Goal: Task Accomplishment & Management: Complete application form

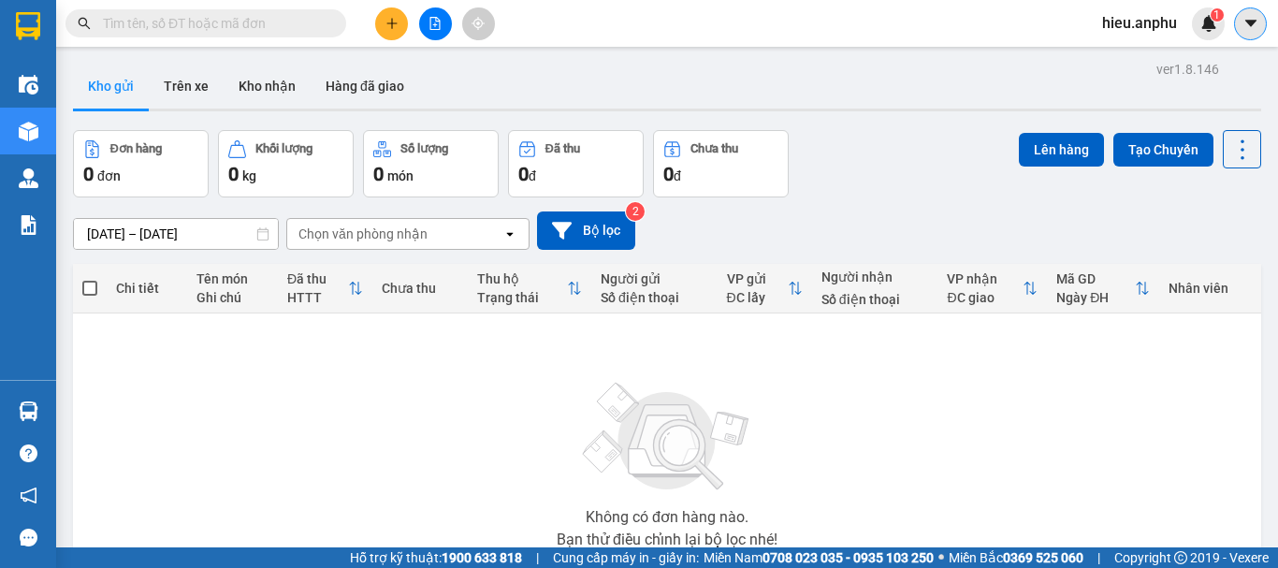
click at [1254, 18] on icon "caret-down" at bounding box center [1250, 23] width 17 height 17
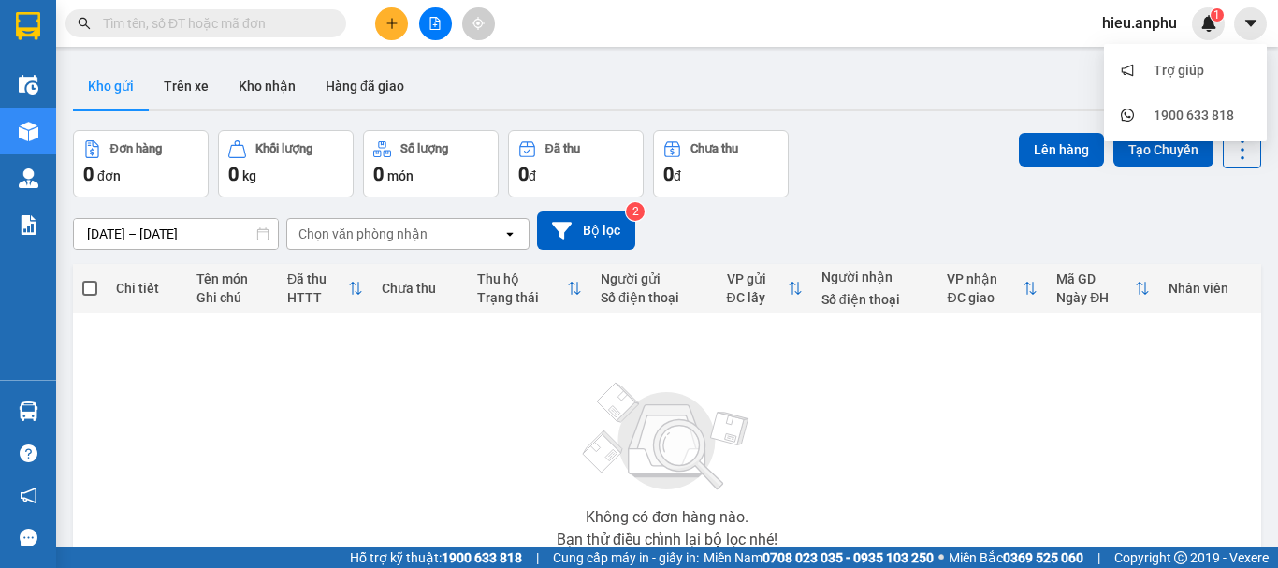
click at [1154, 29] on span "hieu.anphu" at bounding box center [1139, 22] width 105 height 23
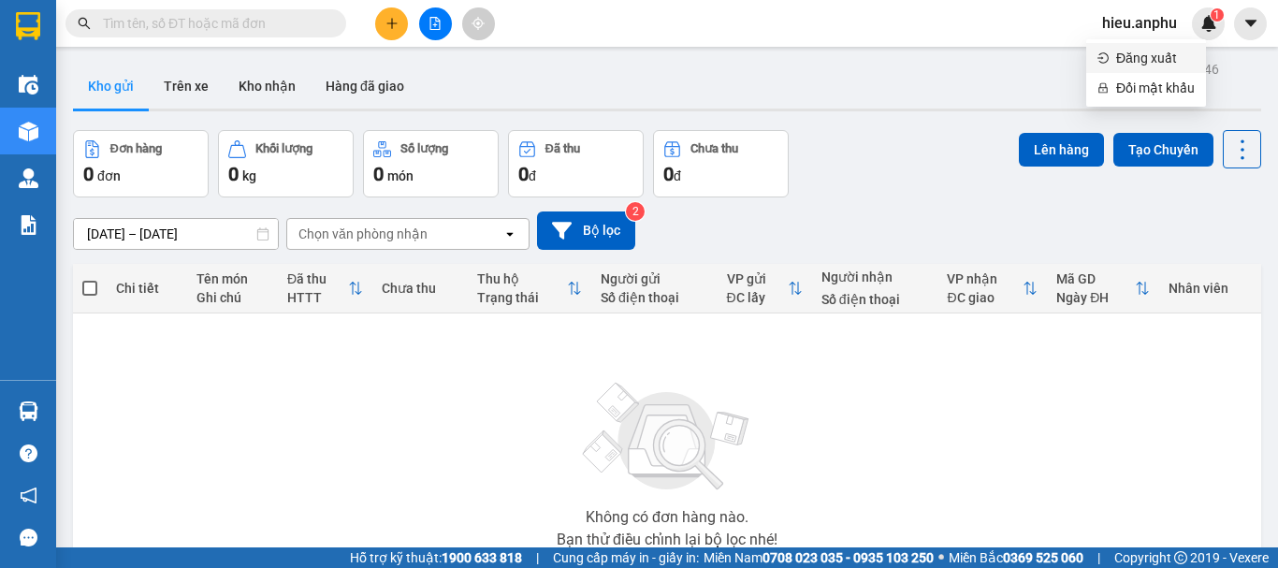
click at [1156, 53] on span "Đăng xuất" at bounding box center [1155, 58] width 79 height 21
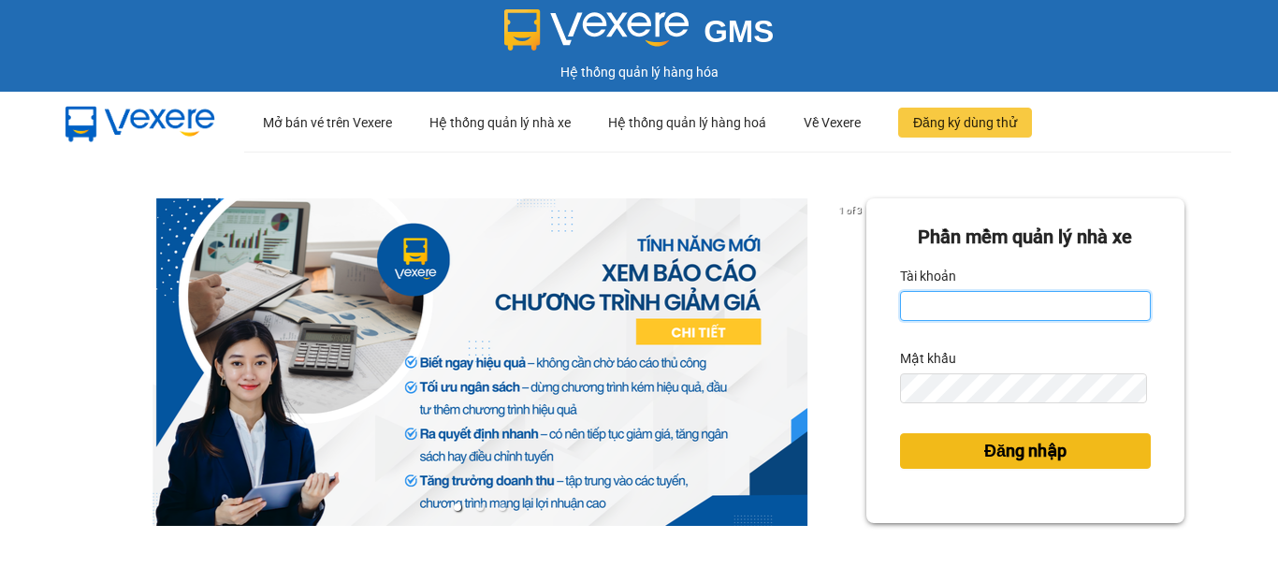
type input "duyanh.anphu"
click at [999, 455] on span "Đăng nhập" at bounding box center [1025, 451] width 82 height 26
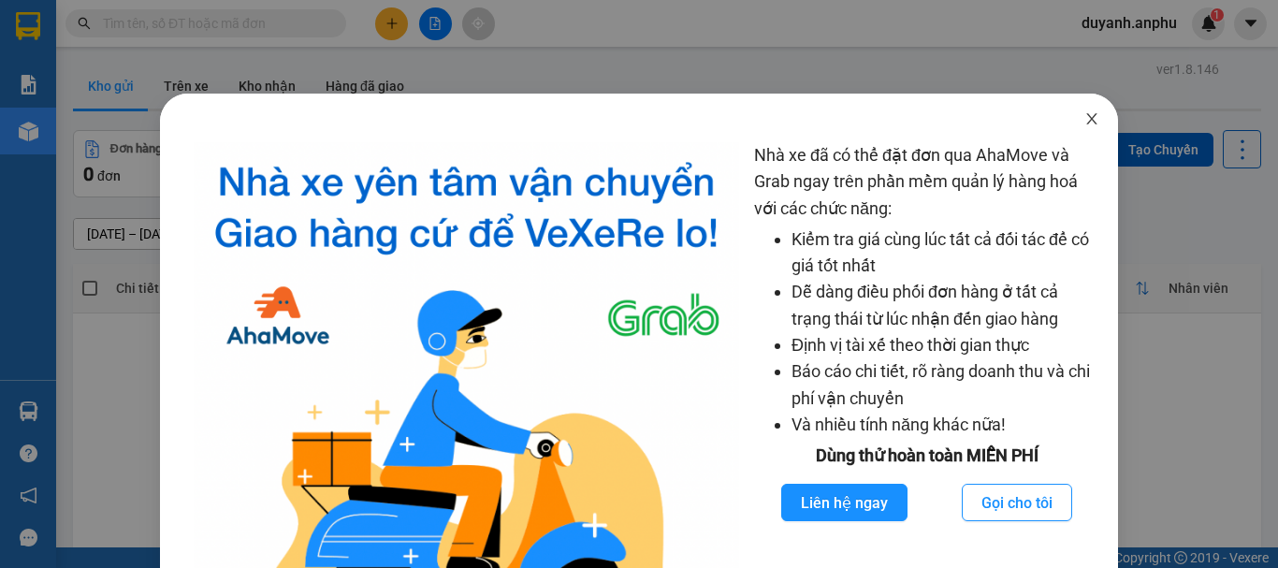
click at [1087, 118] on icon "close" at bounding box center [1091, 118] width 15 height 15
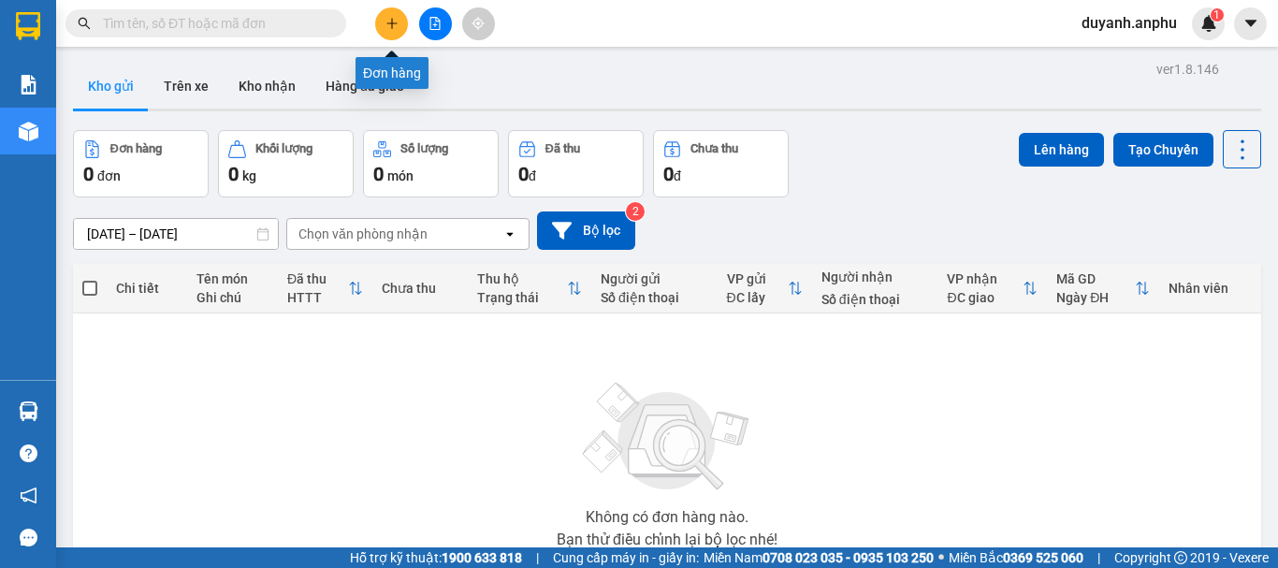
click at [394, 25] on icon "plus" at bounding box center [391, 23] width 13 height 13
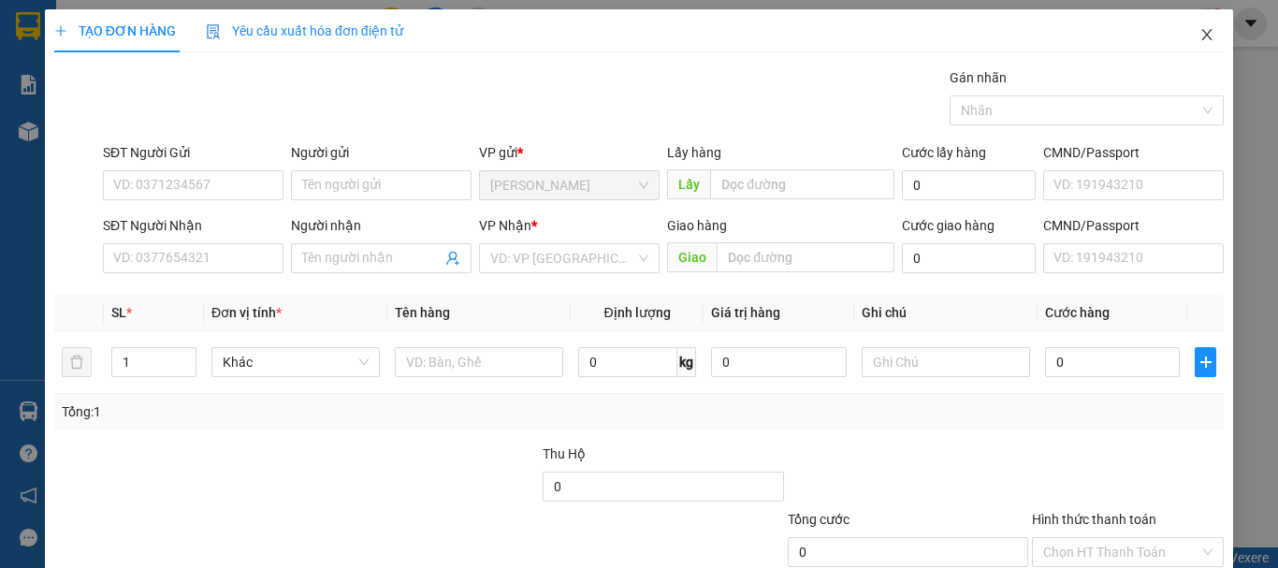
click at [1199, 32] on icon "close" at bounding box center [1206, 34] width 15 height 15
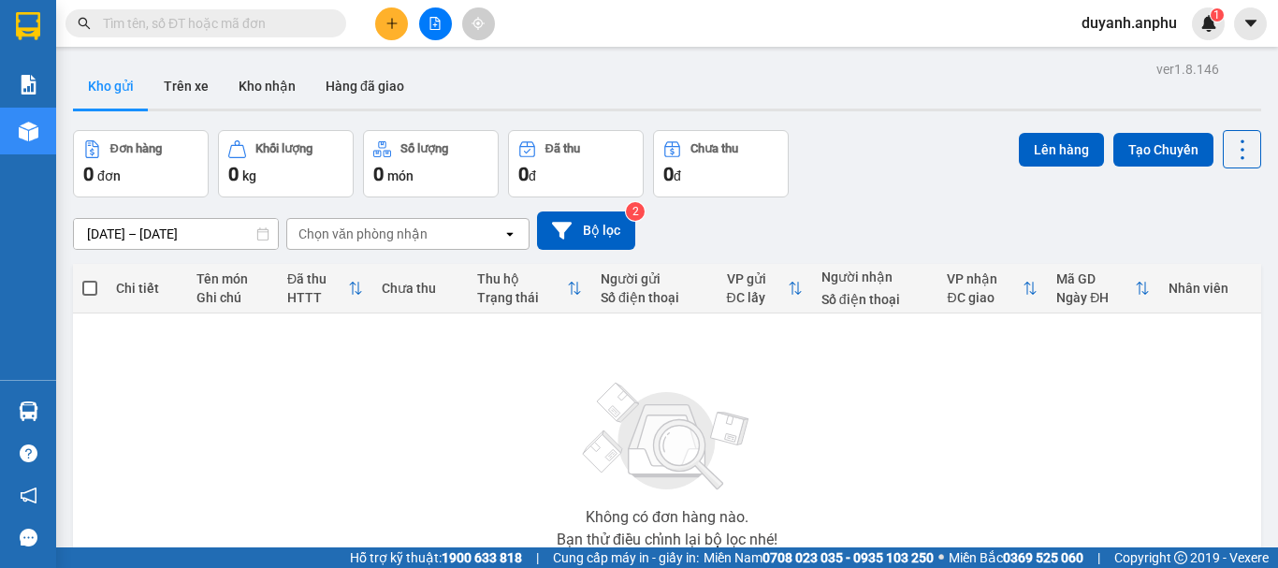
click at [289, 30] on input "text" at bounding box center [213, 23] width 221 height 21
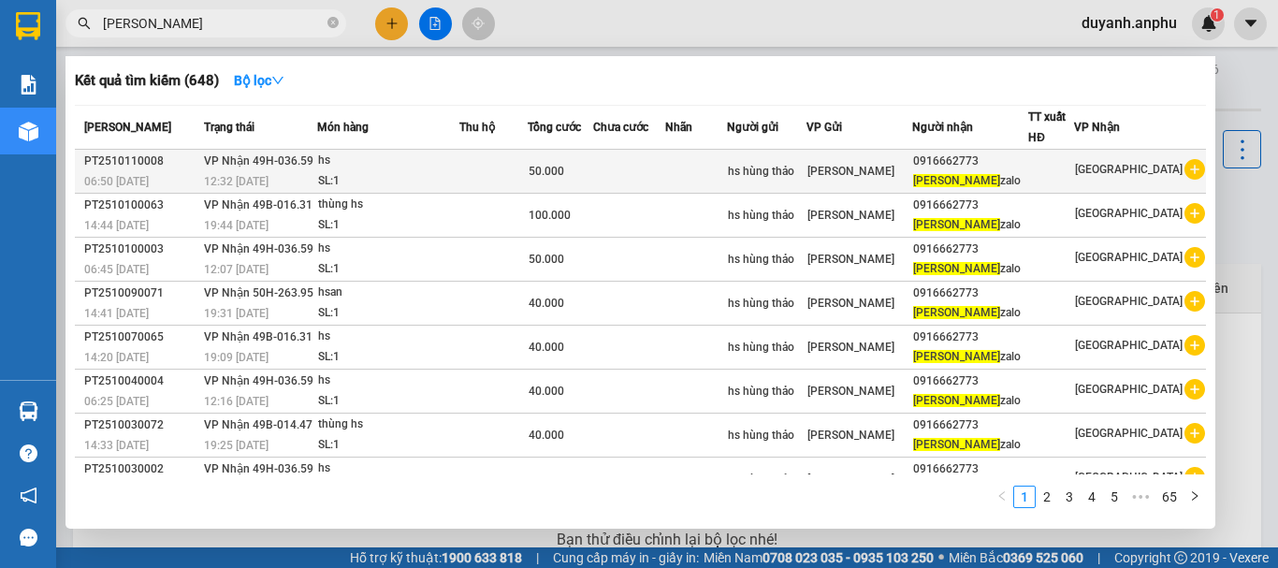
type input "[PERSON_NAME]"
click at [1190, 172] on icon "plus-circle" at bounding box center [1194, 169] width 21 height 21
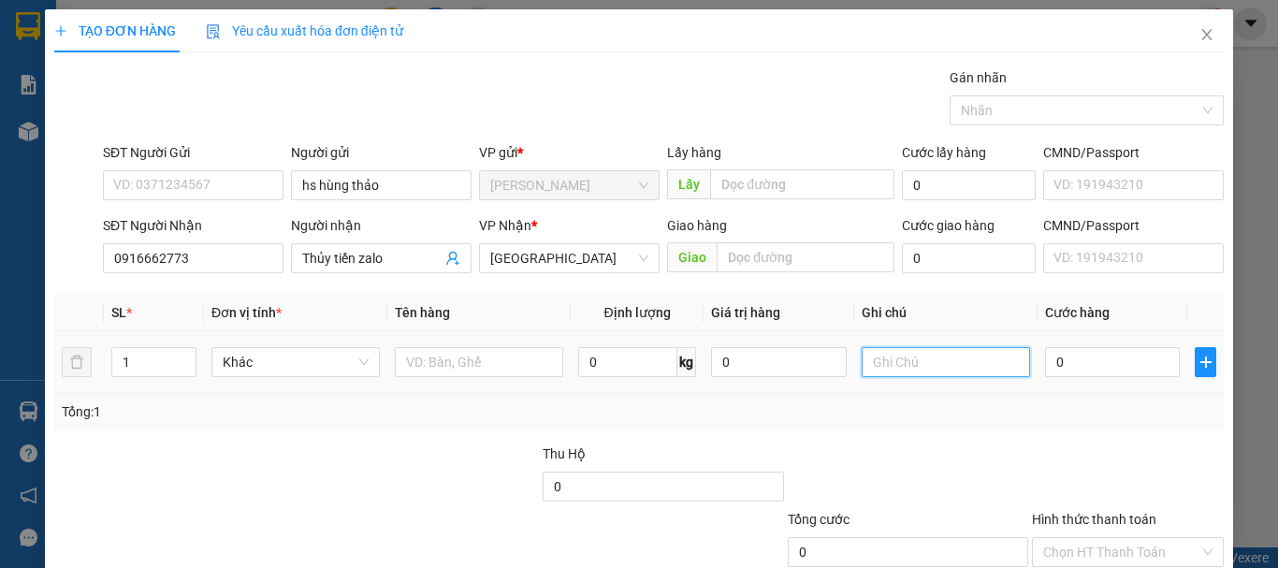
click at [945, 371] on input "text" at bounding box center [946, 362] width 168 height 30
click at [1072, 369] on input "0" at bounding box center [1112, 362] width 135 height 30
type input "4"
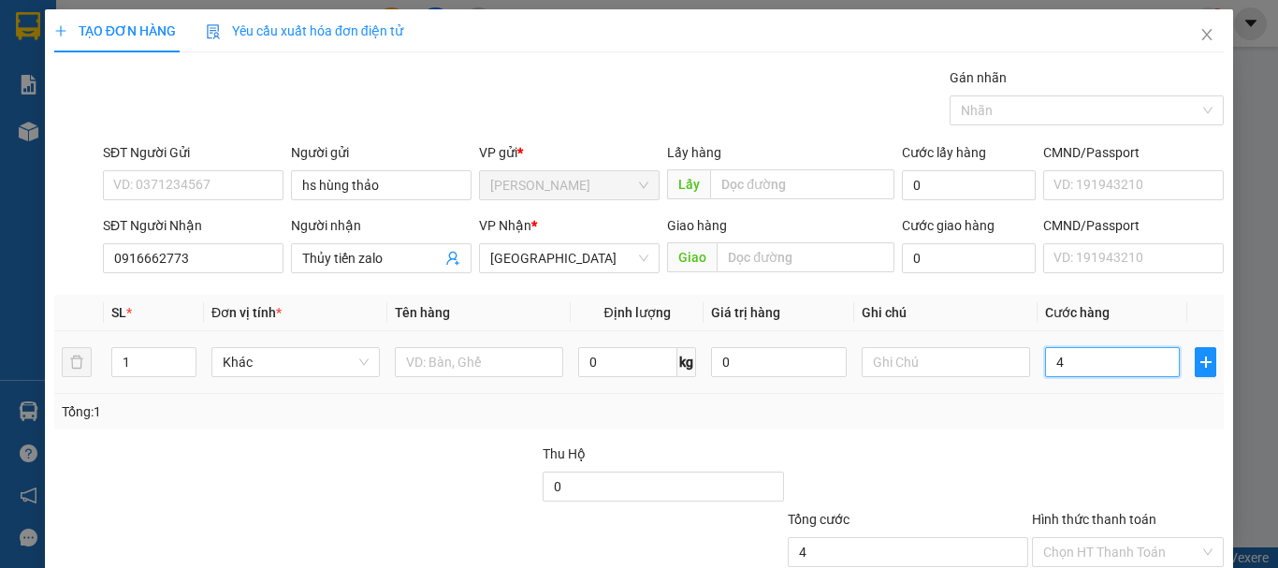
type input "40"
type input "40.000"
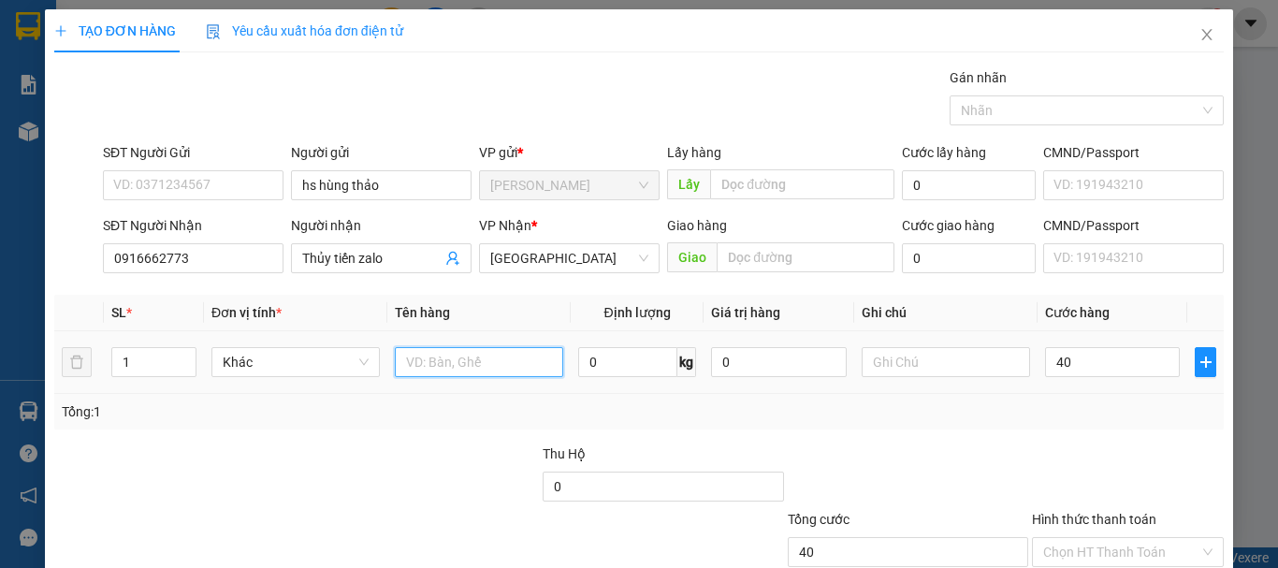
type input "40.000"
click at [510, 362] on input "text" at bounding box center [479, 362] width 168 height 30
type input "hsan"
click at [712, 406] on div "Tổng: 1" at bounding box center [639, 411] width 1154 height 21
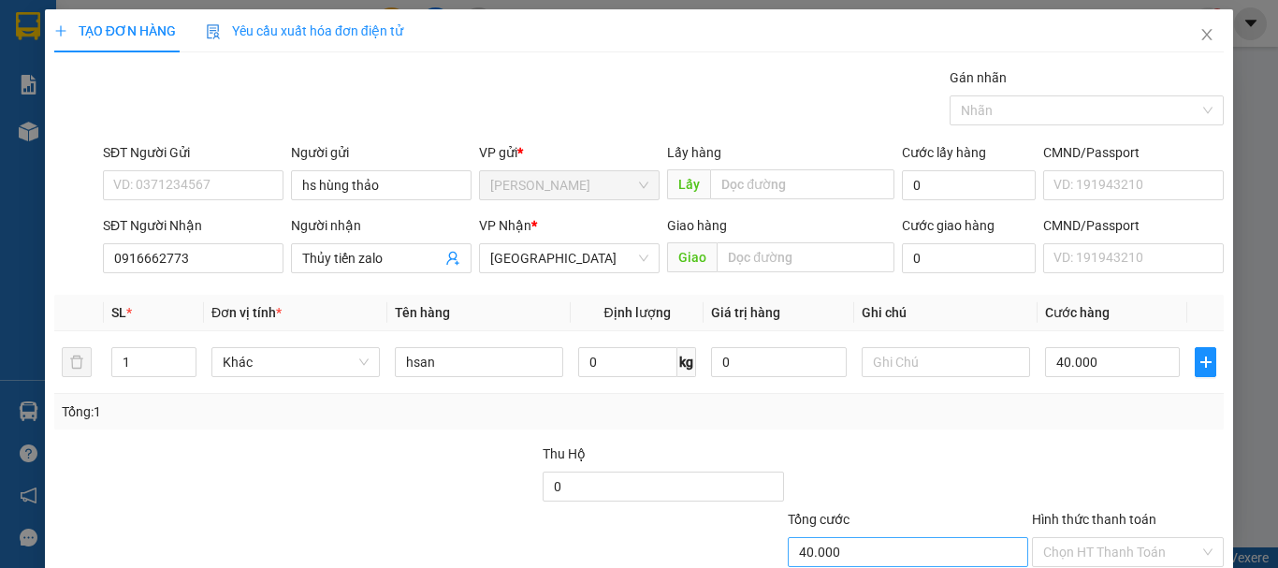
scroll to position [124, 0]
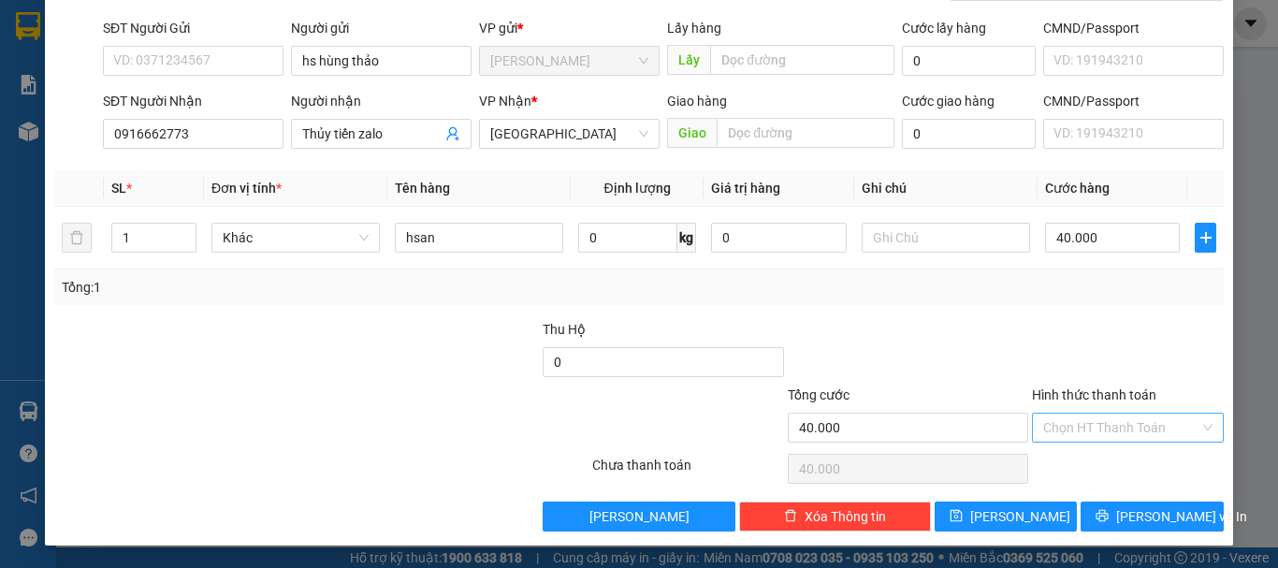
click at [1124, 431] on input "Hình thức thanh toán" at bounding box center [1121, 427] width 156 height 28
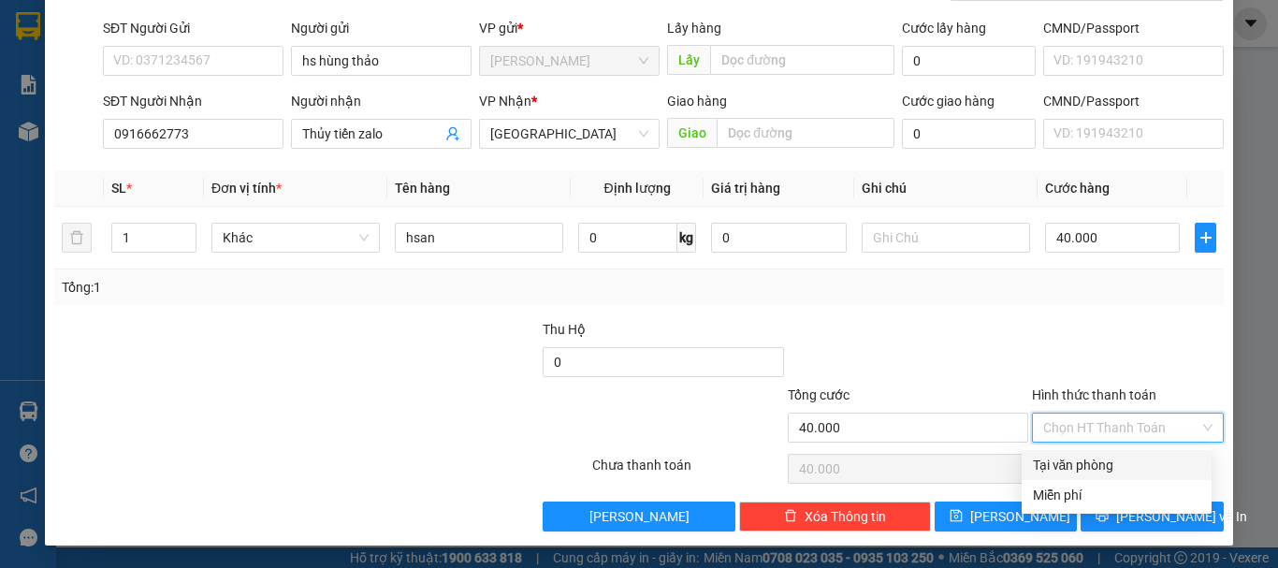
click at [1117, 458] on div "Tại văn phòng" at bounding box center [1116, 465] width 167 height 21
type input "0"
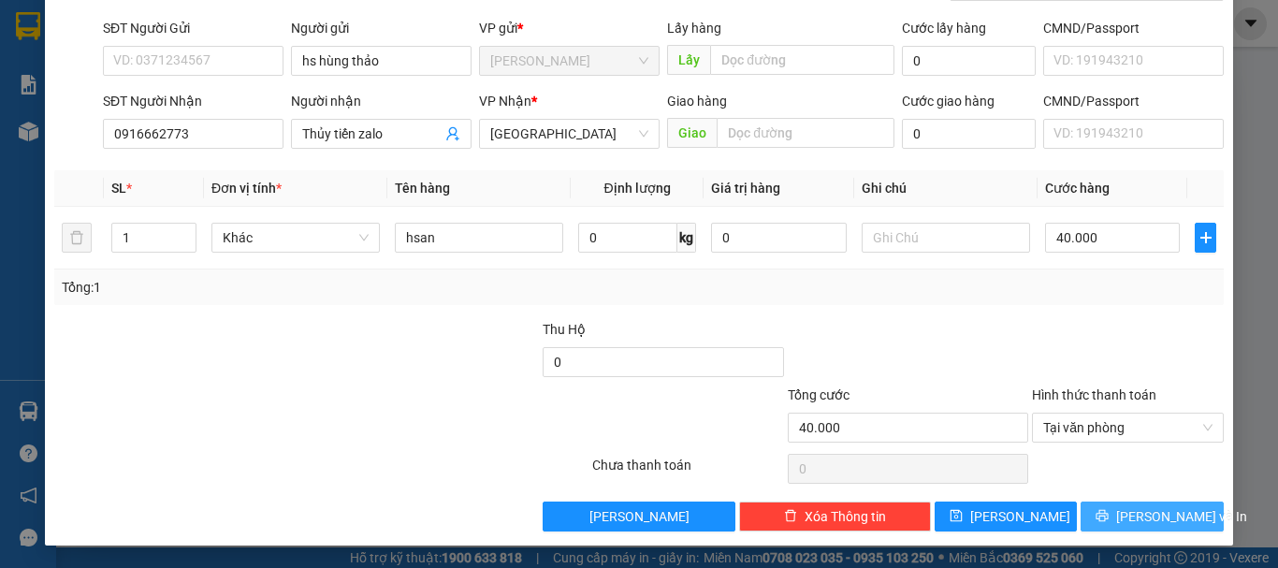
click at [1152, 514] on span "[PERSON_NAME] và In" at bounding box center [1181, 516] width 131 height 21
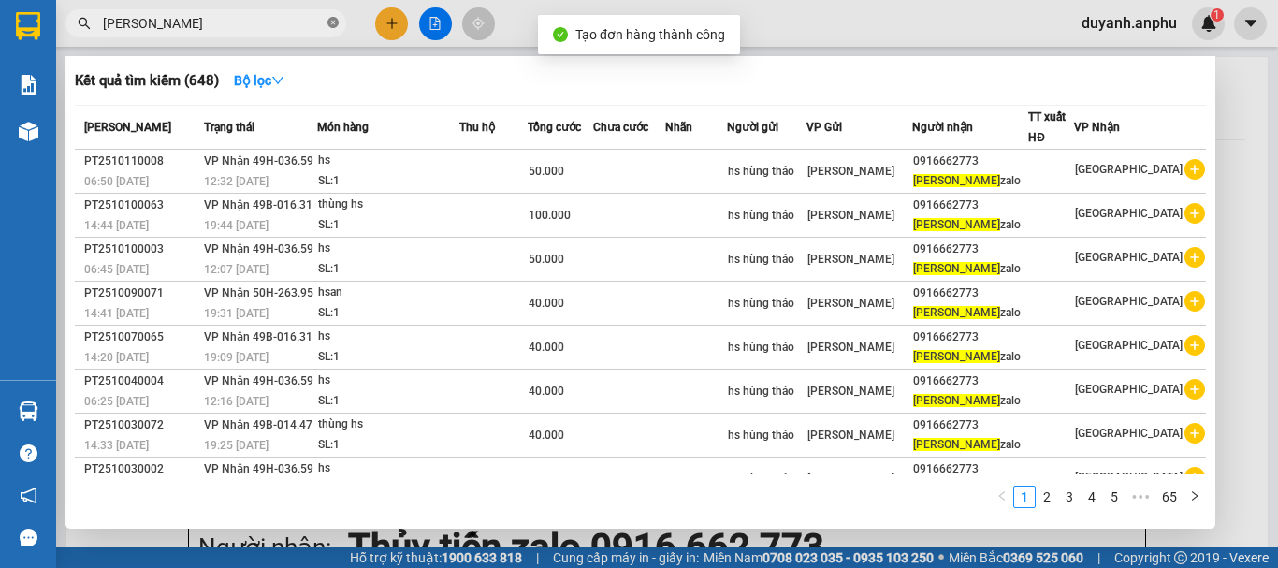
click at [336, 22] on icon "close-circle" at bounding box center [332, 22] width 11 height 11
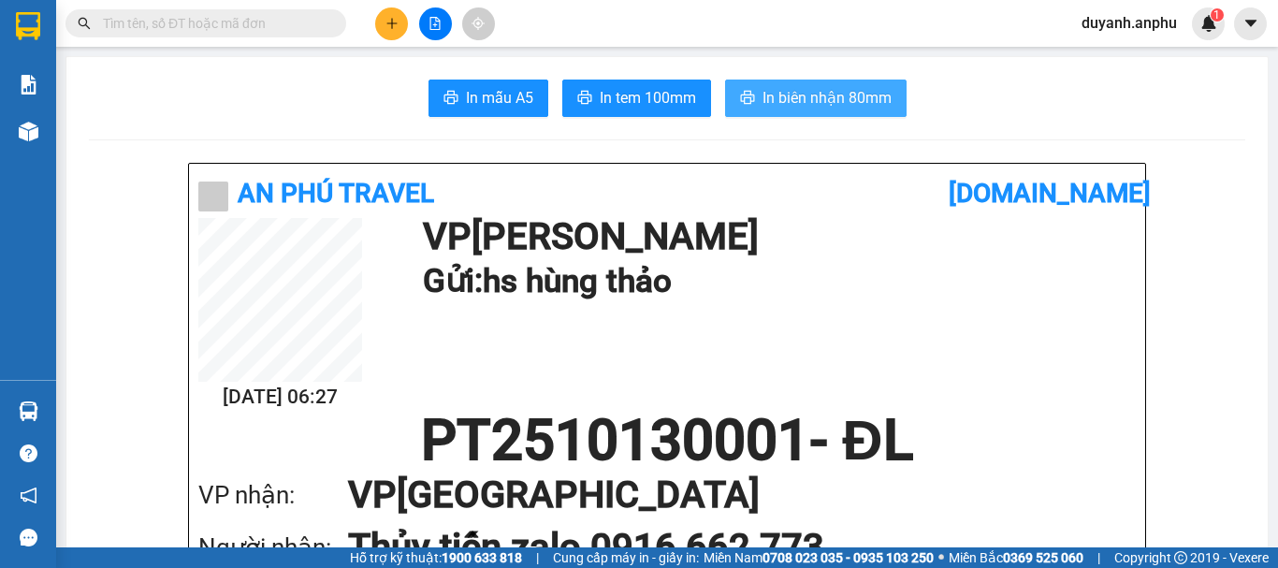
click at [769, 101] on span "In biên nhận 80mm" at bounding box center [826, 97] width 129 height 23
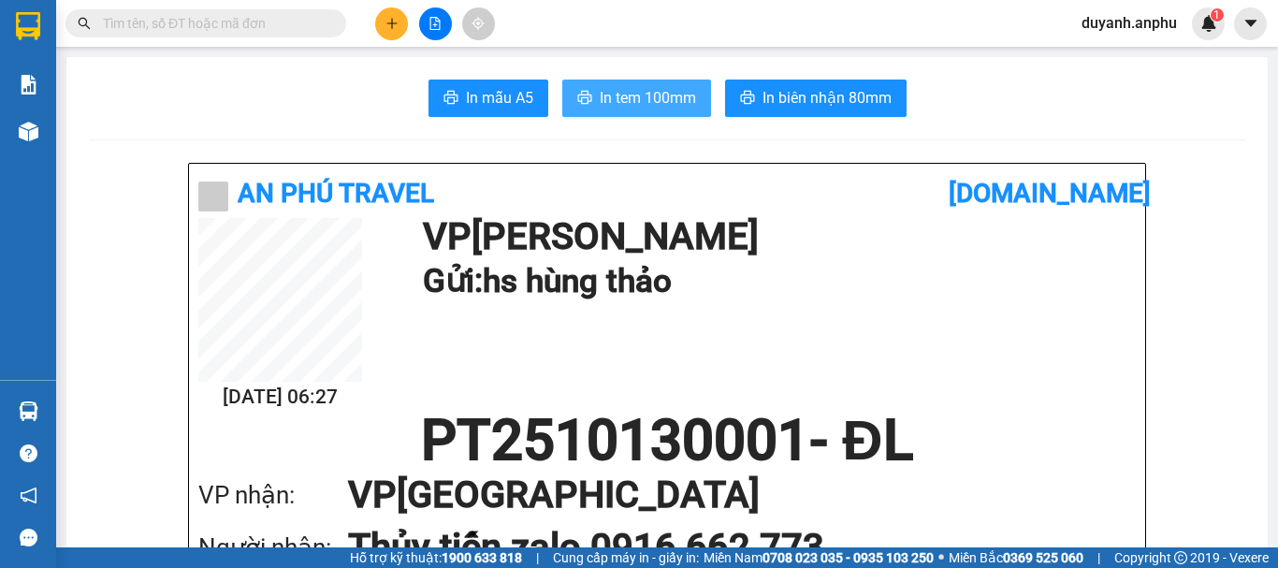
click at [664, 98] on span "In tem 100mm" at bounding box center [648, 97] width 96 height 23
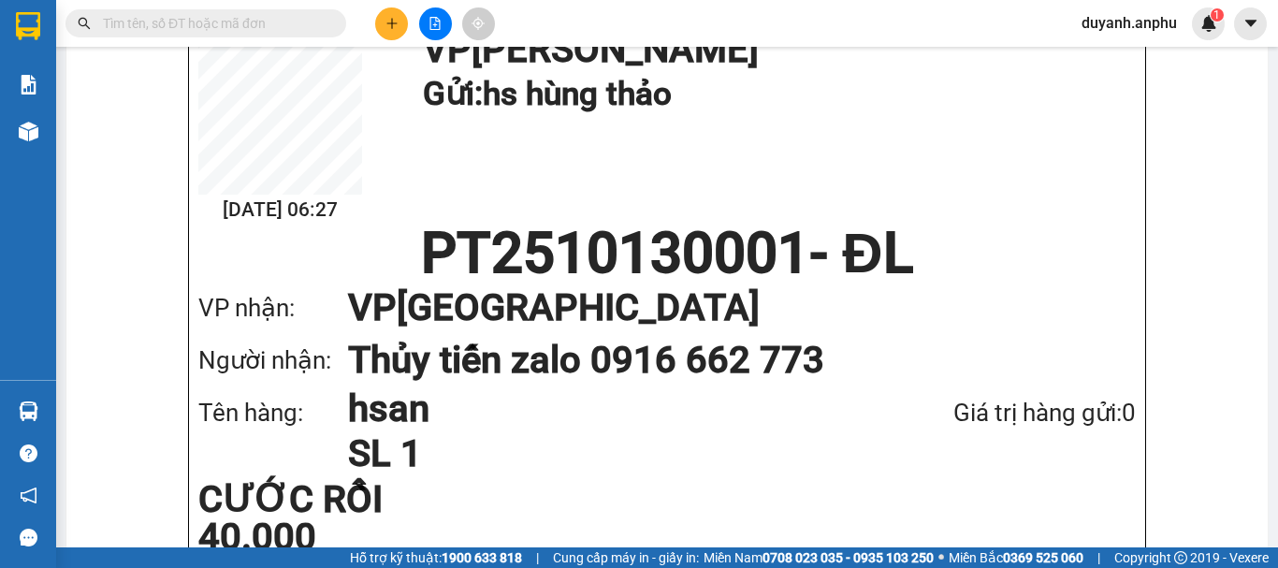
scroll to position [374, 0]
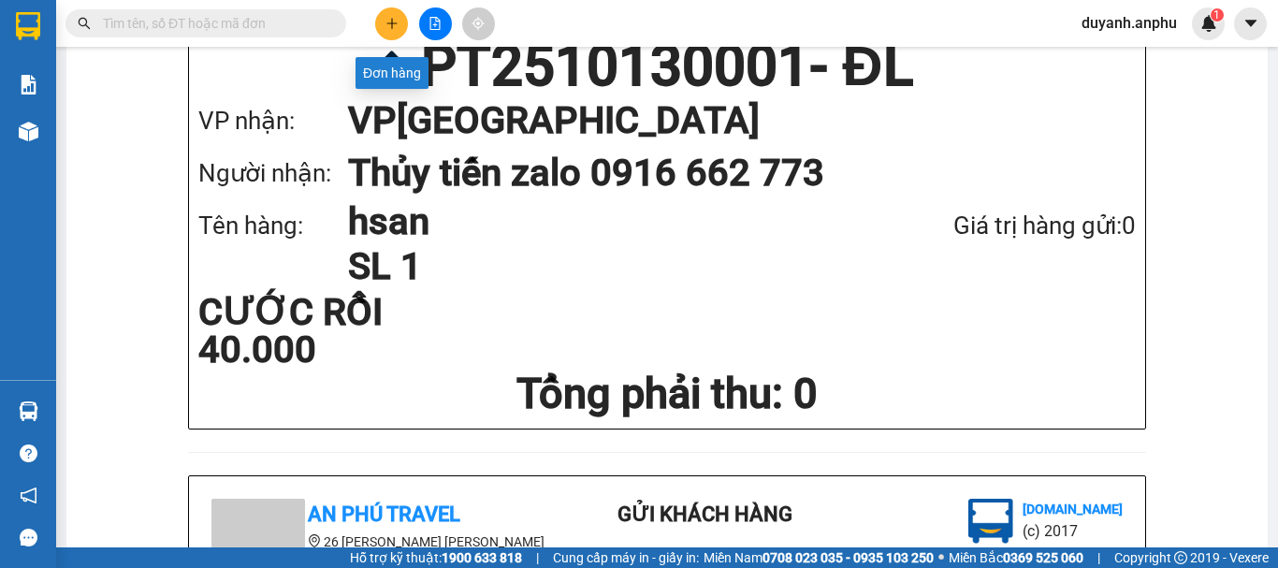
click at [390, 22] on icon "plus" at bounding box center [391, 23] width 13 height 13
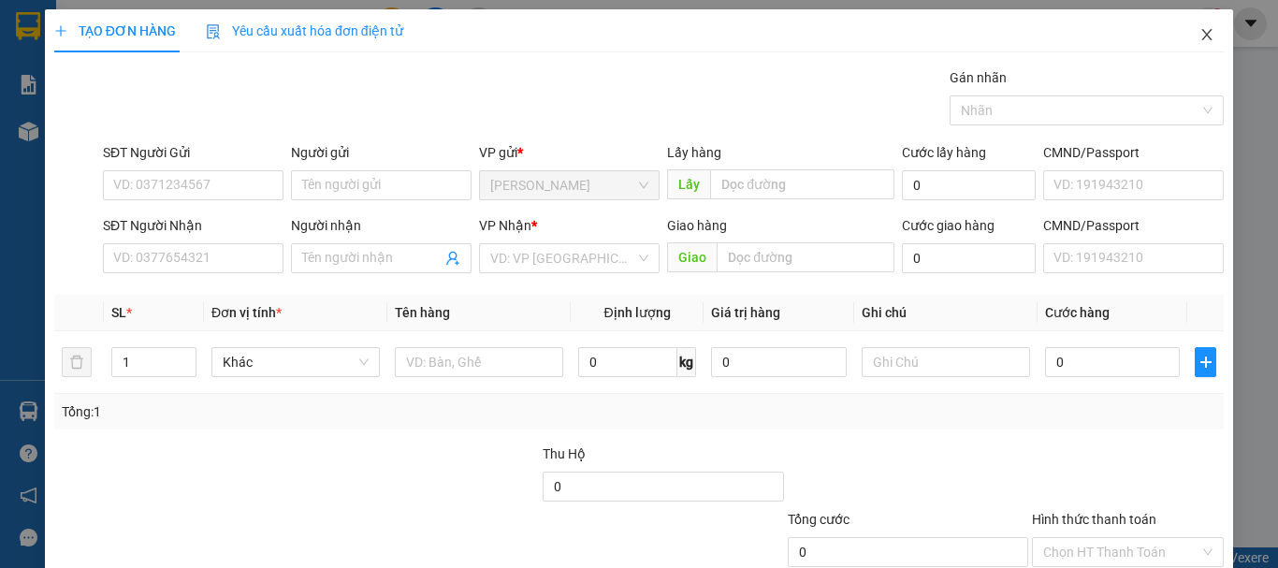
click at [1201, 32] on span "Close" at bounding box center [1207, 35] width 52 height 52
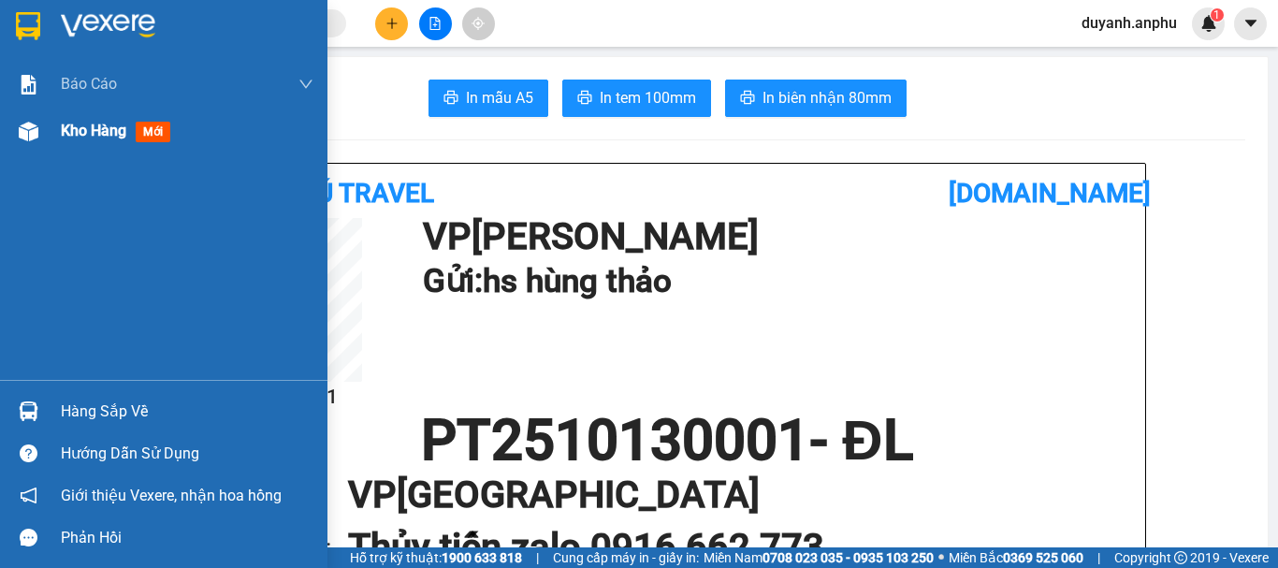
click at [53, 133] on div "Kho hàng mới" at bounding box center [163, 131] width 327 height 47
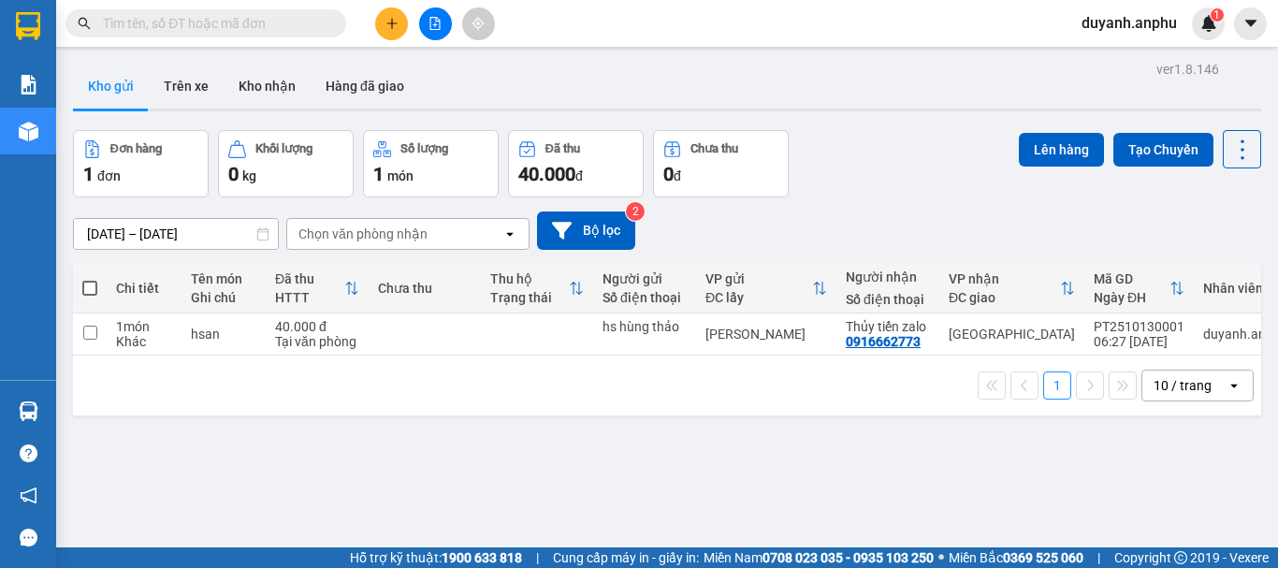
click at [145, 19] on input "text" at bounding box center [213, 23] width 221 height 21
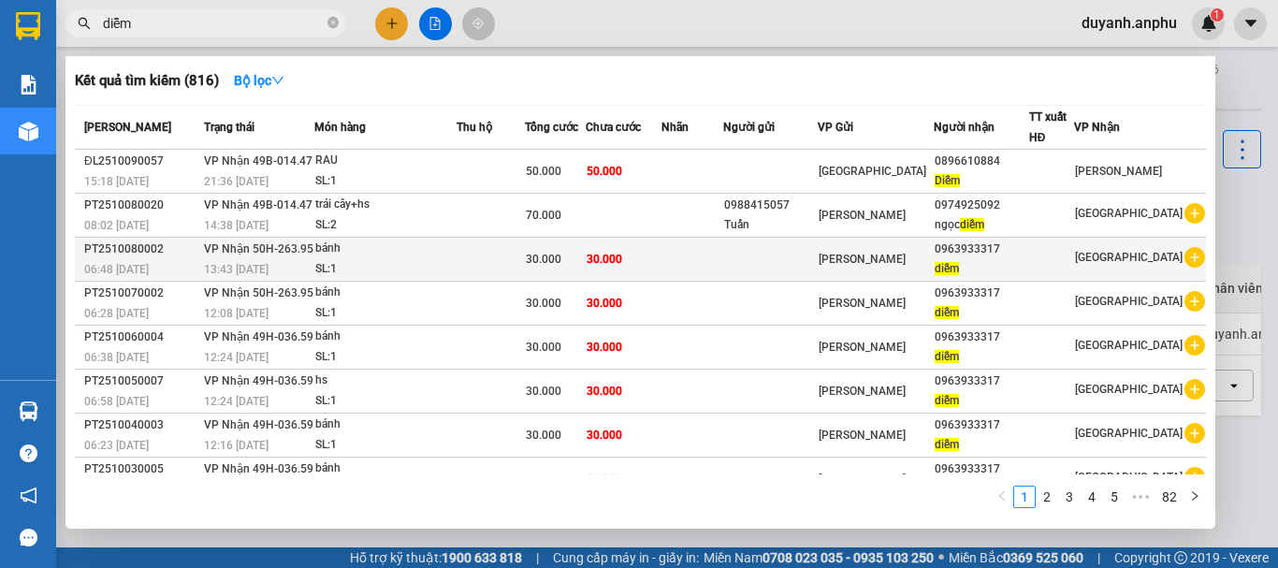
type input "diễm"
click at [1187, 256] on icon "plus-circle" at bounding box center [1194, 257] width 21 height 21
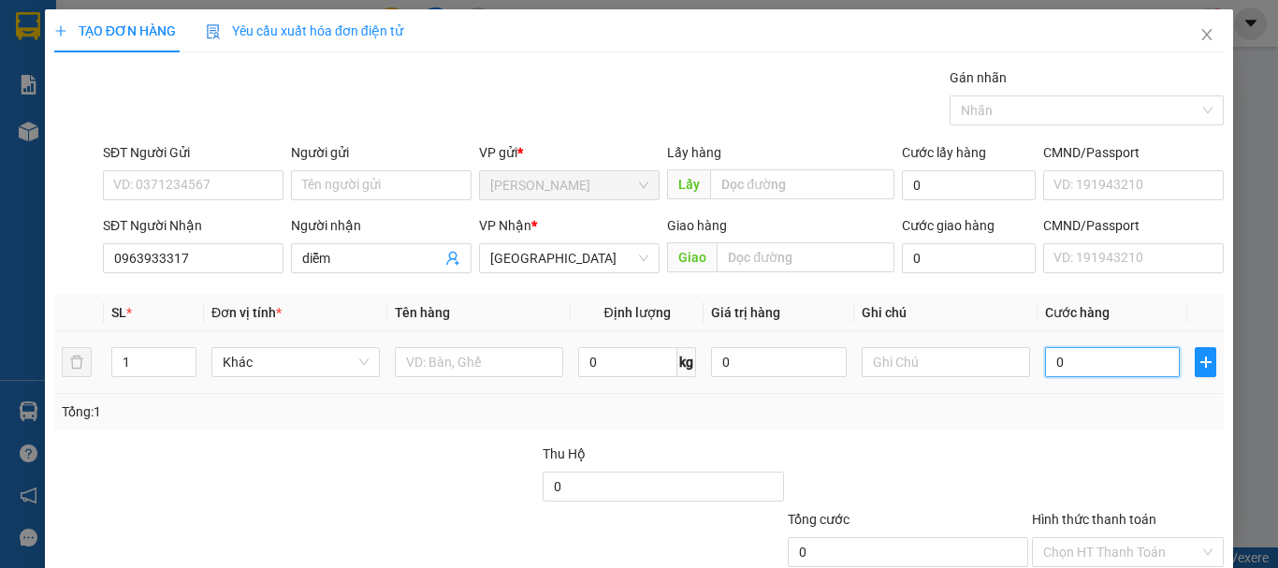
click at [1086, 360] on input "0" at bounding box center [1112, 362] width 135 height 30
type input "3"
type input "30"
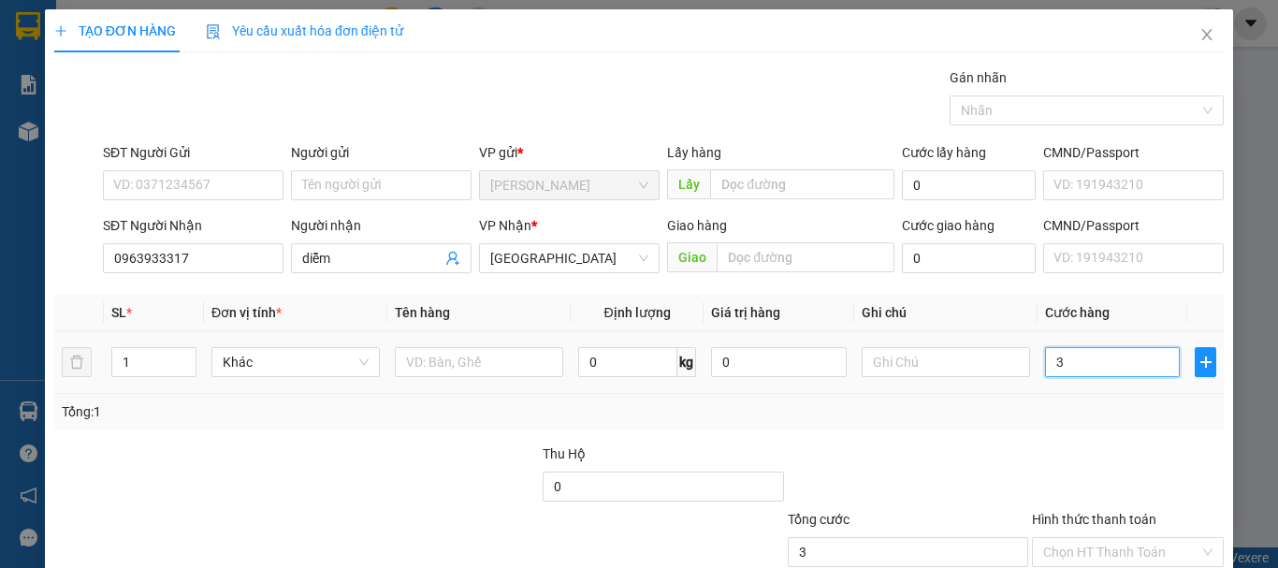
type input "30"
type input "30.000"
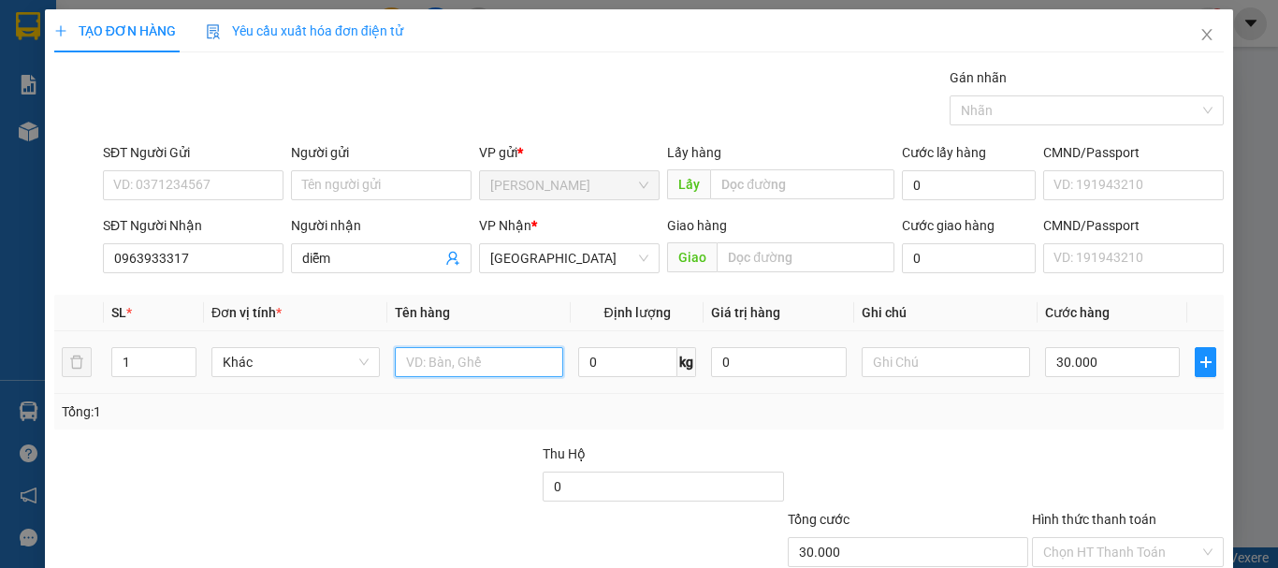
click at [498, 375] on input "text" at bounding box center [479, 362] width 168 height 30
type input "bánh"
click at [729, 416] on div "Tổng: 1" at bounding box center [639, 411] width 1154 height 21
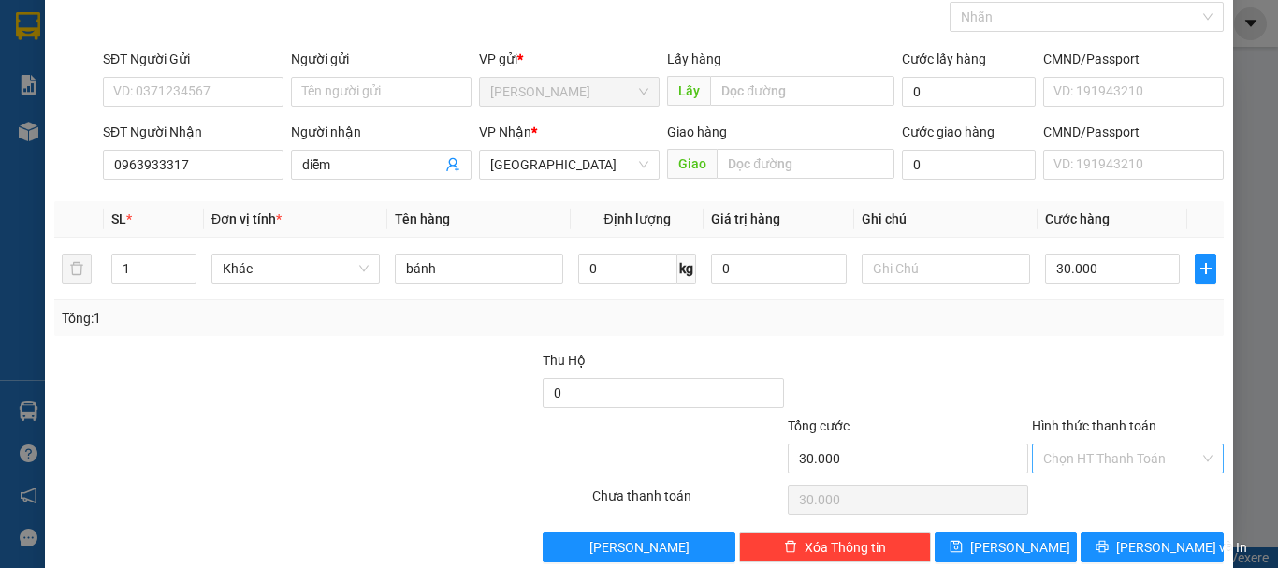
click at [1109, 452] on input "Hình thức thanh toán" at bounding box center [1121, 458] width 156 height 28
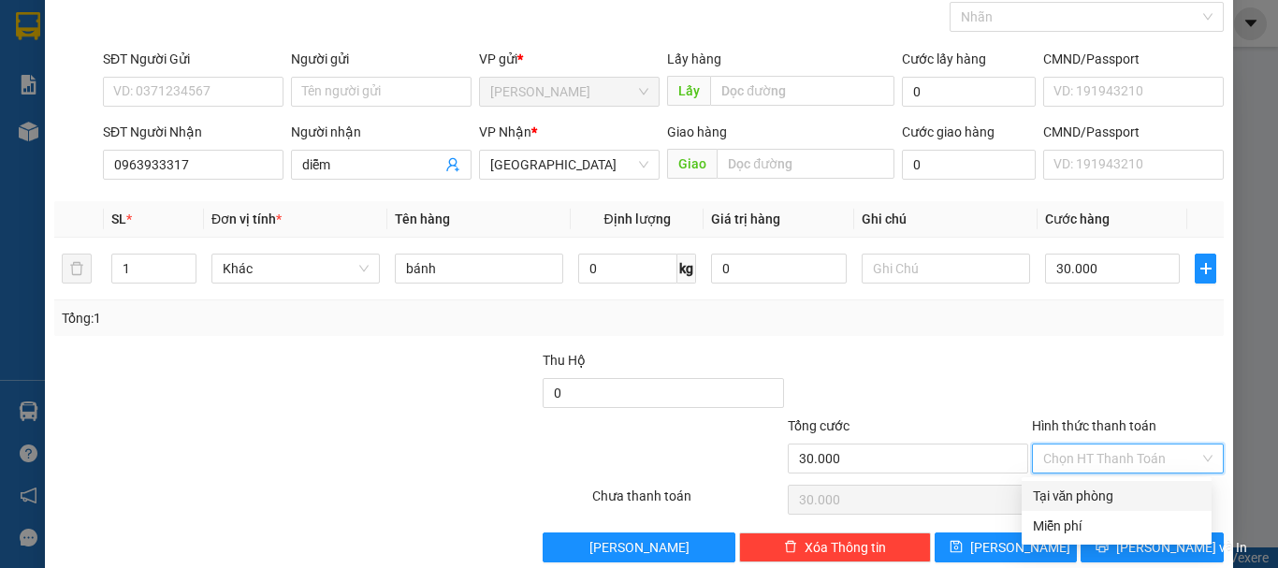
click at [1108, 491] on div "Tại văn phòng" at bounding box center [1116, 495] width 167 height 21
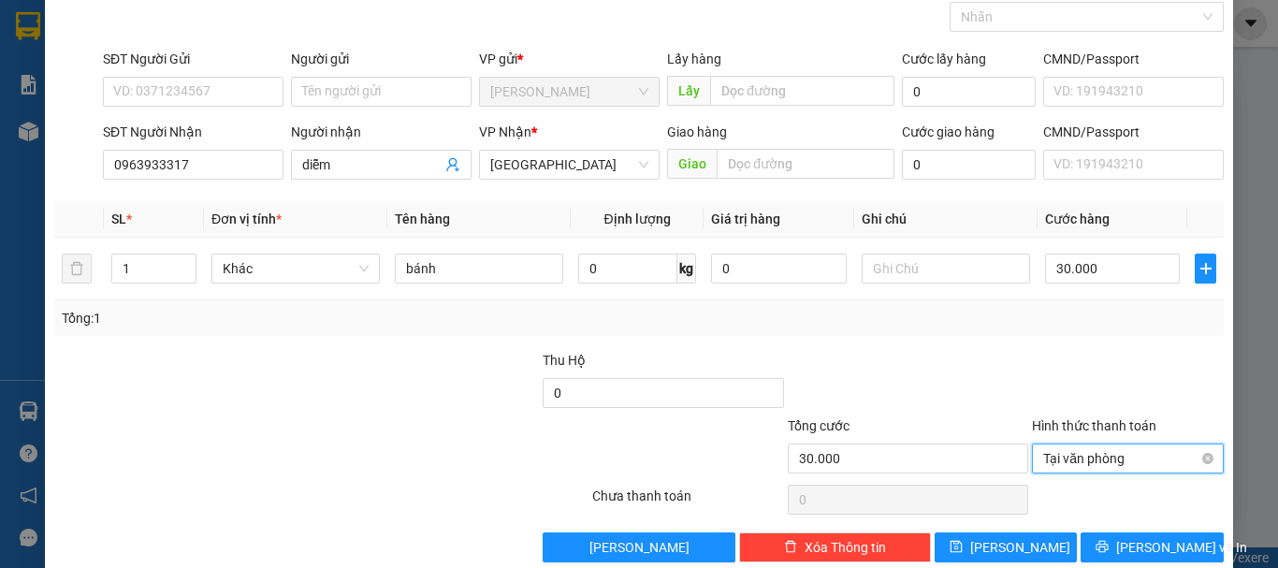
click at [1124, 456] on span "Tại văn phòng" at bounding box center [1127, 458] width 169 height 28
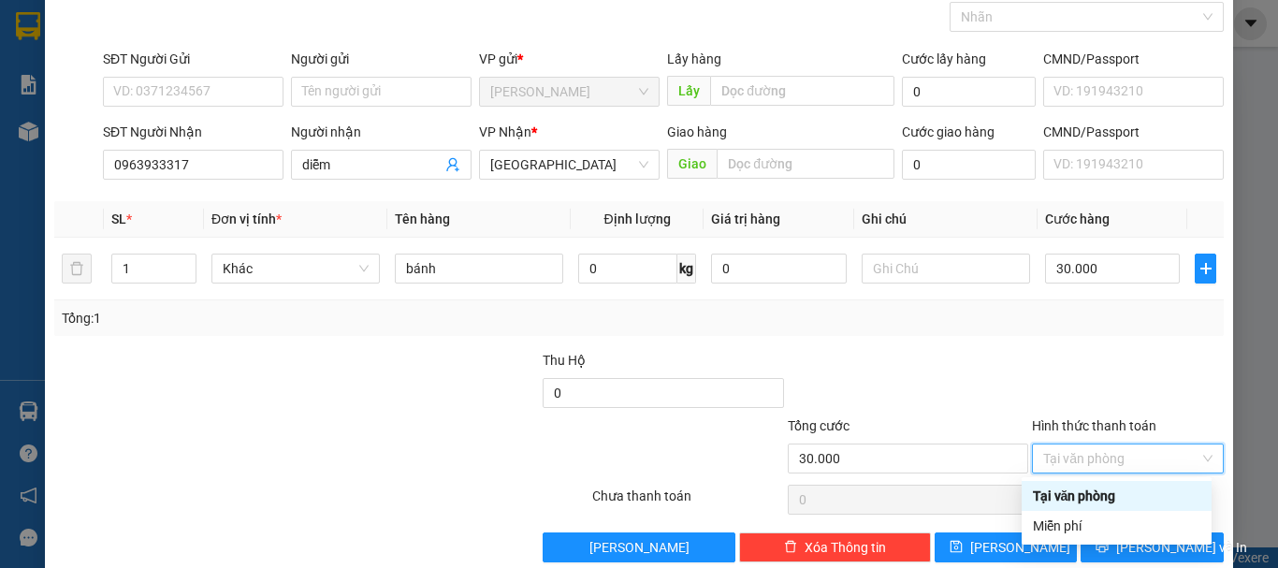
click at [1081, 344] on div "Transit Pickup Surcharge Ids Transit Deliver Surcharge Ids Transit Deliver Surc…" at bounding box center [638, 268] width 1169 height 588
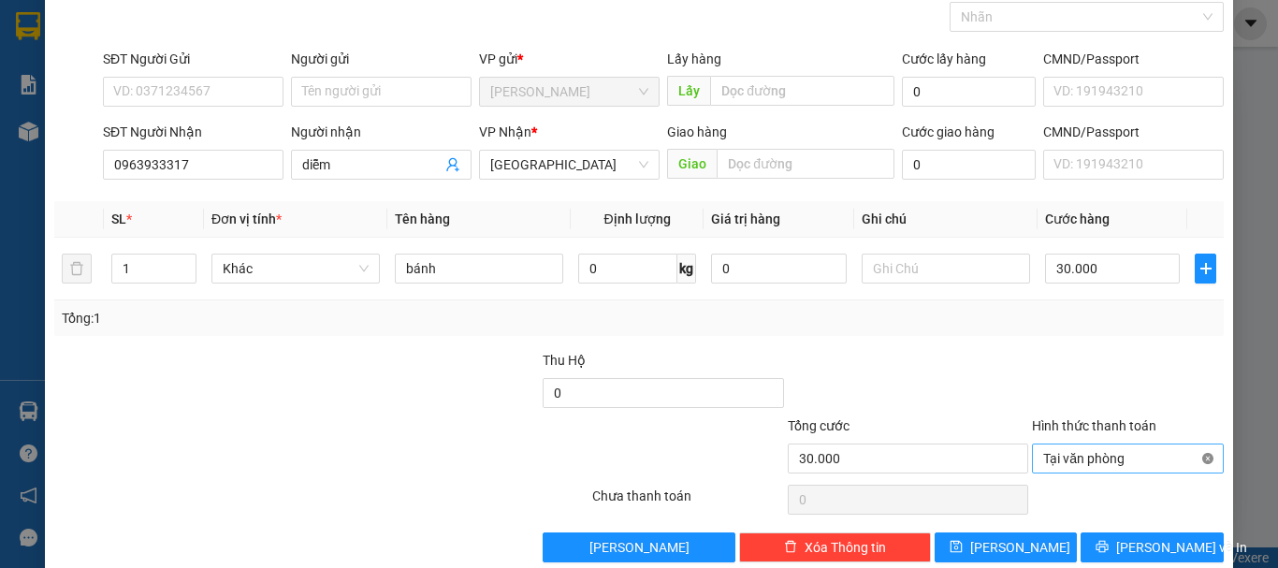
type input "30.000"
click at [1148, 541] on span "[PERSON_NAME] và In" at bounding box center [1181, 547] width 131 height 21
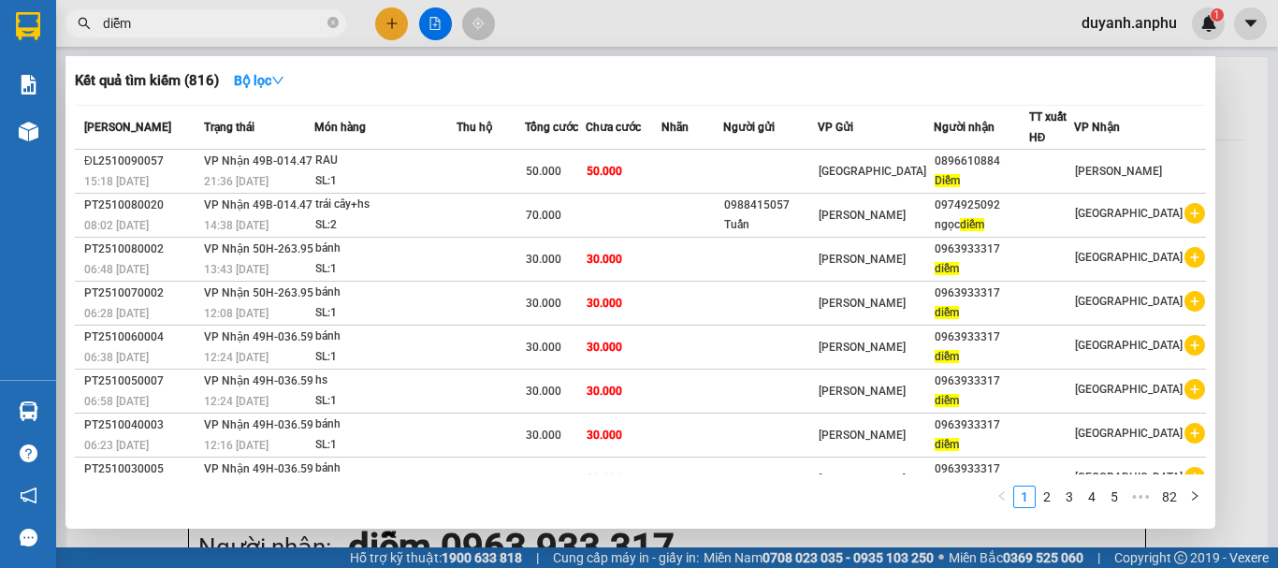
drag, startPoint x: 328, startPoint y: 21, endPoint x: 338, endPoint y: 22, distance: 9.4
click at [328, 22] on icon "close-circle" at bounding box center [332, 22] width 11 height 11
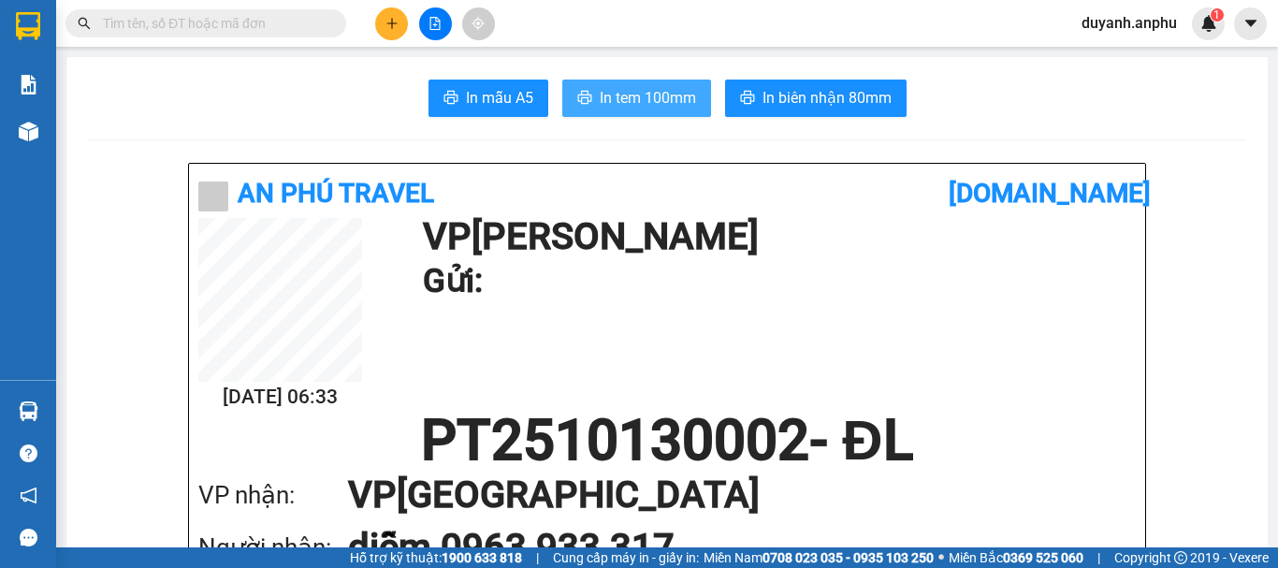
click at [627, 97] on span "In tem 100mm" at bounding box center [648, 97] width 96 height 23
click at [240, 15] on input "text" at bounding box center [213, 23] width 221 height 21
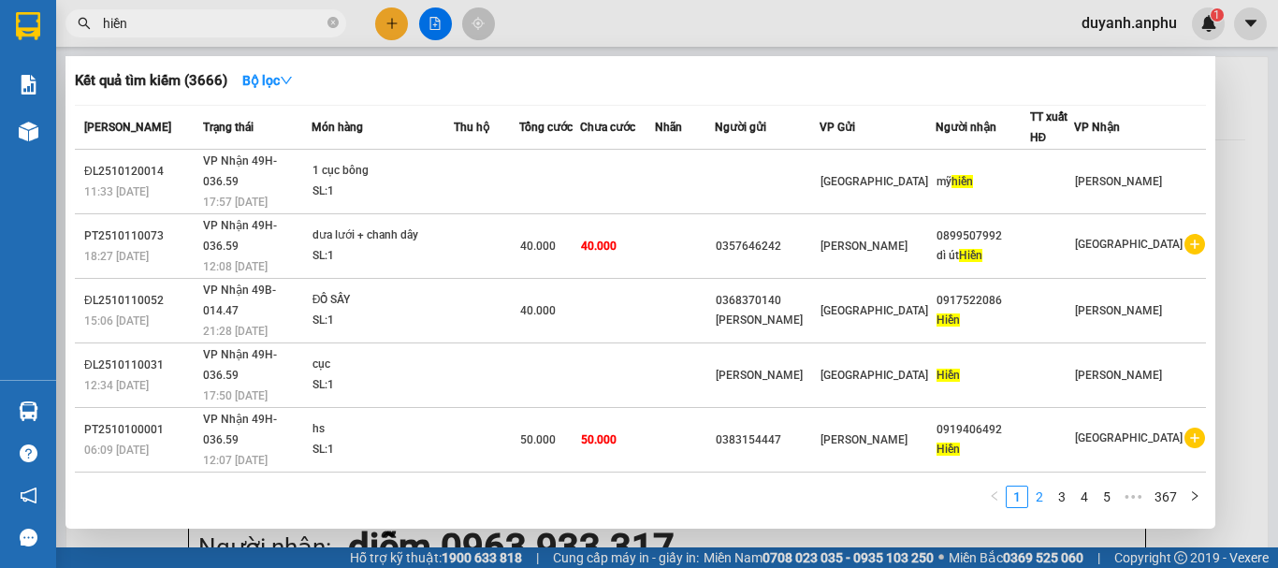
type input "hiền"
click at [1049, 497] on link "2" at bounding box center [1039, 496] width 21 height 21
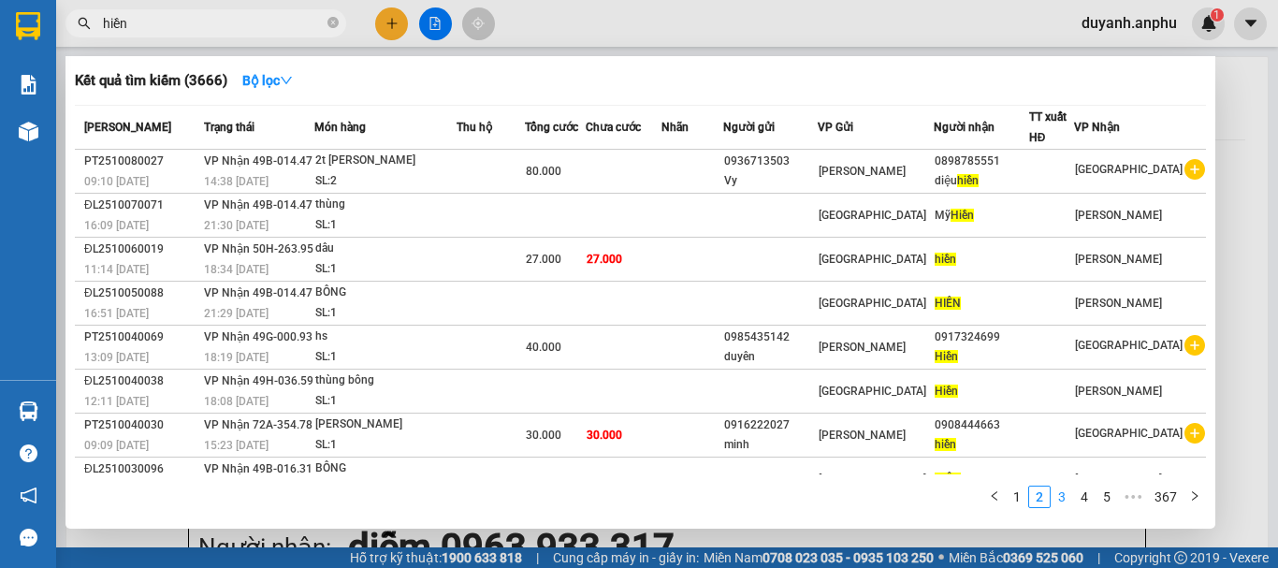
click at [1064, 497] on link "3" at bounding box center [1061, 496] width 21 height 21
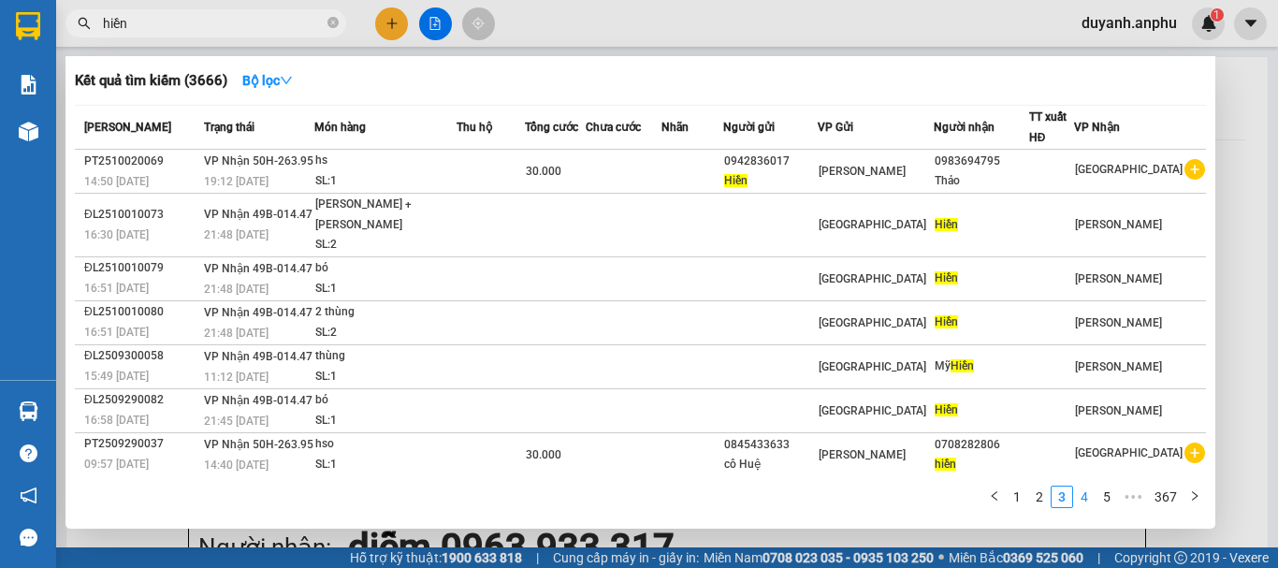
click at [1084, 493] on link "4" at bounding box center [1084, 496] width 21 height 21
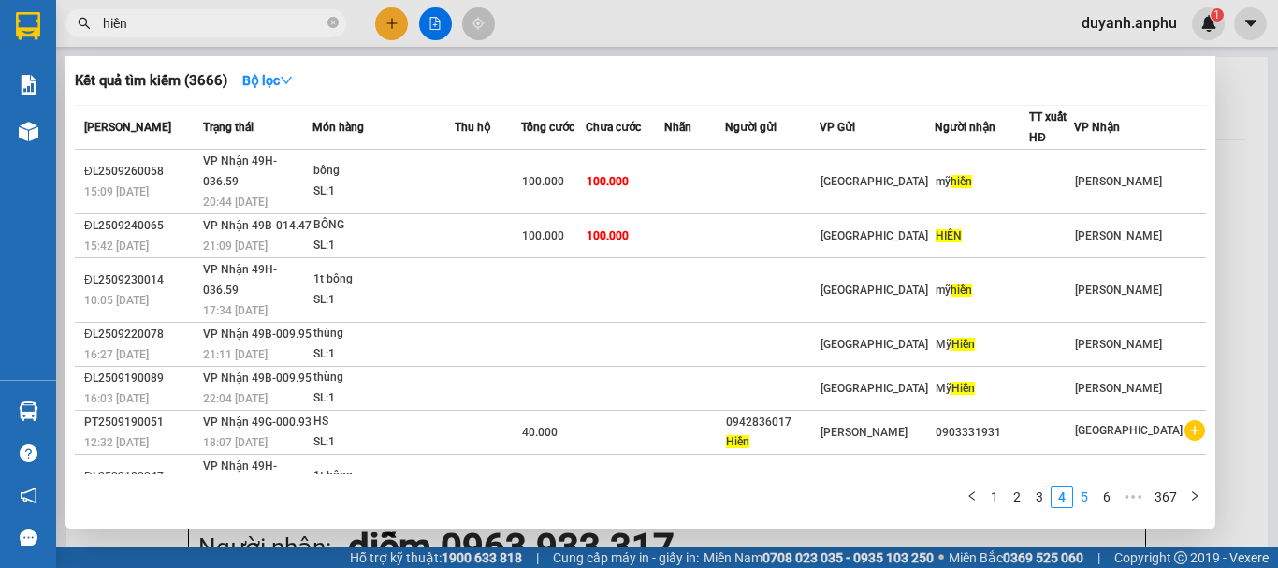
click at [1087, 492] on link "5" at bounding box center [1084, 496] width 21 height 21
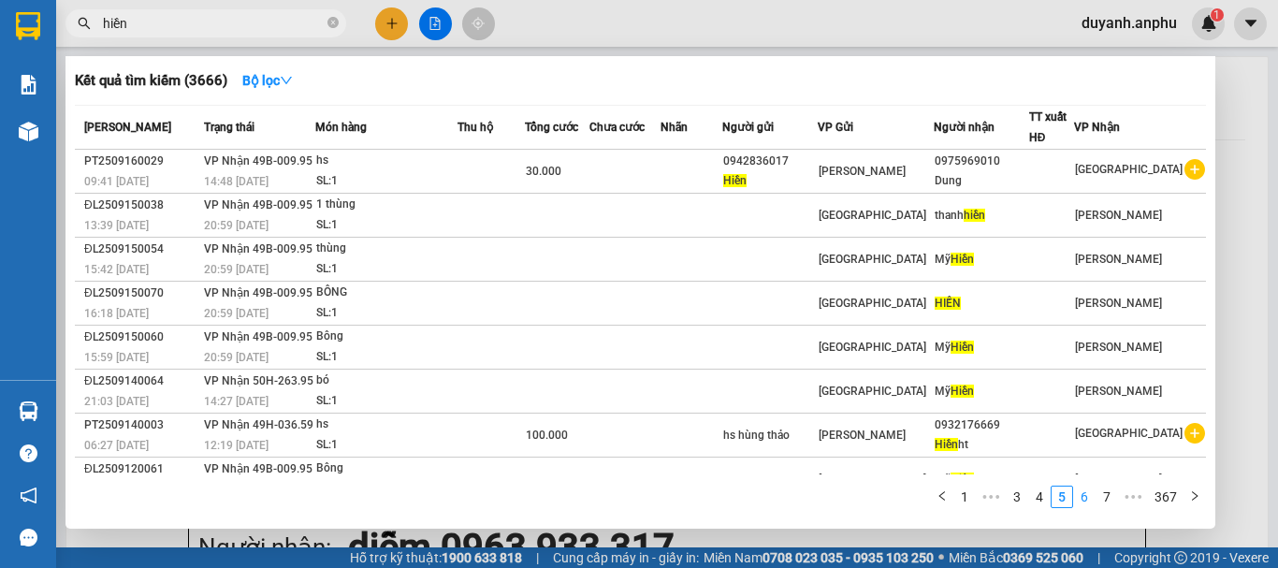
click at [1086, 496] on link "6" at bounding box center [1084, 496] width 21 height 21
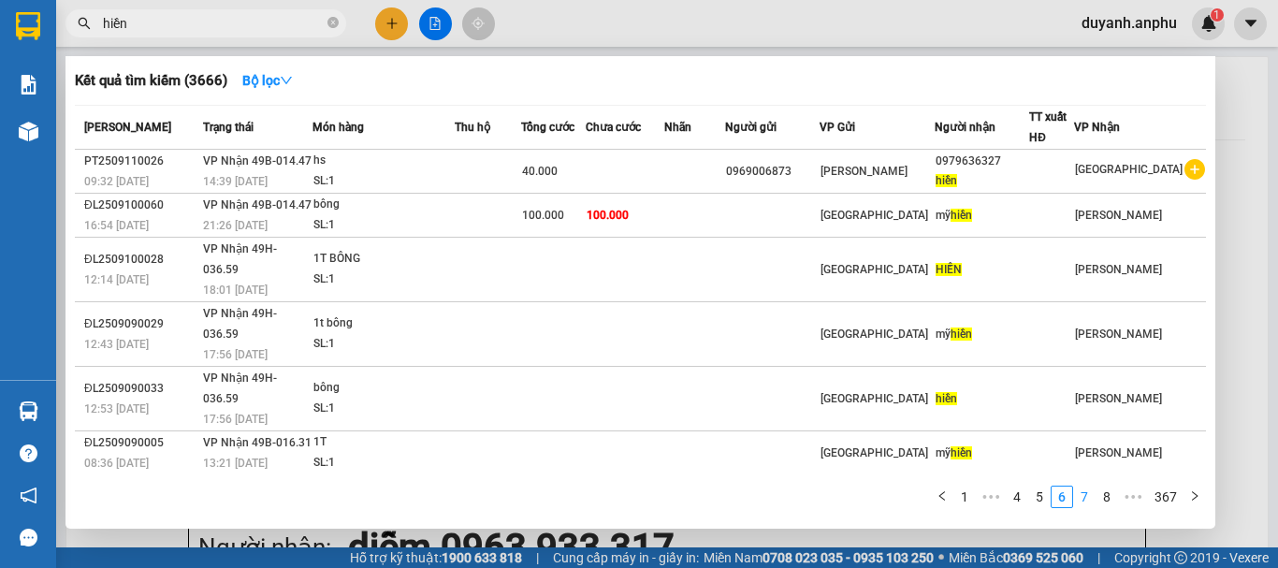
click at [1087, 490] on link "7" at bounding box center [1084, 496] width 21 height 21
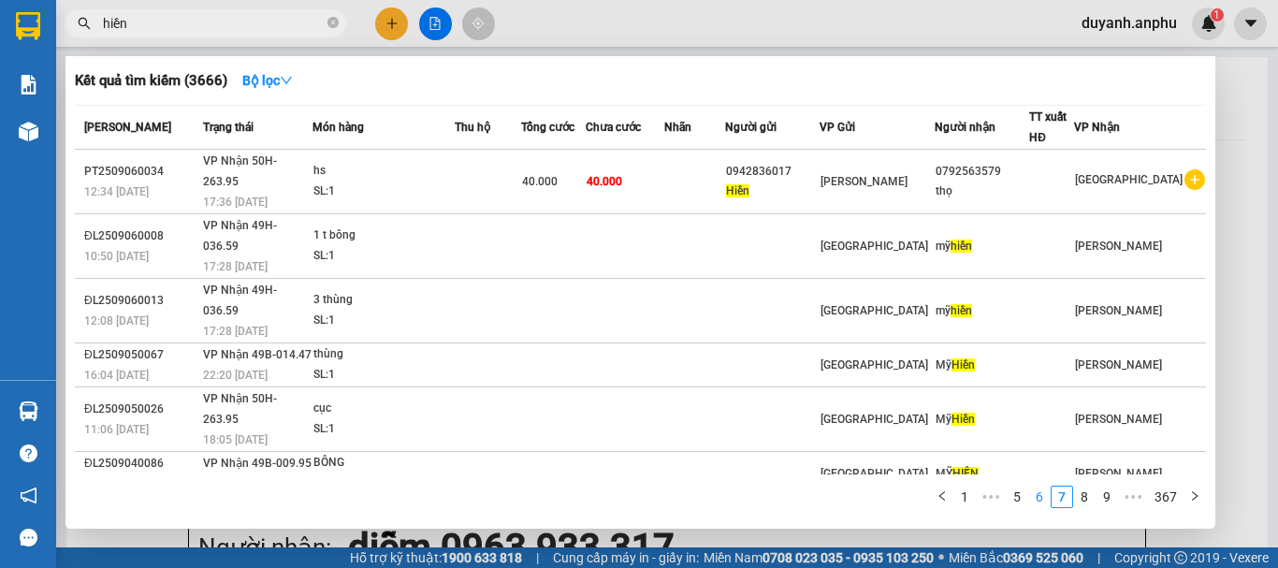
click at [1049, 496] on link "6" at bounding box center [1039, 496] width 21 height 21
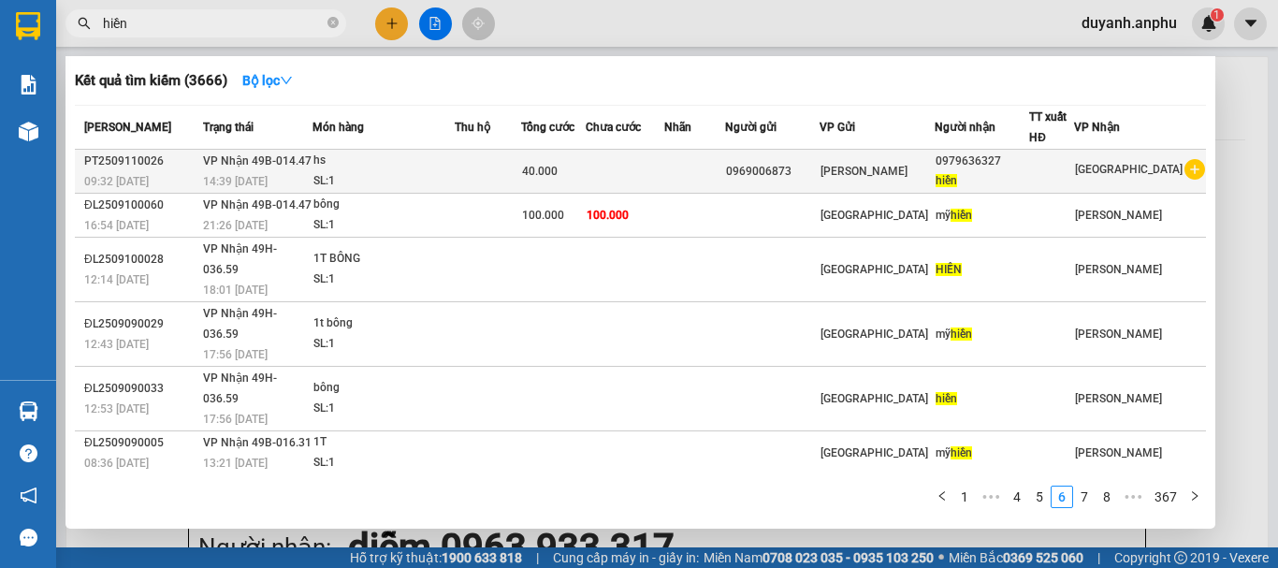
click at [1189, 167] on icon "plus-circle" at bounding box center [1194, 169] width 21 height 21
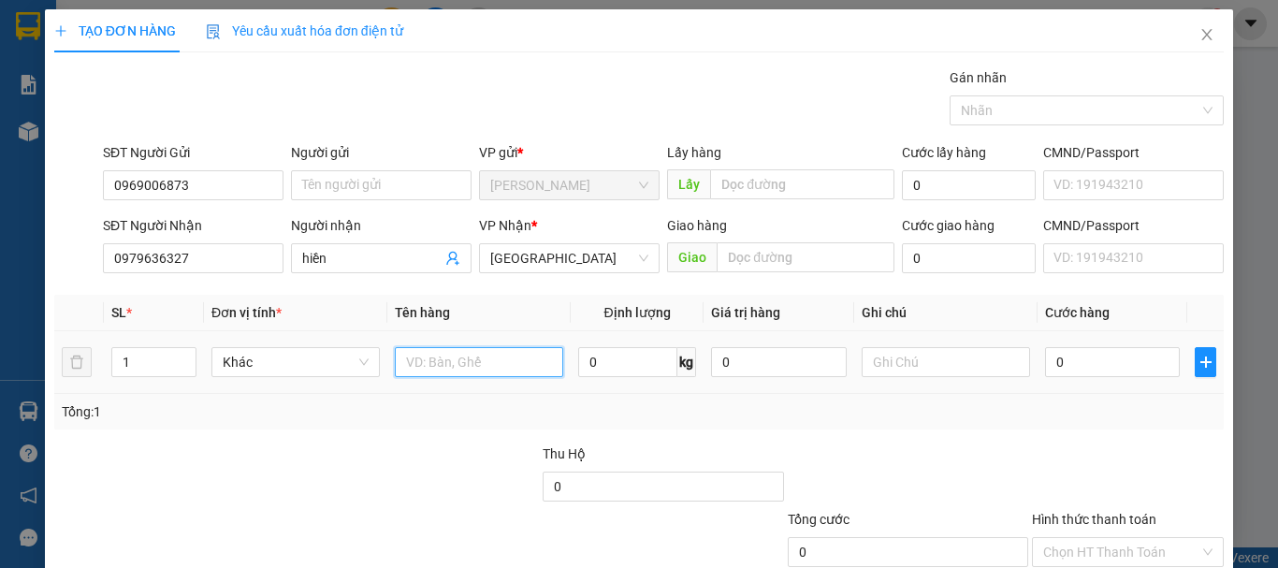
click at [465, 367] on input "text" at bounding box center [479, 362] width 168 height 30
type input "hsan"
click at [1077, 362] on input "0" at bounding box center [1112, 362] width 135 height 30
type input "6"
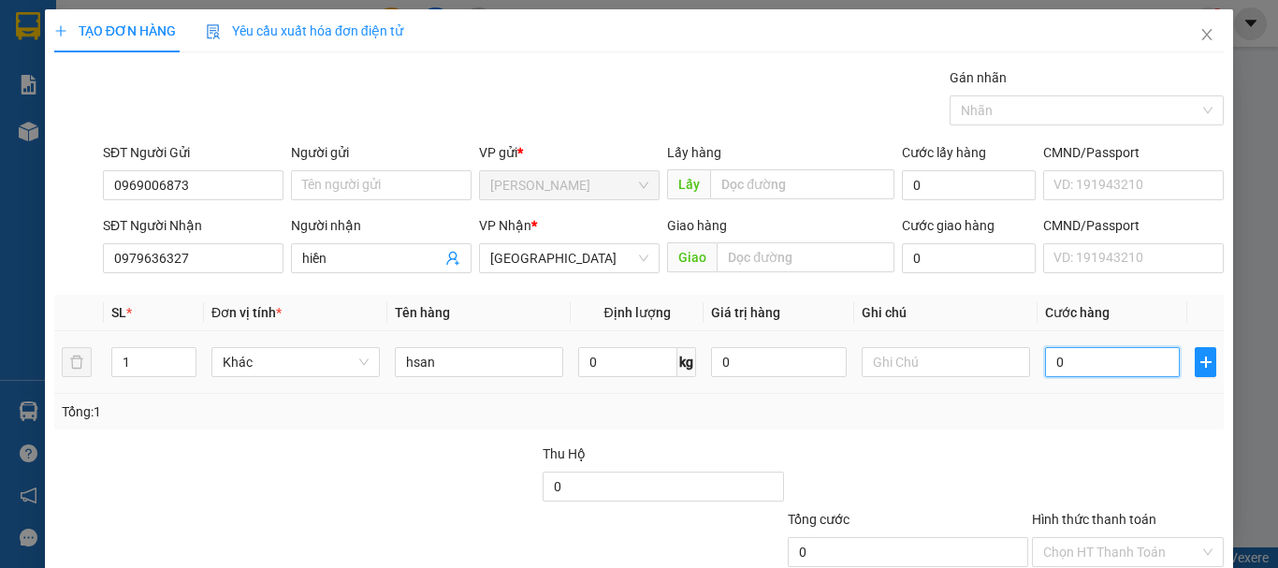
type input "6"
type input "60"
type input "6"
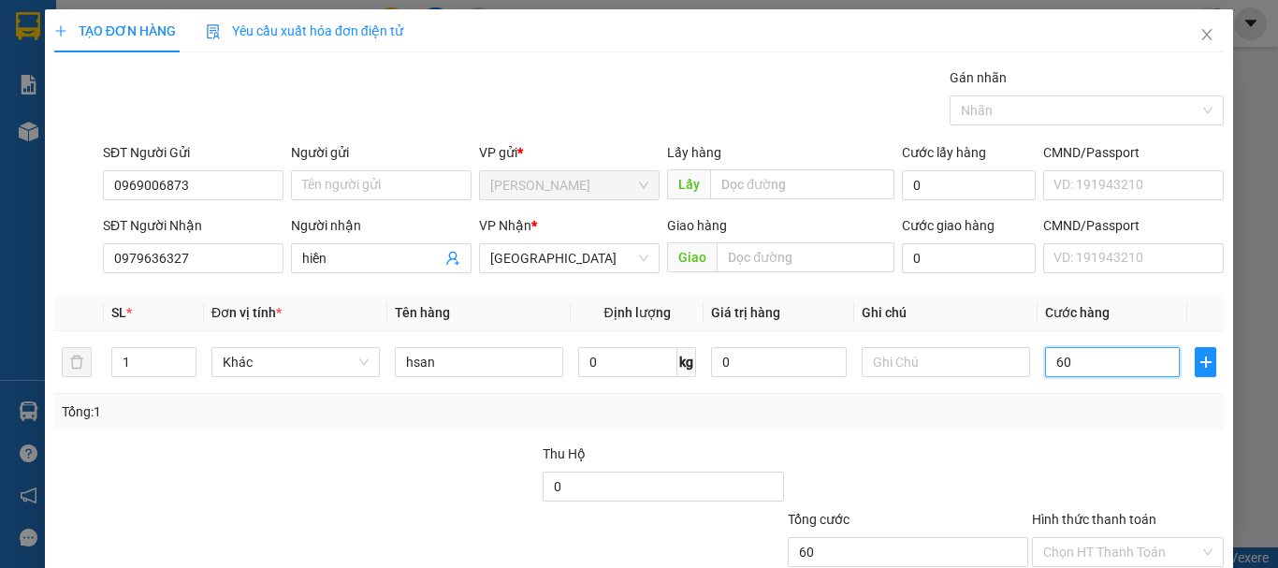
type input "6"
type input "0"
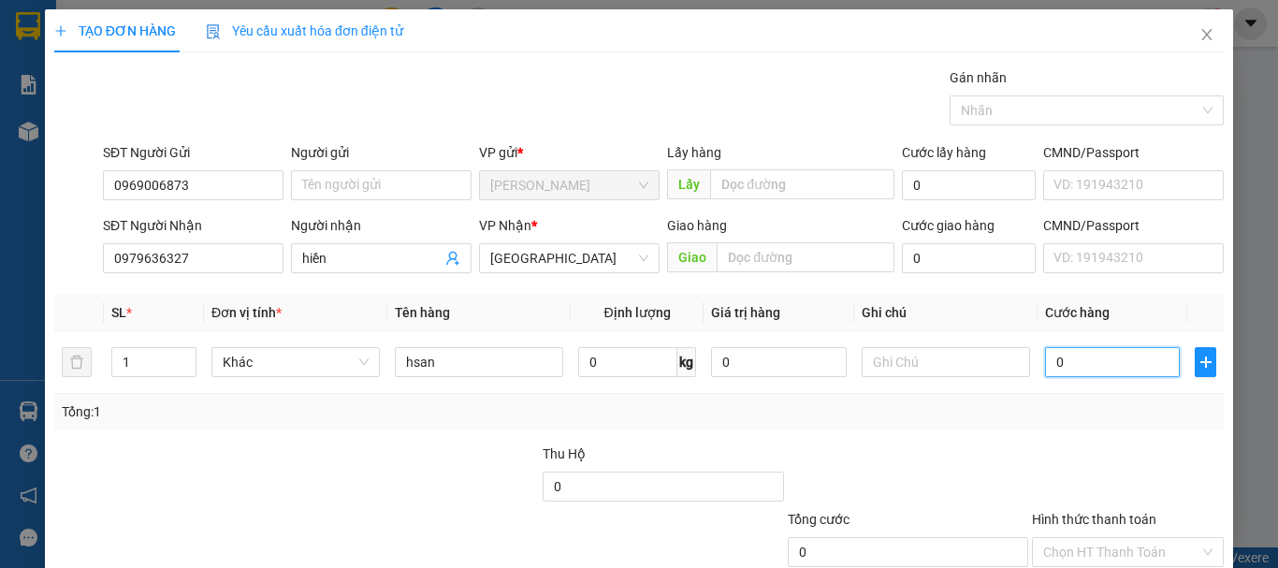
type input "05"
type input "5"
type input "050"
type input "50"
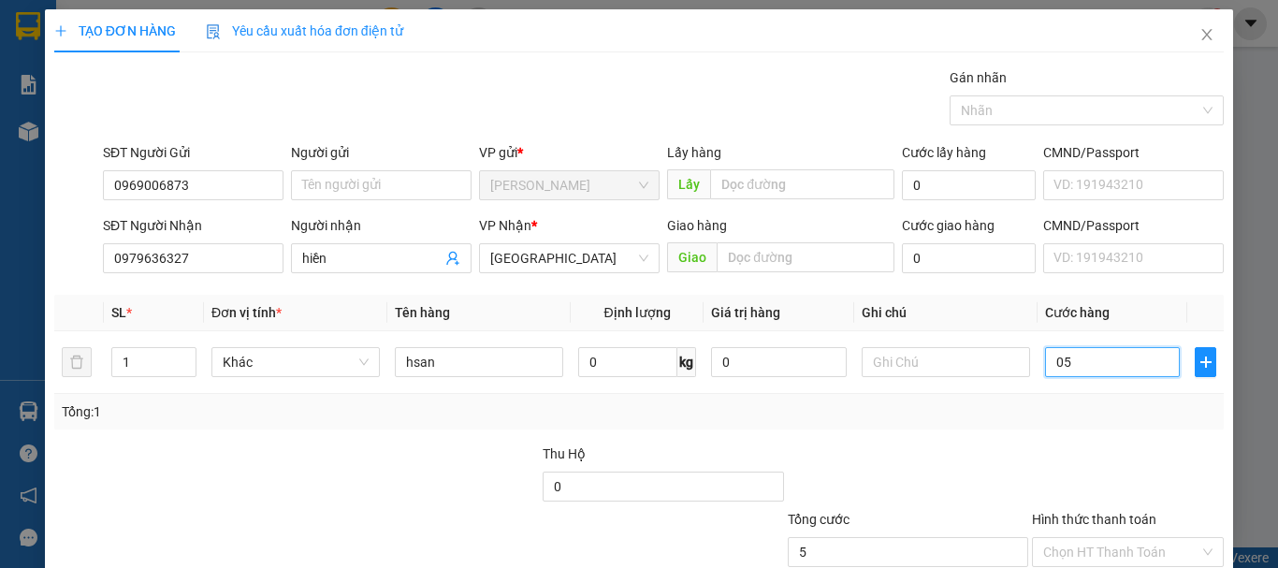
type input "50"
type input "05"
type input "5"
type input "0"
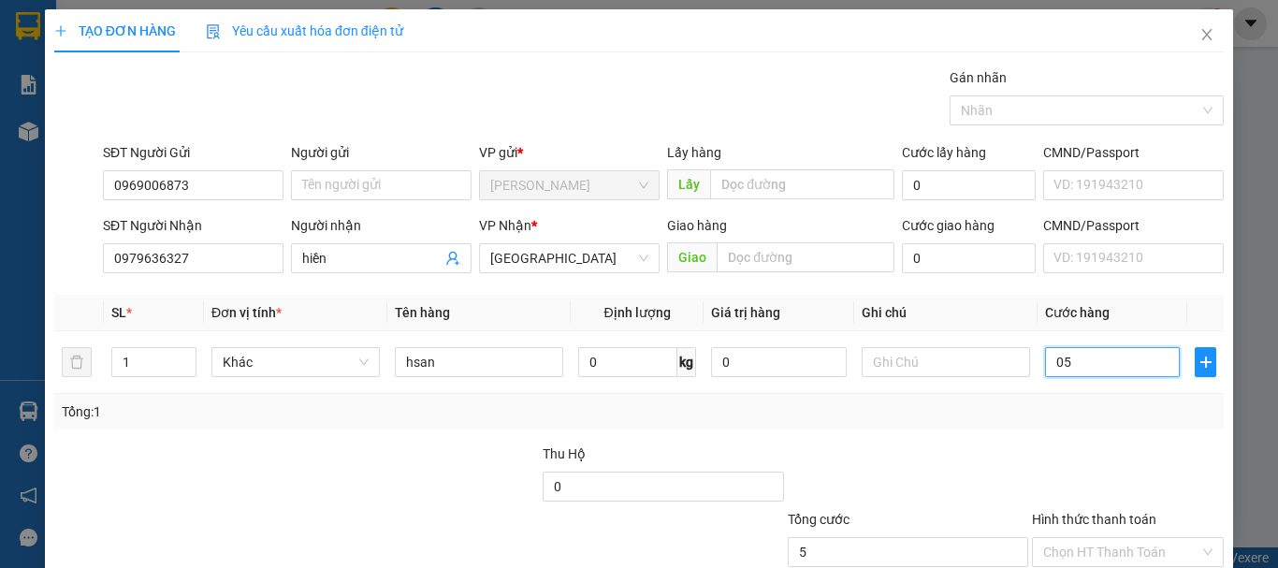
type input "0"
drag, startPoint x: 1087, startPoint y: 366, endPoint x: 944, endPoint y: 382, distance: 144.0
click at [944, 382] on tr "1 Khác hsan 0 kg 0 0" at bounding box center [638, 362] width 1169 height 63
click at [1074, 359] on input "0" at bounding box center [1112, 362] width 135 height 30
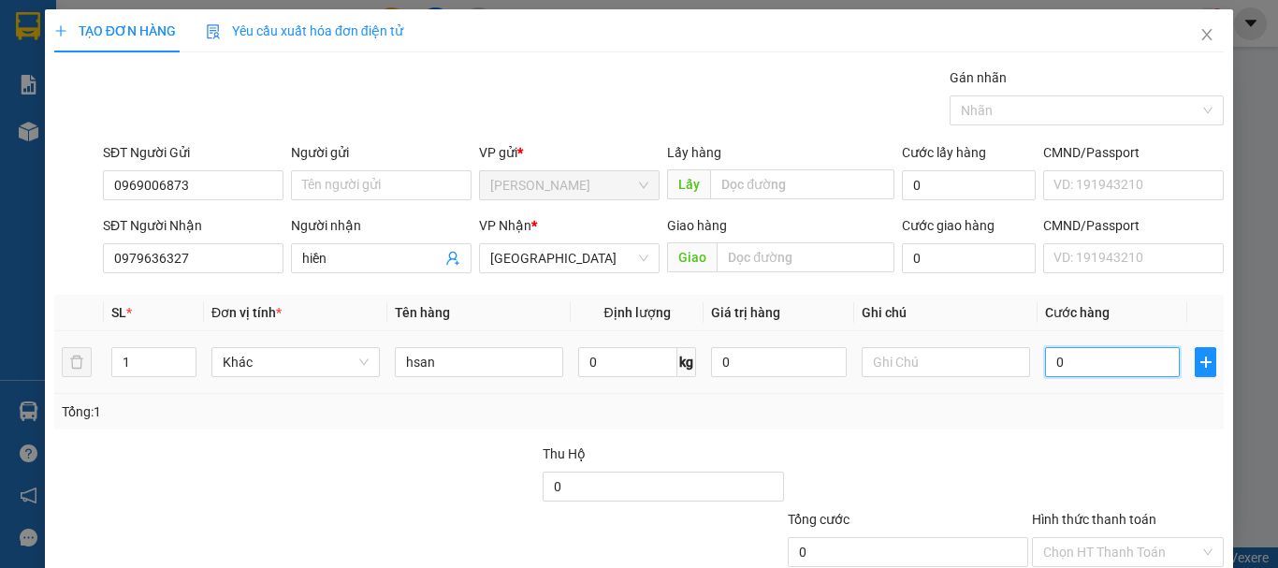
type input "01"
type input "1"
type input "010"
type input "10"
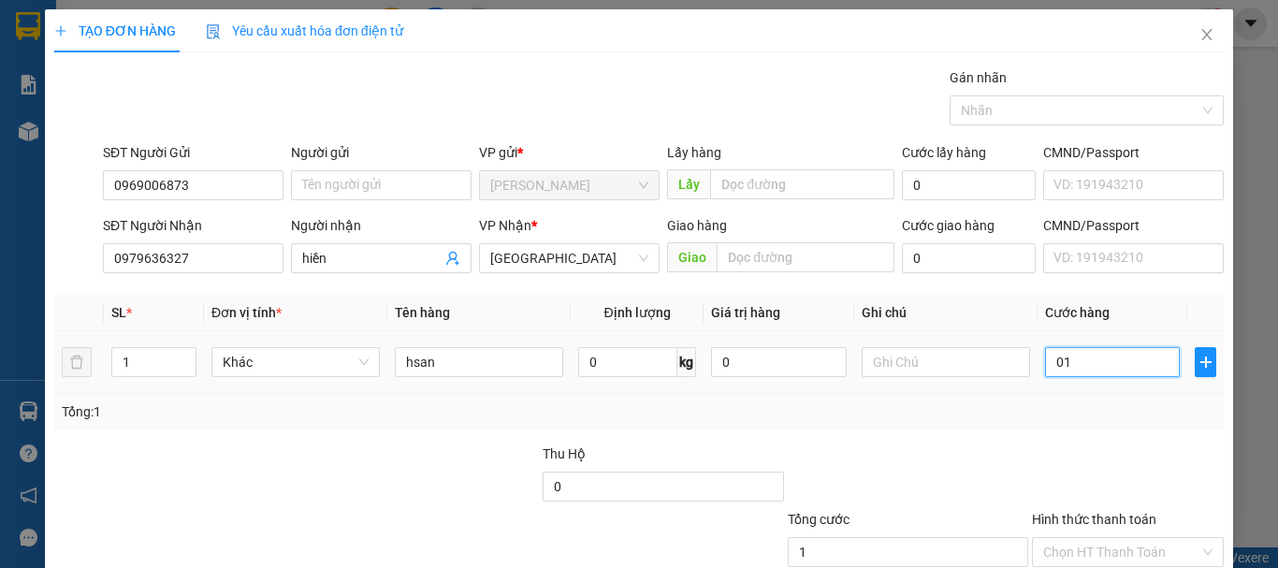
type input "10"
type input "0.100"
type input "100"
drag, startPoint x: 1094, startPoint y: 359, endPoint x: 987, endPoint y: 371, distance: 107.3
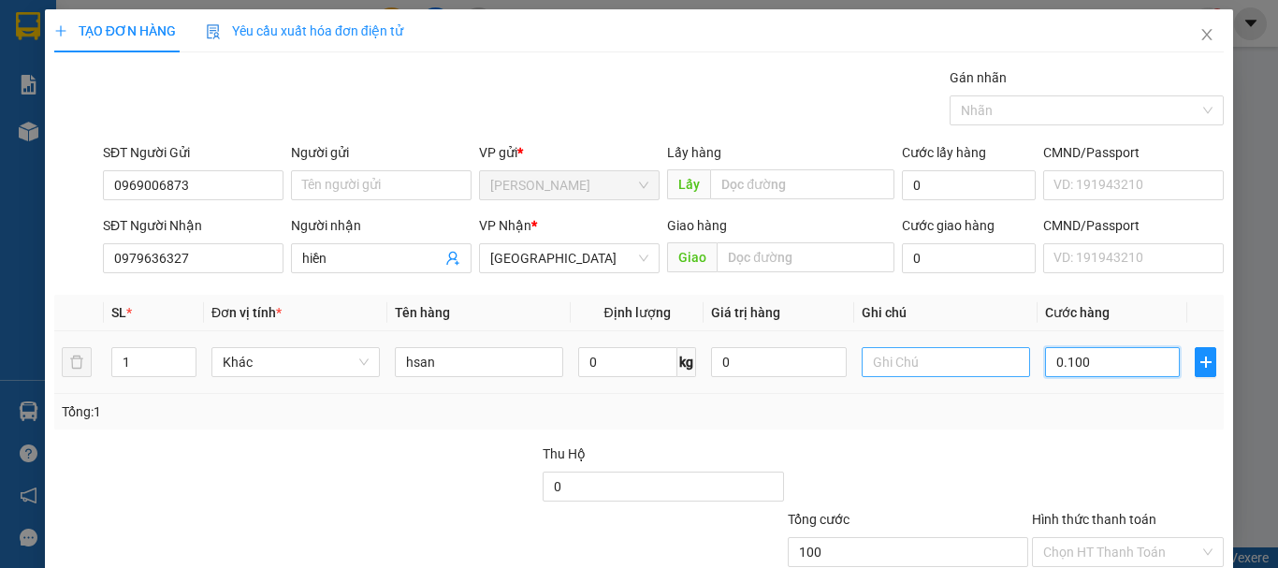
click at [987, 371] on tr "1 Khác hsan 0 kg 0 0.100" at bounding box center [638, 362] width 1169 height 63
type input "0"
click at [1061, 357] on input "0" at bounding box center [1112, 362] width 135 height 30
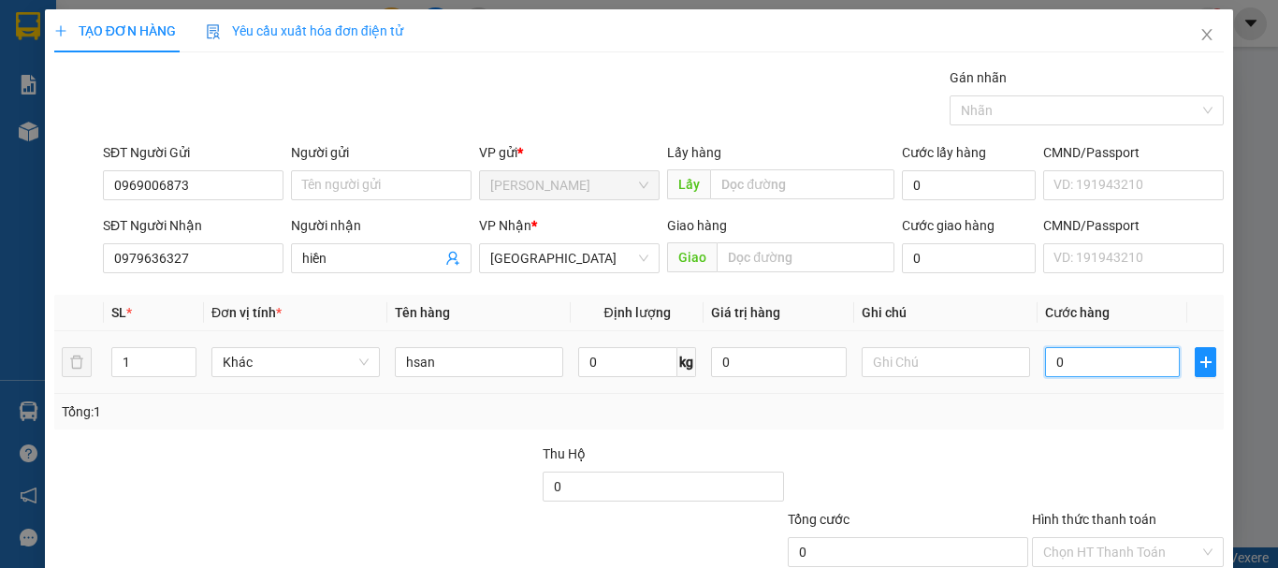
drag, startPoint x: 1061, startPoint y: 357, endPoint x: 1019, endPoint y: 366, distance: 42.9
click at [1019, 366] on tr "1 Khác hsan 0 kg 0 0" at bounding box center [638, 362] width 1169 height 63
type input "1"
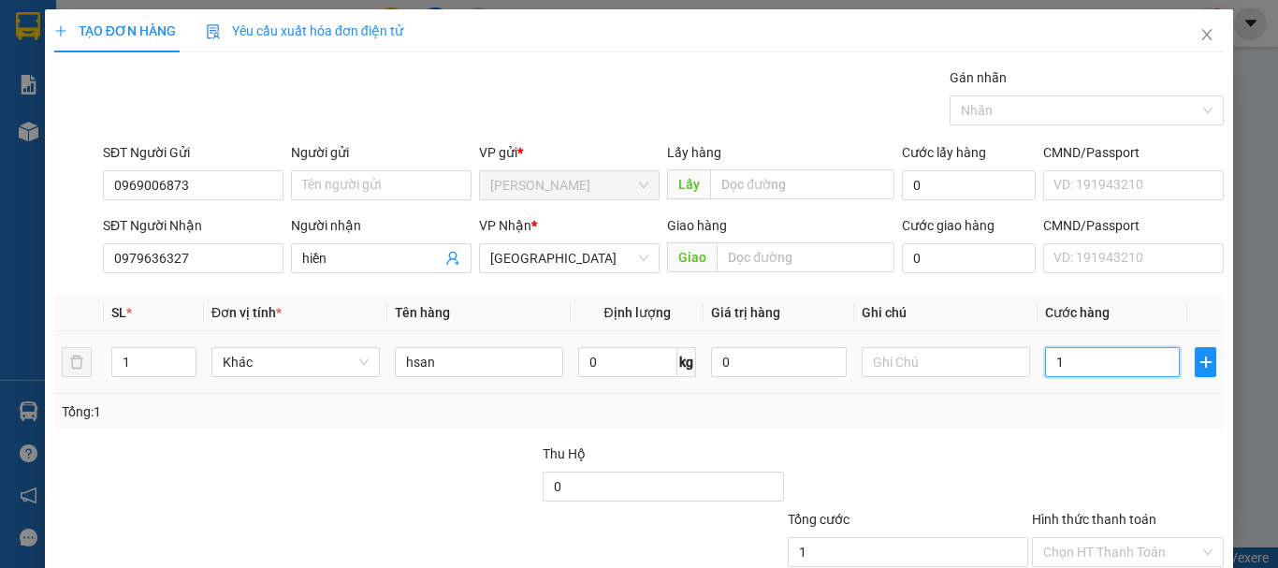
type input "10"
type input "100"
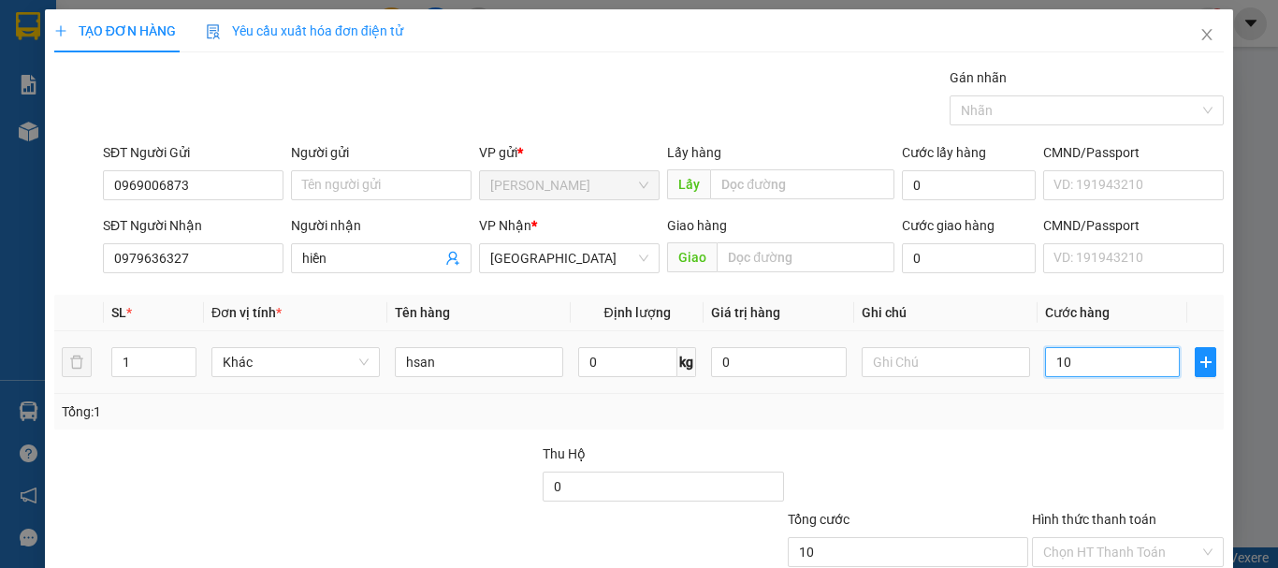
type input "100"
type input "100.000"
click at [998, 420] on div "Tổng: 1" at bounding box center [639, 411] width 1154 height 21
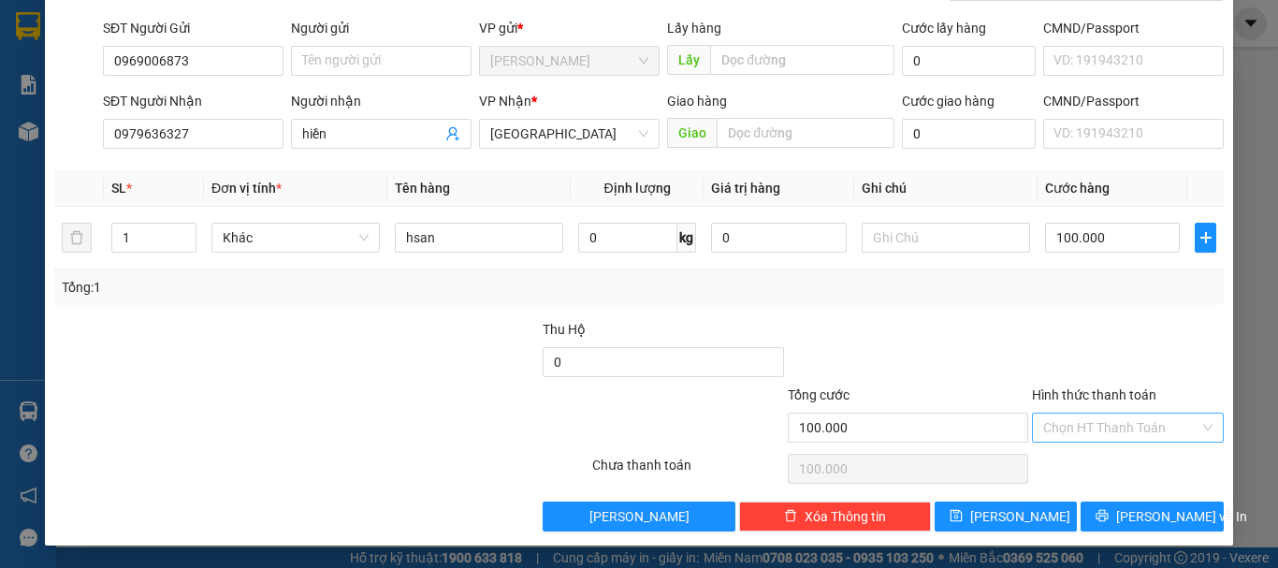
click at [1097, 432] on input "Hình thức thanh toán" at bounding box center [1121, 427] width 156 height 28
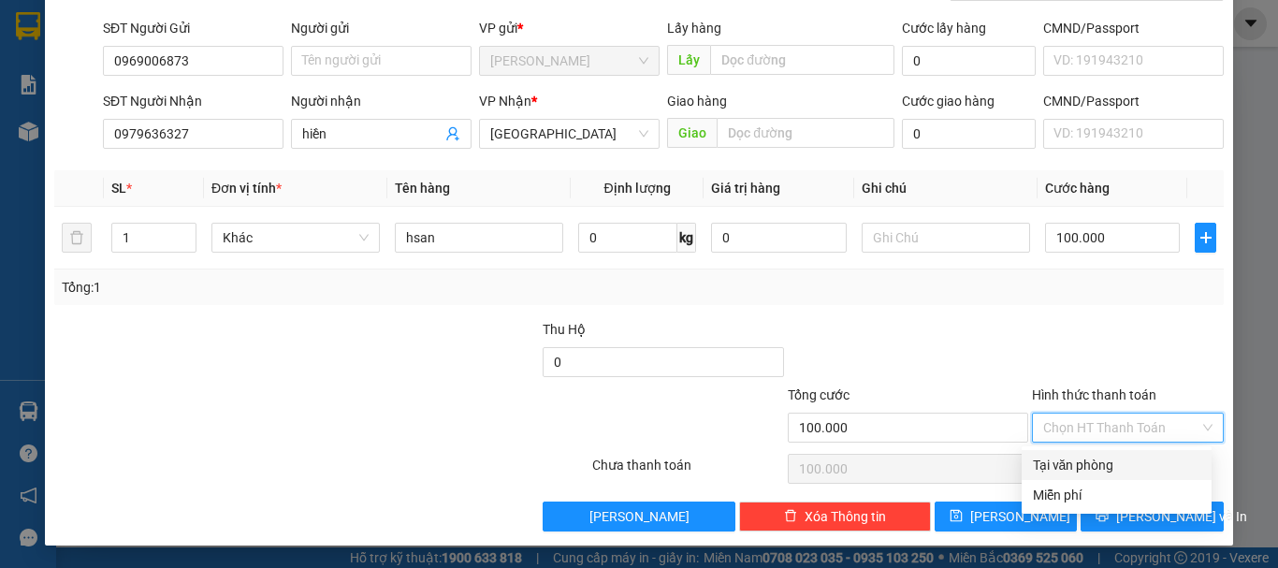
click at [1064, 351] on div at bounding box center [1128, 351] width 196 height 65
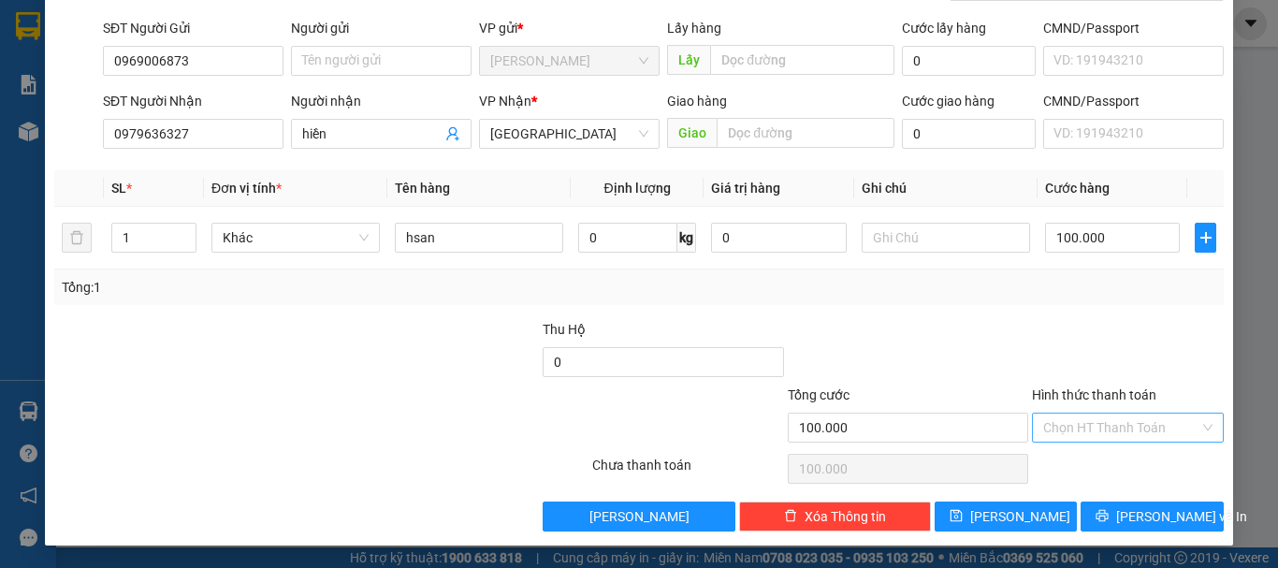
click at [1081, 427] on input "Hình thức thanh toán" at bounding box center [1121, 427] width 156 height 28
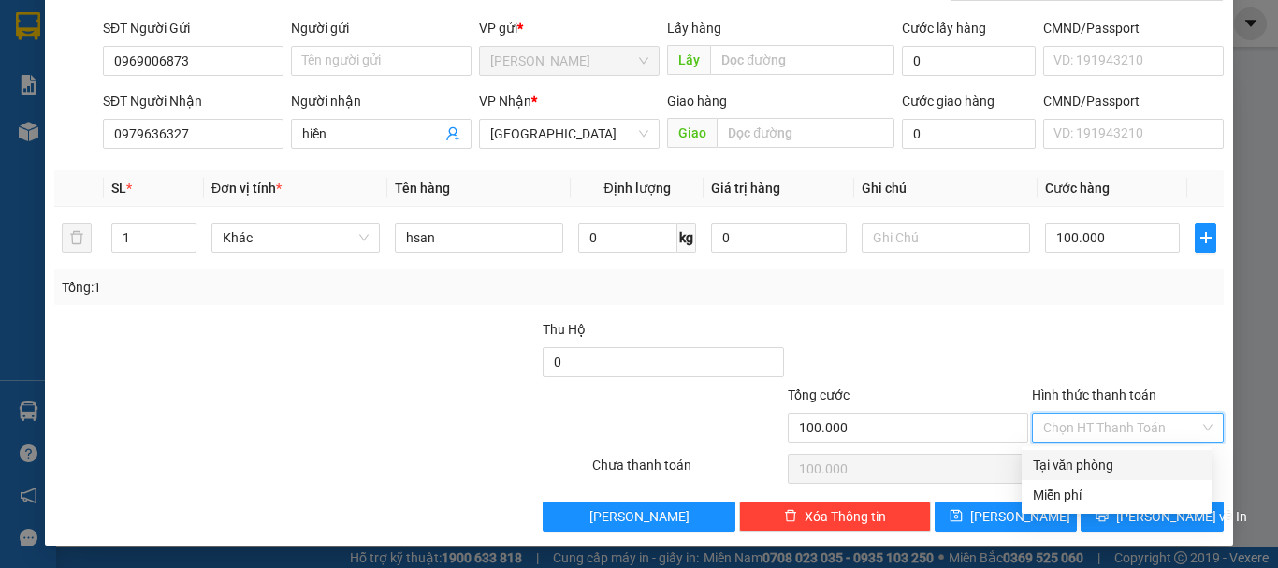
drag, startPoint x: 1103, startPoint y: 471, endPoint x: 1096, endPoint y: 452, distance: 19.8
click at [1102, 471] on div "Tại văn phòng" at bounding box center [1116, 465] width 167 height 21
type input "0"
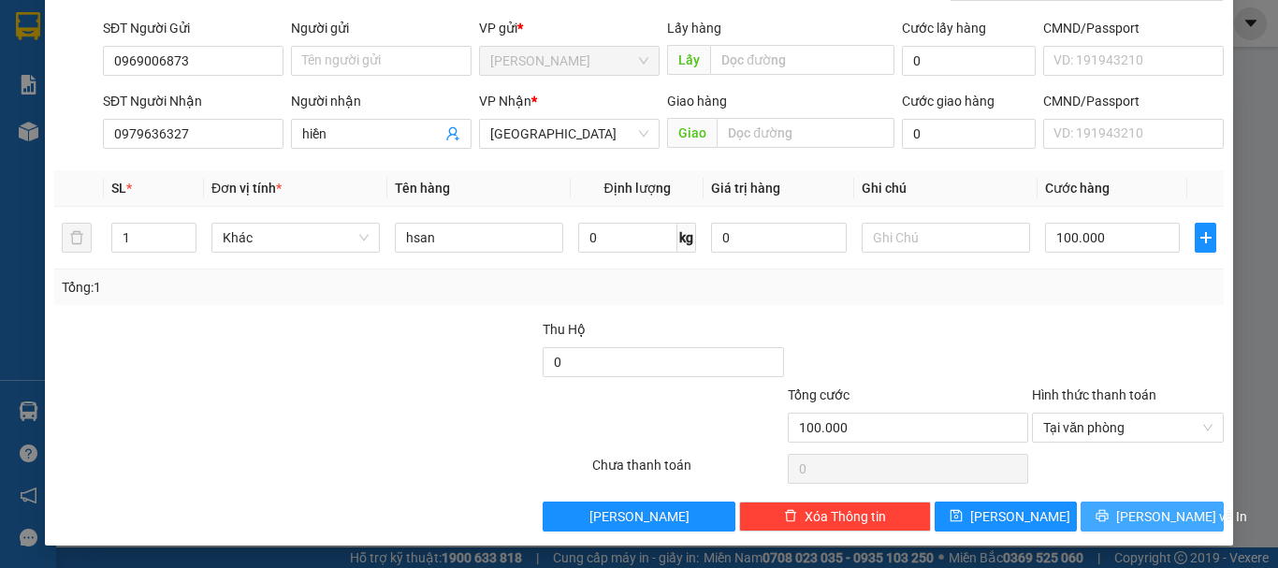
click at [1140, 516] on span "[PERSON_NAME] và In" at bounding box center [1181, 516] width 131 height 21
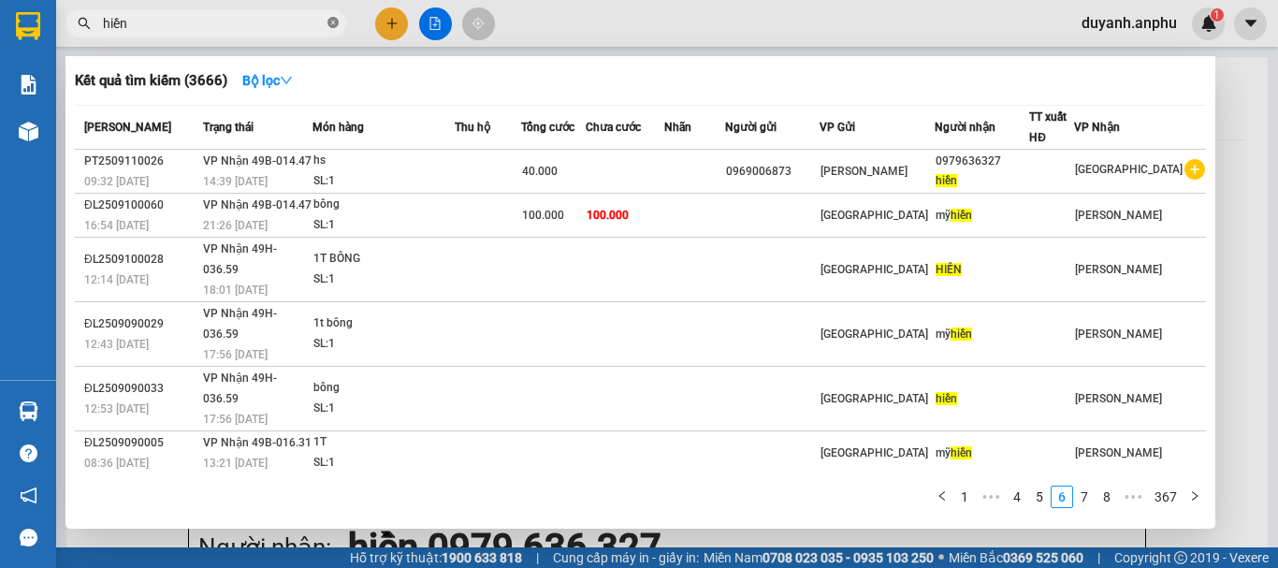
click at [327, 22] on icon "close-circle" at bounding box center [332, 22] width 11 height 11
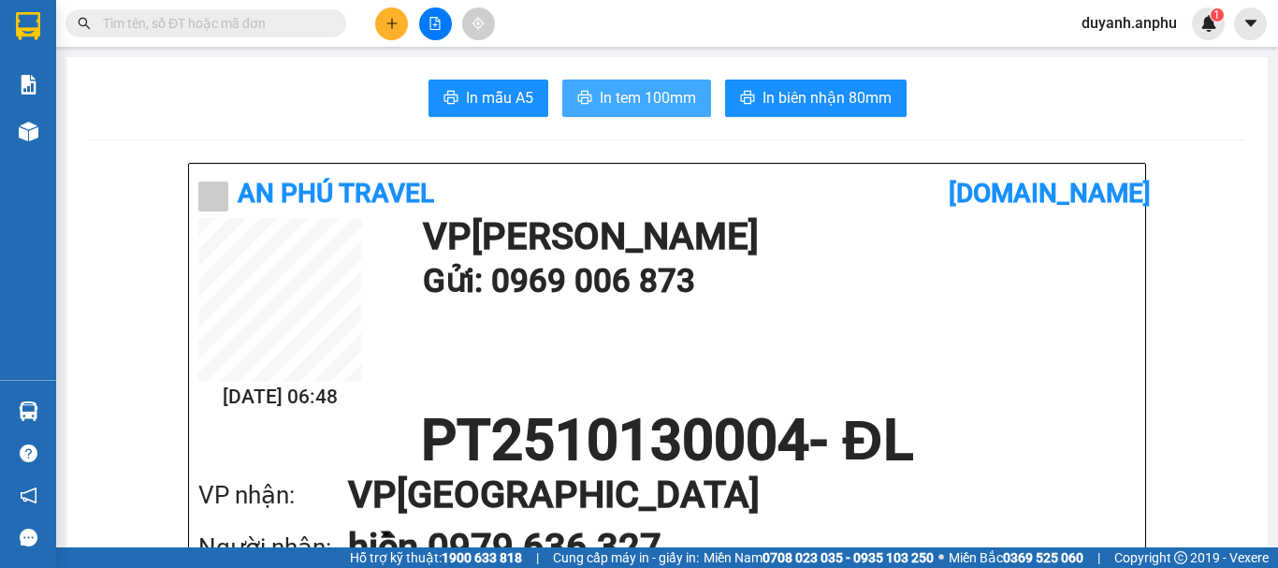
click at [617, 87] on span "In tem 100mm" at bounding box center [648, 97] width 96 height 23
click at [318, 15] on input "text" at bounding box center [213, 23] width 221 height 21
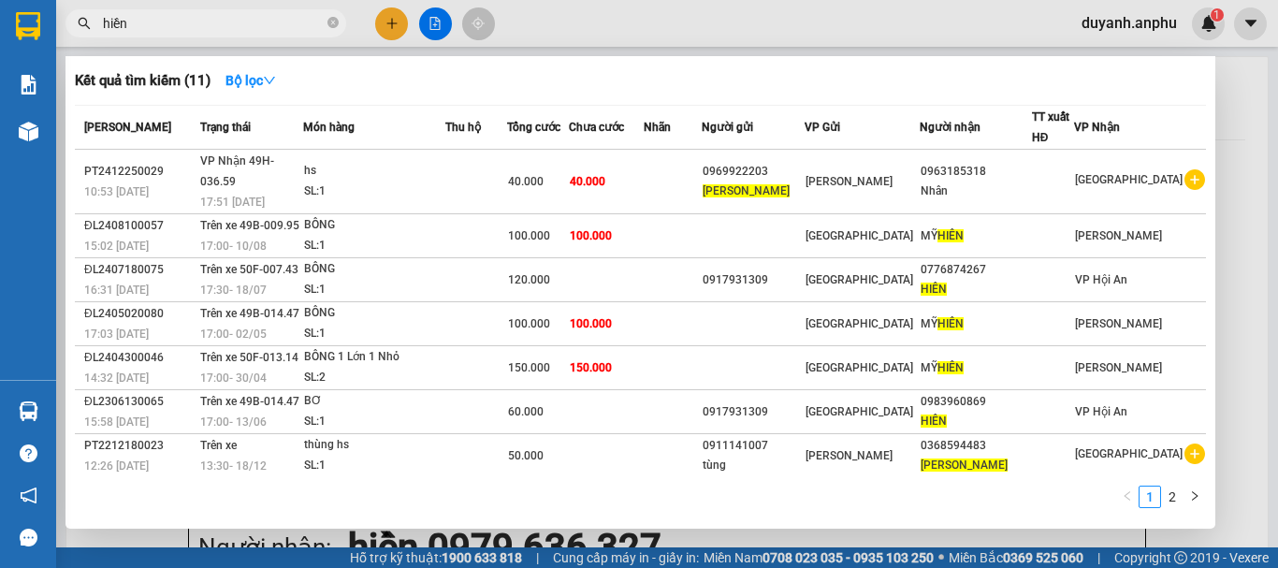
drag, startPoint x: 164, startPoint y: 21, endPoint x: 79, endPoint y: 26, distance: 85.3
click at [79, 26] on div "hiền" at bounding box center [182, 23] width 365 height 28
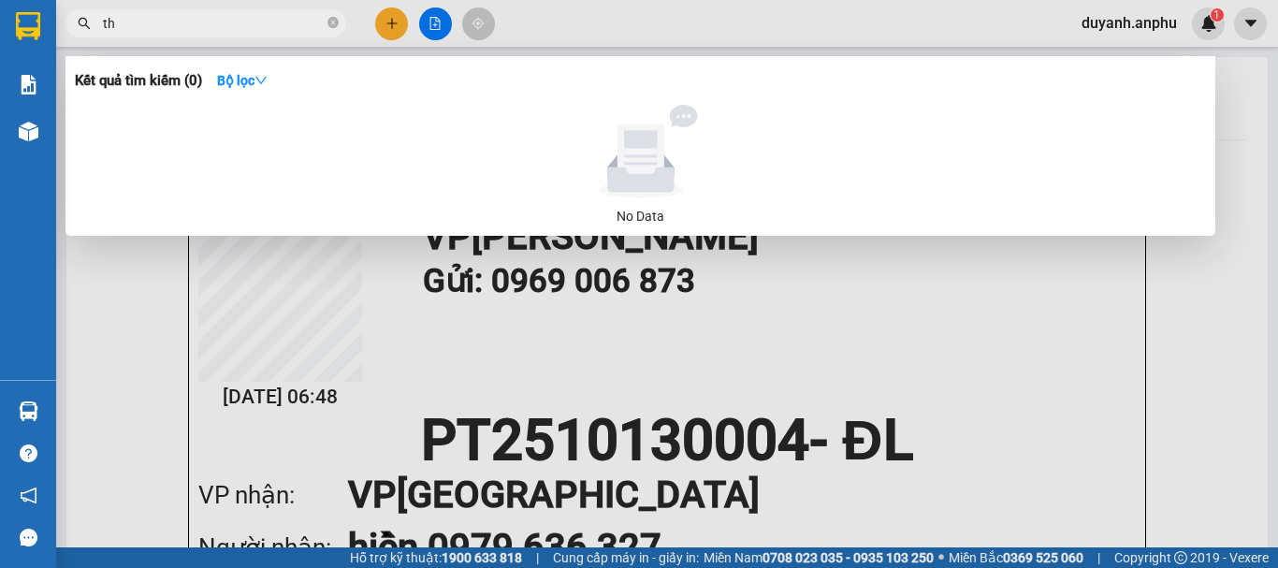
type input "t"
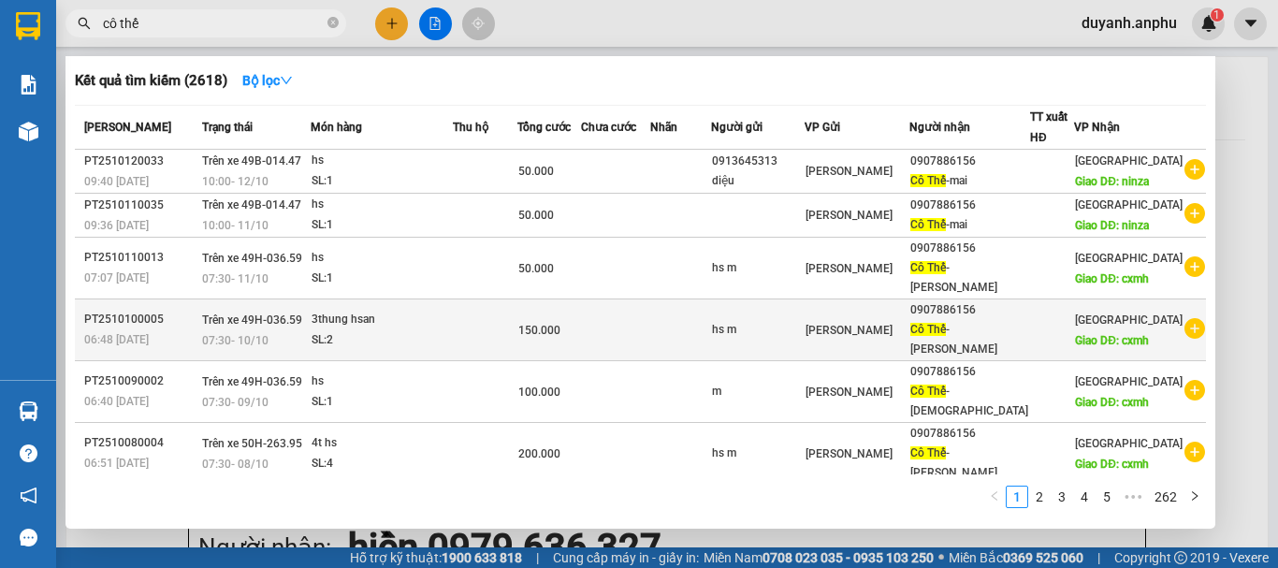
type input "cô thế"
click at [1184, 339] on icon "plus-circle" at bounding box center [1194, 328] width 21 height 21
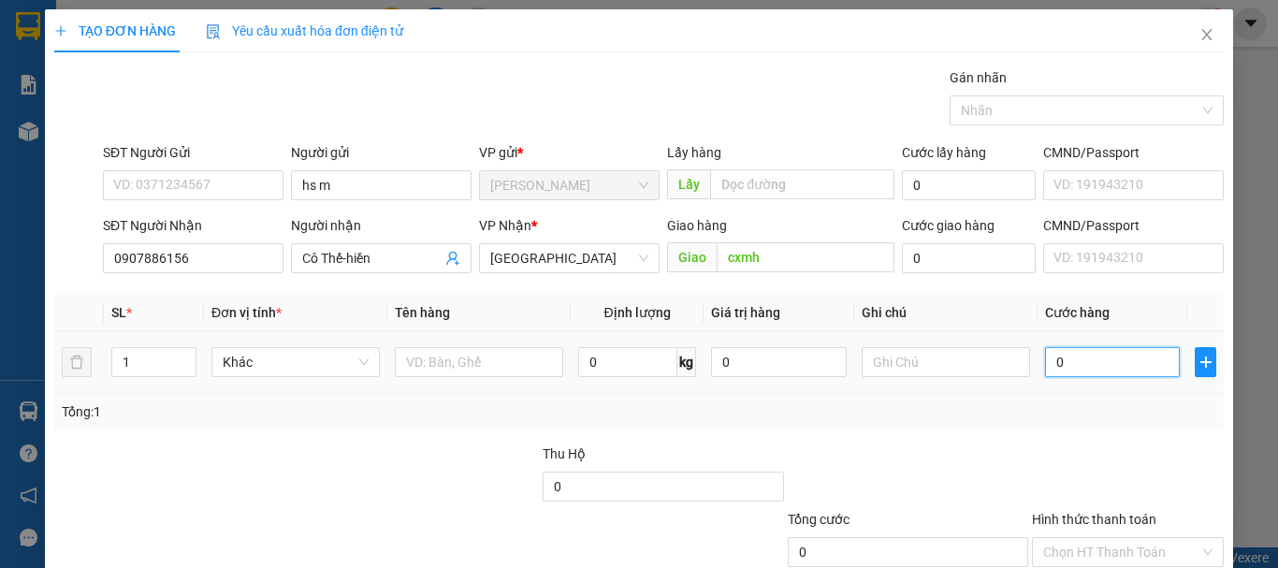
click at [1067, 356] on input "0" at bounding box center [1112, 362] width 135 height 30
type input "1"
type input "10"
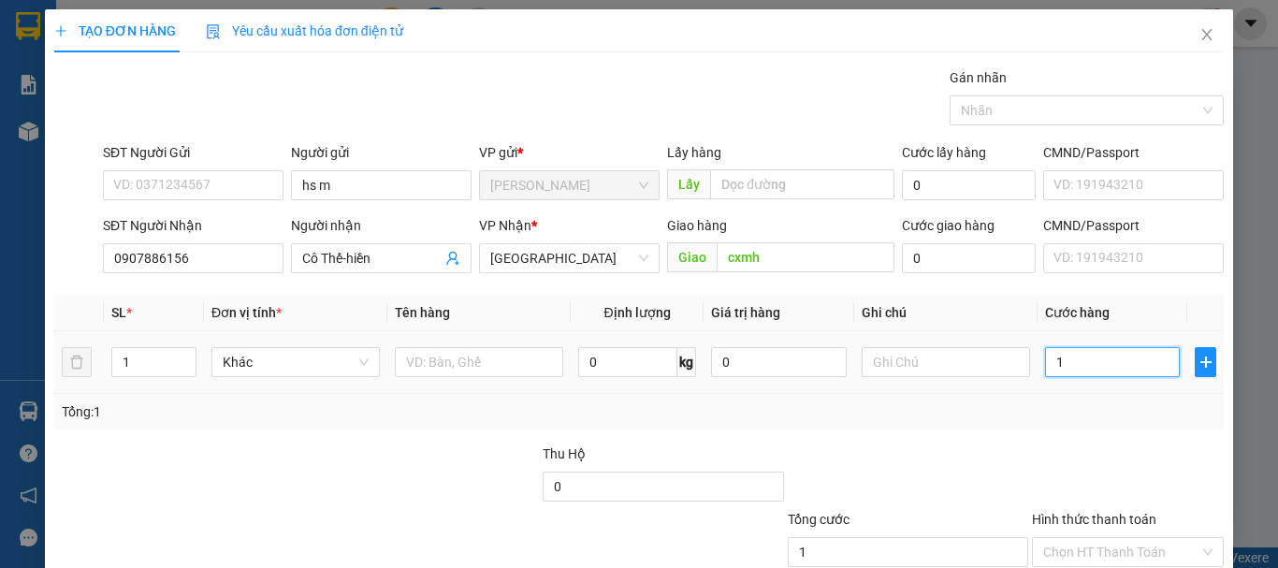
type input "10"
type input "100"
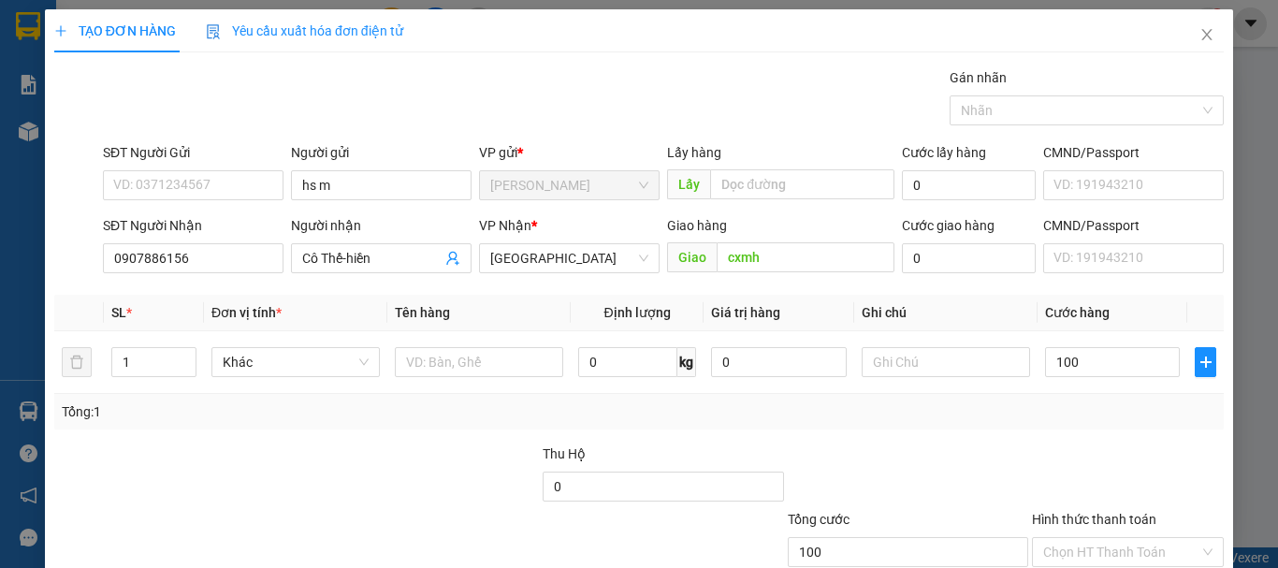
type input "100.000"
click at [472, 460] on div at bounding box center [419, 475] width 244 height 65
click at [442, 374] on input "text" at bounding box center [479, 362] width 168 height 30
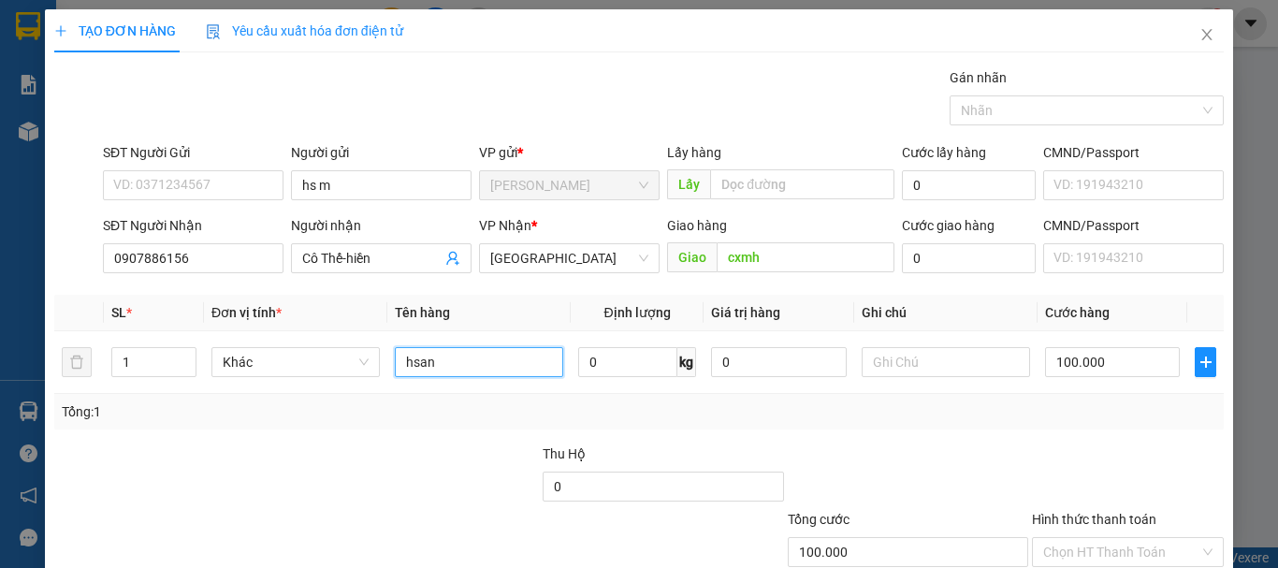
type input "hsan"
drag, startPoint x: 815, startPoint y: 433, endPoint x: 936, endPoint y: 448, distance: 122.5
click at [816, 434] on div "Transit Pickup Surcharge Ids Transit Deliver Surcharge Ids Transit Deliver Surc…" at bounding box center [638, 361] width 1169 height 588
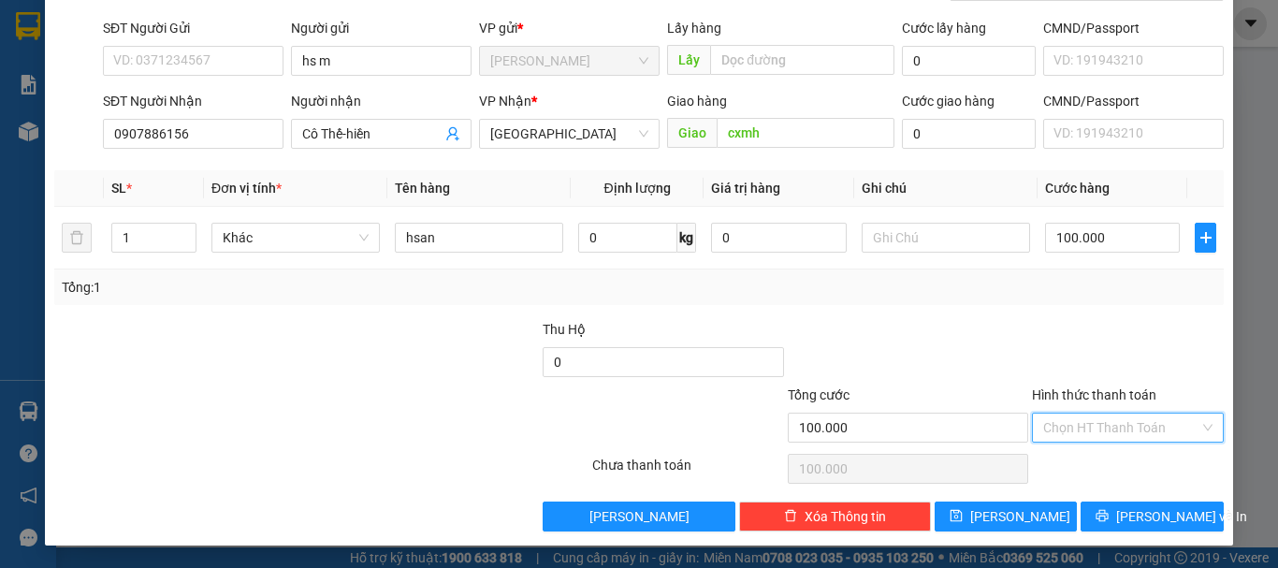
drag, startPoint x: 1051, startPoint y: 429, endPoint x: 1063, endPoint y: 437, distance: 13.5
click at [1055, 429] on input "Hình thức thanh toán" at bounding box center [1121, 427] width 156 height 28
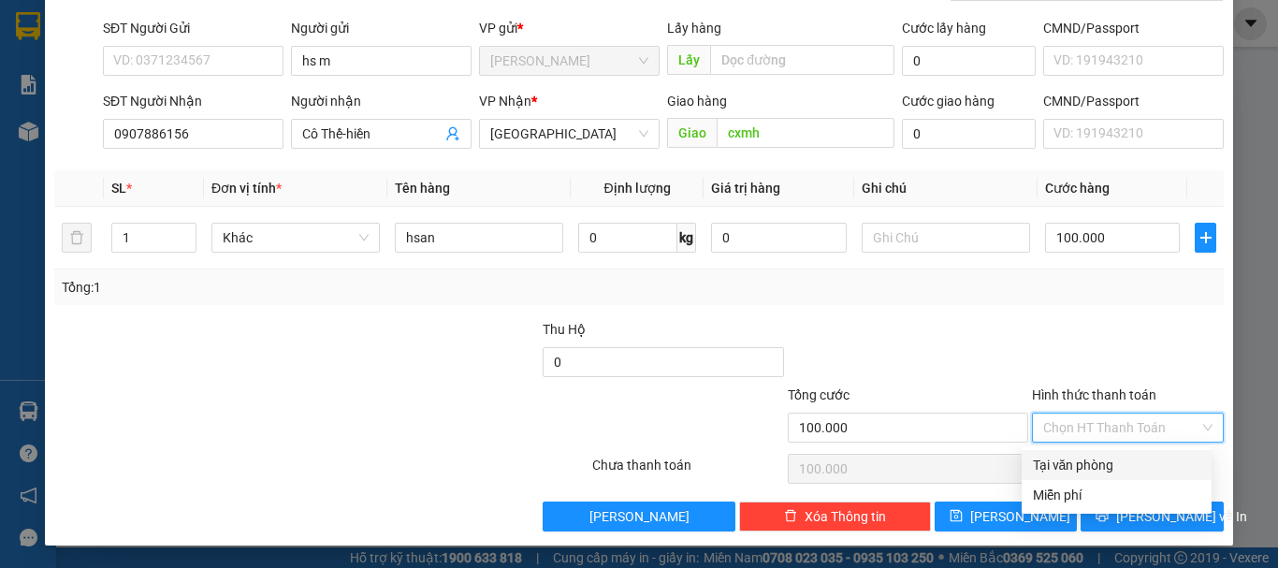
click at [1068, 462] on div "Tại văn phòng" at bounding box center [1116, 465] width 167 height 21
type input "0"
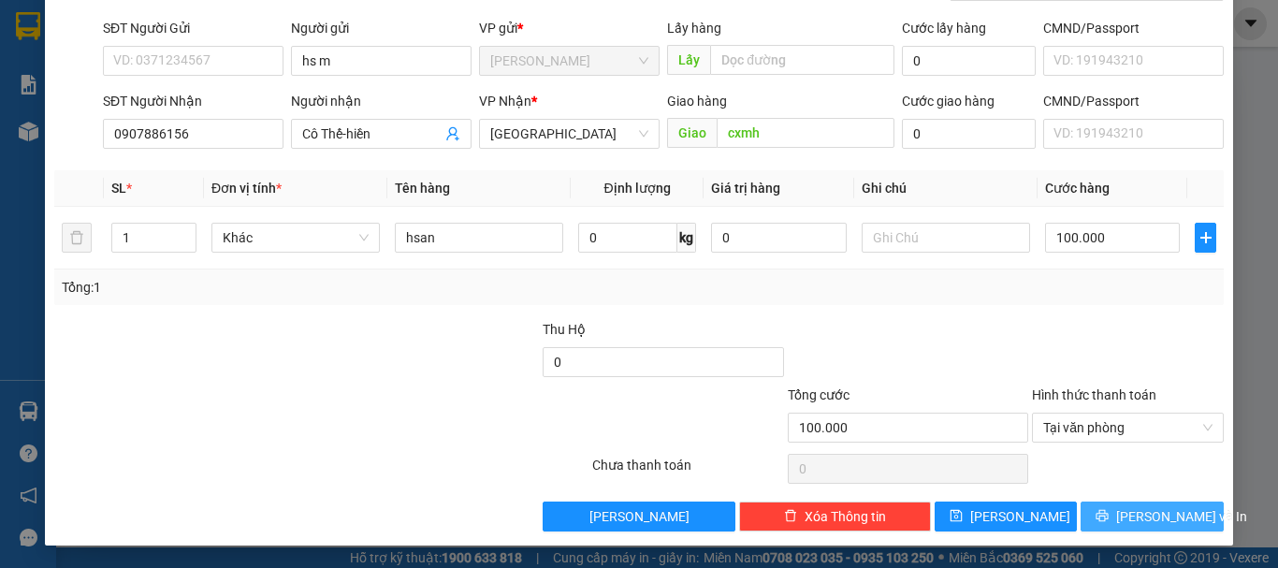
click at [1129, 512] on span "[PERSON_NAME] và In" at bounding box center [1181, 516] width 131 height 21
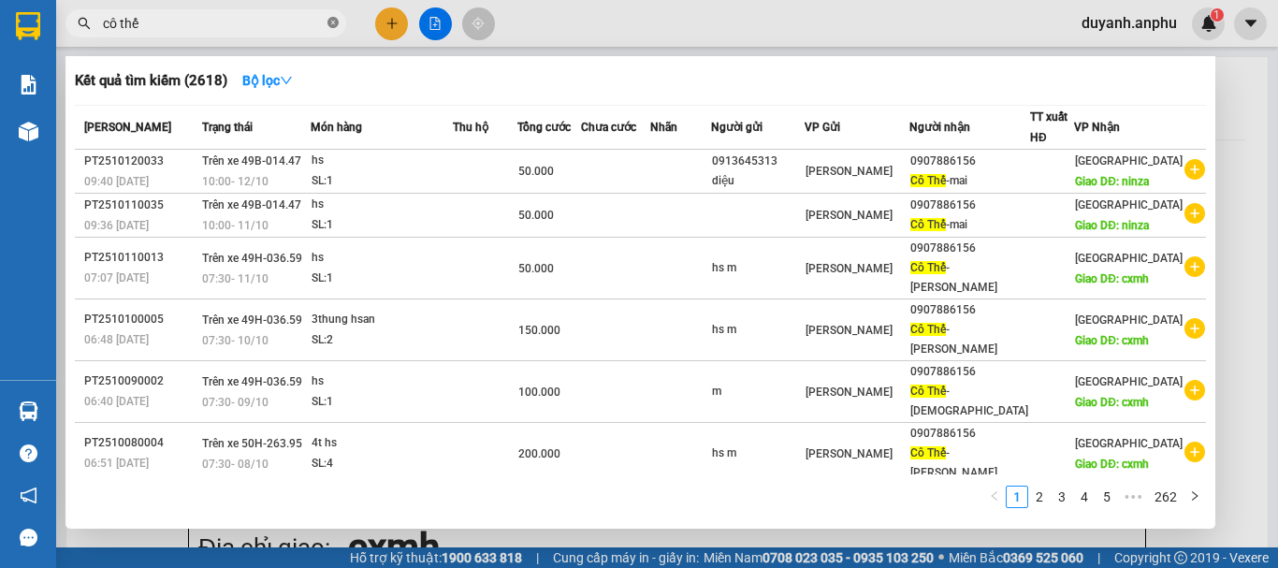
click at [331, 21] on icon "close-circle" at bounding box center [332, 22] width 11 height 11
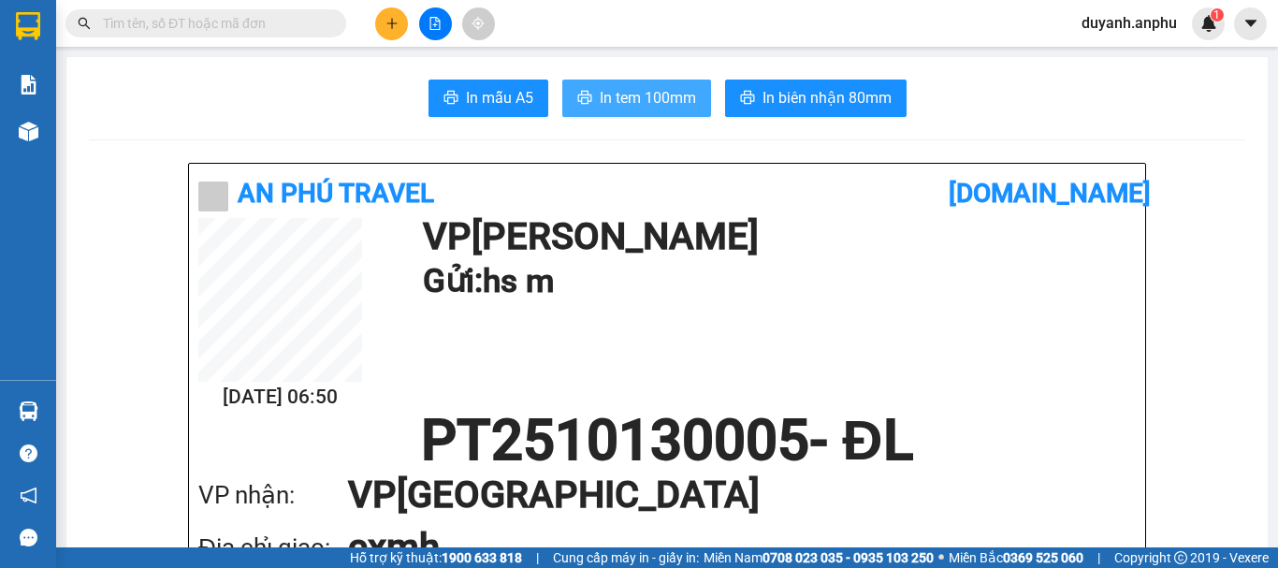
click at [629, 94] on span "In tem 100mm" at bounding box center [648, 97] width 96 height 23
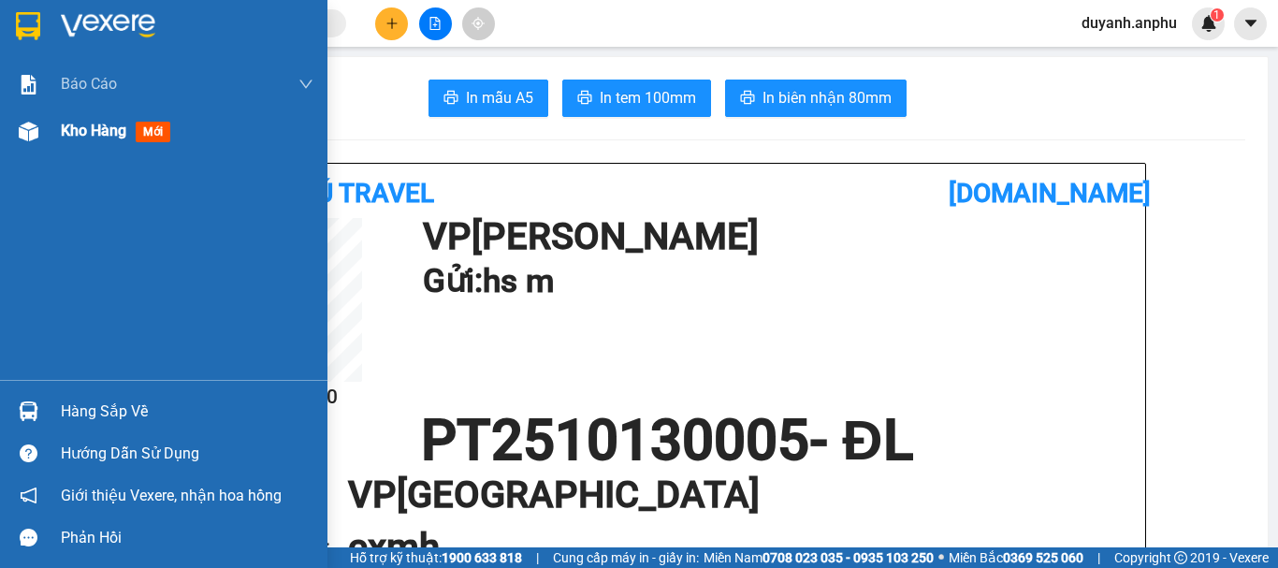
click at [36, 123] on img at bounding box center [29, 132] width 20 height 20
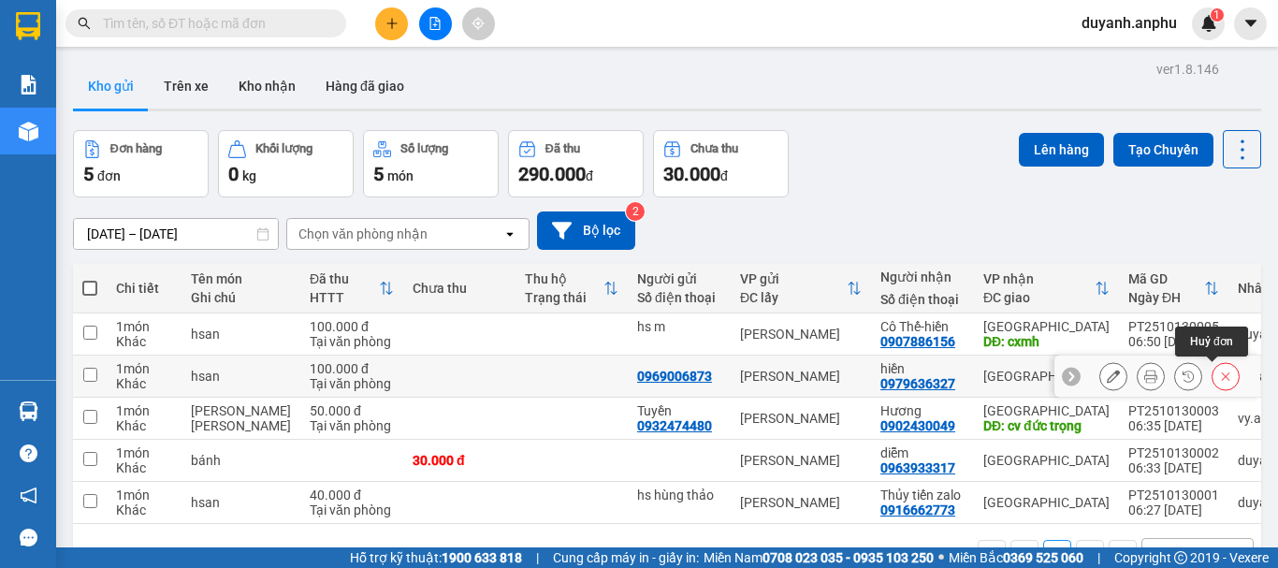
click at [1222, 373] on button at bounding box center [1225, 376] width 26 height 33
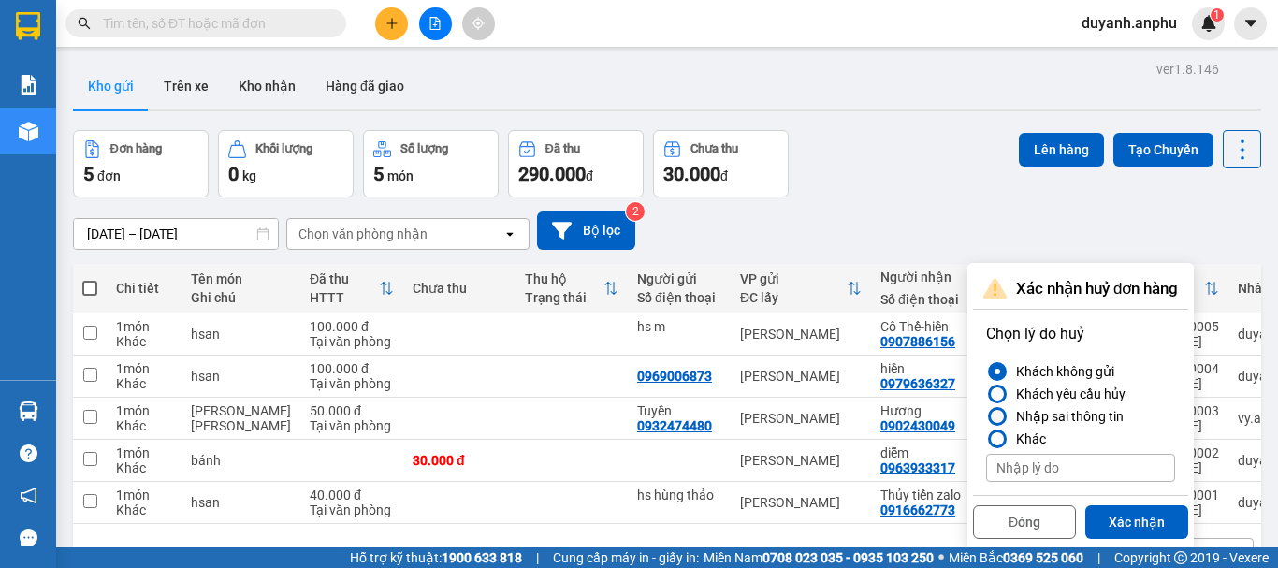
click at [1005, 417] on div at bounding box center [997, 416] width 19 height 19
click at [986, 416] on input "Nhập sai thông tin" at bounding box center [986, 416] width 0 height 0
click at [1143, 517] on button "Xác nhận" at bounding box center [1136, 522] width 103 height 34
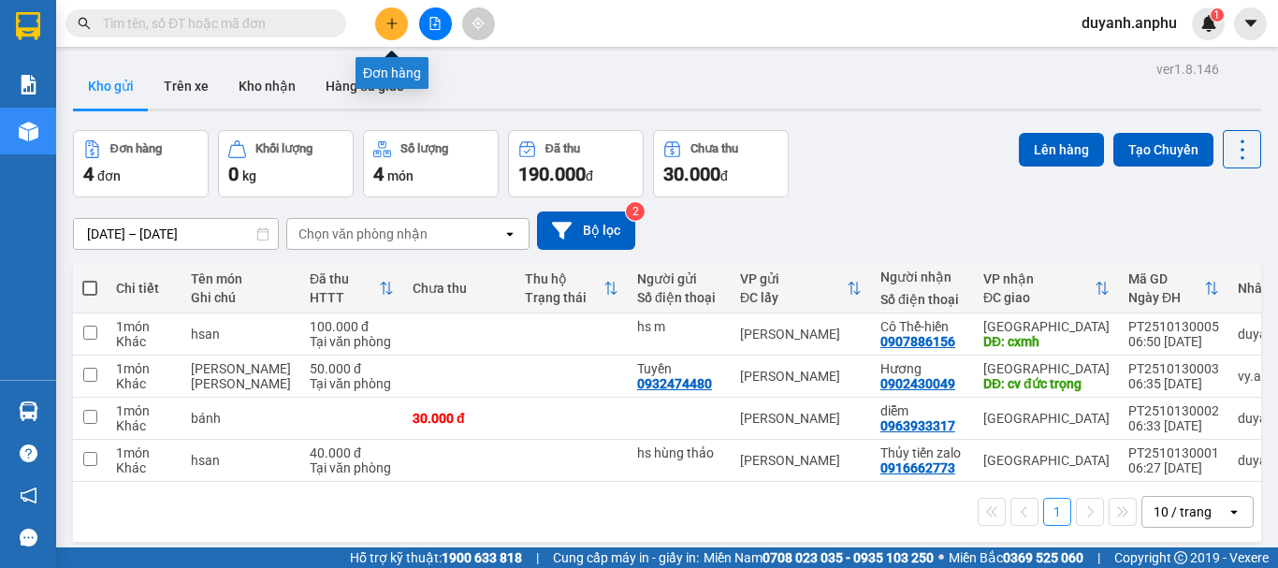
click at [391, 20] on icon "plus" at bounding box center [391, 23] width 13 height 13
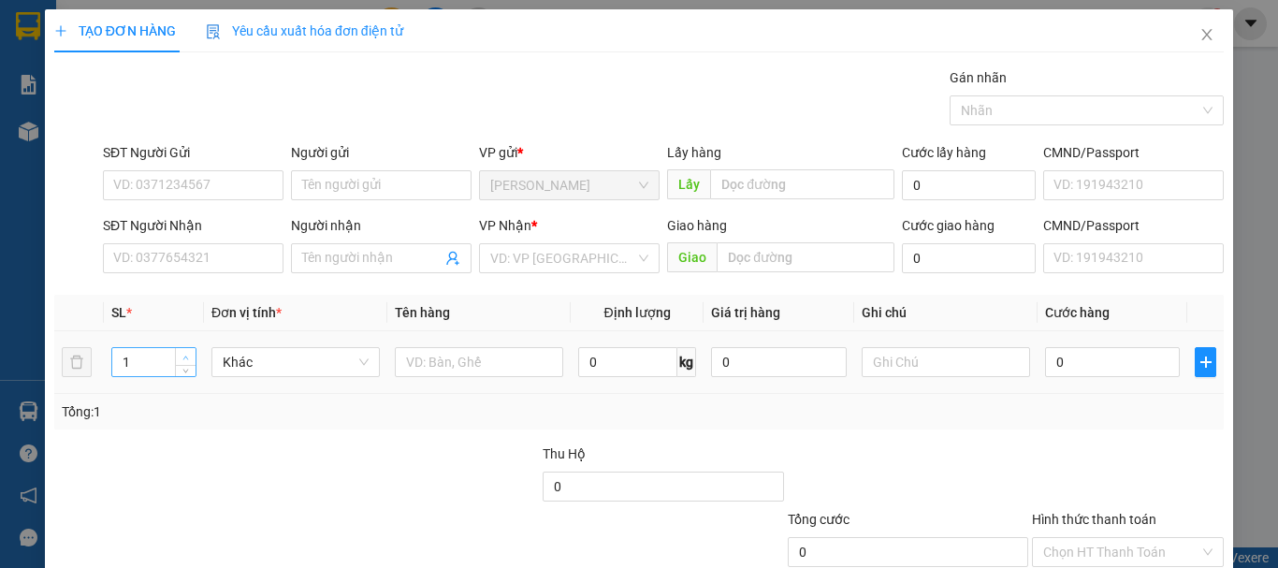
type input "2"
click at [192, 353] on span "Increase Value" at bounding box center [185, 356] width 21 height 17
click at [251, 357] on span "Khác" at bounding box center [296, 362] width 146 height 28
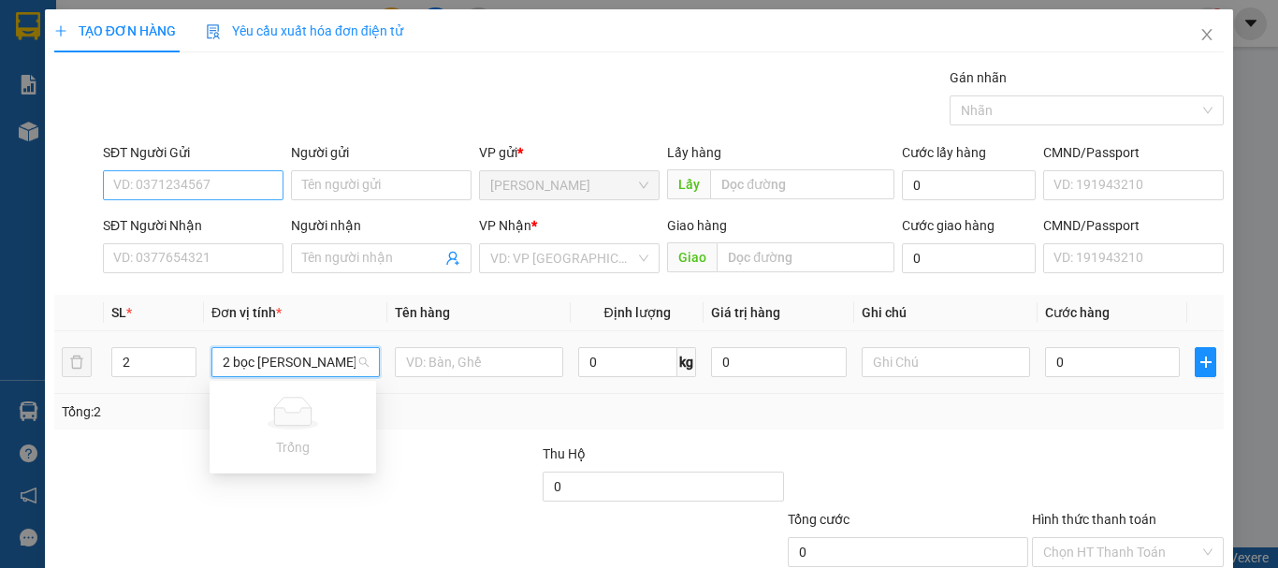
type input "2 bọc [PERSON_NAME]"
click at [176, 189] on input "SĐT Người Gửi" at bounding box center [193, 185] width 181 height 30
type input "0974322861"
drag, startPoint x: 207, startPoint y: 179, endPoint x: 102, endPoint y: 182, distance: 104.8
click at [103, 182] on input "0974322861" at bounding box center [193, 185] width 181 height 30
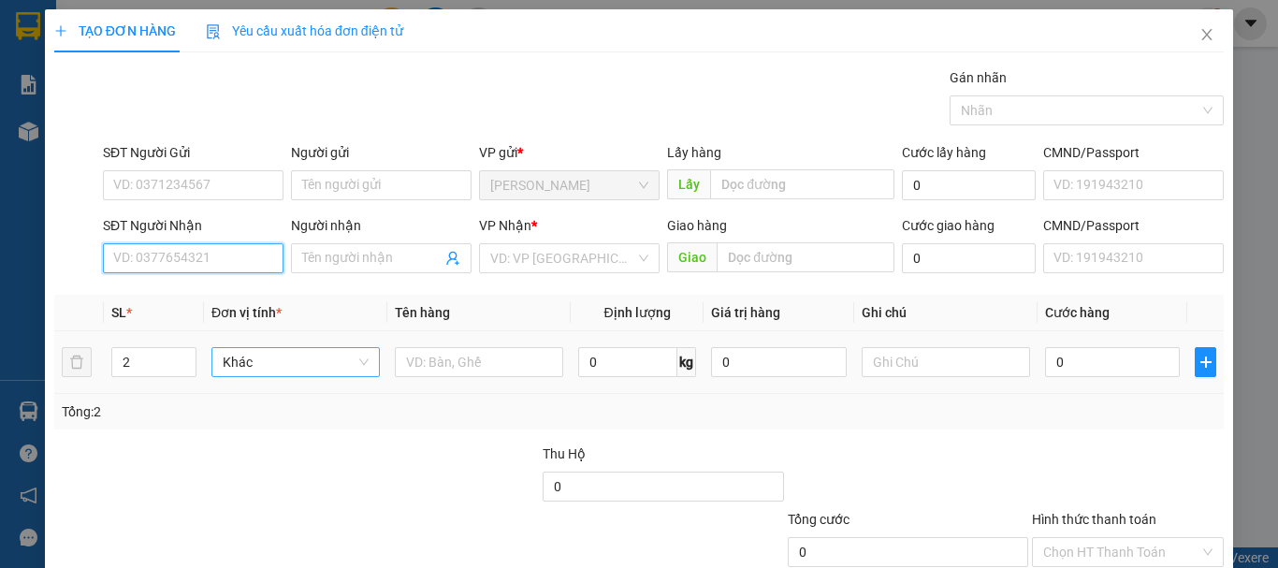
click at [177, 263] on input "SĐT Người Nhận" at bounding box center [193, 258] width 181 height 30
paste input "0974322861"
type input "0974322861"
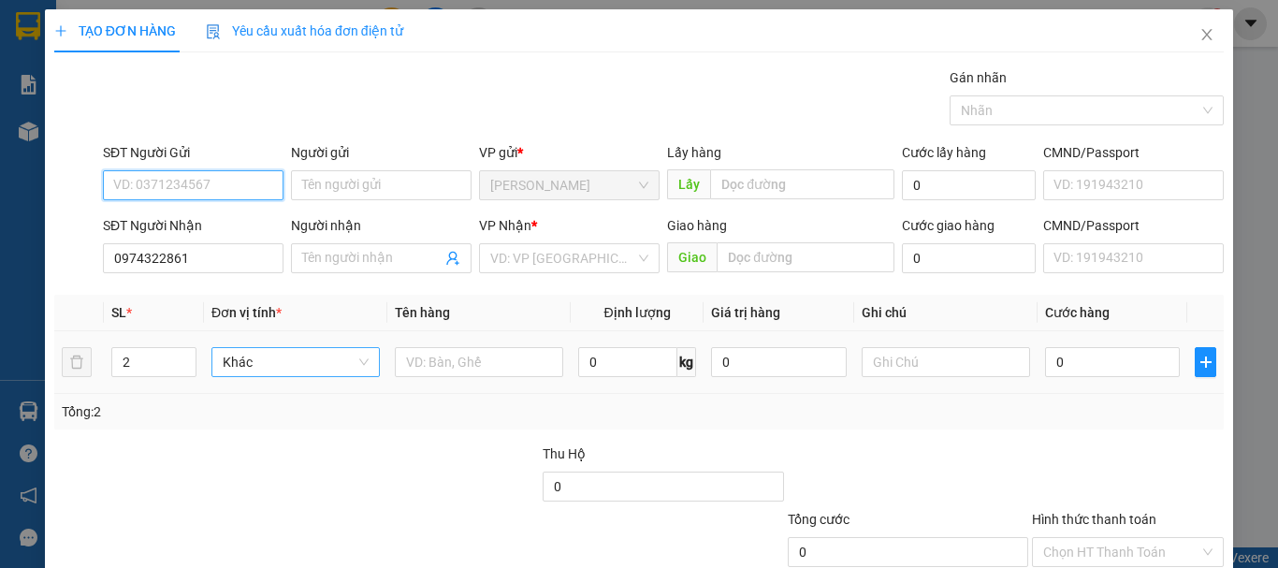
click at [191, 190] on input "SĐT Người Gửi" at bounding box center [193, 185] width 181 height 30
type input "0344145764"
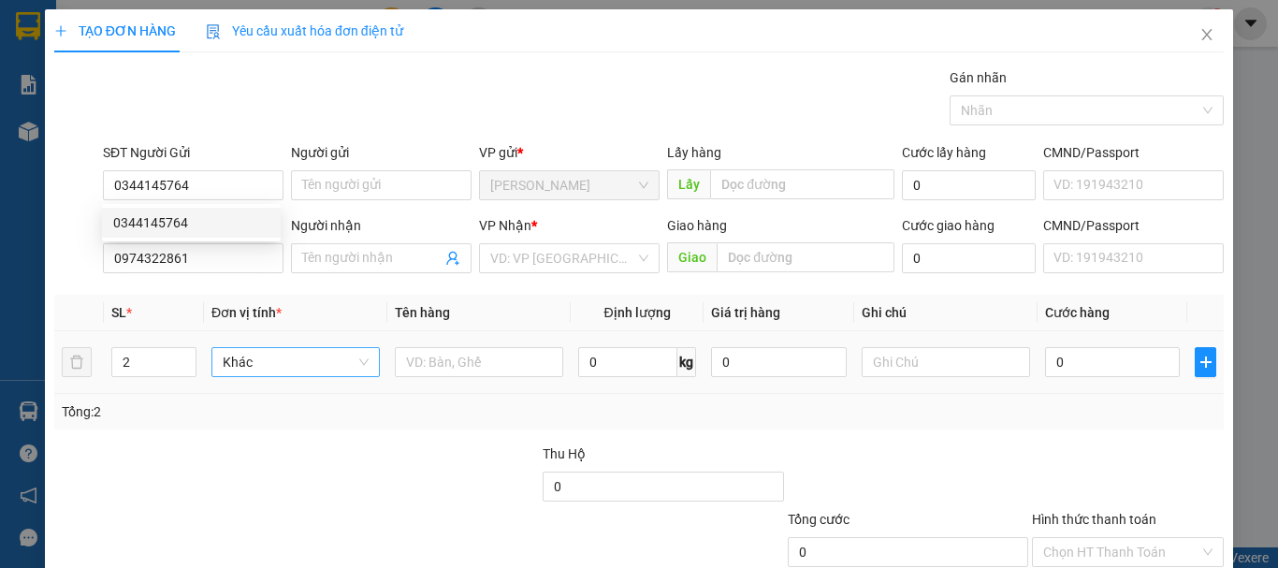
click at [180, 299] on th "SL *" at bounding box center [154, 313] width 100 height 36
click at [188, 261] on input "0974322861" at bounding box center [193, 258] width 181 height 30
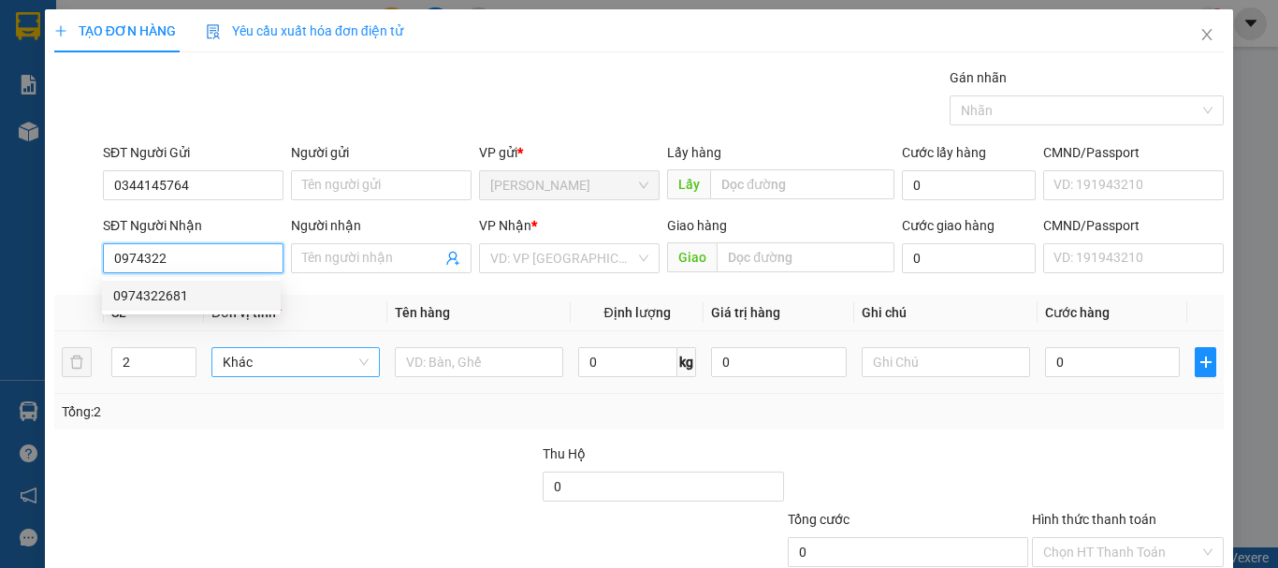
click at [182, 294] on div "0974322681" at bounding box center [191, 295] width 156 height 21
type input "0974322681"
type input "100.000"
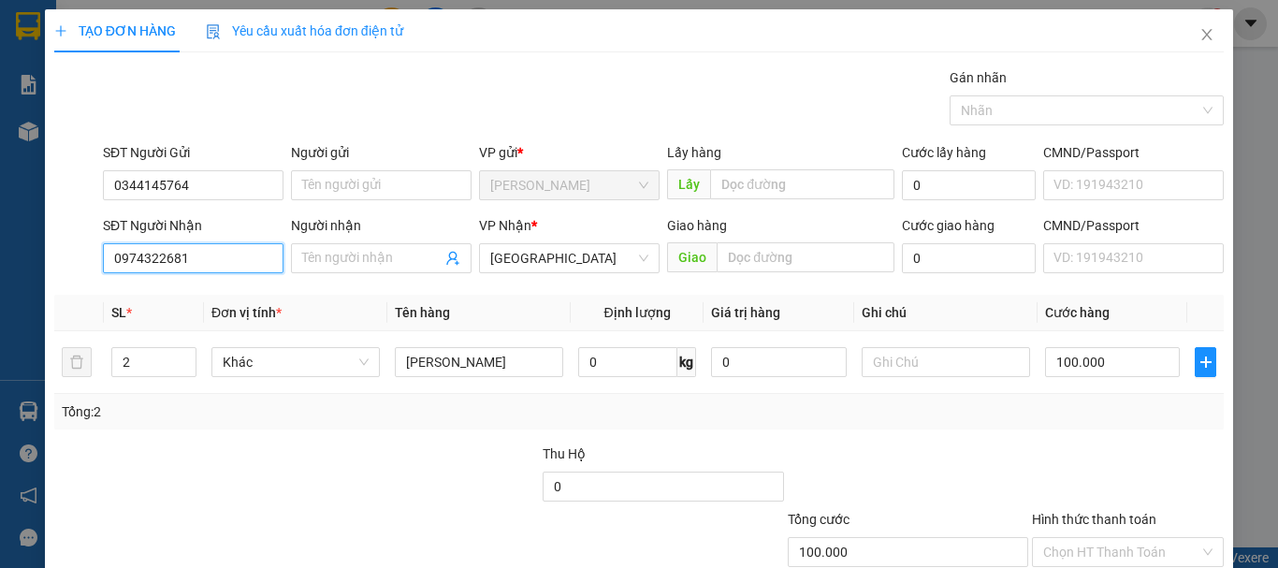
type input "0974322681"
drag, startPoint x: 504, startPoint y: 308, endPoint x: 526, endPoint y: 309, distance: 21.5
click at [505, 308] on th "Tên hàng" at bounding box center [478, 313] width 183 height 36
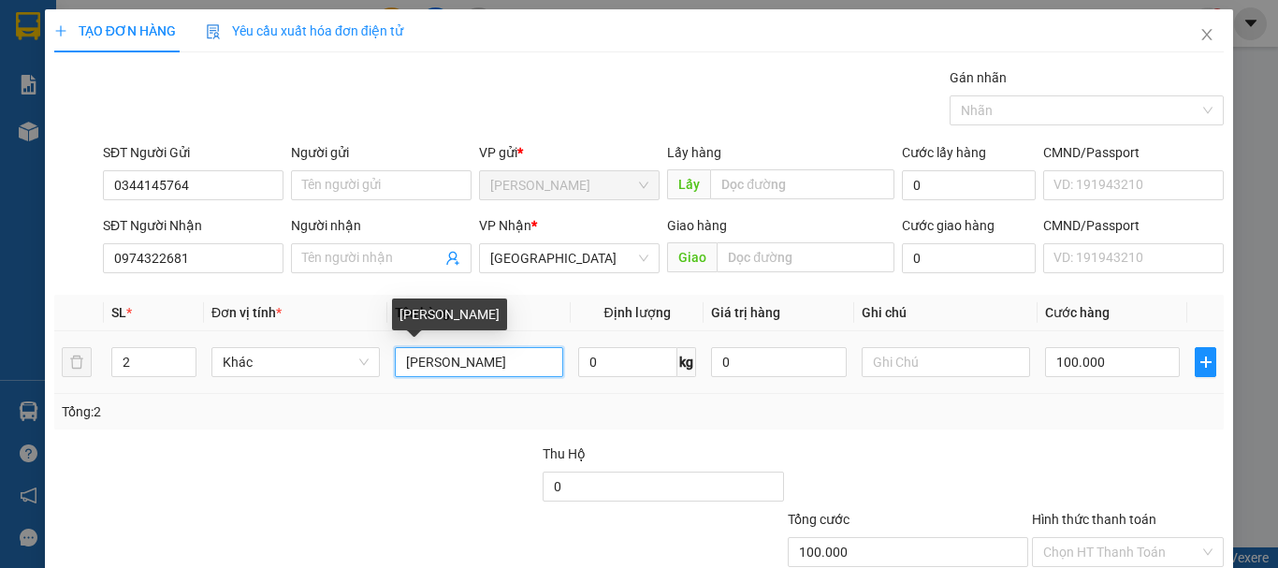
drag, startPoint x: 444, startPoint y: 365, endPoint x: 394, endPoint y: 363, distance: 50.5
click at [395, 363] on input "[PERSON_NAME]" at bounding box center [479, 362] width 168 height 30
type input "2 bọc [PERSON_NAME]"
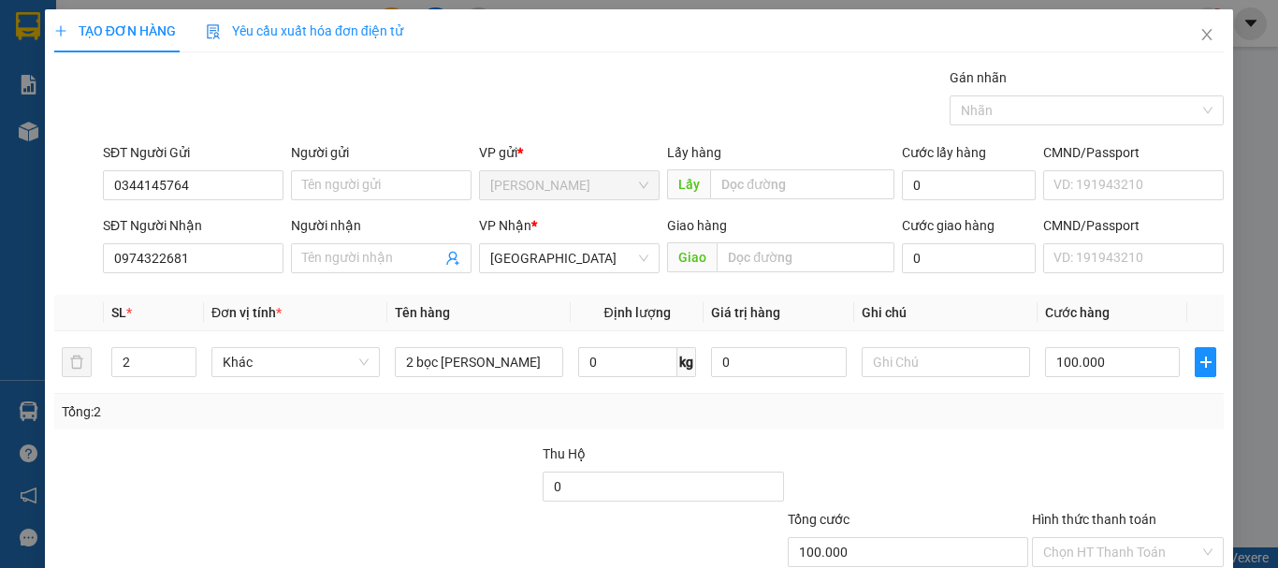
click at [892, 413] on div "Tổng: 2" at bounding box center [639, 411] width 1154 height 21
type input "8"
type input "80"
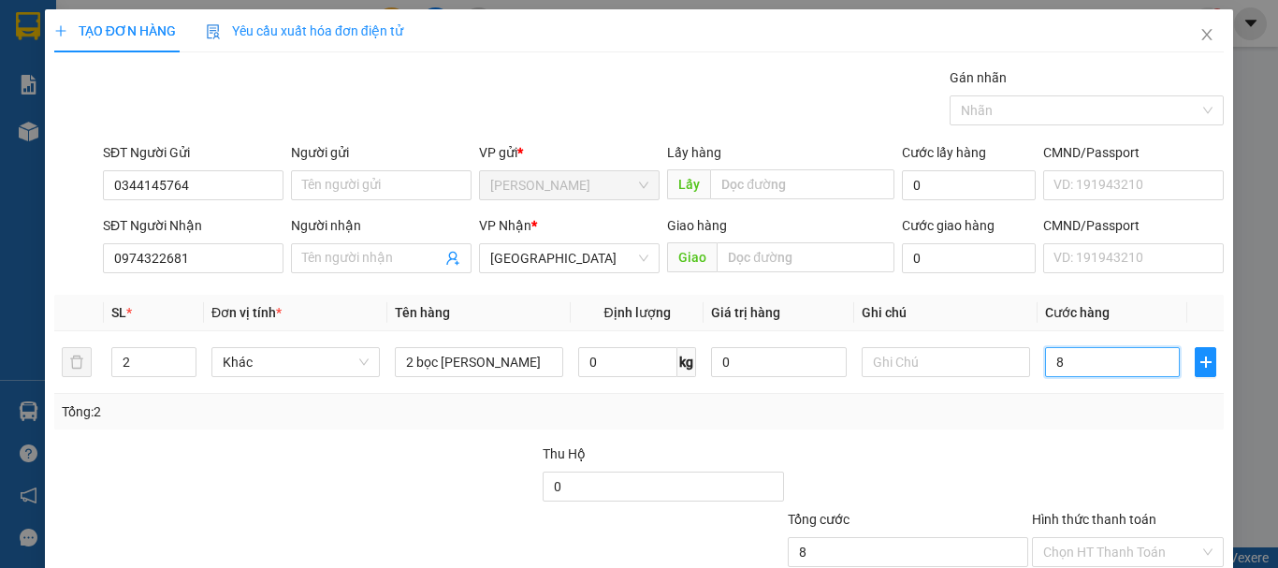
type input "80"
type input "80.000"
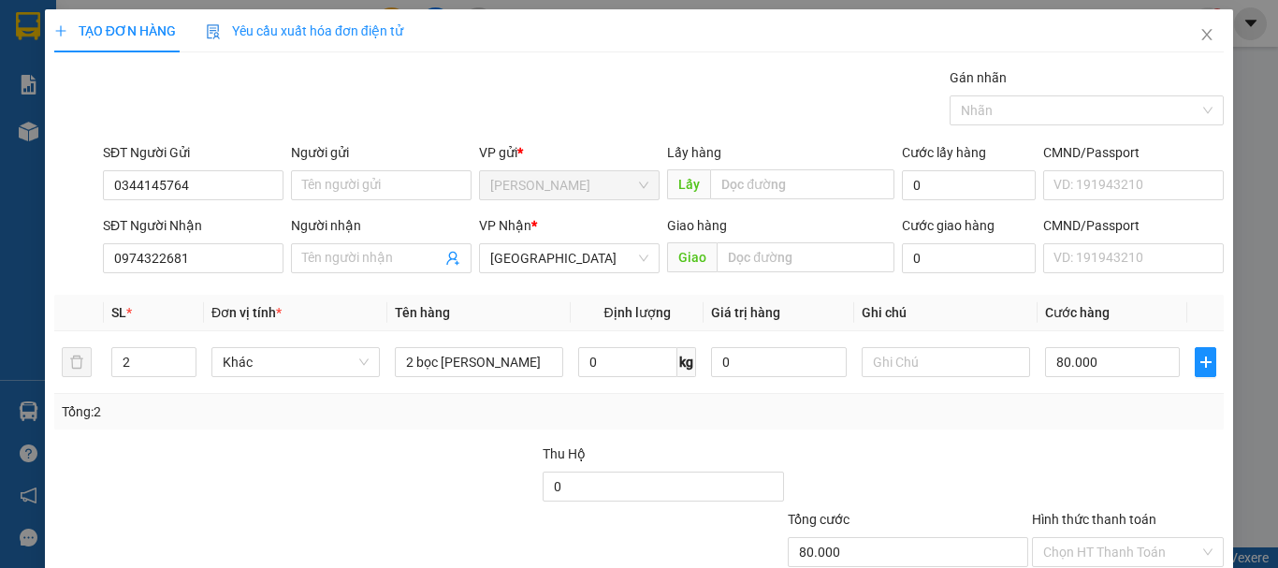
click at [1023, 442] on div "Transit Pickup Surcharge Ids Transit Deliver Surcharge Ids Transit Deliver Surc…" at bounding box center [638, 361] width 1169 height 588
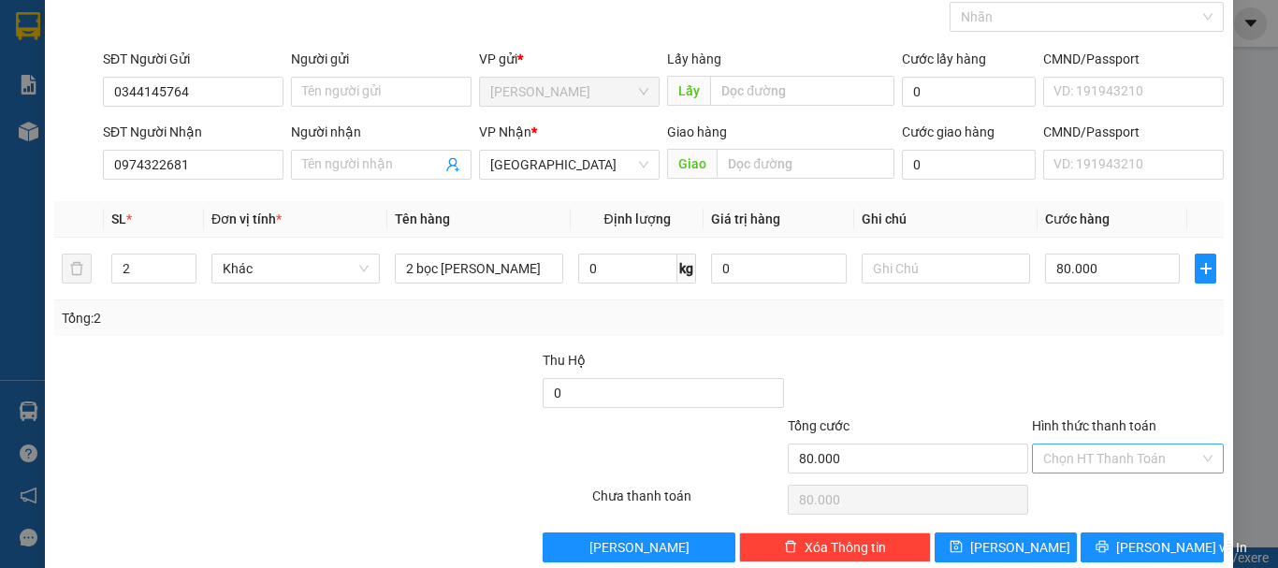
click at [1074, 461] on input "Hình thức thanh toán" at bounding box center [1121, 458] width 156 height 28
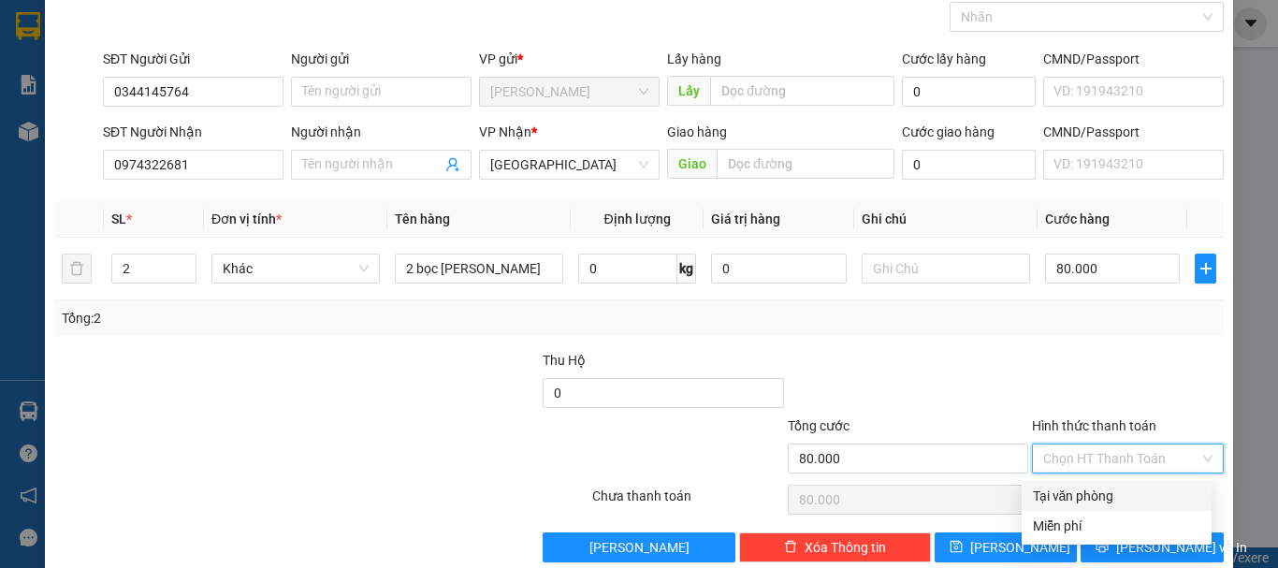
click at [1085, 497] on div "Tại văn phòng" at bounding box center [1116, 495] width 167 height 21
type input "0"
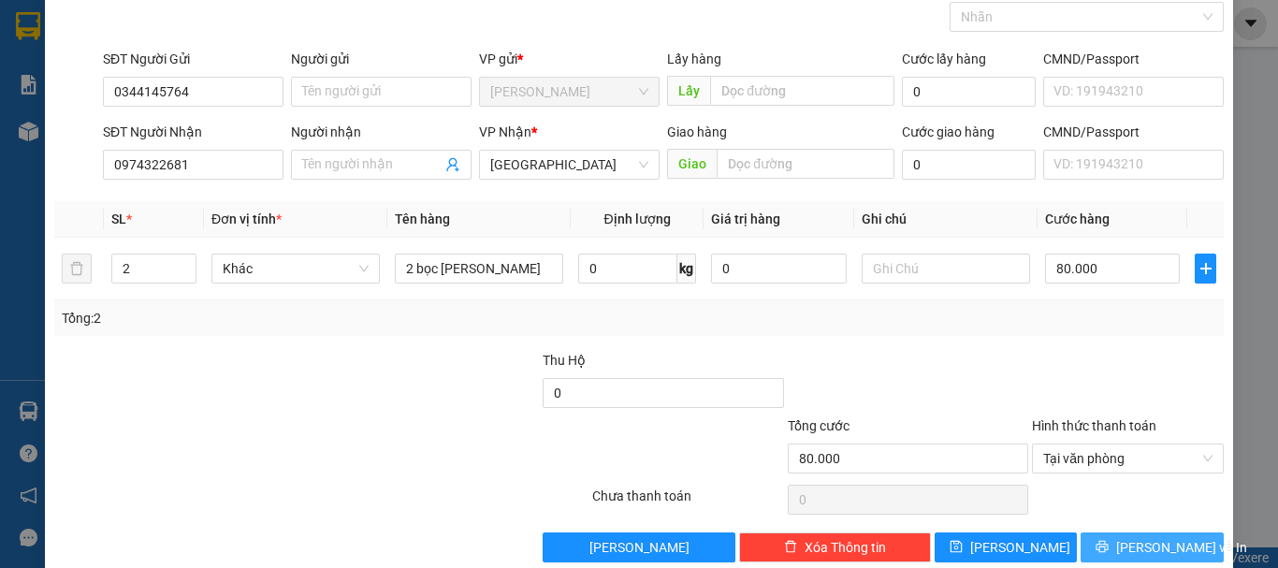
click at [1135, 546] on span "[PERSON_NAME] và In" at bounding box center [1181, 547] width 131 height 21
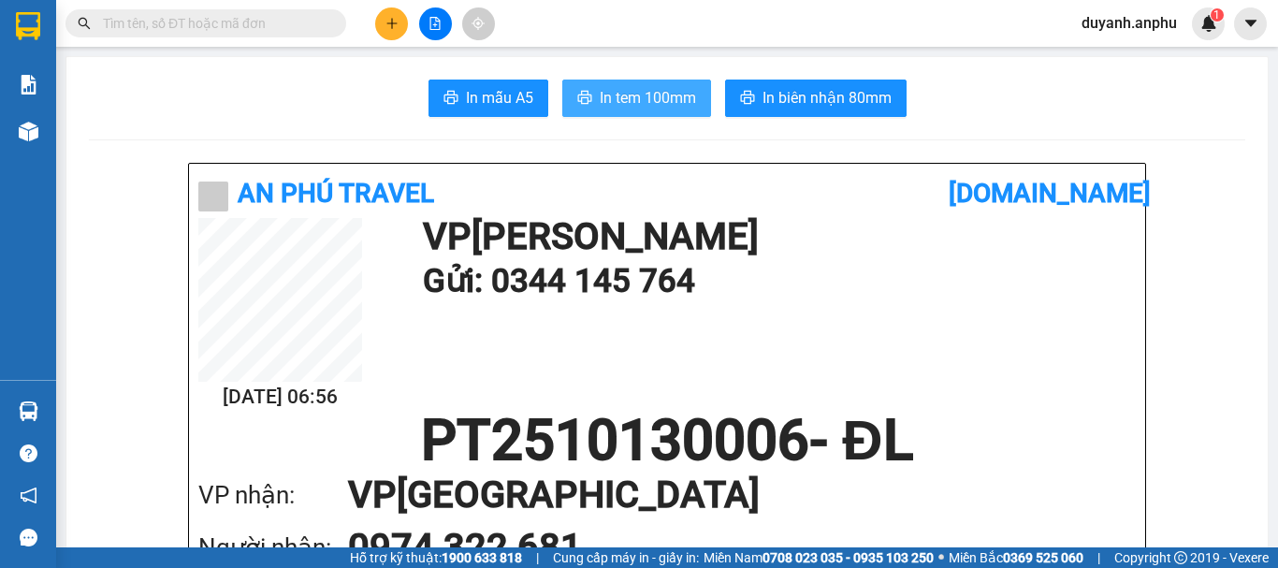
click at [637, 104] on span "In tem 100mm" at bounding box center [648, 97] width 96 height 23
click at [145, 30] on input "text" at bounding box center [213, 23] width 221 height 21
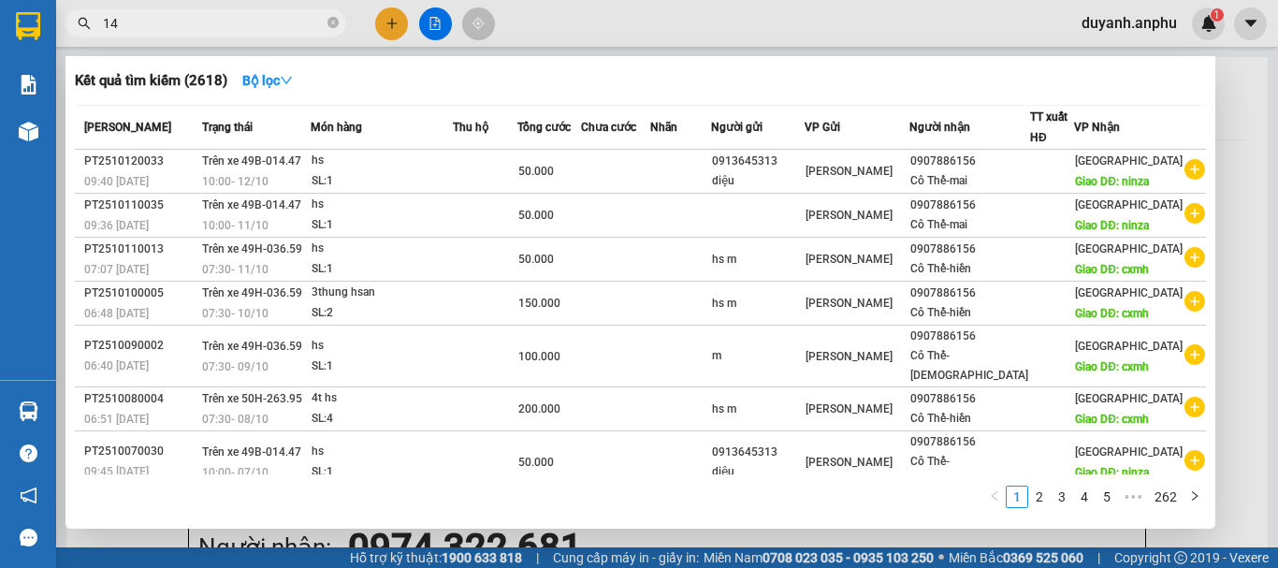
type input "145"
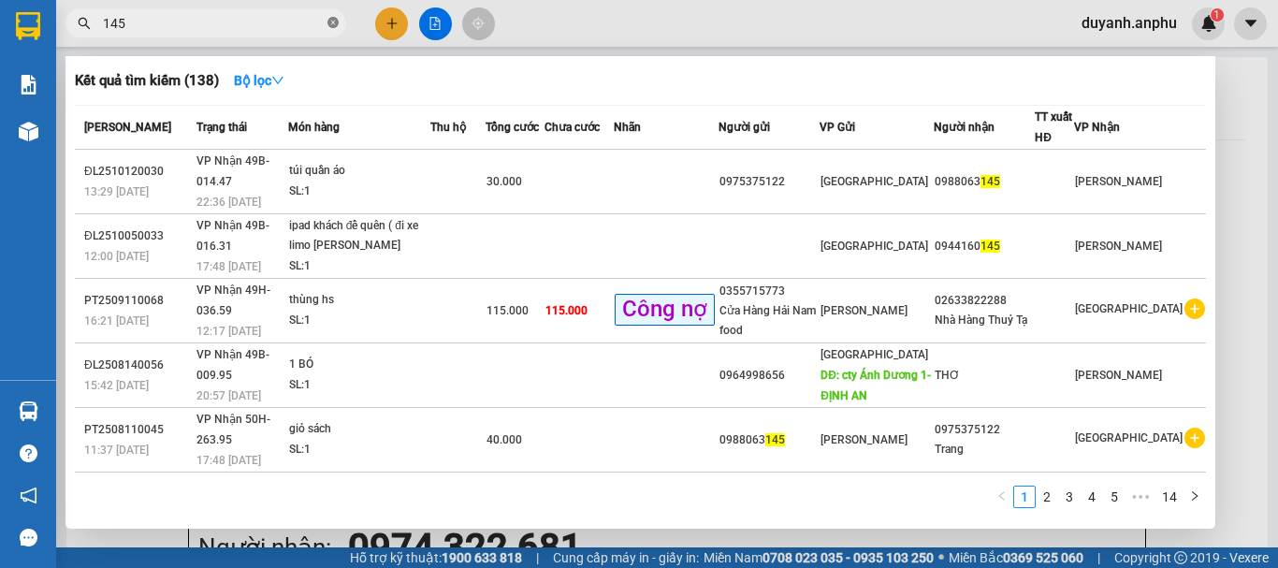
click at [335, 23] on icon "close-circle" at bounding box center [332, 22] width 11 height 11
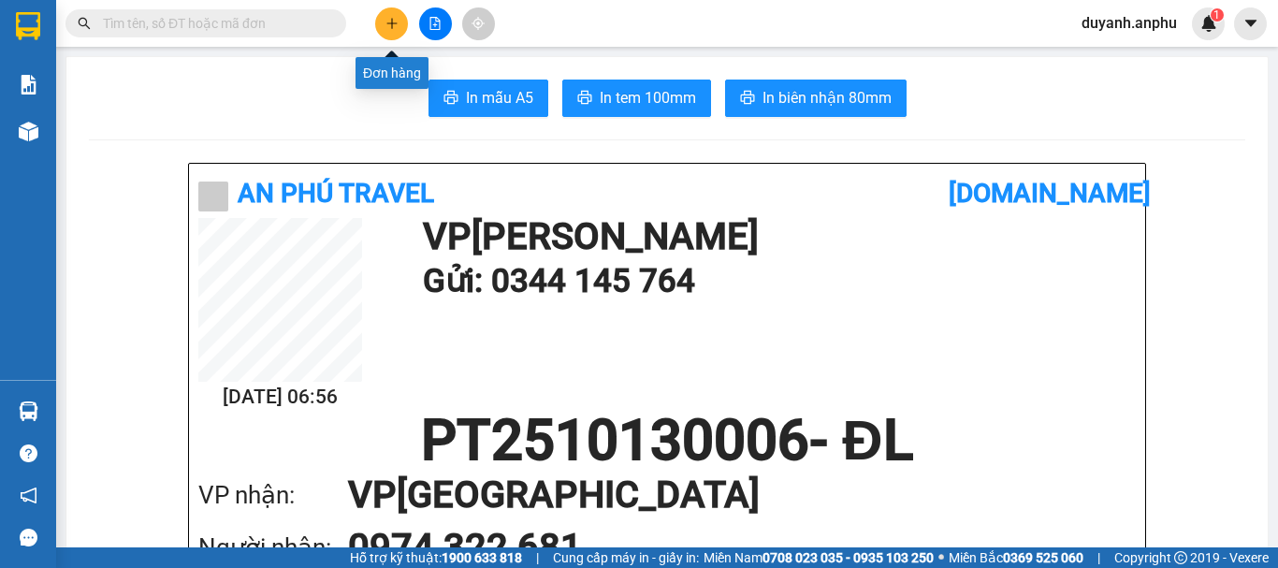
click at [394, 19] on icon "plus" at bounding box center [391, 23] width 13 height 13
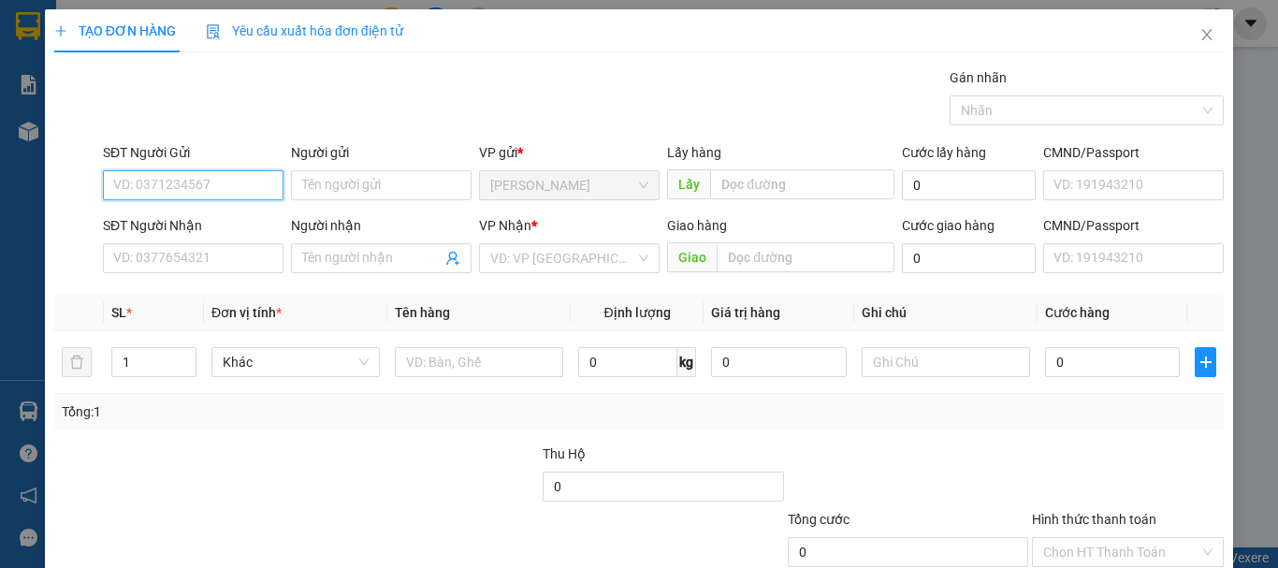
click at [225, 185] on input "SĐT Người Gửi" at bounding box center [193, 185] width 181 height 30
type input "0974806082"
click at [177, 224] on div "0974806082" at bounding box center [191, 222] width 156 height 21
type input "0342273868"
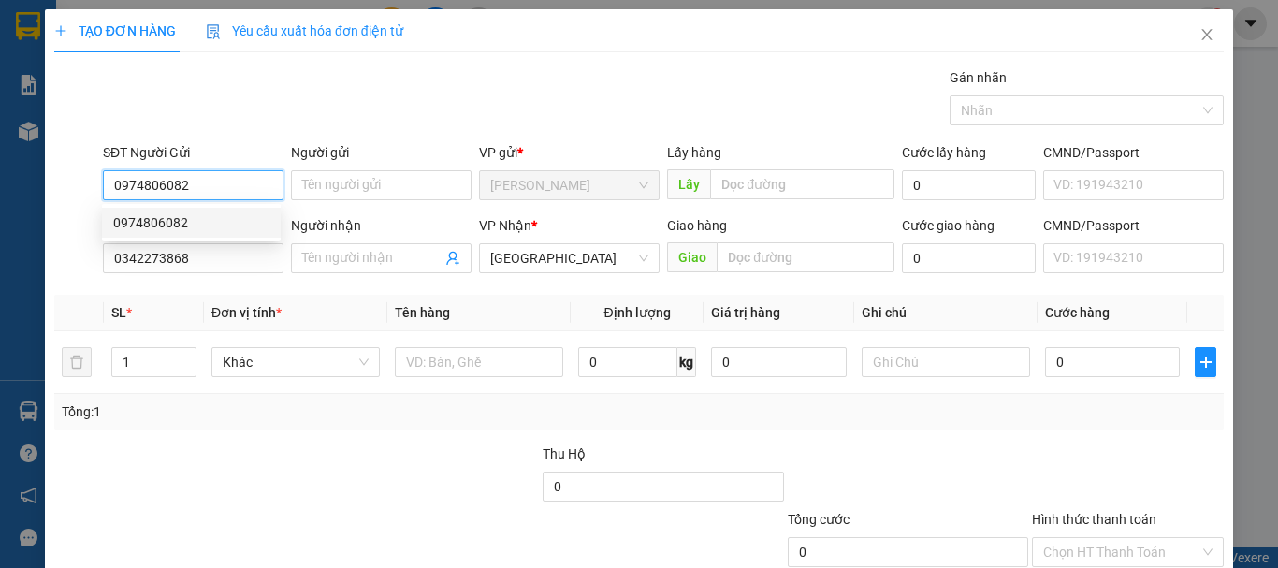
type input "50.000"
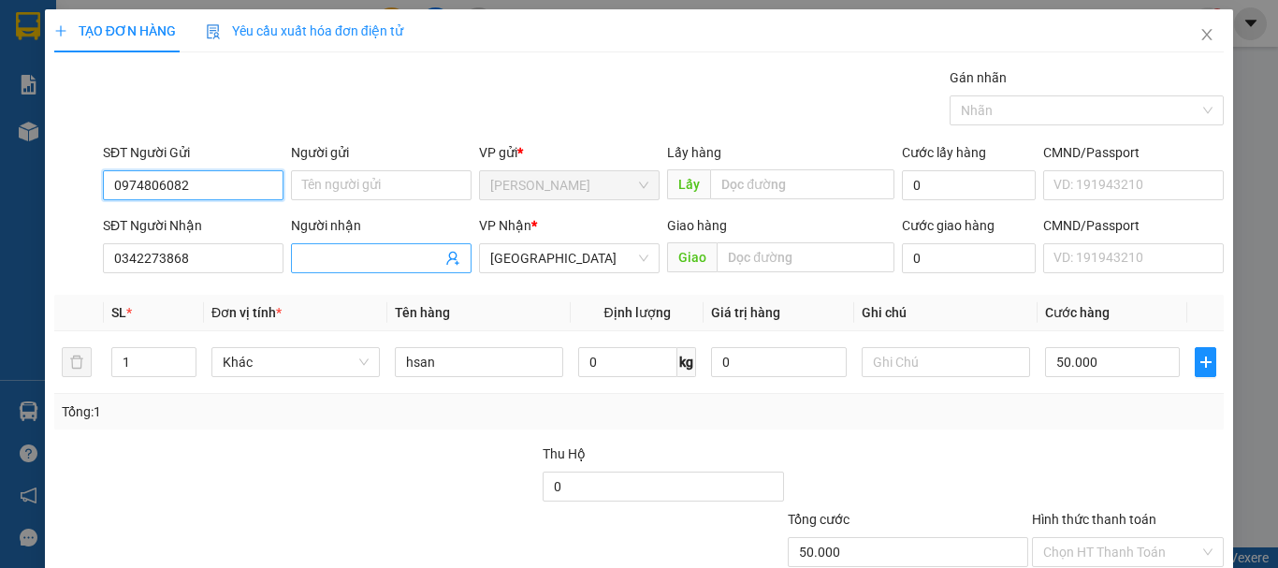
type input "0974806082"
click at [344, 263] on input "Người nhận" at bounding box center [371, 258] width 139 height 21
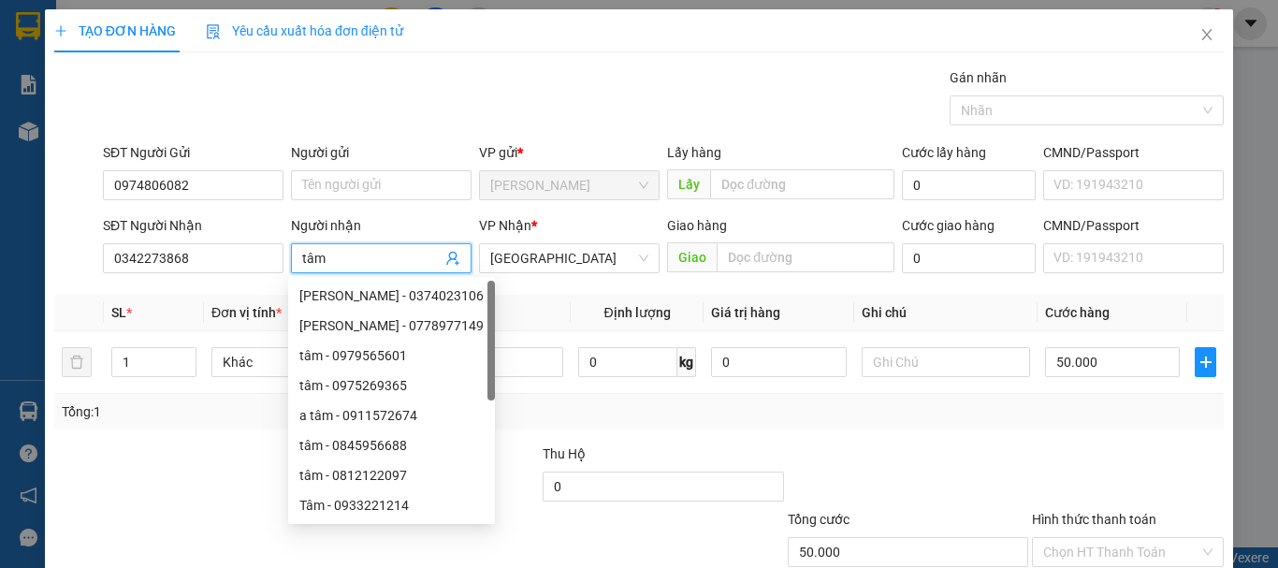
type input "tâm"
click at [826, 413] on div "Tổng: 1" at bounding box center [639, 411] width 1154 height 21
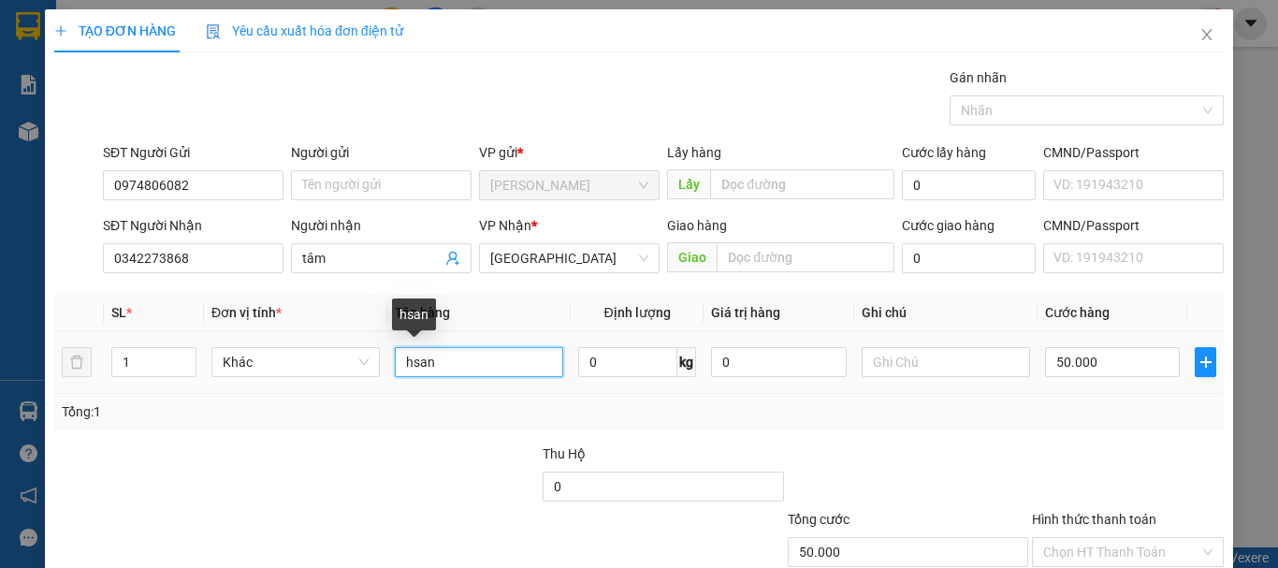
drag, startPoint x: 452, startPoint y: 359, endPoint x: 390, endPoint y: 367, distance: 62.2
click at [395, 367] on input "hsan" at bounding box center [479, 362] width 168 height 30
type input "tp"
drag, startPoint x: 906, startPoint y: 446, endPoint x: 970, endPoint y: 426, distance: 66.9
click at [908, 446] on div at bounding box center [908, 475] width 244 height 65
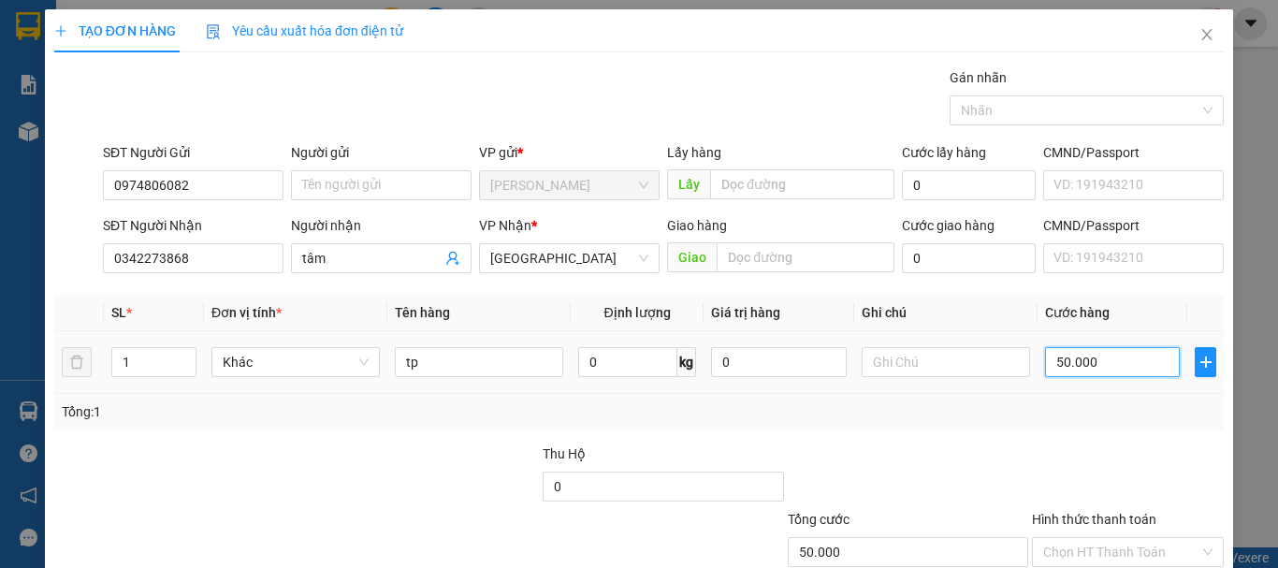
click at [1095, 363] on input "50.000" at bounding box center [1112, 362] width 135 height 30
type input "3"
type input "30"
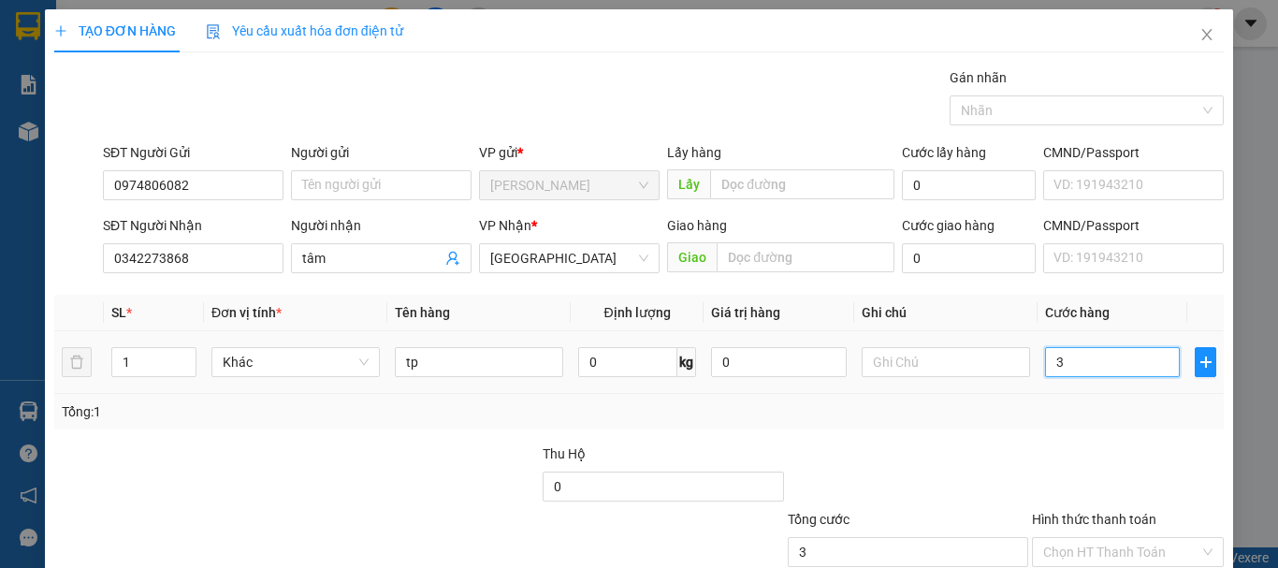
type input "30"
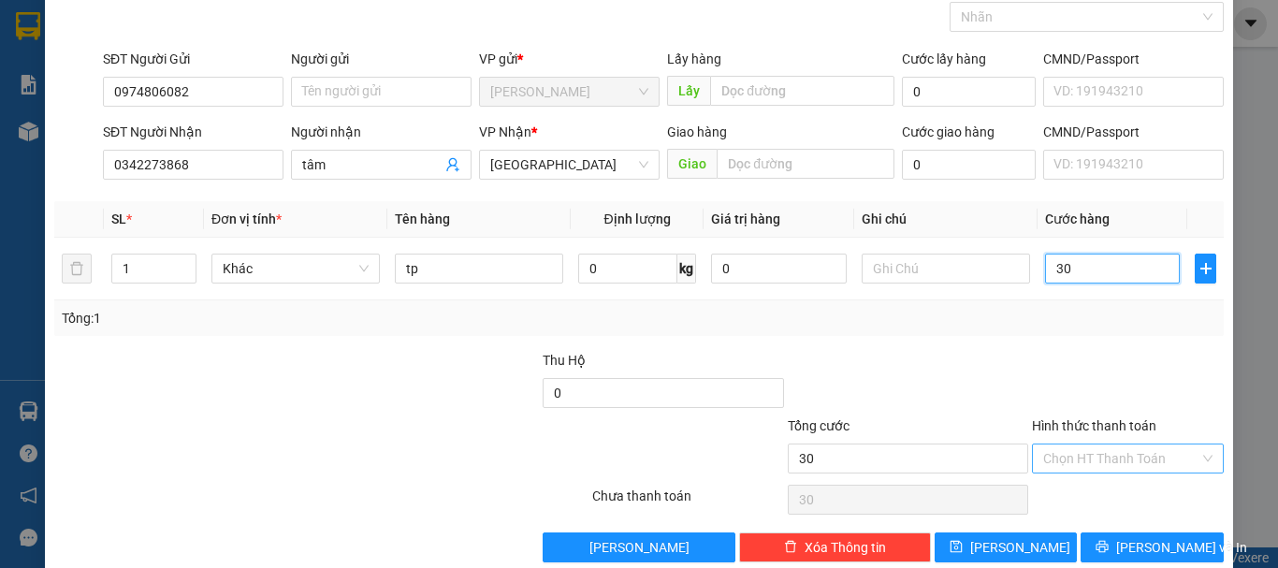
type input "30"
type input "30.000"
click at [1076, 461] on input "Hình thức thanh toán" at bounding box center [1121, 458] width 156 height 28
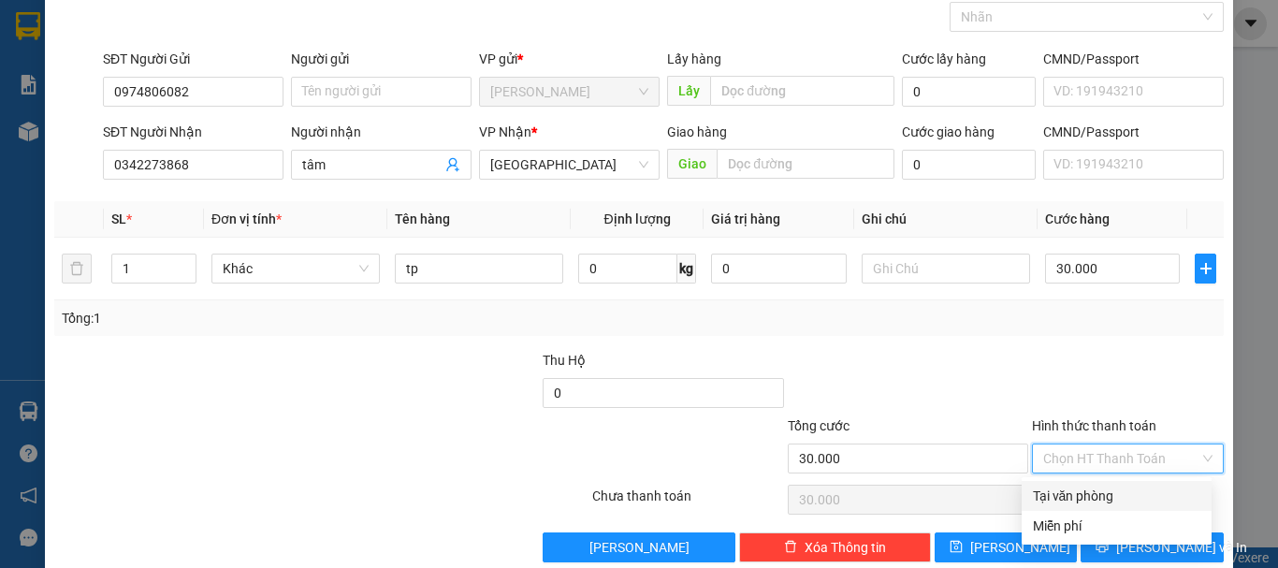
click at [1067, 489] on div "Tại văn phòng" at bounding box center [1116, 495] width 167 height 21
type input "0"
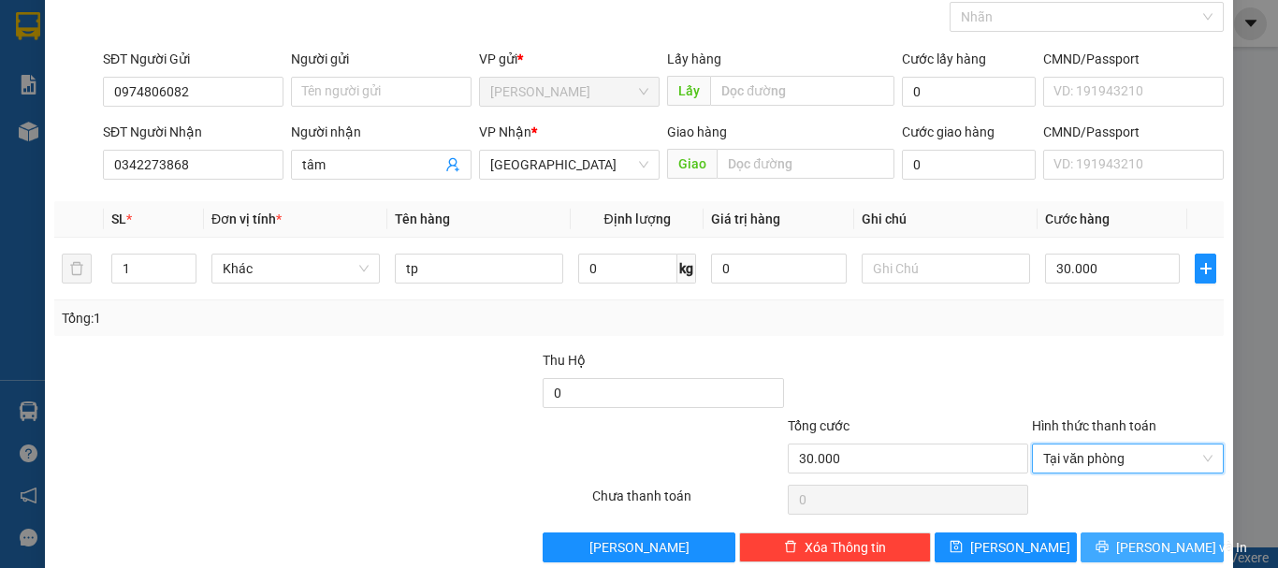
drag, startPoint x: 1126, startPoint y: 546, endPoint x: 1124, endPoint y: 531, distance: 15.1
click at [1127, 546] on span "[PERSON_NAME] và In" at bounding box center [1181, 547] width 131 height 21
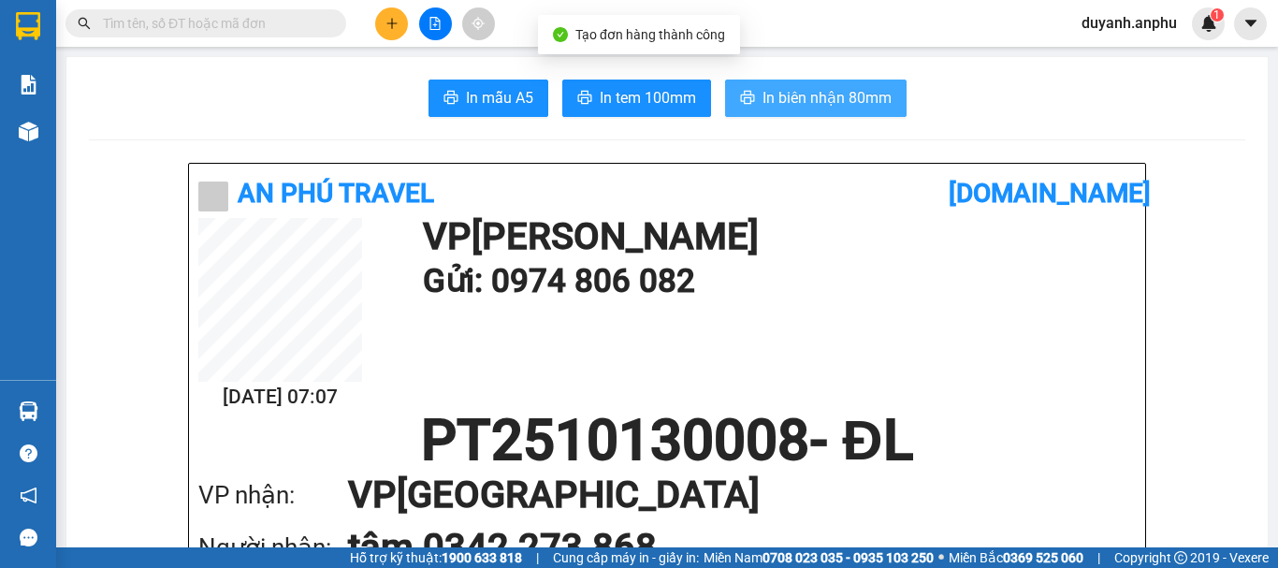
click at [792, 98] on span "In biên nhận 80mm" at bounding box center [826, 97] width 129 height 23
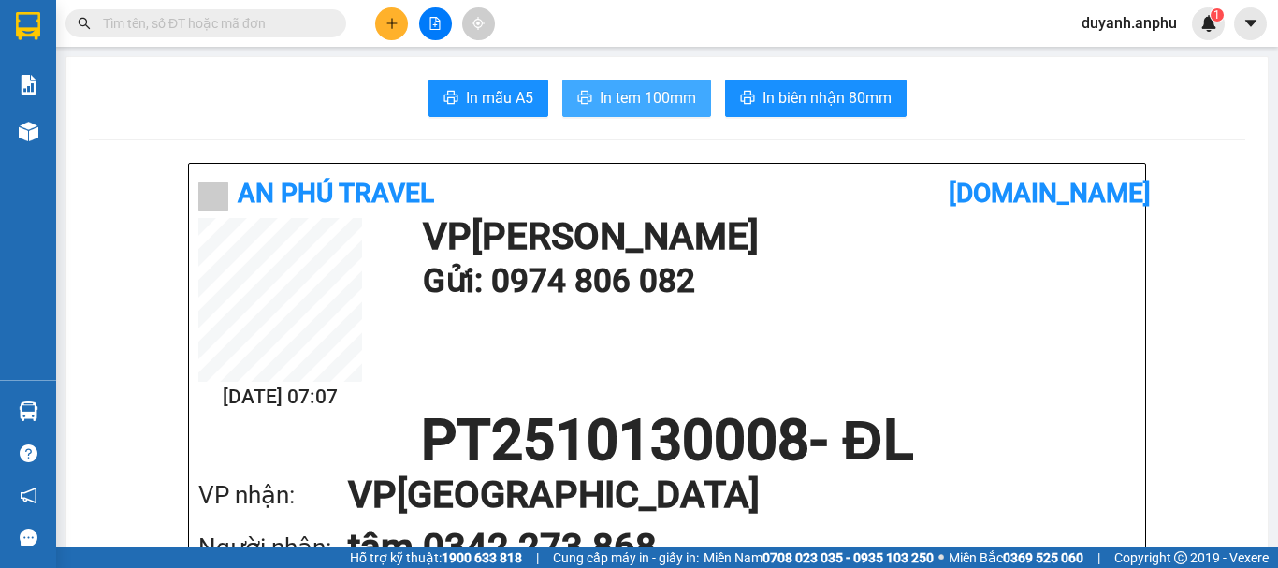
click at [638, 91] on span "In tem 100mm" at bounding box center [648, 97] width 96 height 23
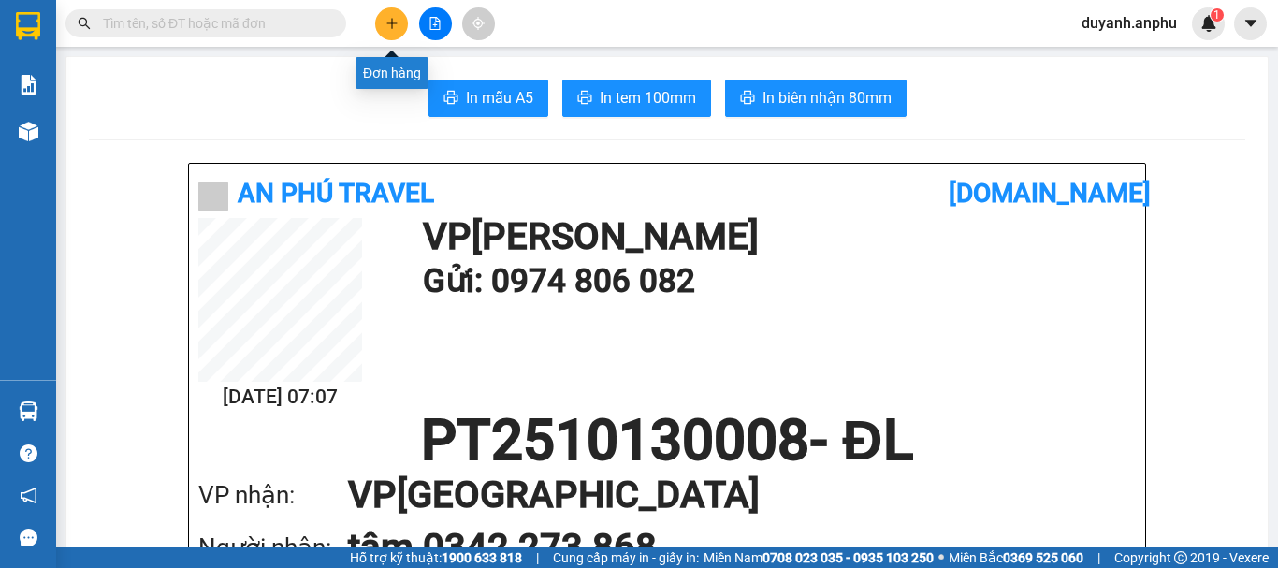
click at [390, 22] on icon "plus" at bounding box center [391, 23] width 13 height 13
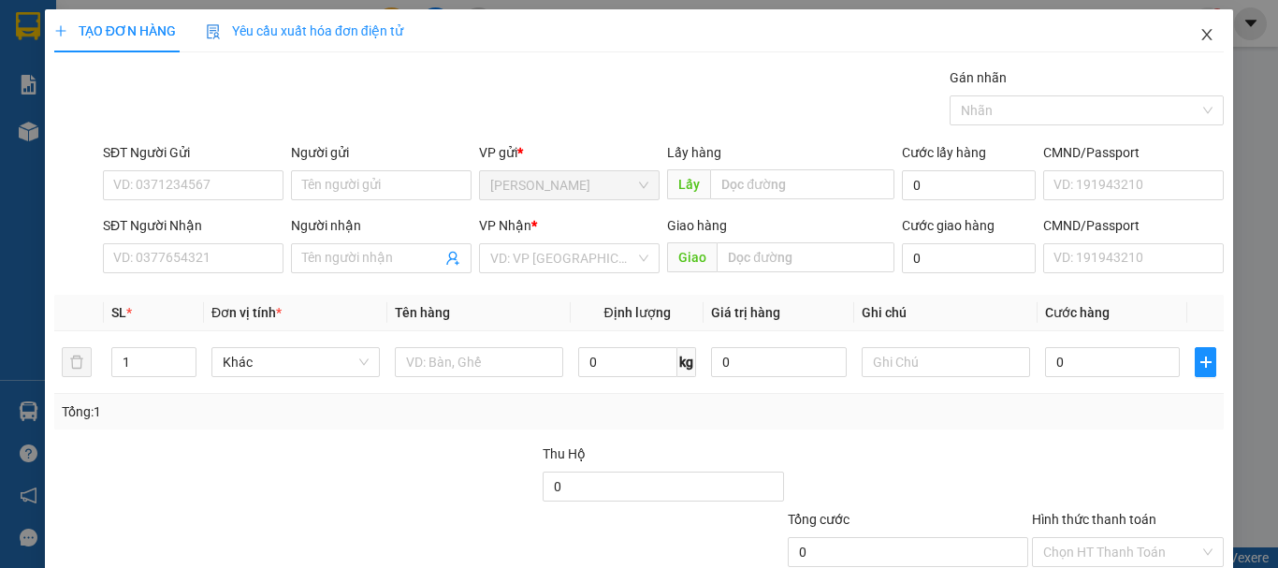
click at [1202, 34] on icon "close" at bounding box center [1207, 34] width 10 height 11
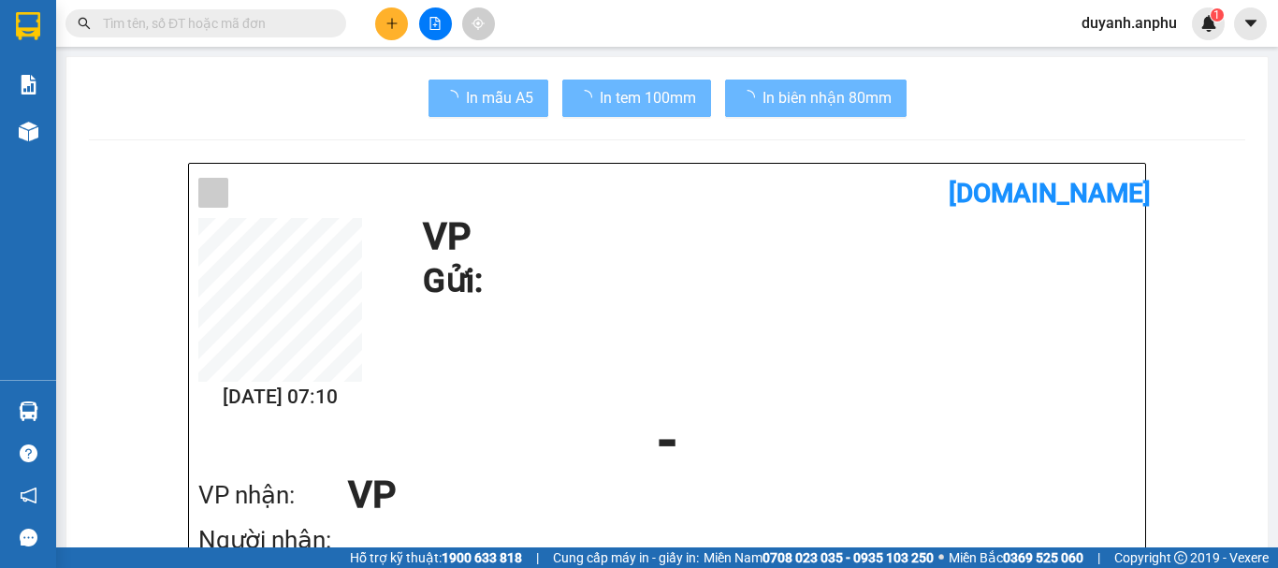
click at [217, 26] on input "text" at bounding box center [213, 23] width 221 height 21
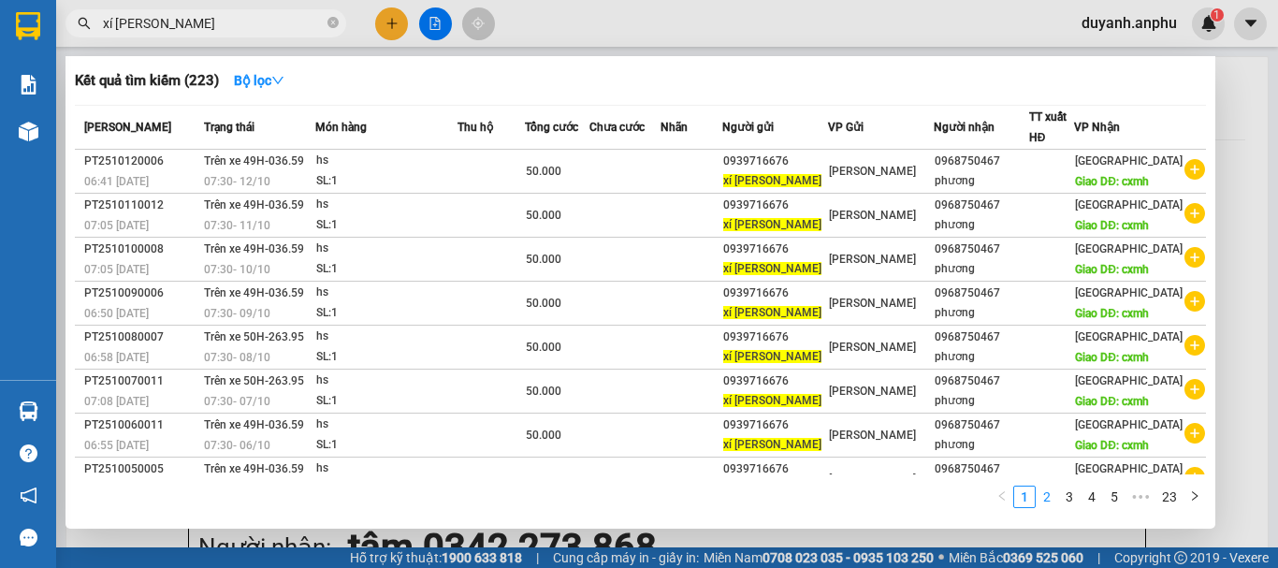
type input "xí [PERSON_NAME]"
click at [1051, 502] on link "2" at bounding box center [1046, 496] width 21 height 21
click at [1076, 493] on link "3" at bounding box center [1069, 496] width 21 height 21
click at [1088, 497] on link "4" at bounding box center [1091, 496] width 21 height 21
click at [1096, 495] on link "5" at bounding box center [1091, 496] width 21 height 21
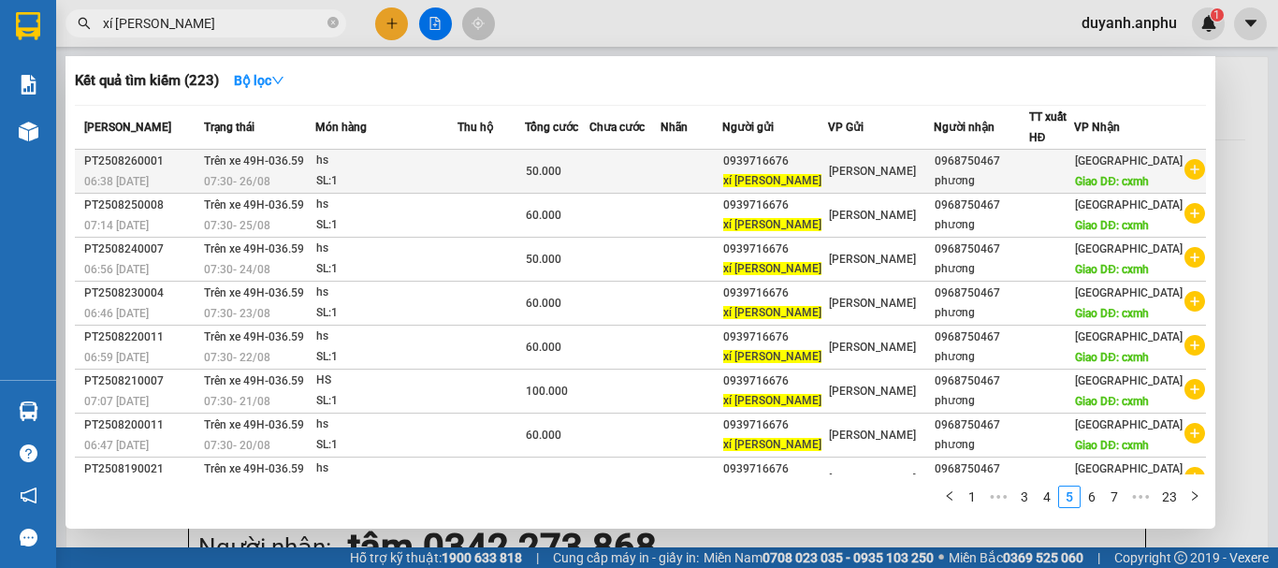
click at [1186, 180] on icon "plus-circle" at bounding box center [1194, 169] width 21 height 21
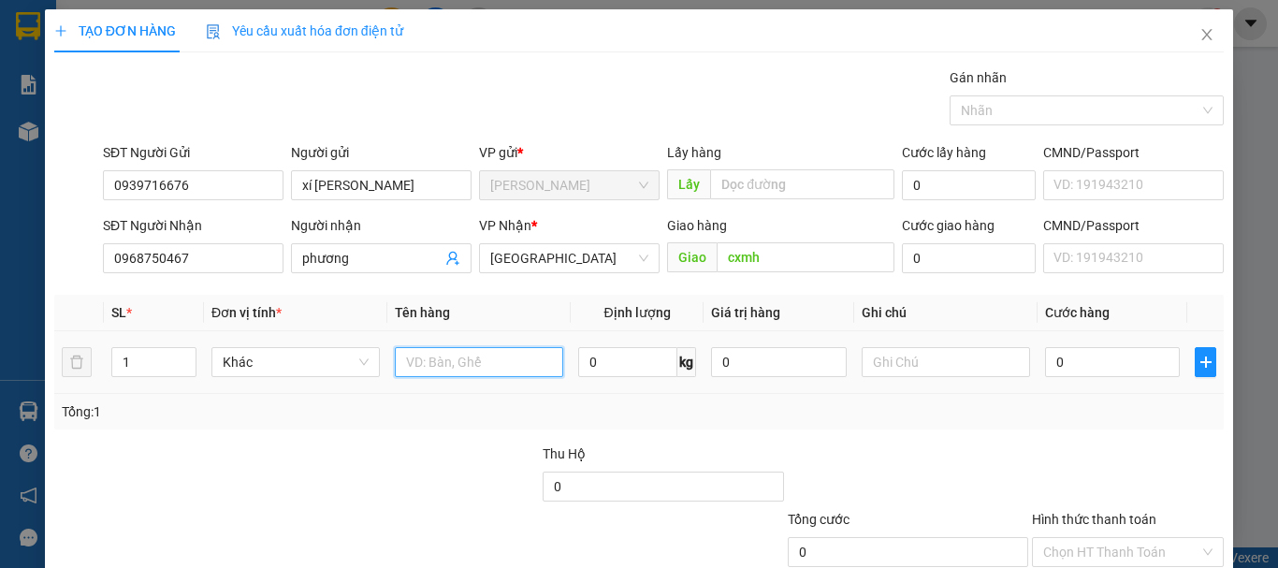
click at [447, 362] on input "text" at bounding box center [479, 362] width 168 height 30
type input "hsan"
click at [1116, 356] on input "0" at bounding box center [1112, 362] width 135 height 30
type input "5"
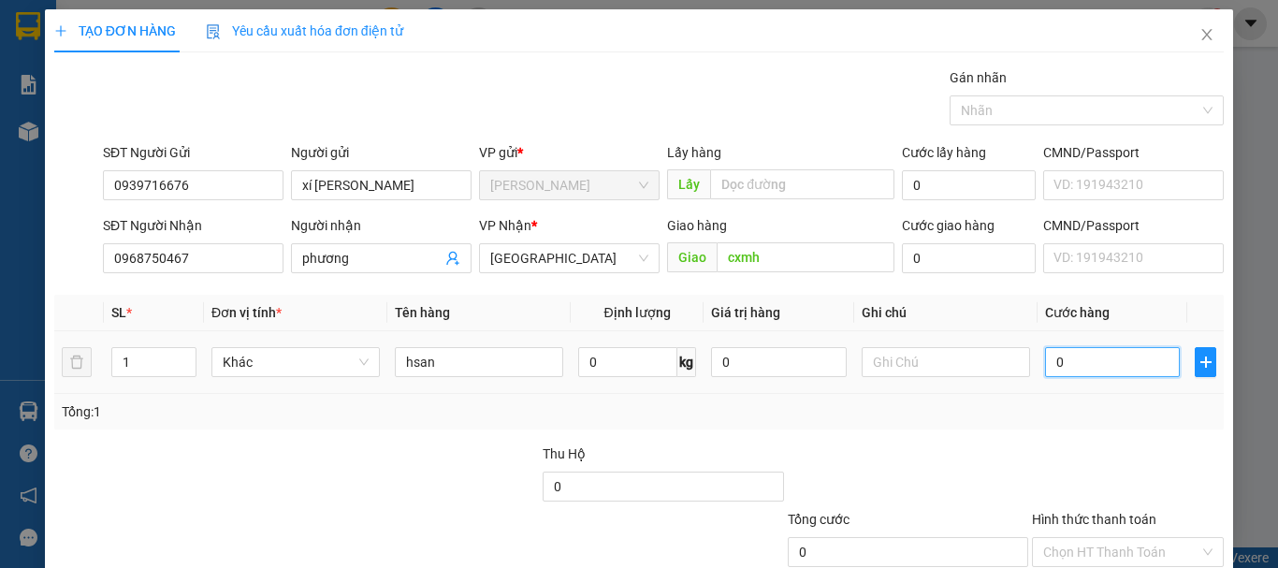
type input "5"
type input "50"
type input "50.000"
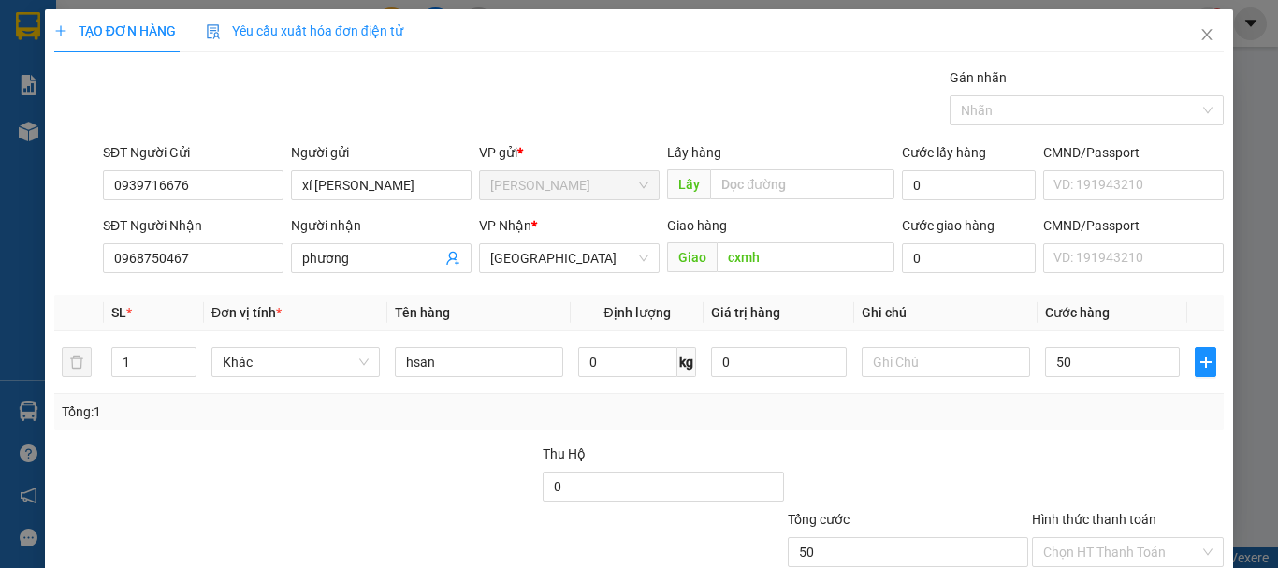
type input "50.000"
click at [1031, 425] on div "Tổng: 1" at bounding box center [638, 412] width 1169 height 36
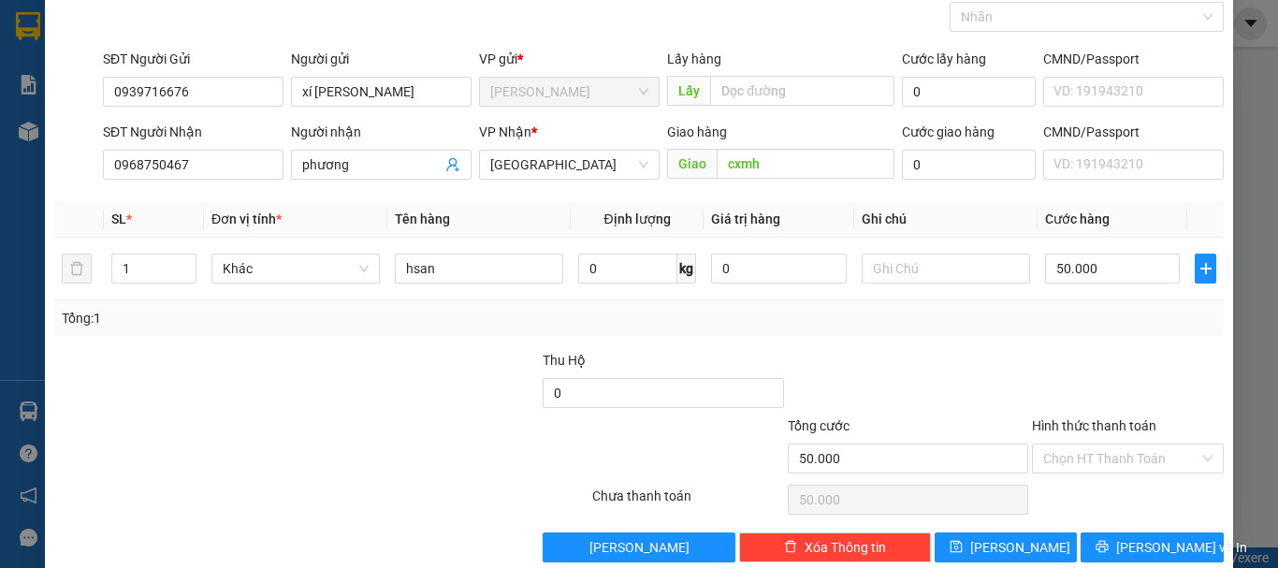
scroll to position [124, 0]
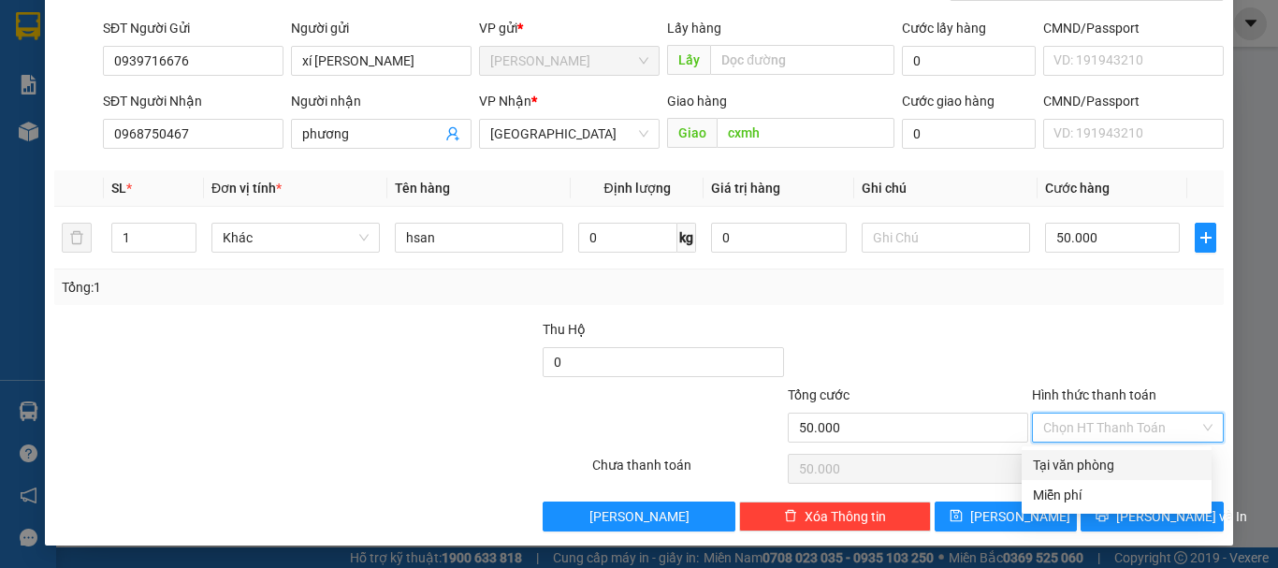
click at [1068, 431] on input "Hình thức thanh toán" at bounding box center [1121, 427] width 156 height 28
click at [1090, 456] on div "Tại văn phòng" at bounding box center [1116, 465] width 167 height 21
type input "0"
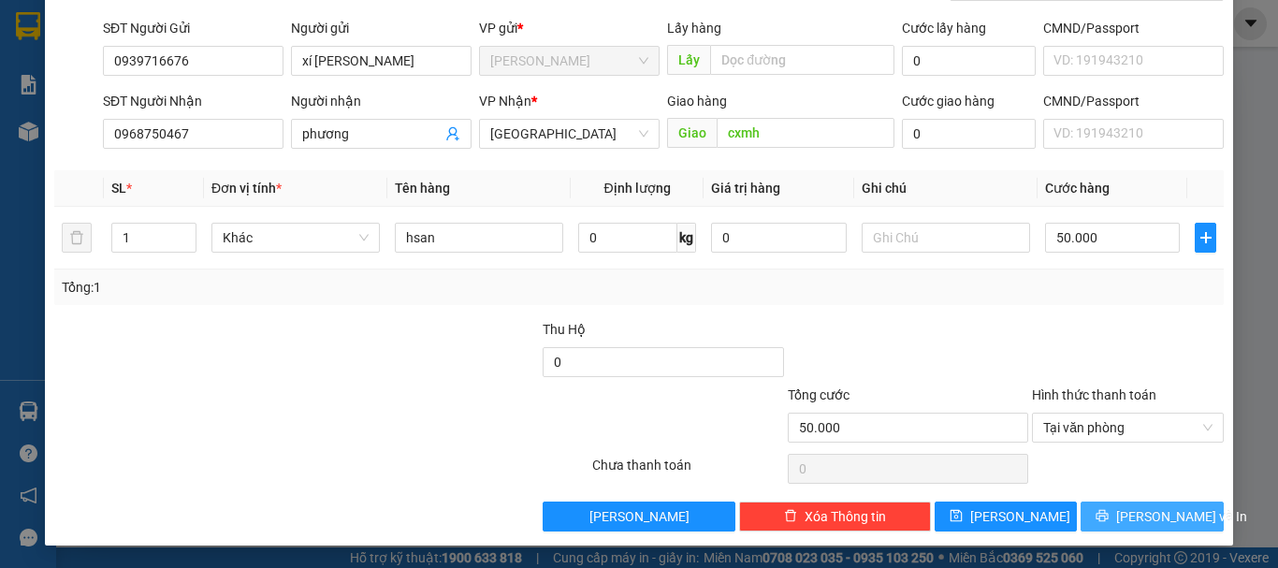
click at [1138, 513] on span "[PERSON_NAME] và In" at bounding box center [1181, 516] width 131 height 21
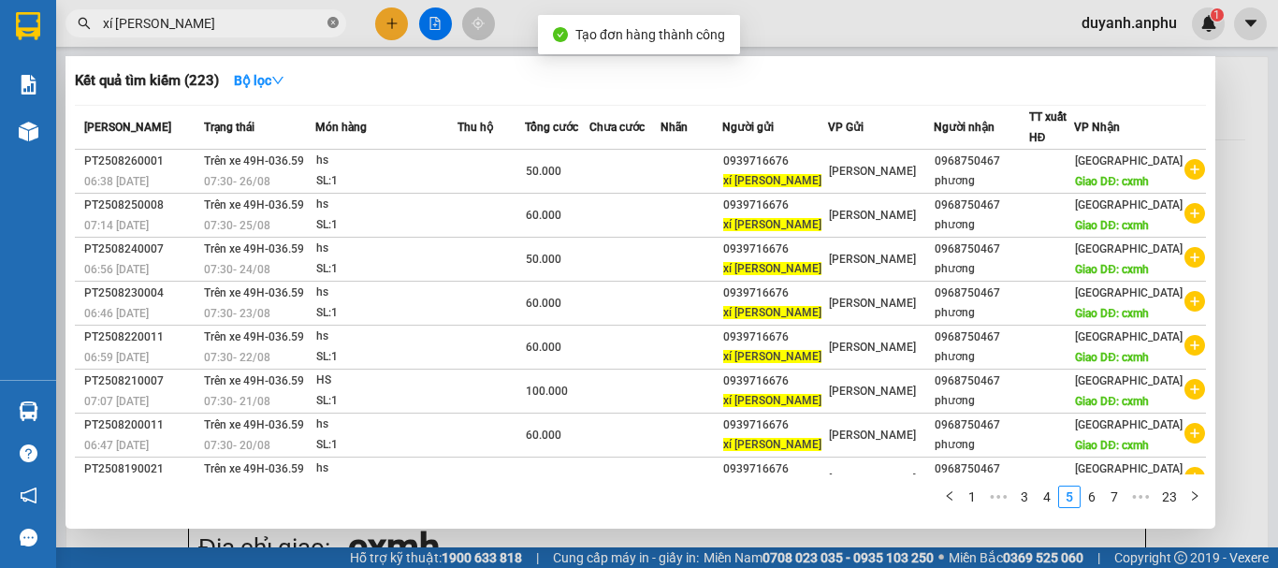
click at [334, 26] on icon "close-circle" at bounding box center [332, 22] width 11 height 11
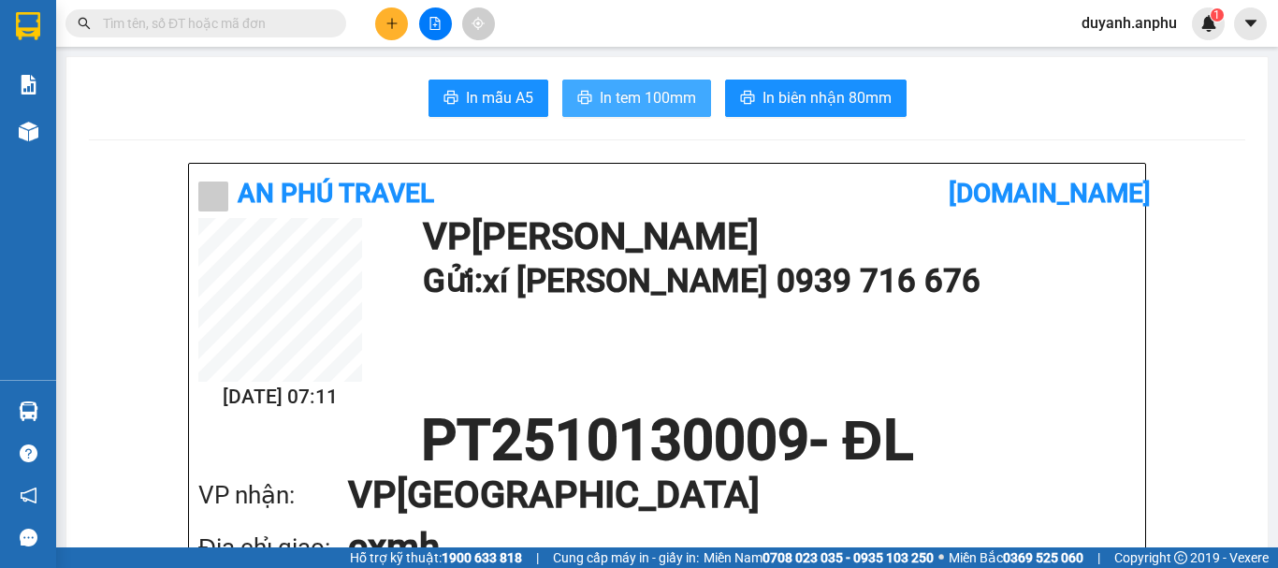
click at [675, 94] on span "In tem 100mm" at bounding box center [648, 97] width 96 height 23
click at [273, 27] on input "text" at bounding box center [213, 23] width 221 height 21
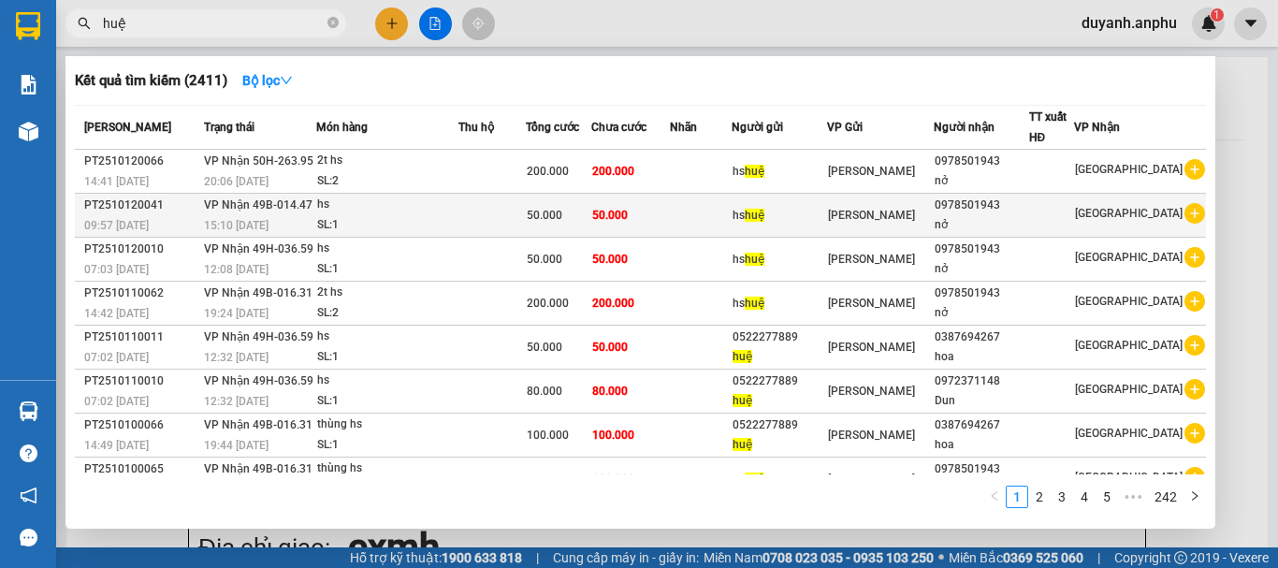
type input "huệ"
click at [1186, 209] on icon "plus-circle" at bounding box center [1194, 213] width 21 height 21
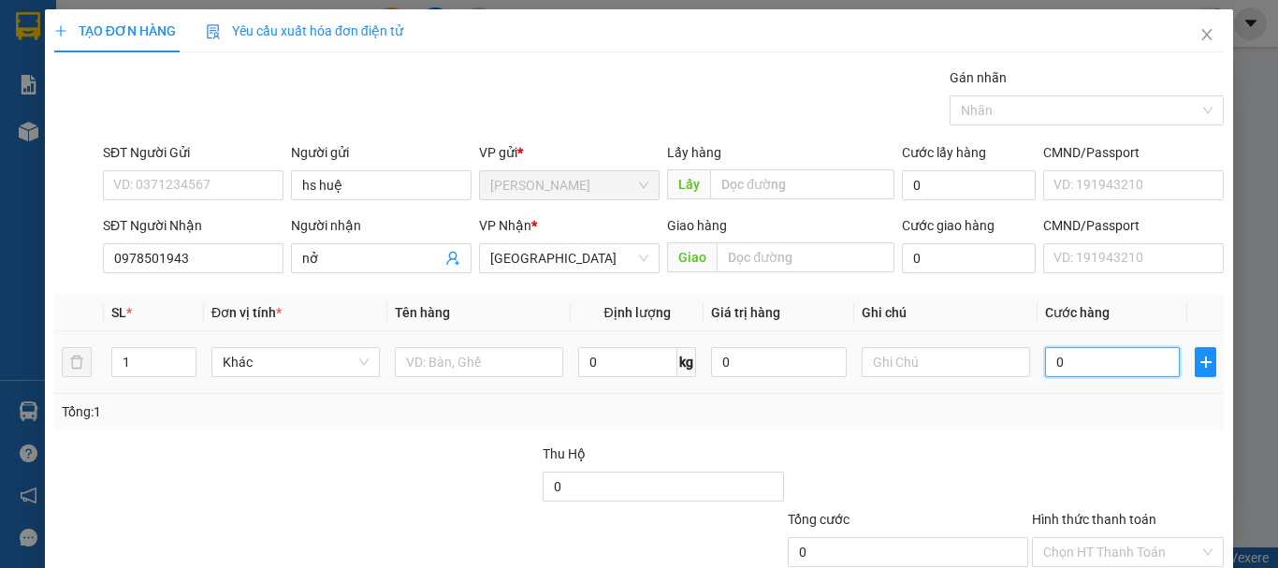
click at [1082, 366] on input "0" at bounding box center [1112, 362] width 135 height 30
type input "4"
type input "40"
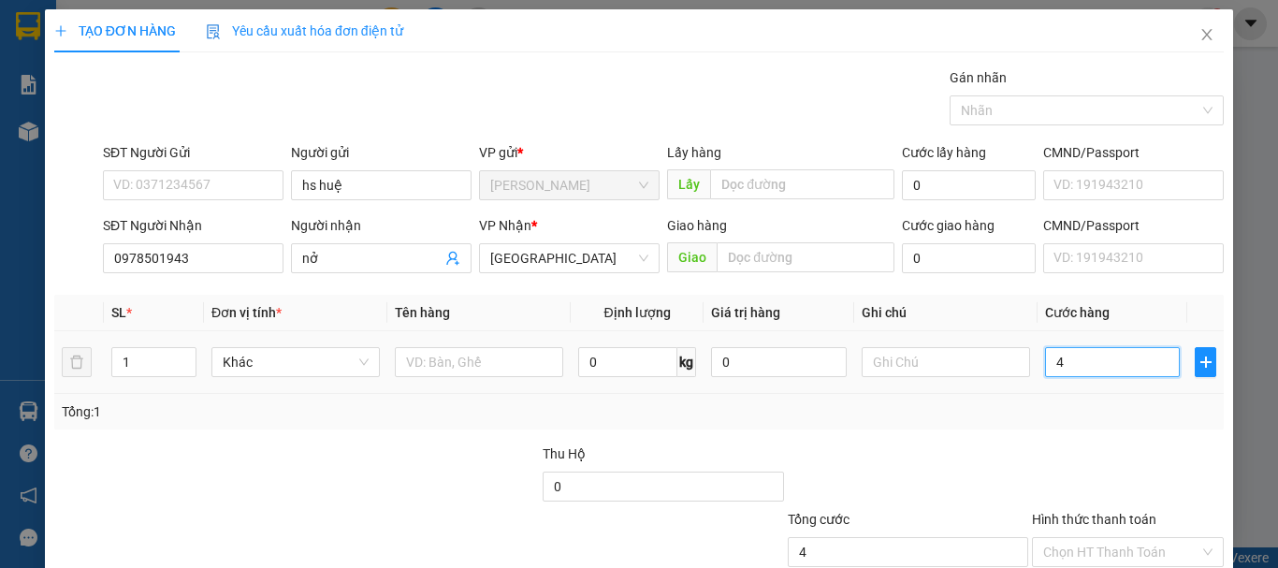
type input "40"
type input "40.000"
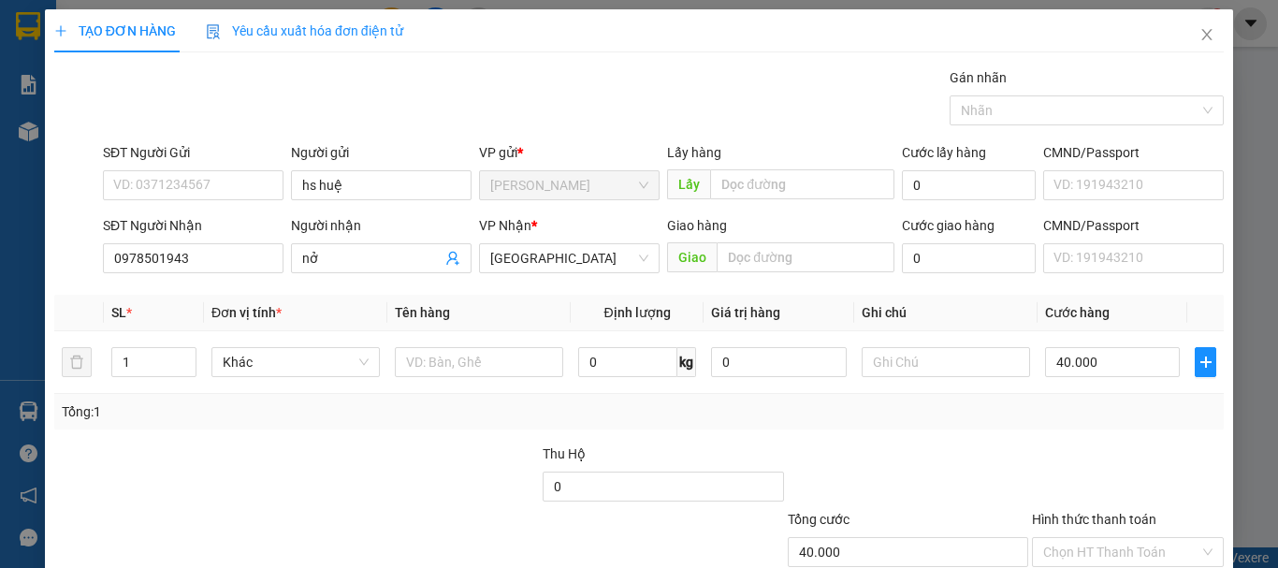
click at [989, 411] on div "Tổng: 1" at bounding box center [639, 411] width 1154 height 21
click at [429, 353] on input "text" at bounding box center [479, 362] width 168 height 30
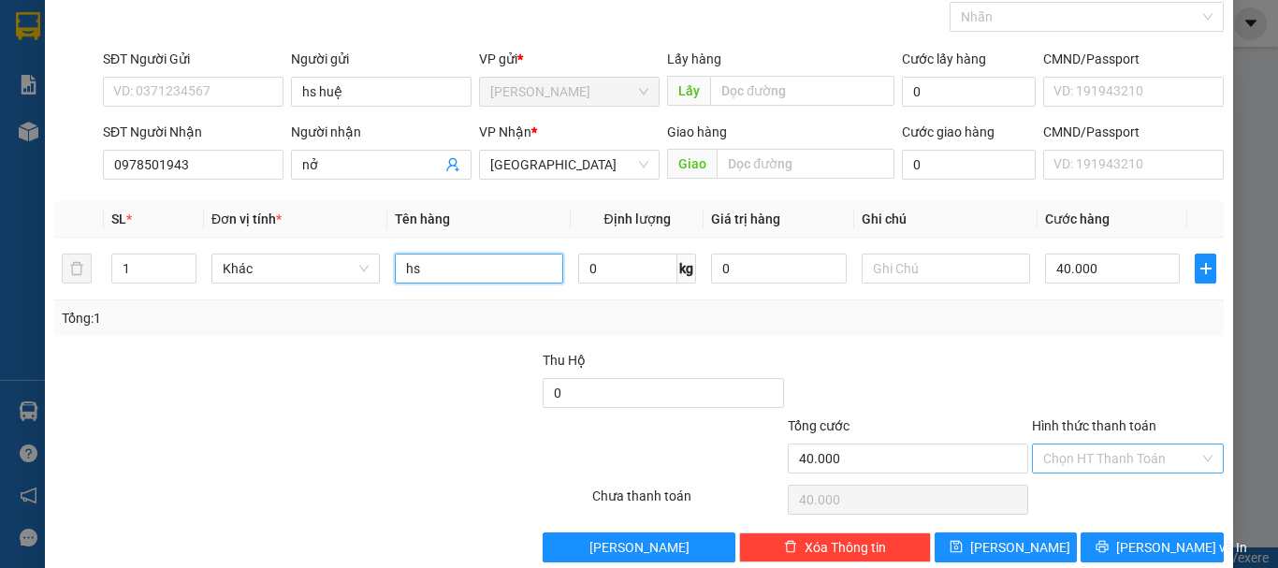
type input "hs"
click at [1135, 465] on input "Hình thức thanh toán" at bounding box center [1121, 458] width 156 height 28
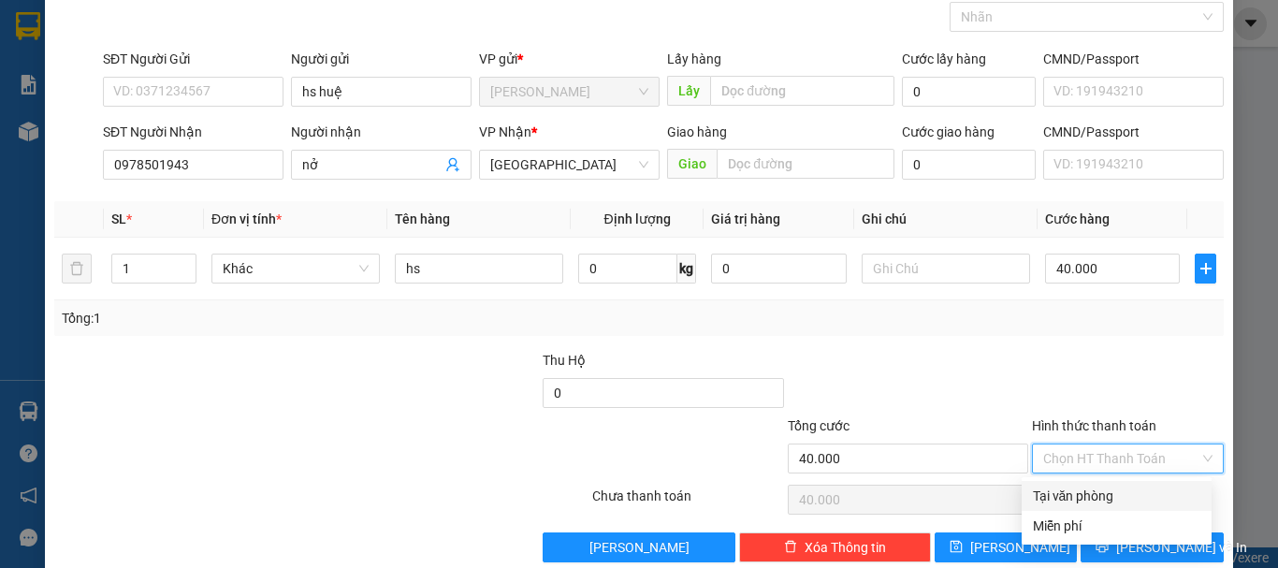
click at [1038, 353] on div at bounding box center [1128, 382] width 196 height 65
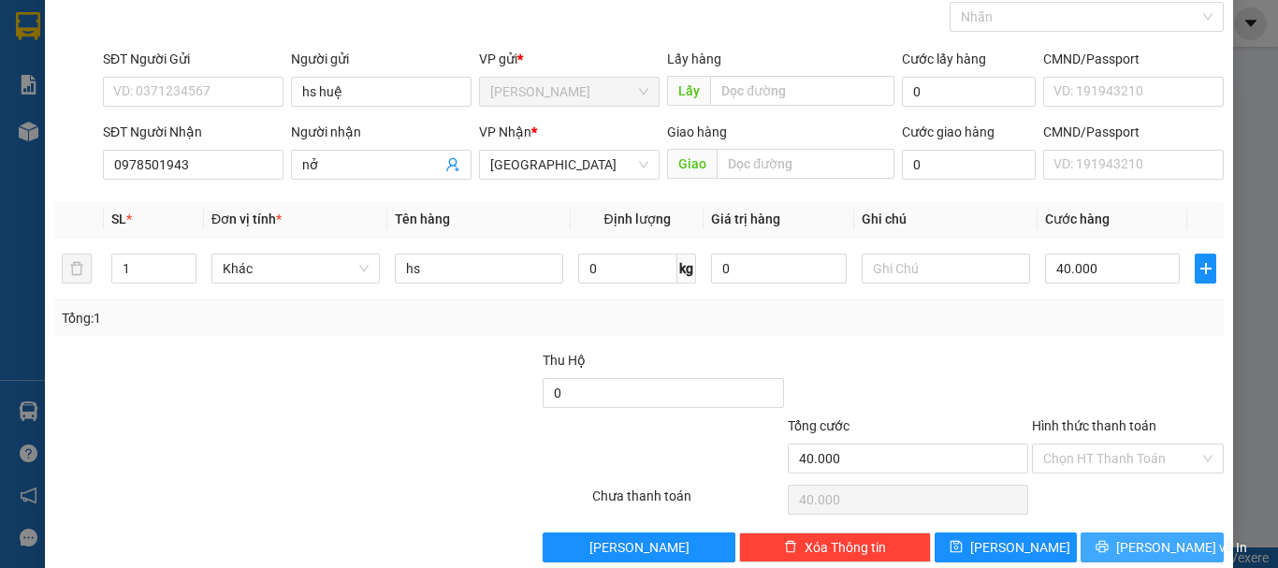
click at [1132, 544] on span "[PERSON_NAME] và In" at bounding box center [1181, 547] width 131 height 21
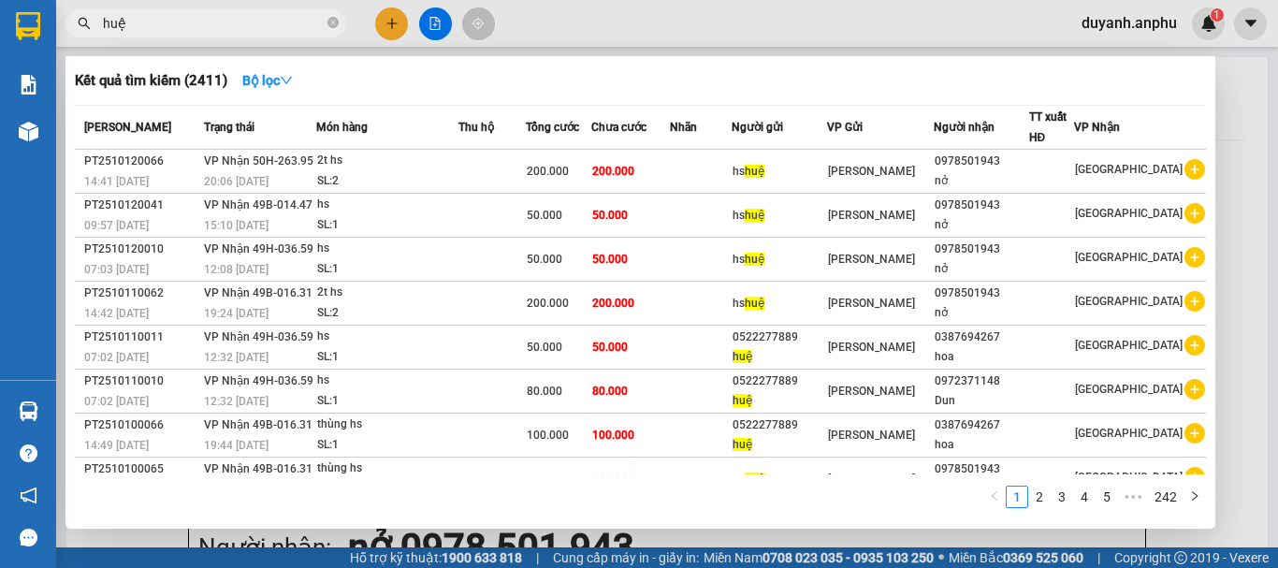
click at [430, 25] on div at bounding box center [639, 284] width 1278 height 568
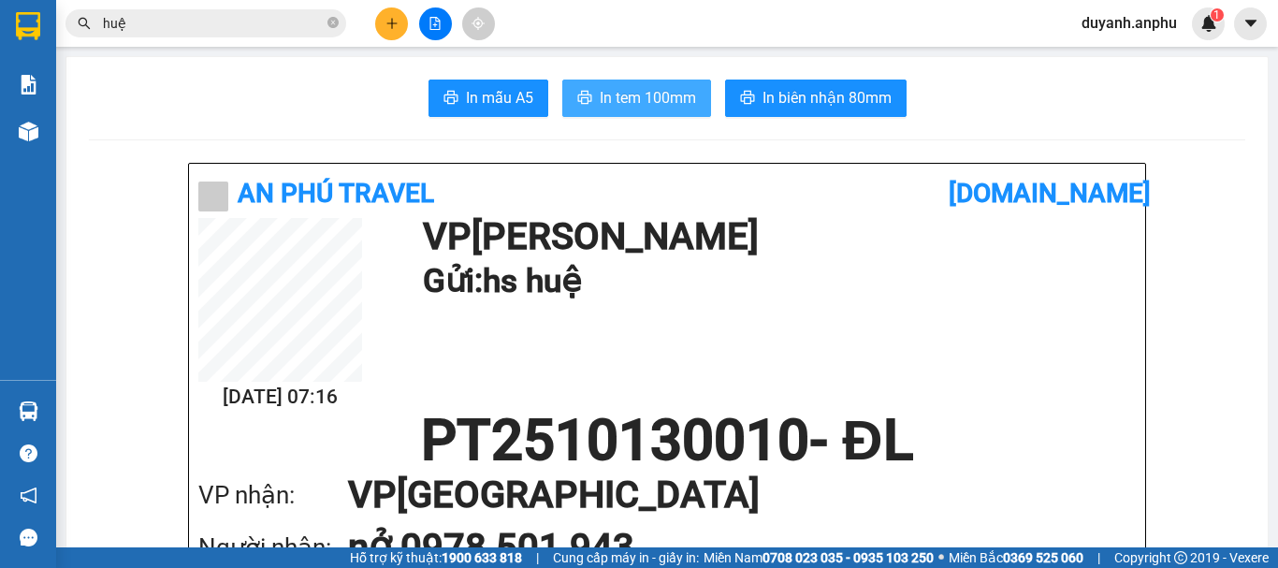
click at [649, 87] on span "In tem 100mm" at bounding box center [648, 97] width 96 height 23
click at [257, 32] on input "huệ" at bounding box center [213, 23] width 221 height 21
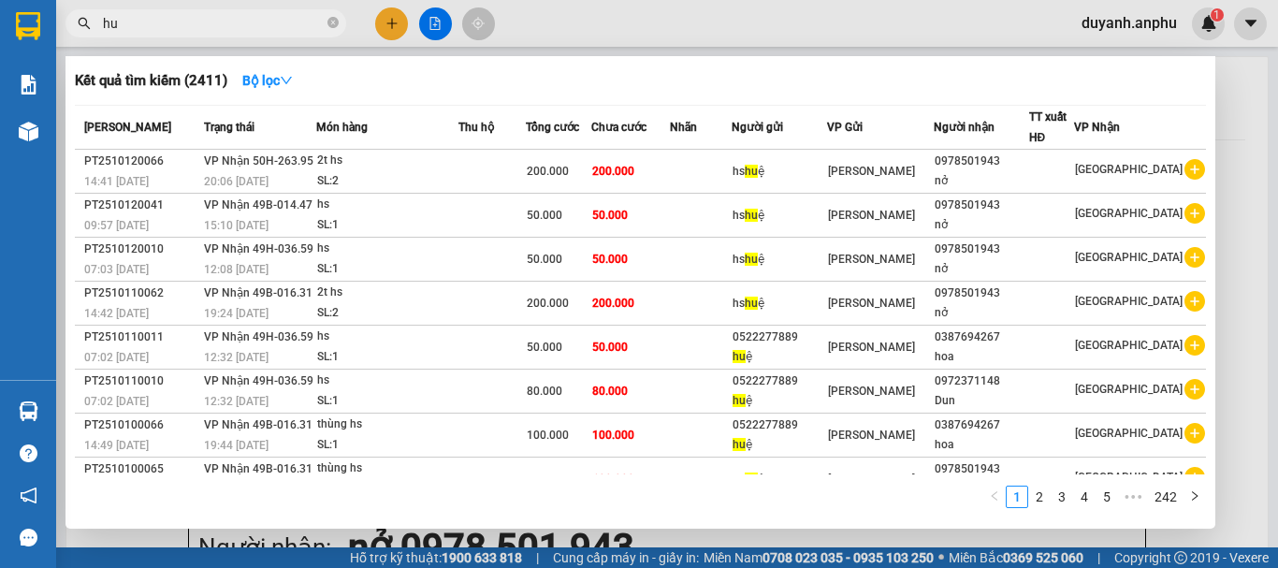
type input "h"
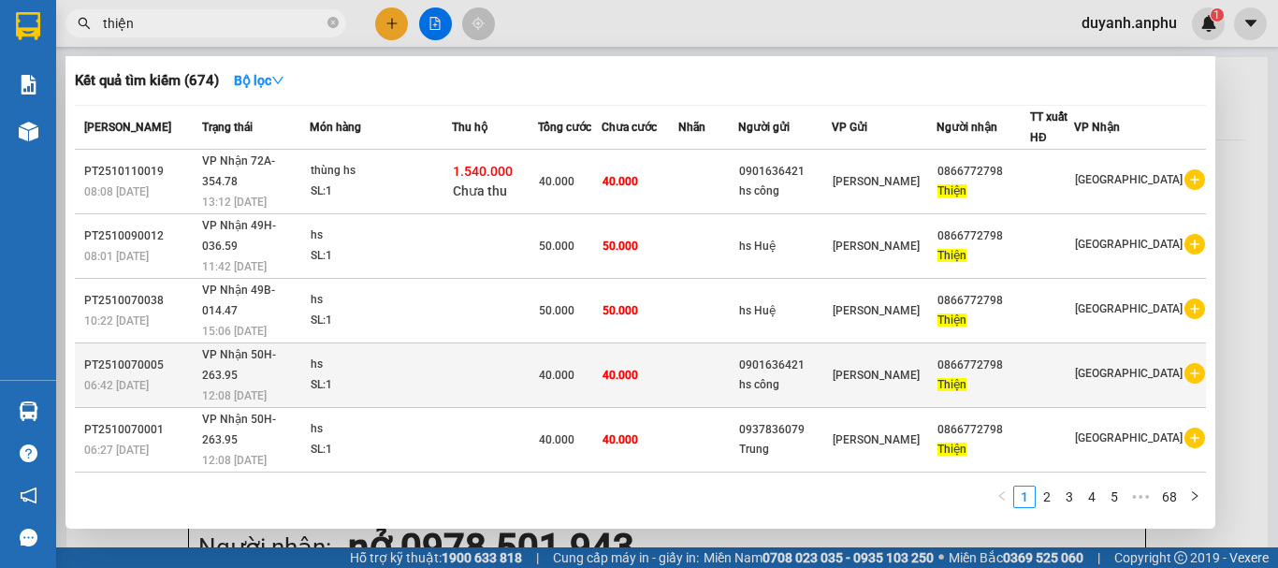
type input "thiện"
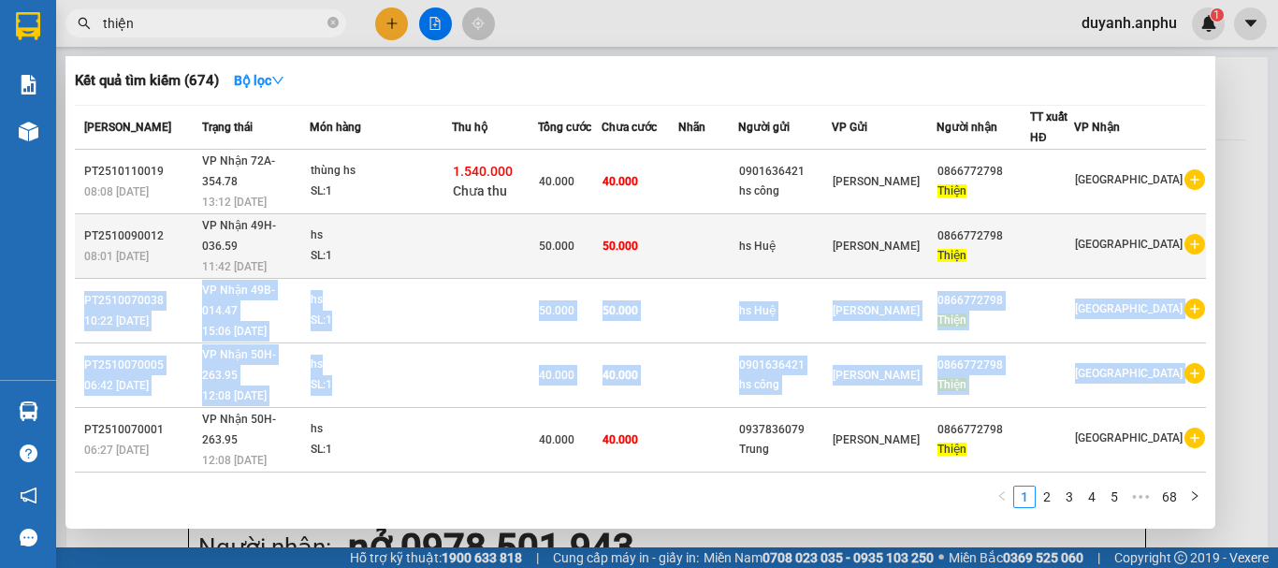
drag, startPoint x: 1180, startPoint y: 303, endPoint x: 1153, endPoint y: 234, distance: 74.0
click at [1155, 234] on tbody "PT2510110019 08:08 [DATE] [PERSON_NAME] 72A-354.78 13:12 [DATE] thùng hs SL: 1 …" at bounding box center [640, 472] width 1131 height 645
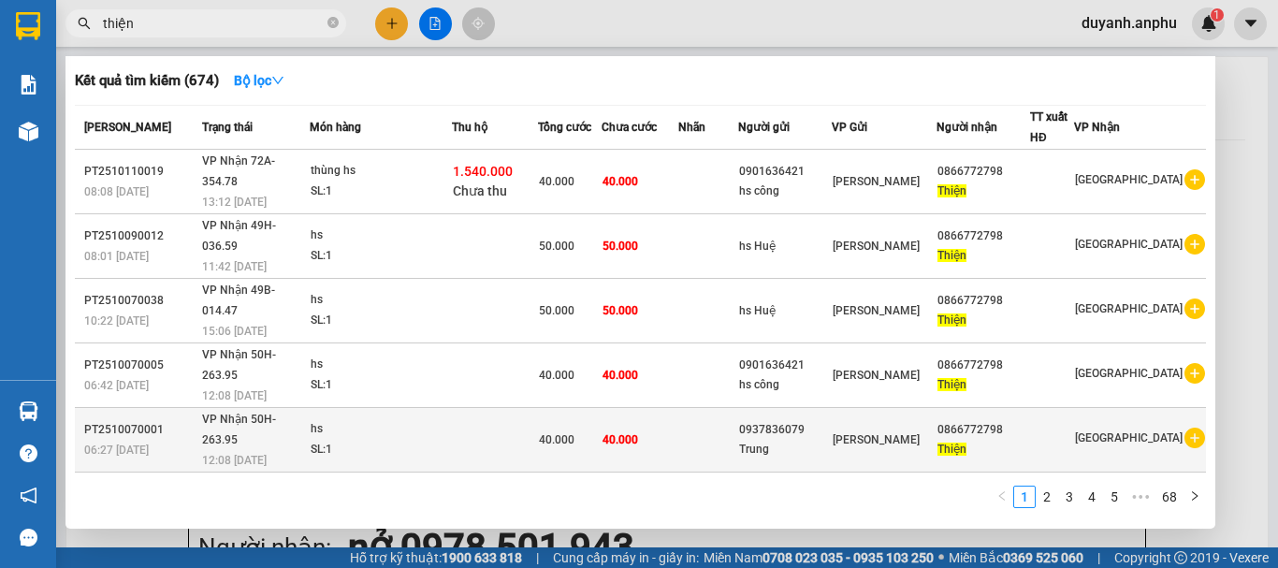
click at [508, 408] on td at bounding box center [495, 440] width 86 height 65
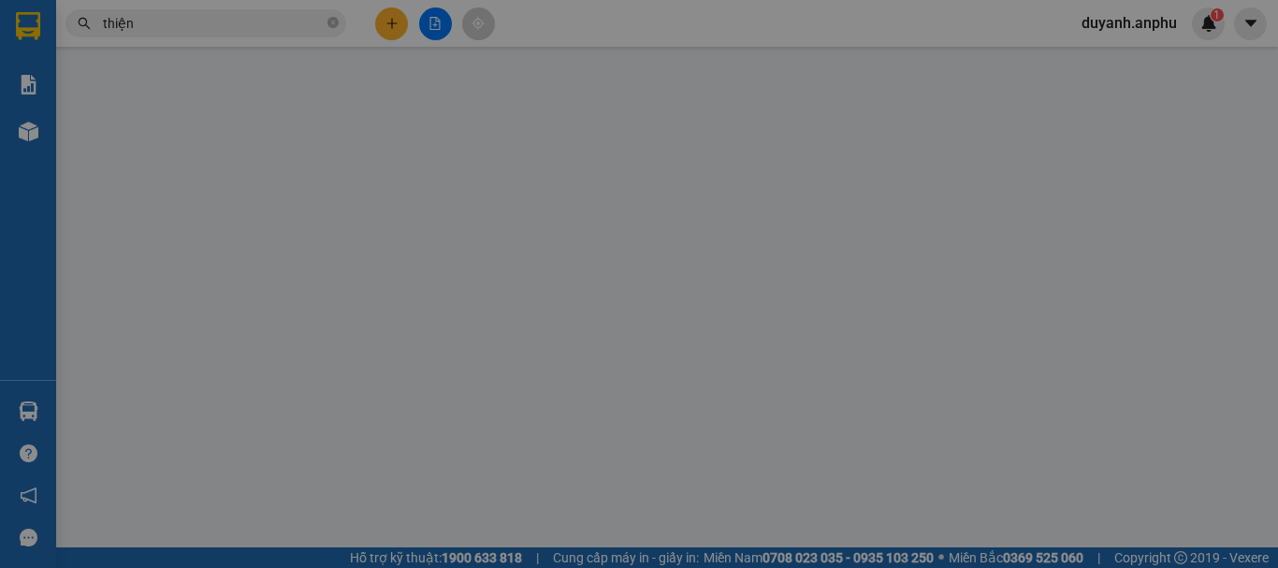
type input "0937836079"
type input "Trung"
type input "0866772798"
type input "Thiện"
type input "40.000"
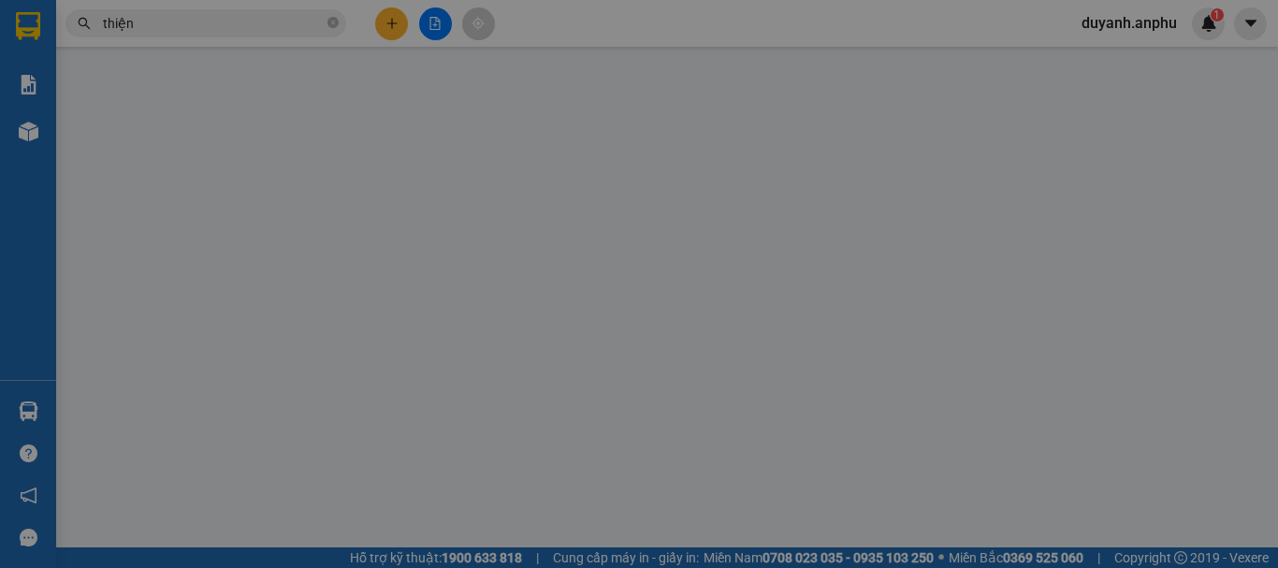
type input "40.000"
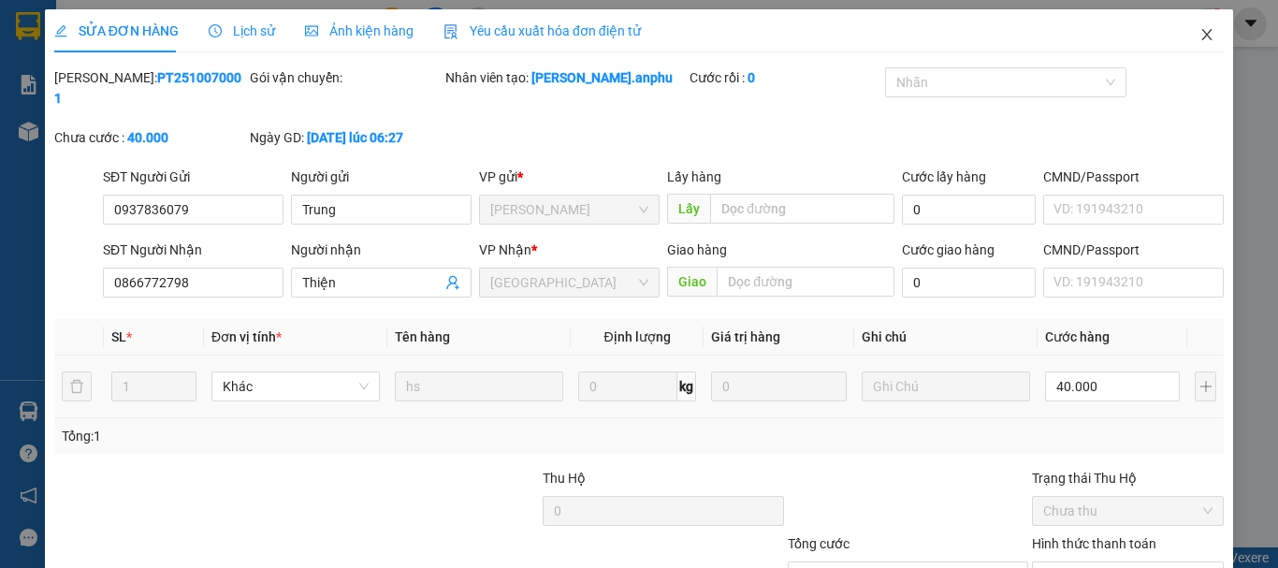
click at [1202, 33] on icon "close" at bounding box center [1207, 34] width 10 height 11
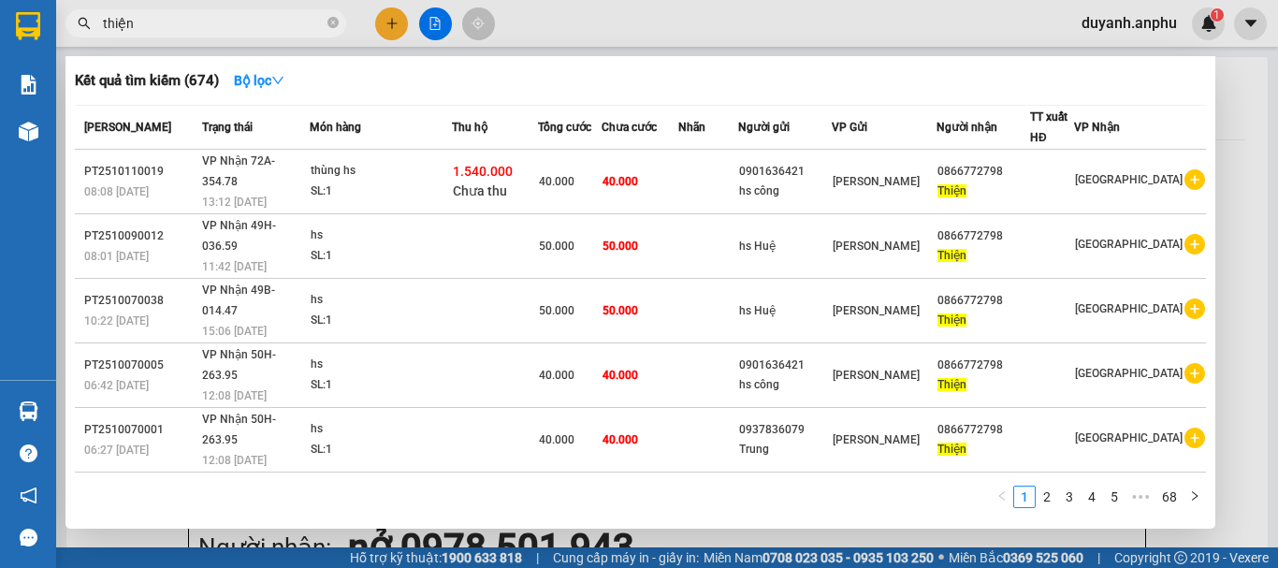
click at [275, 21] on input "thiện" at bounding box center [213, 23] width 221 height 21
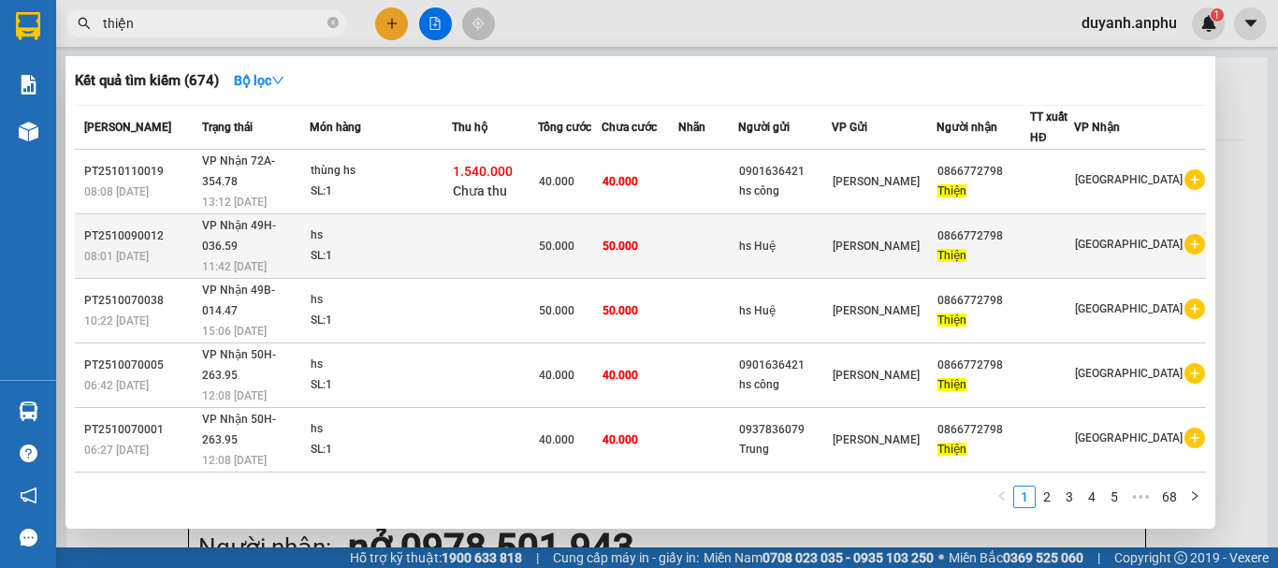
click at [1184, 234] on icon "plus-circle" at bounding box center [1194, 244] width 21 height 21
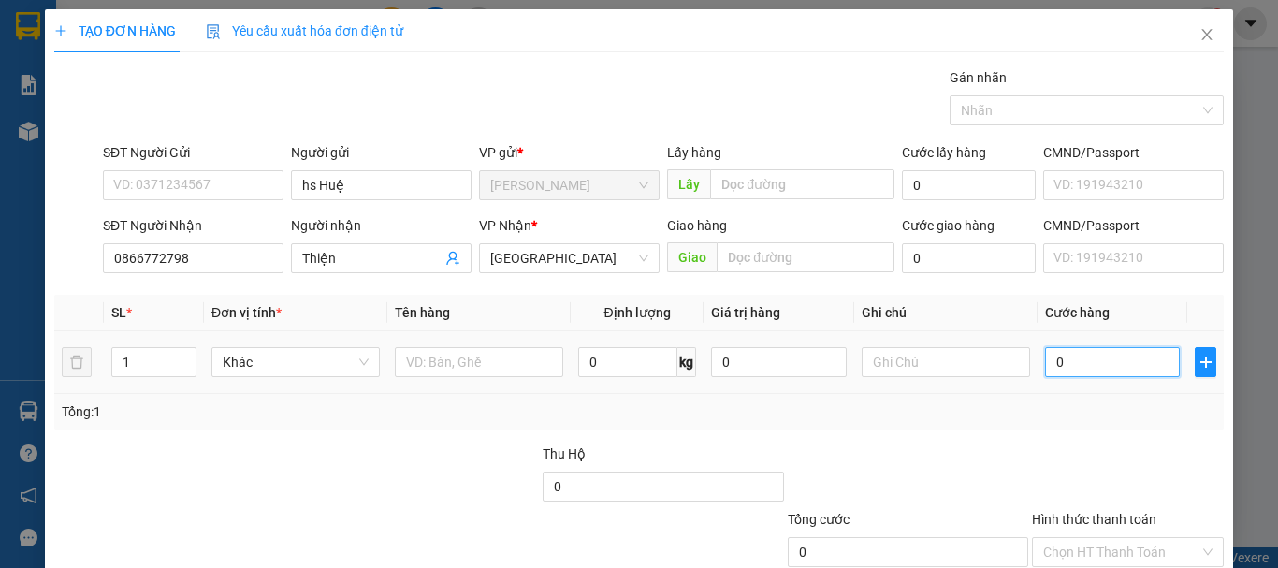
click at [1080, 362] on input "0" at bounding box center [1112, 362] width 135 height 30
type input "4"
type input "40"
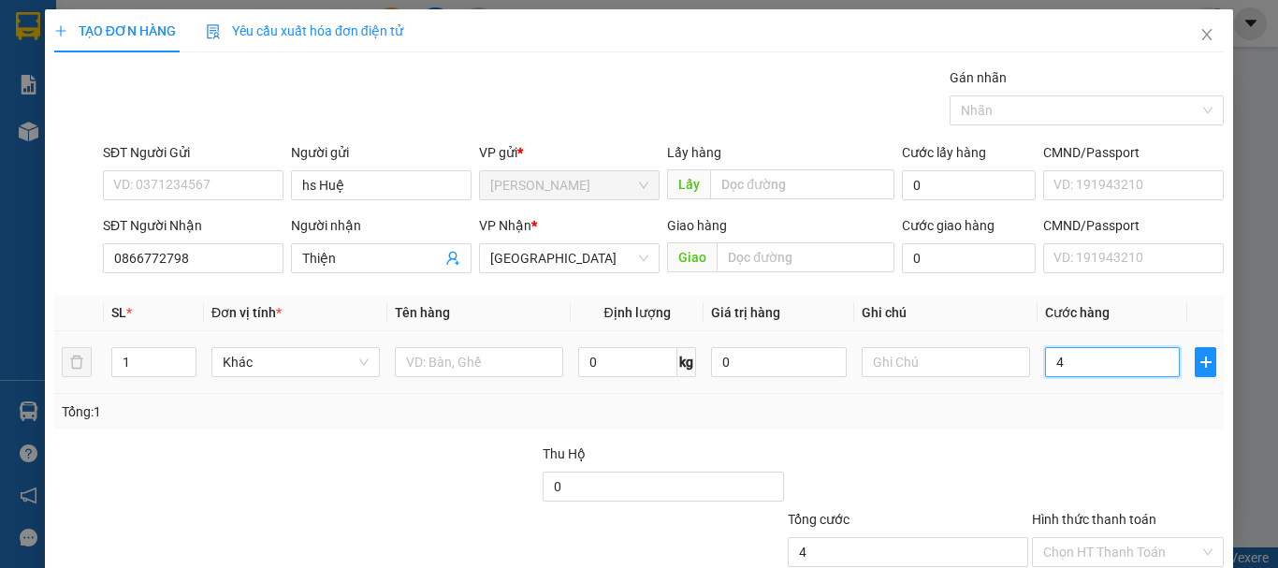
type input "40"
type input "40.000"
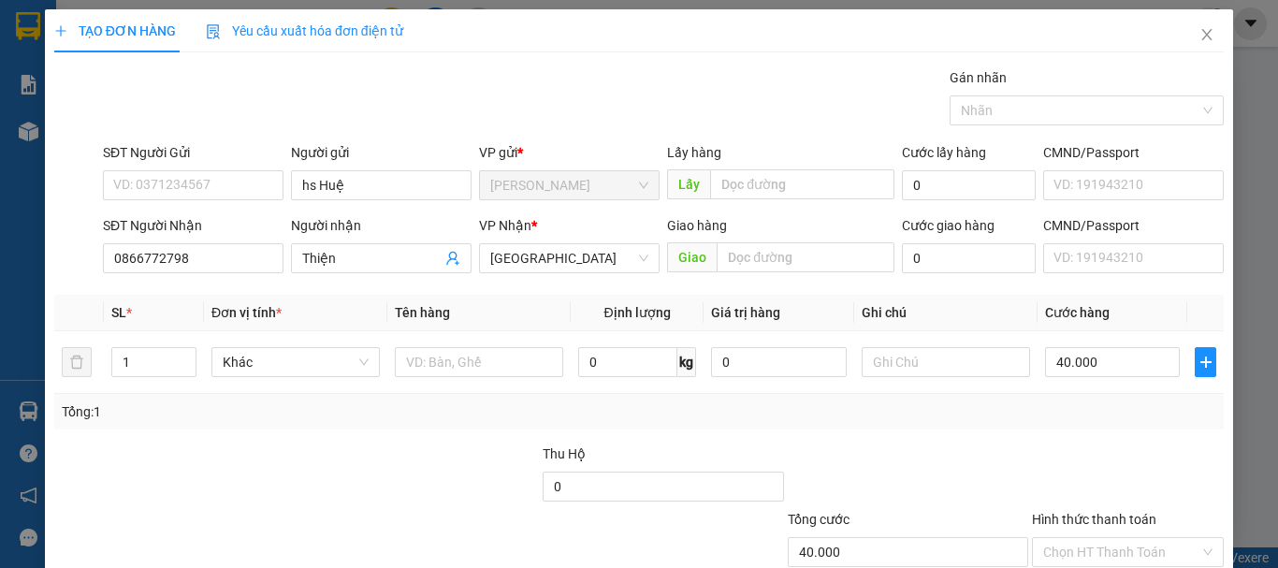
click at [964, 443] on div at bounding box center [908, 475] width 244 height 65
click at [422, 359] on input "text" at bounding box center [479, 362] width 168 height 30
type input "hsan"
click at [864, 427] on div "Tổng: 1" at bounding box center [638, 412] width 1169 height 36
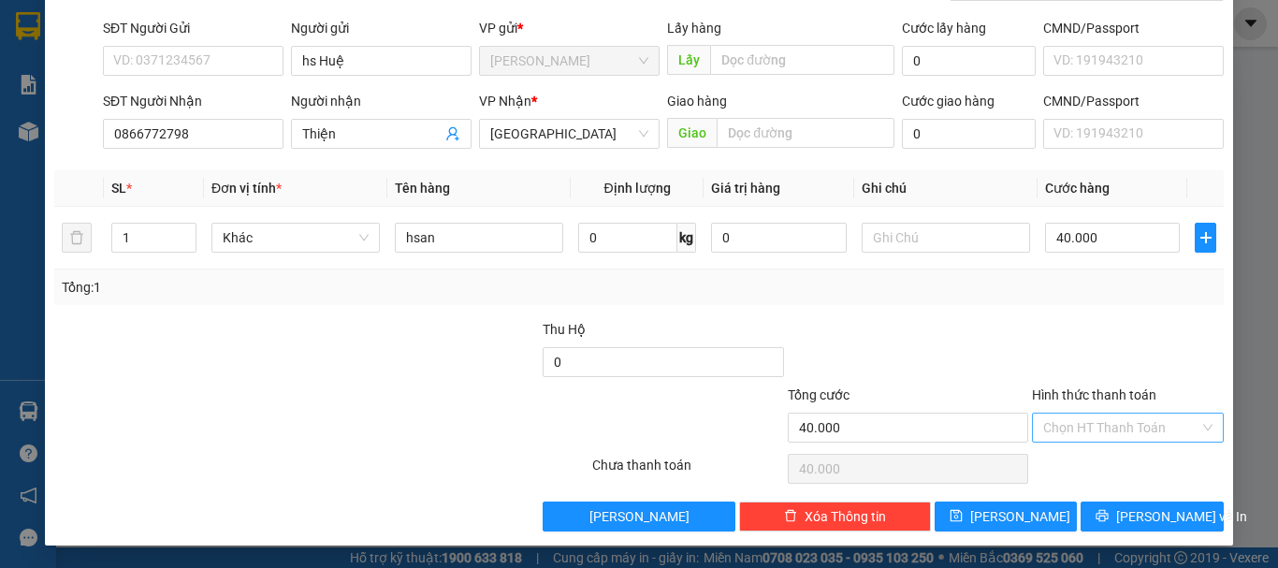
click at [1091, 428] on input "Hình thức thanh toán" at bounding box center [1121, 427] width 156 height 28
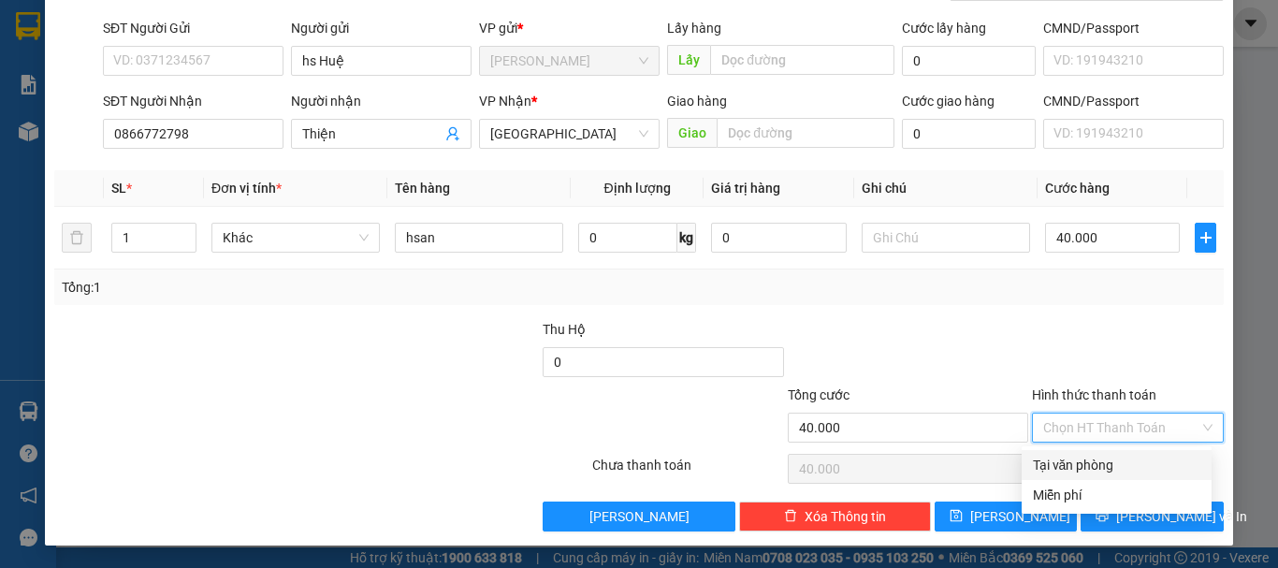
click at [1087, 458] on div "Tại văn phòng" at bounding box center [1116, 465] width 167 height 21
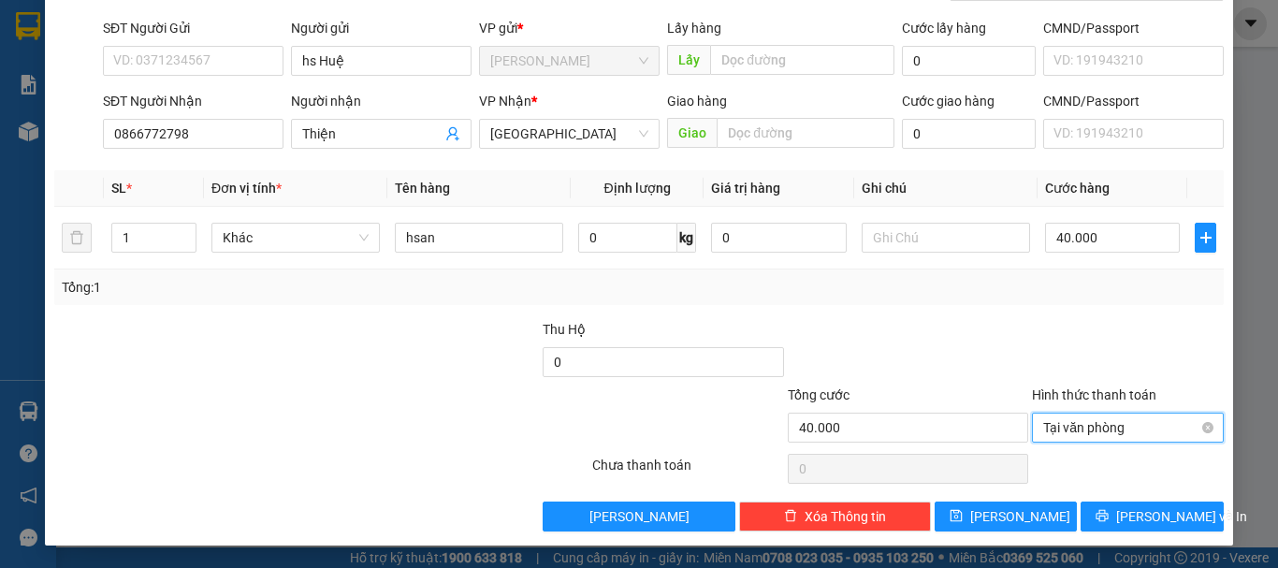
click at [1130, 435] on span "Tại văn phòng" at bounding box center [1127, 427] width 169 height 28
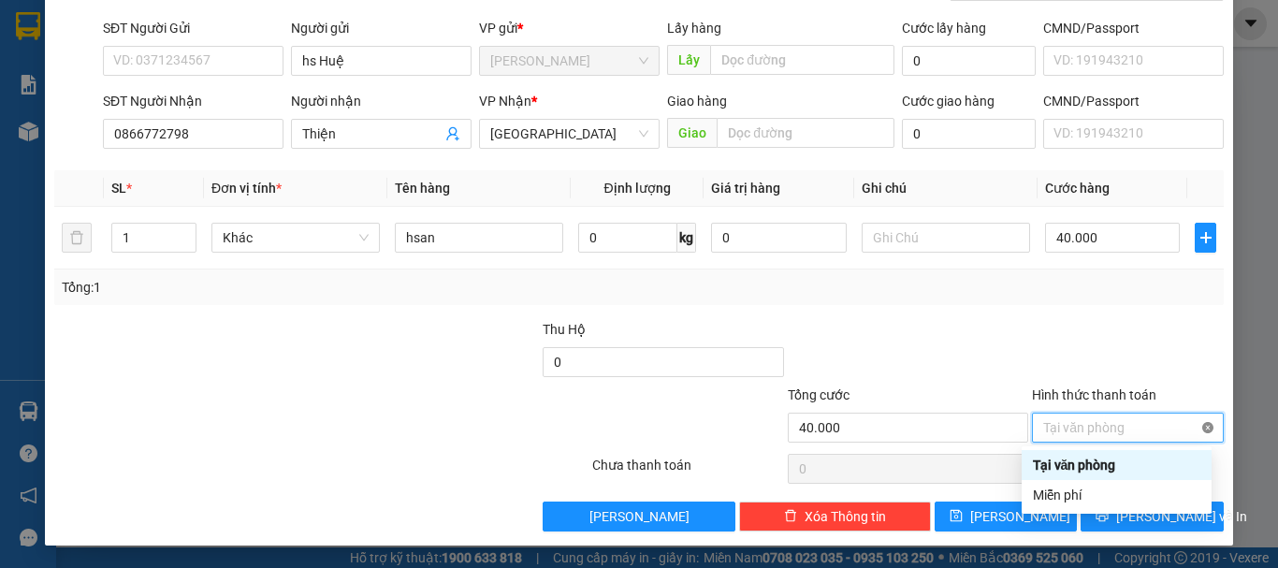
type input "40.000"
click at [1027, 292] on div "Tổng: 1" at bounding box center [639, 287] width 1154 height 21
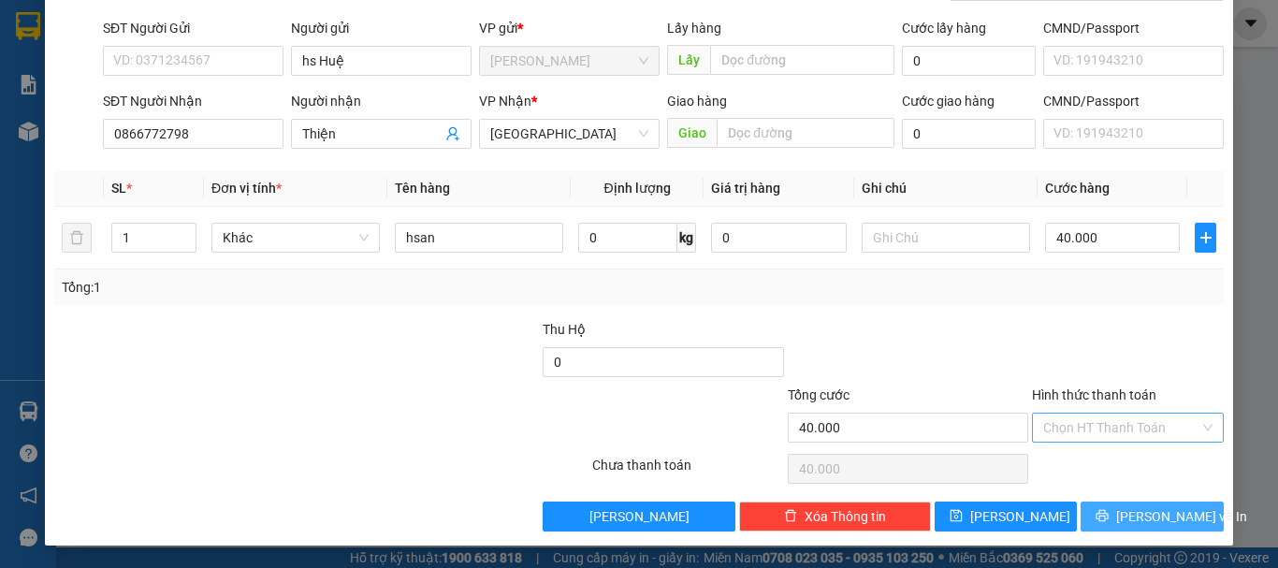
click at [1141, 508] on span "[PERSON_NAME] và In" at bounding box center [1181, 516] width 131 height 21
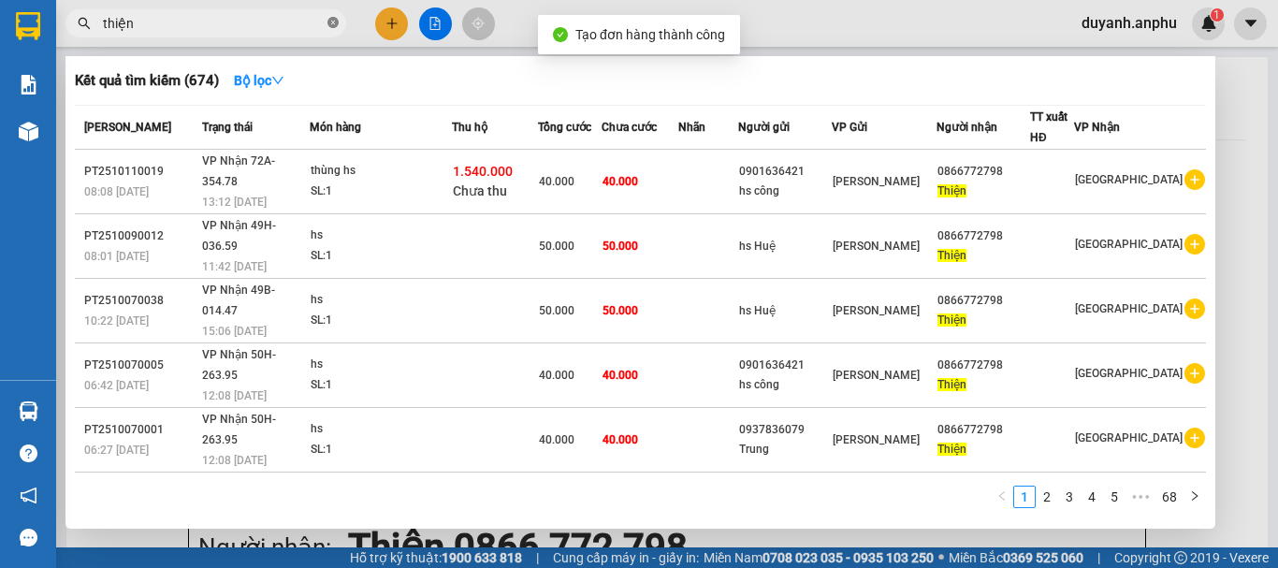
click at [336, 24] on icon "close-circle" at bounding box center [332, 22] width 11 height 11
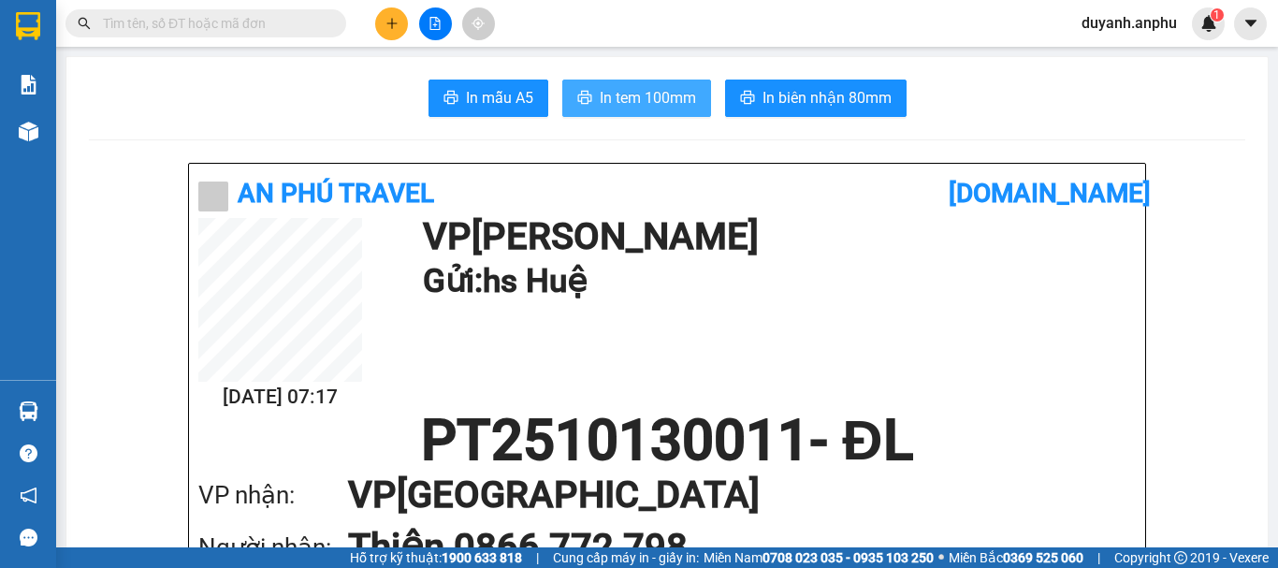
click at [650, 97] on span "In tem 100mm" at bounding box center [648, 97] width 96 height 23
click at [212, 27] on input "text" at bounding box center [213, 23] width 221 height 21
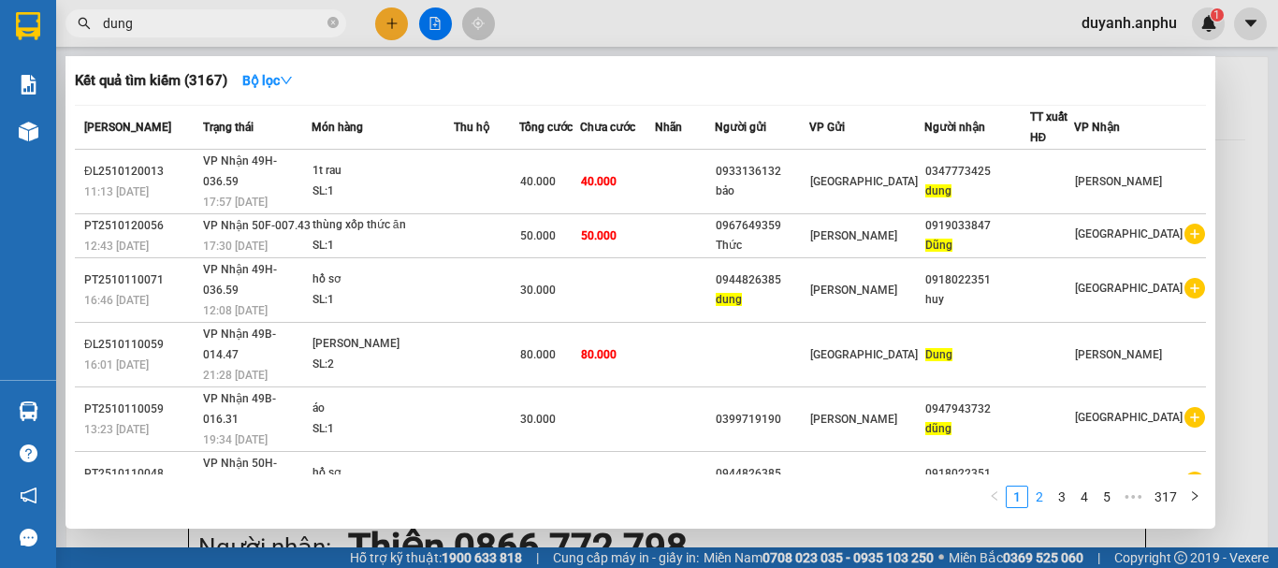
click at [1045, 498] on link "2" at bounding box center [1039, 496] width 21 height 21
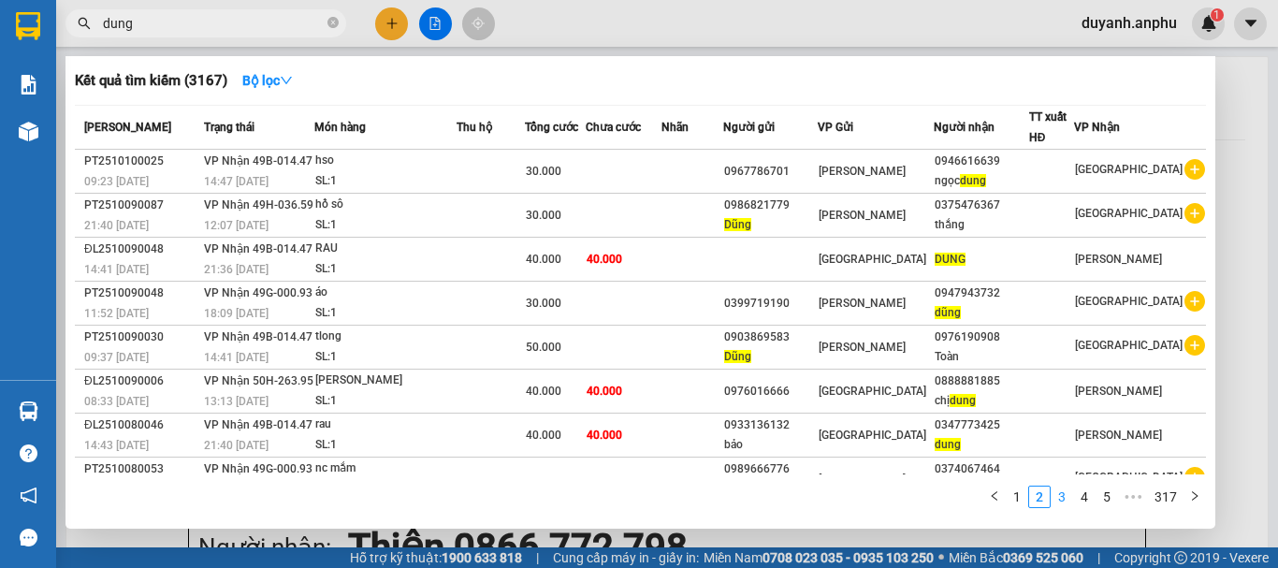
click at [1066, 493] on link "3" at bounding box center [1061, 496] width 21 height 21
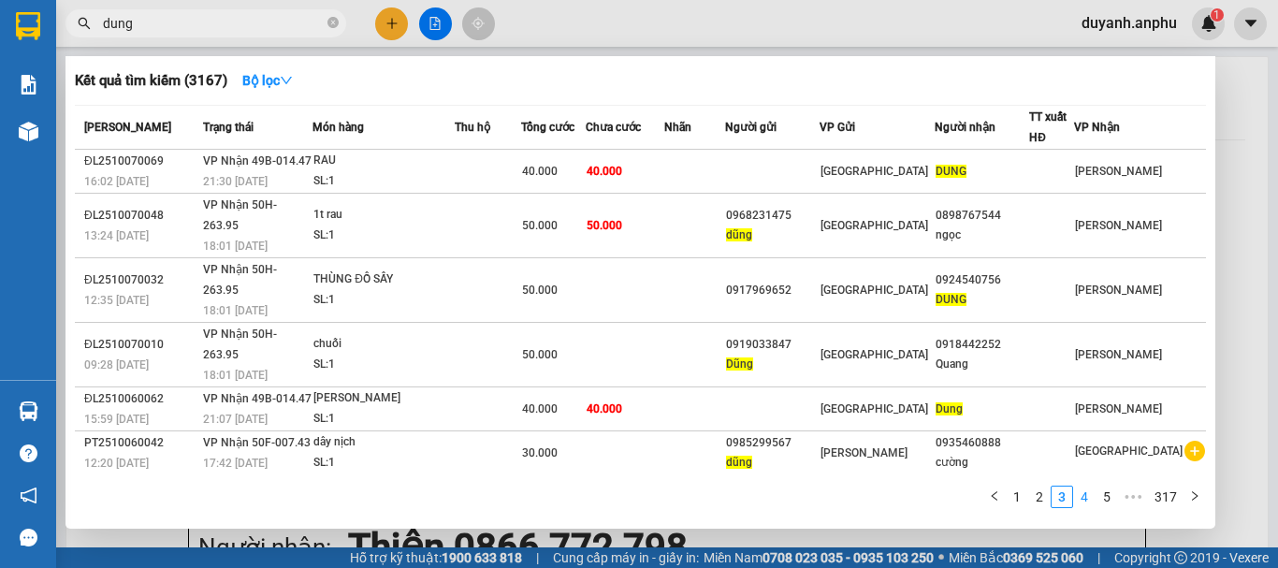
click at [1081, 495] on link "4" at bounding box center [1084, 496] width 21 height 21
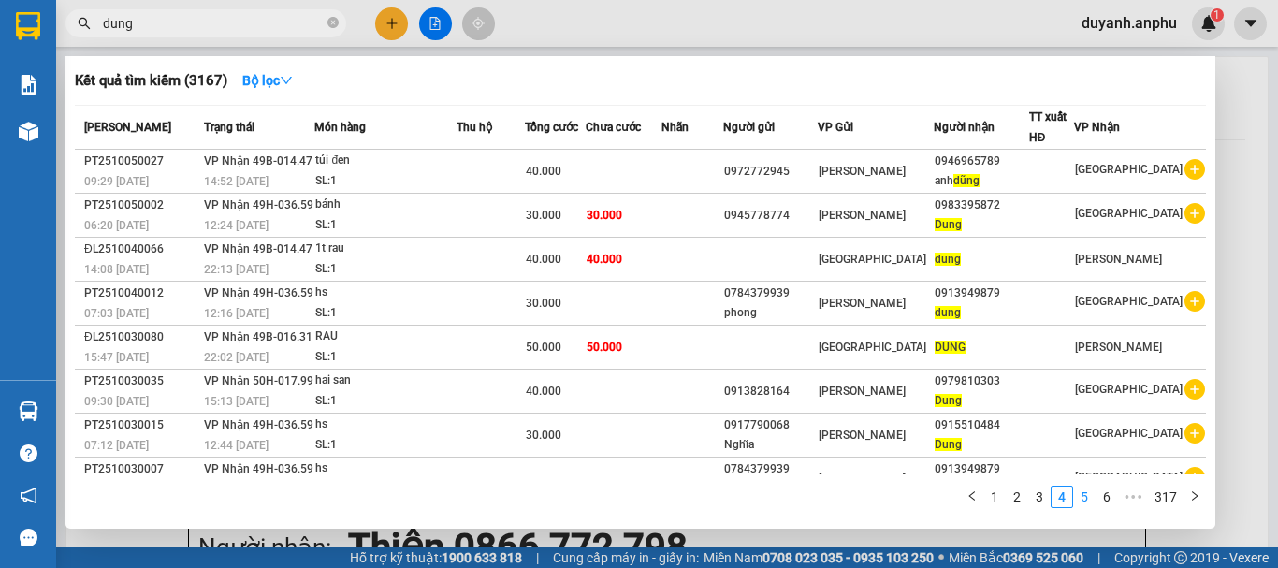
click at [1090, 498] on link "5" at bounding box center [1084, 496] width 21 height 21
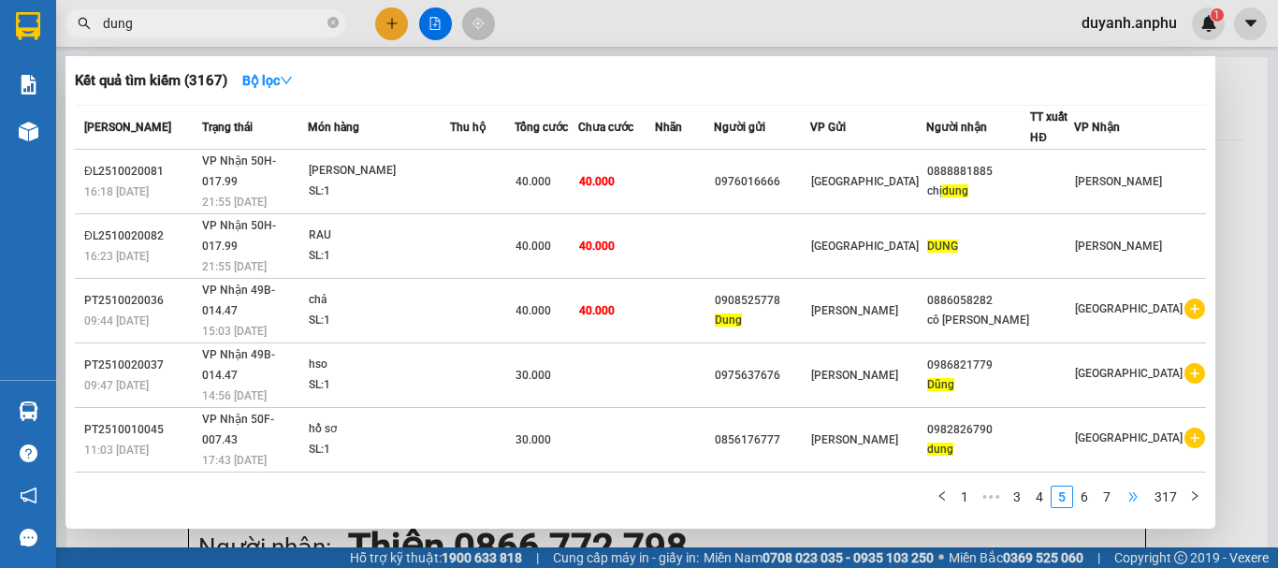
click at [1119, 498] on span "•••" at bounding box center [1133, 496] width 30 height 22
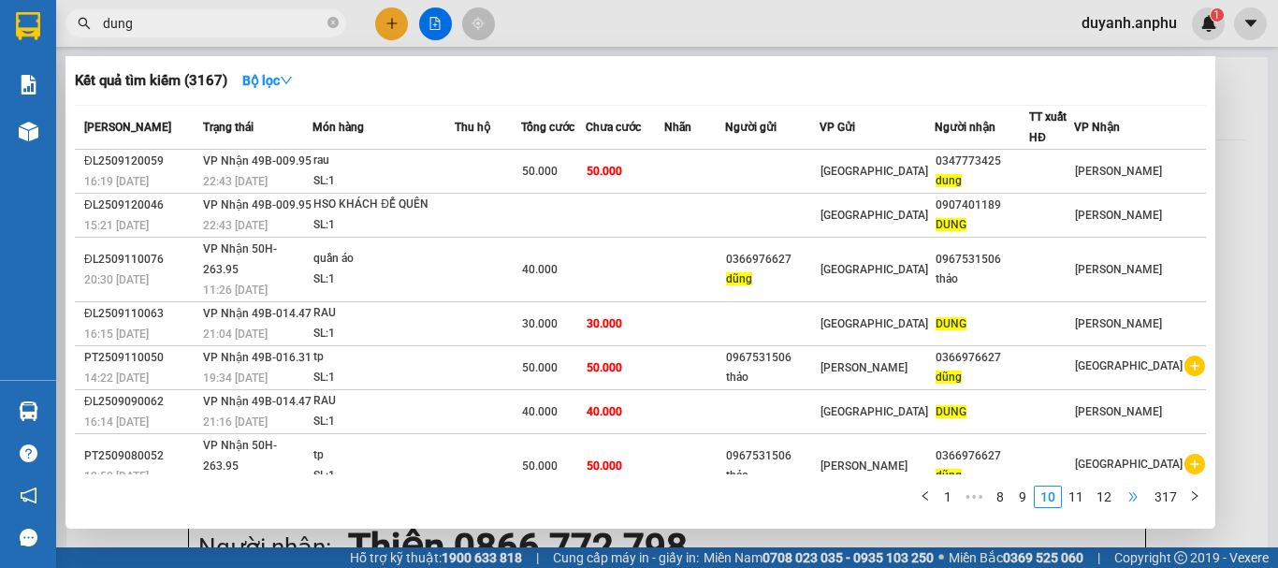
click at [1119, 498] on span "•••" at bounding box center [1133, 496] width 30 height 22
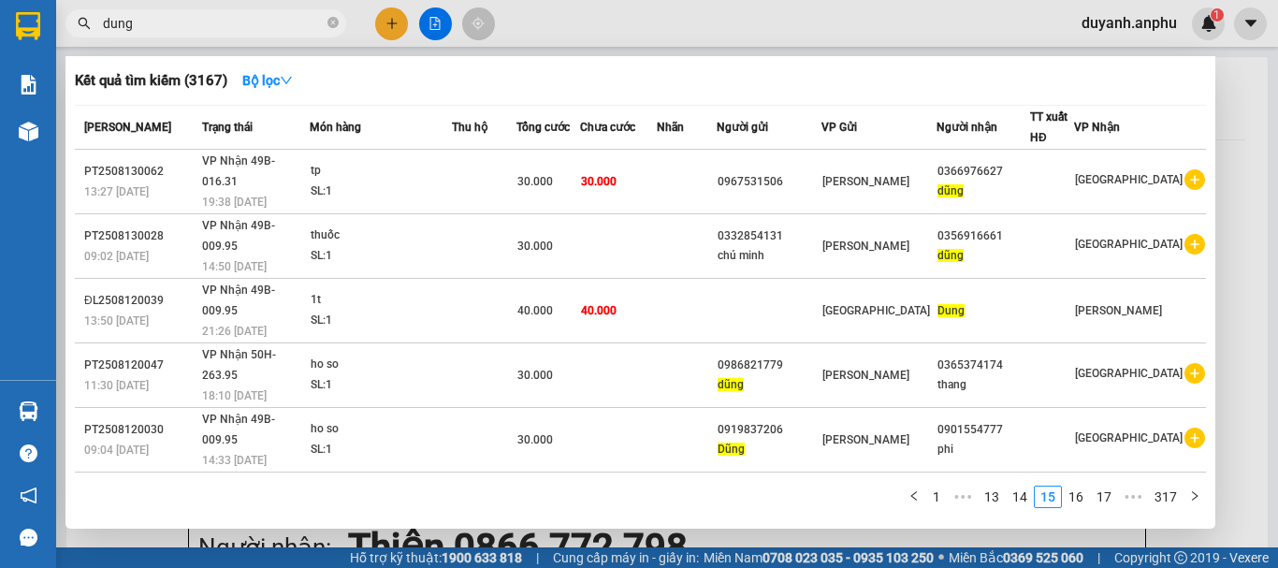
click at [188, 20] on input "dung" at bounding box center [213, 23] width 221 height 21
type input "d"
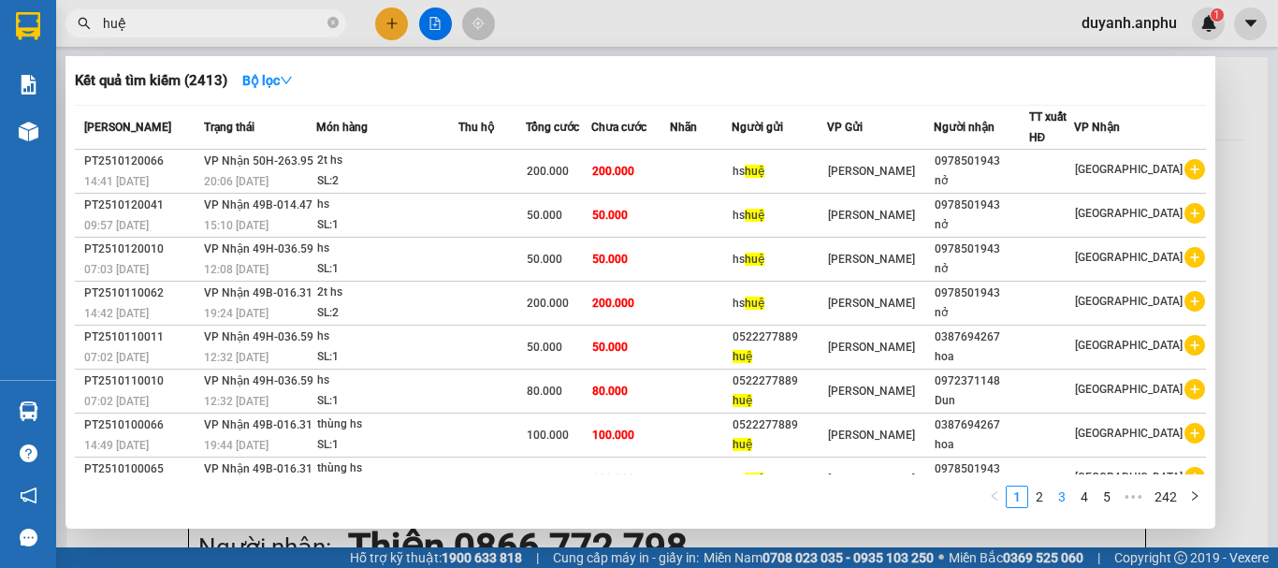
type input "huệ"
click at [1072, 496] on link "3" at bounding box center [1061, 496] width 21 height 21
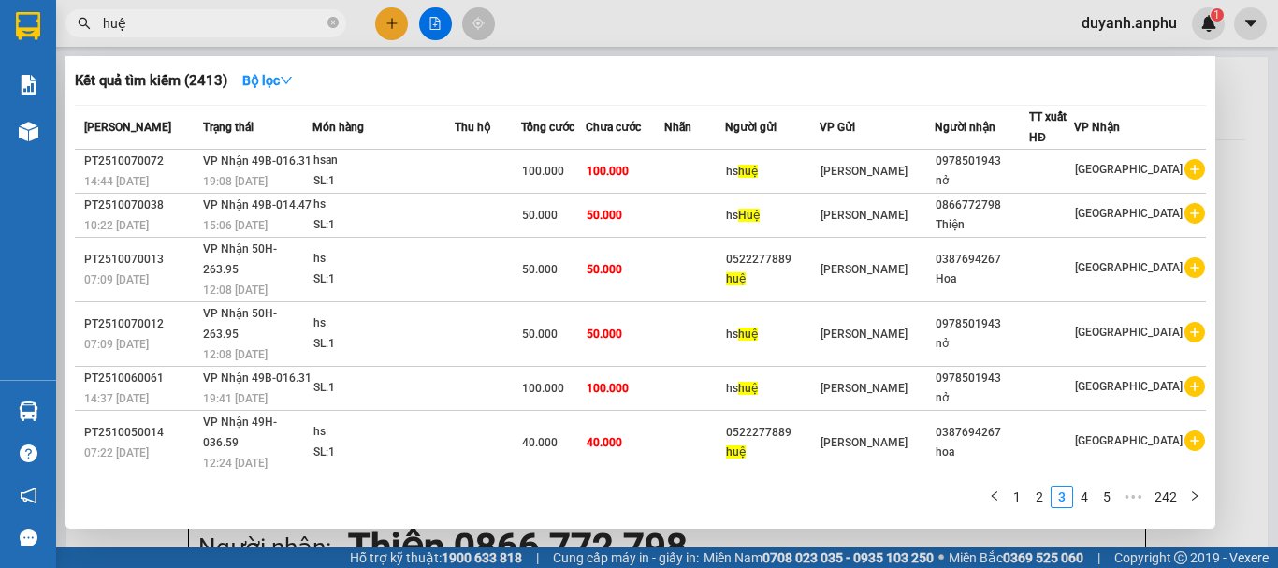
click at [154, 19] on input "huệ" at bounding box center [213, 23] width 221 height 21
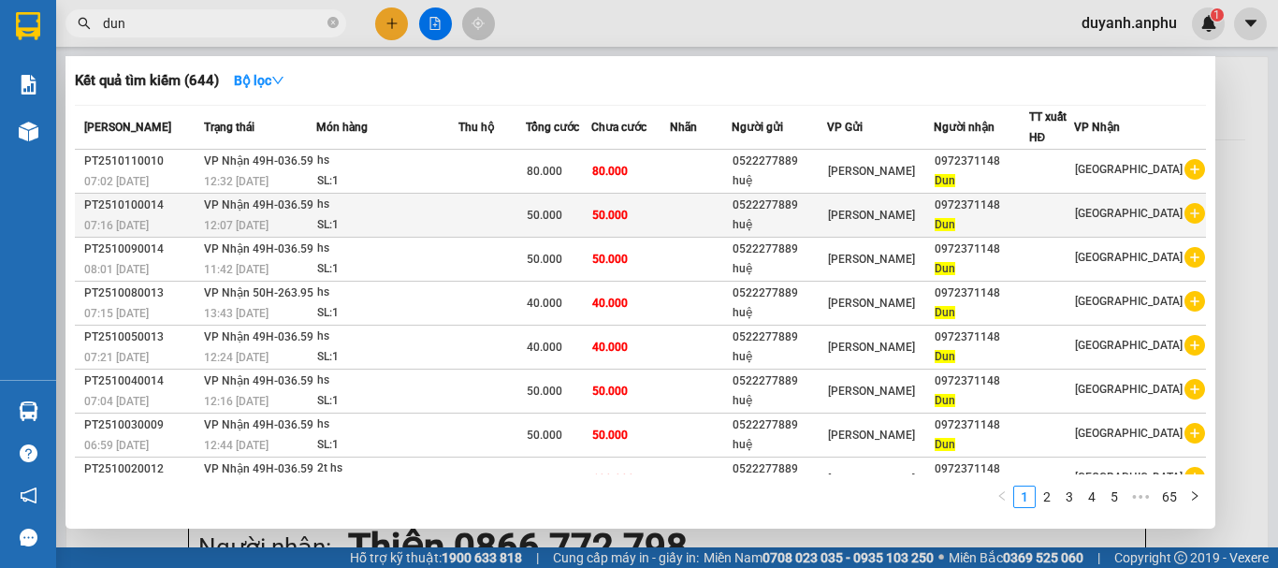
type input "dun"
click at [1192, 210] on icon "plus-circle" at bounding box center [1194, 213] width 21 height 21
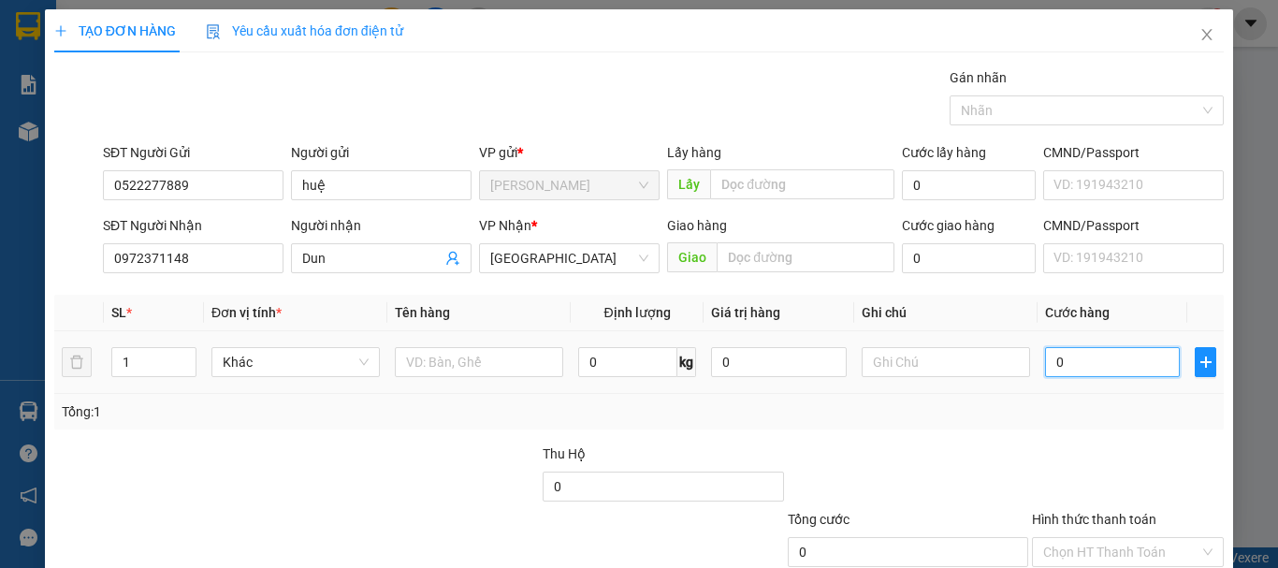
click at [1091, 363] on input "0" at bounding box center [1112, 362] width 135 height 30
type input "4"
type input "40"
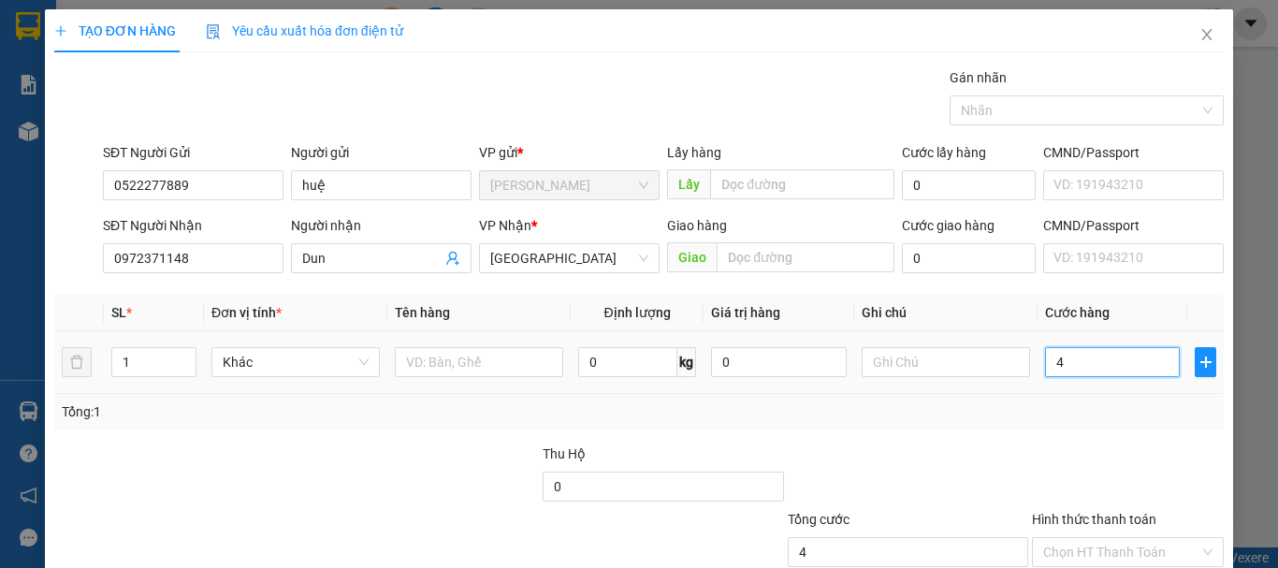
type input "40"
type input "4"
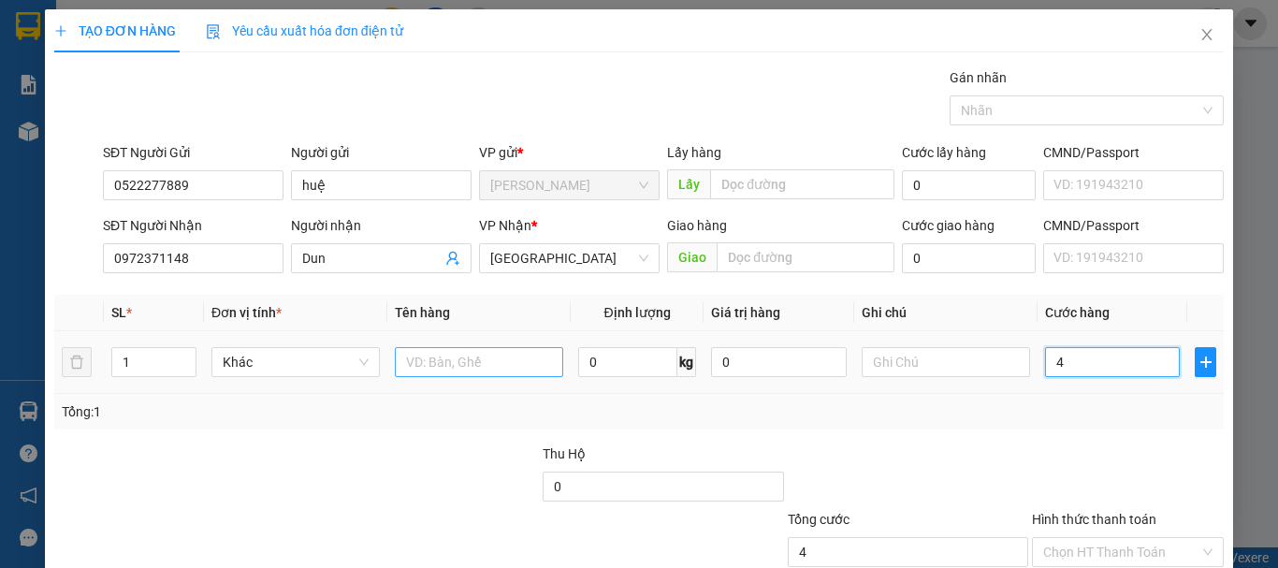
type input "0"
type input "05"
type input "5"
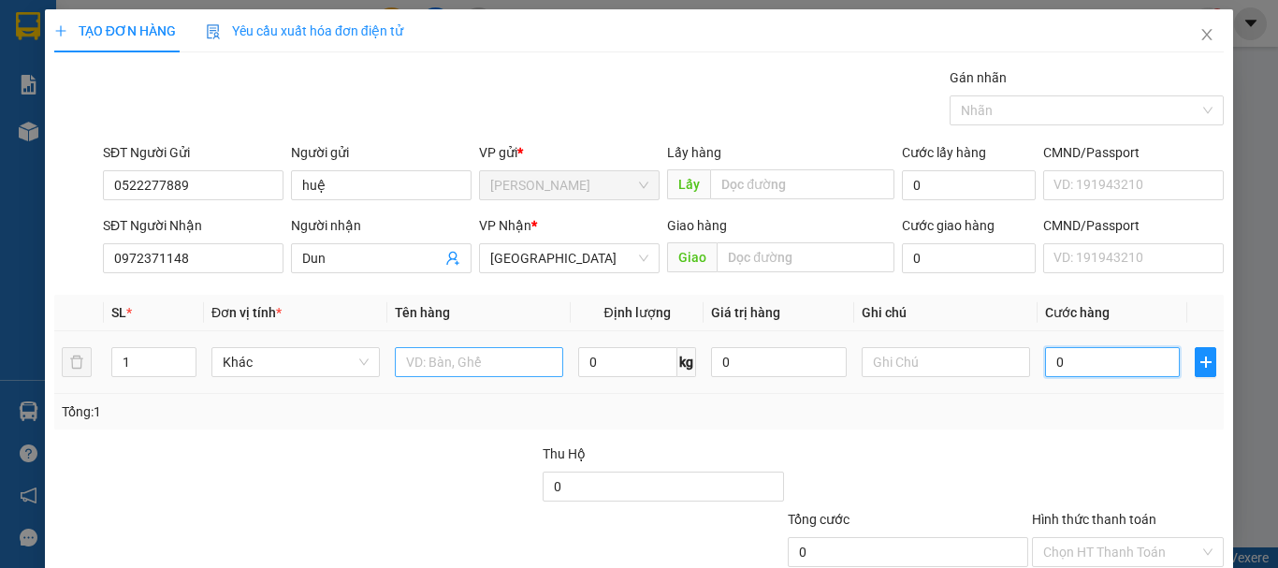
type input "5"
type input "050"
type input "50"
type input "50.000"
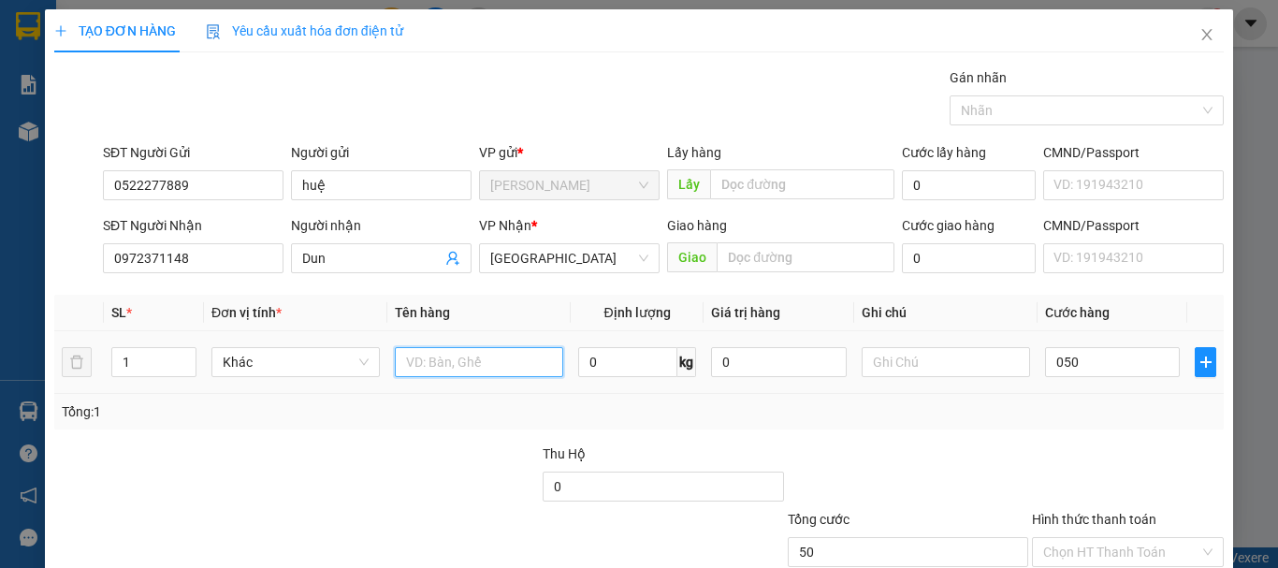
type input "50.000"
click at [405, 373] on input "text" at bounding box center [479, 362] width 168 height 30
type input "hsan"
click at [647, 421] on div "Tổng: 1" at bounding box center [639, 411] width 1154 height 21
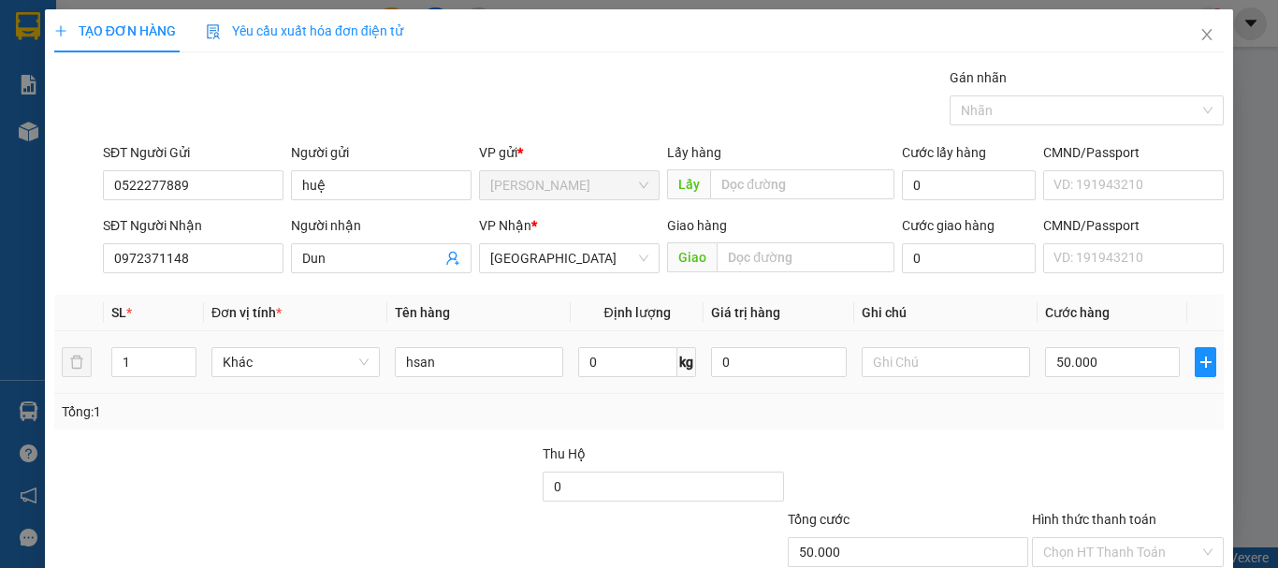
scroll to position [94, 0]
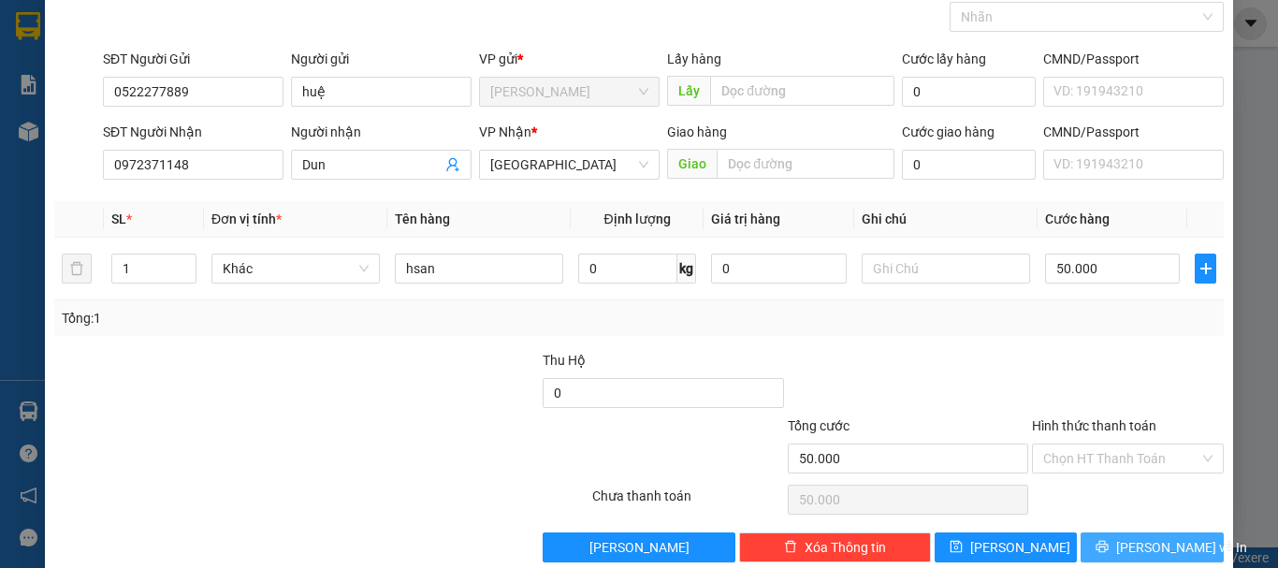
click at [1109, 548] on icon "printer" at bounding box center [1101, 546] width 13 height 13
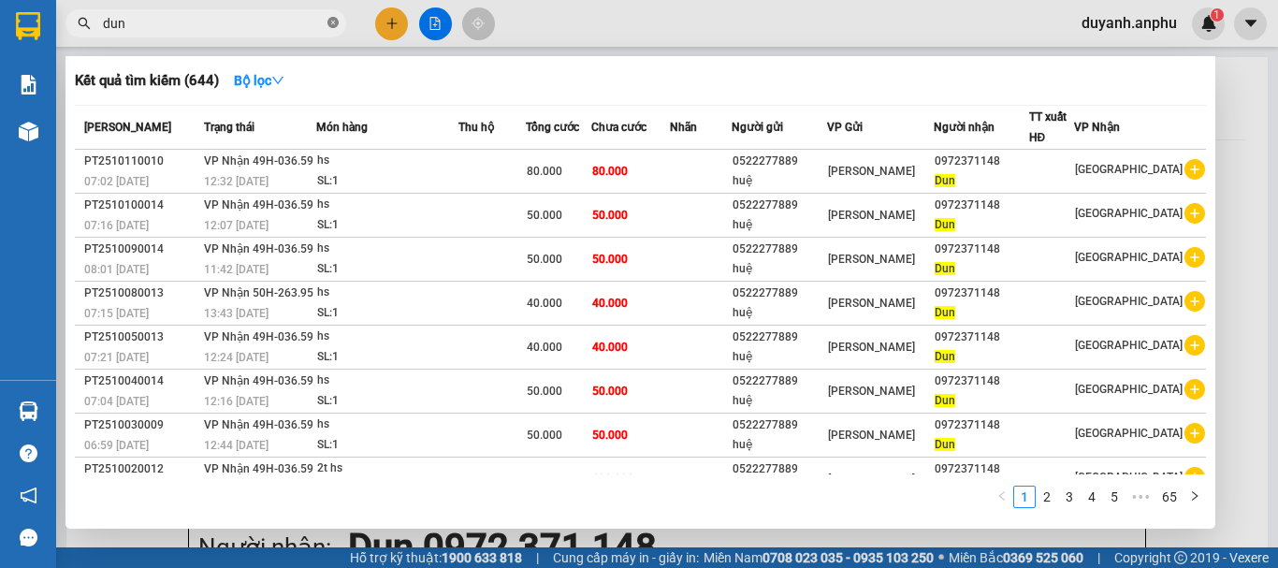
click at [330, 21] on icon "close-circle" at bounding box center [332, 22] width 11 height 11
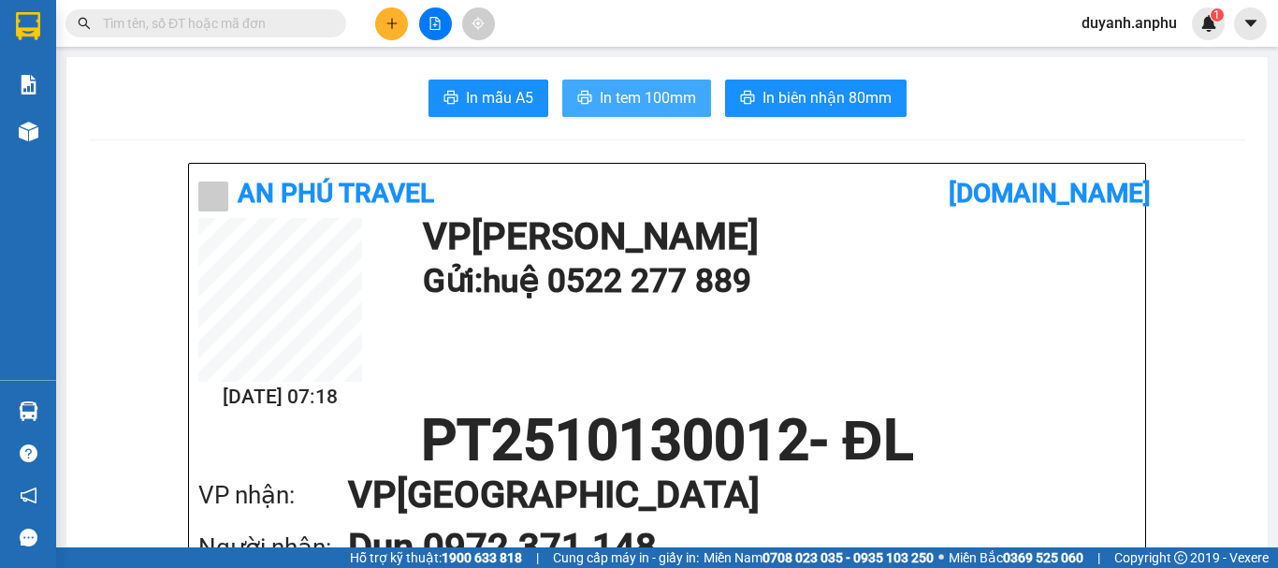
click at [663, 98] on span "In tem 100mm" at bounding box center [648, 97] width 96 height 23
drag, startPoint x: 620, startPoint y: 104, endPoint x: 608, endPoint y: 91, distance: 17.9
click at [620, 103] on span "In tem 100mm" at bounding box center [648, 97] width 96 height 23
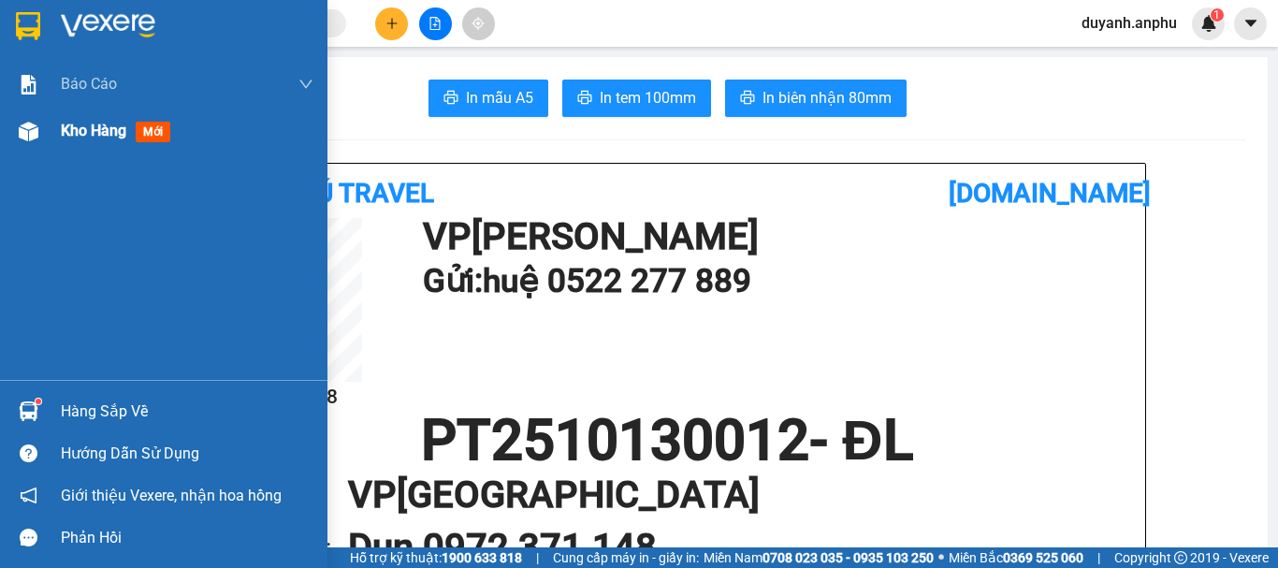
click at [114, 129] on span "Kho hàng" at bounding box center [93, 131] width 65 height 18
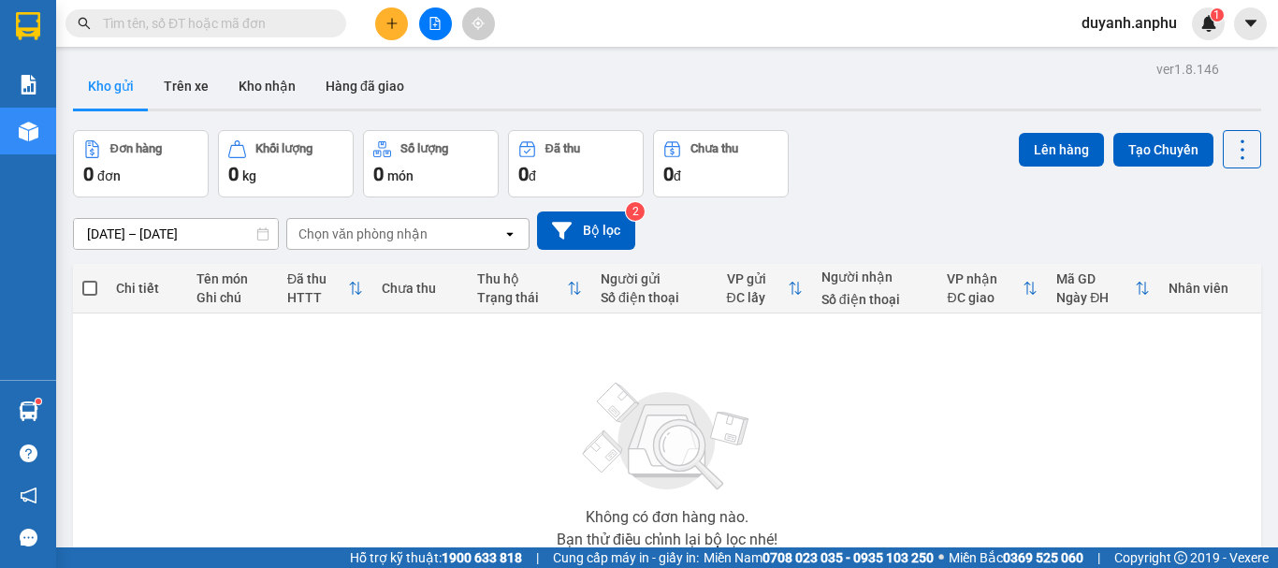
click at [247, 26] on input "text" at bounding box center [213, 23] width 221 height 21
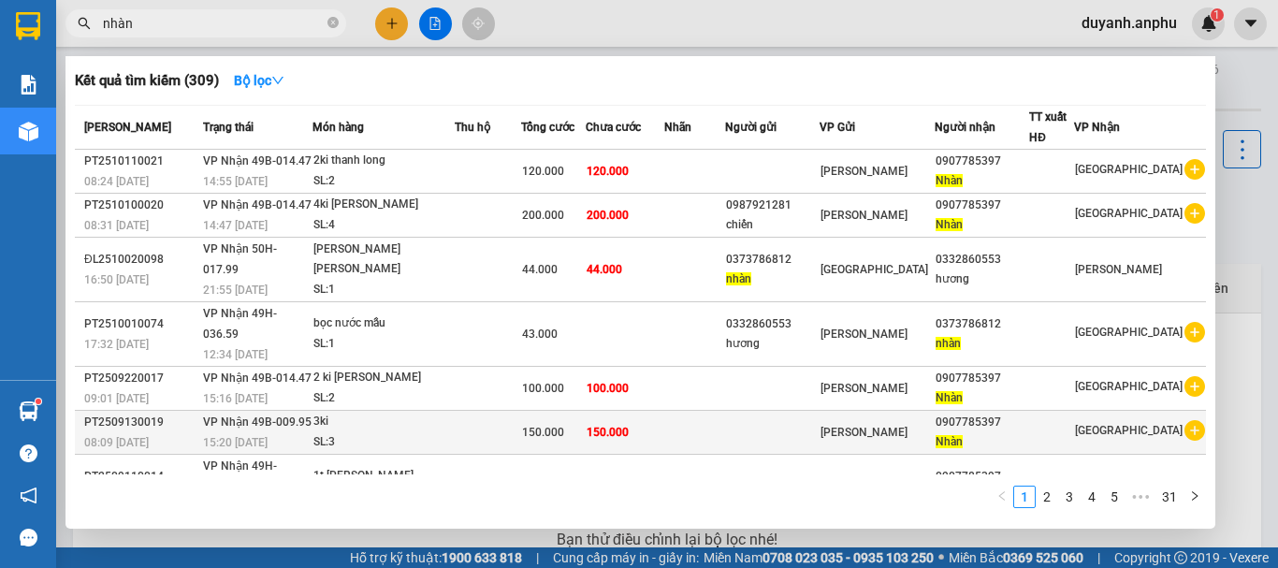
drag, startPoint x: 1050, startPoint y: 499, endPoint x: 1087, endPoint y: 388, distance: 116.6
click at [1080, 440] on div "Mã ĐH Trạng thái Món hàng Thu hộ Tổng [PERSON_NAME] [PERSON_NAME] Người gửi VP …" at bounding box center [640, 312] width 1131 height 414
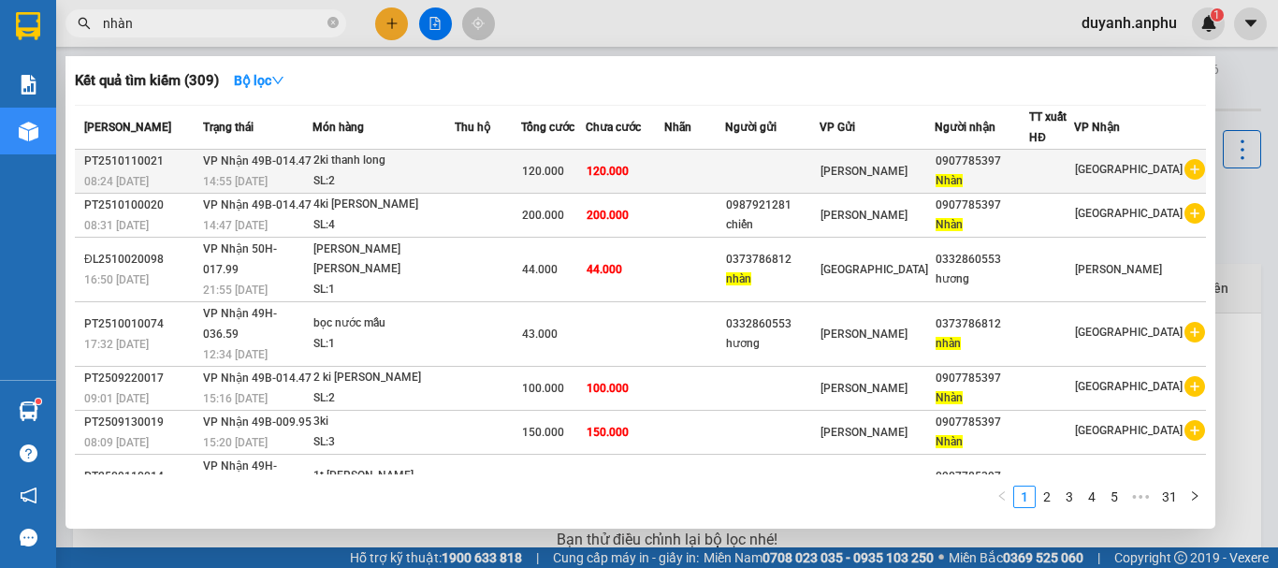
click at [1184, 170] on icon "plus-circle" at bounding box center [1194, 169] width 21 height 21
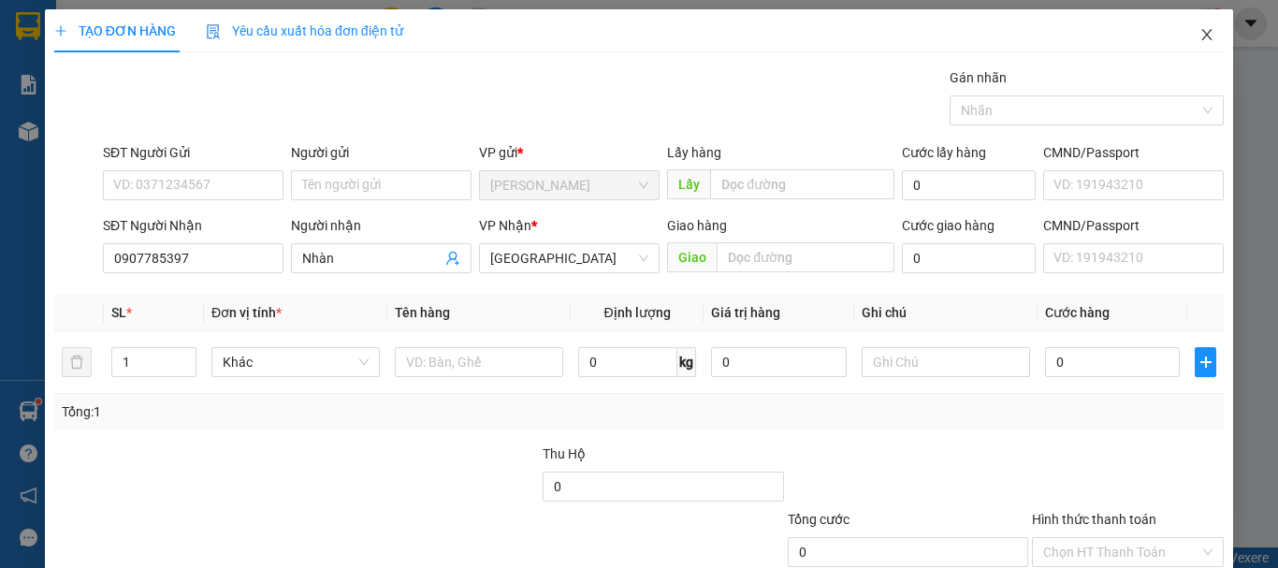
click at [1201, 32] on span "Close" at bounding box center [1207, 35] width 52 height 52
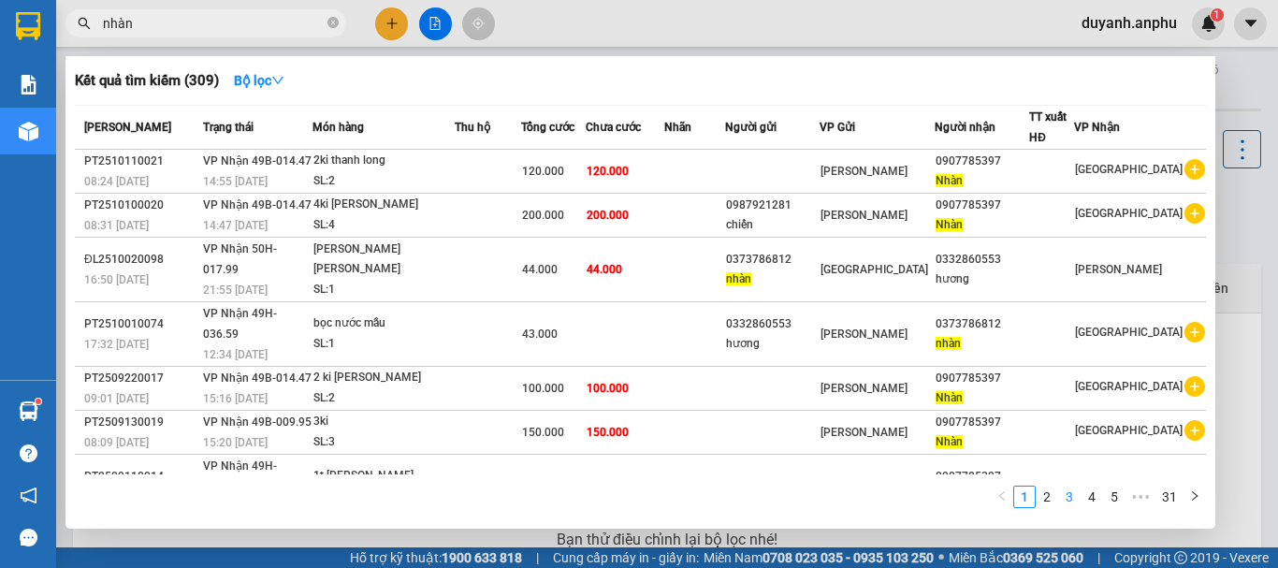
click at [1064, 498] on ul "1 2 3 4 5 ••• 31" at bounding box center [1098, 496] width 215 height 22
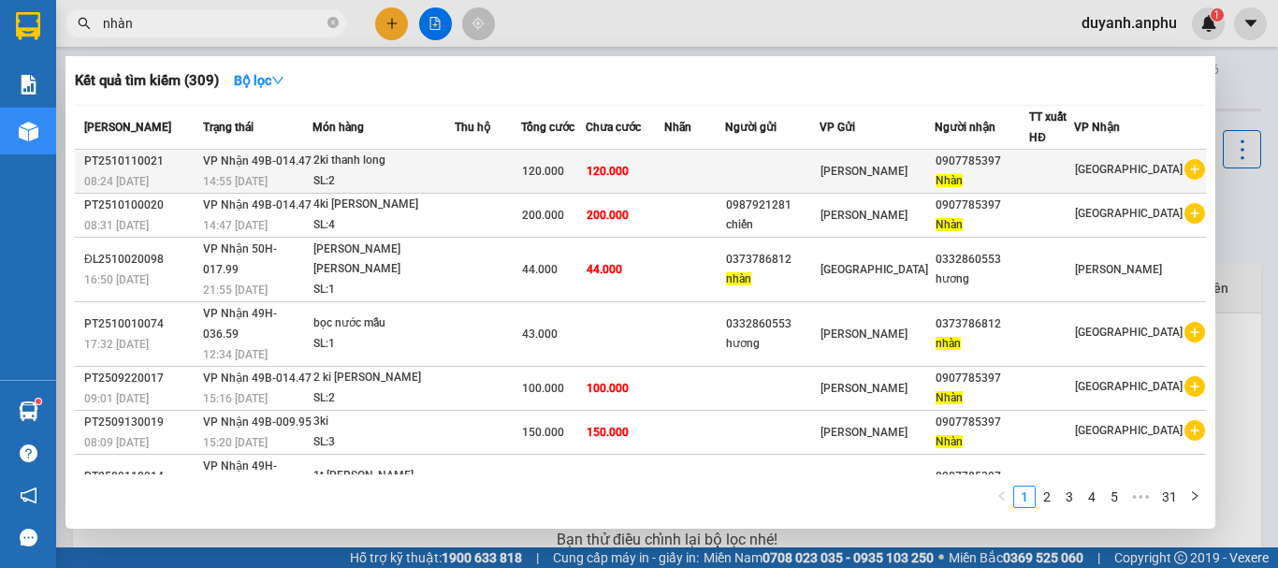
click at [1188, 169] on icon "plus-circle" at bounding box center [1194, 169] width 21 height 21
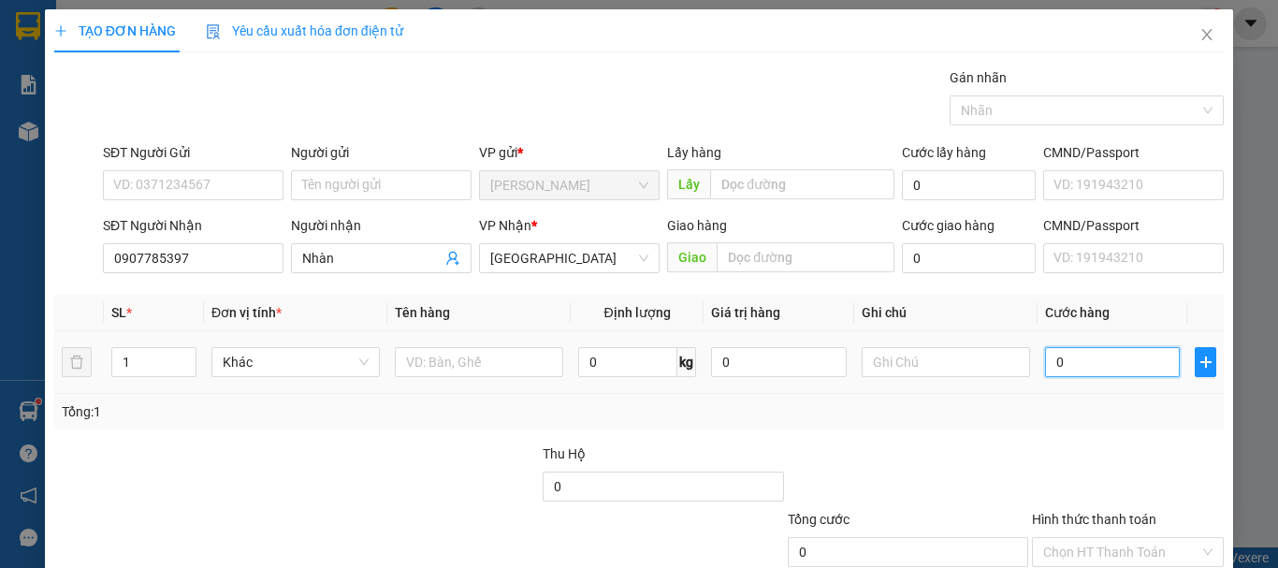
click at [1079, 357] on input "0" at bounding box center [1112, 362] width 135 height 30
drag, startPoint x: 1079, startPoint y: 357, endPoint x: 1045, endPoint y: 359, distance: 33.7
click at [1045, 359] on input "060" at bounding box center [1112, 362] width 135 height 30
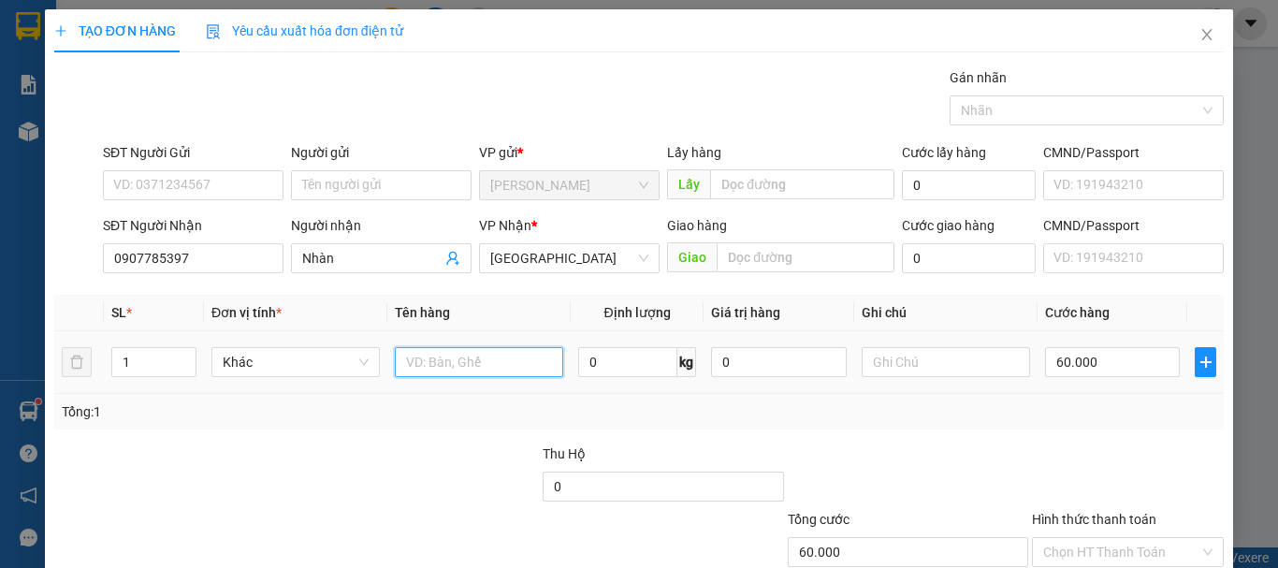
click at [471, 358] on input "text" at bounding box center [479, 362] width 168 height 30
click at [499, 419] on div "Tổng: 1" at bounding box center [639, 411] width 1154 height 21
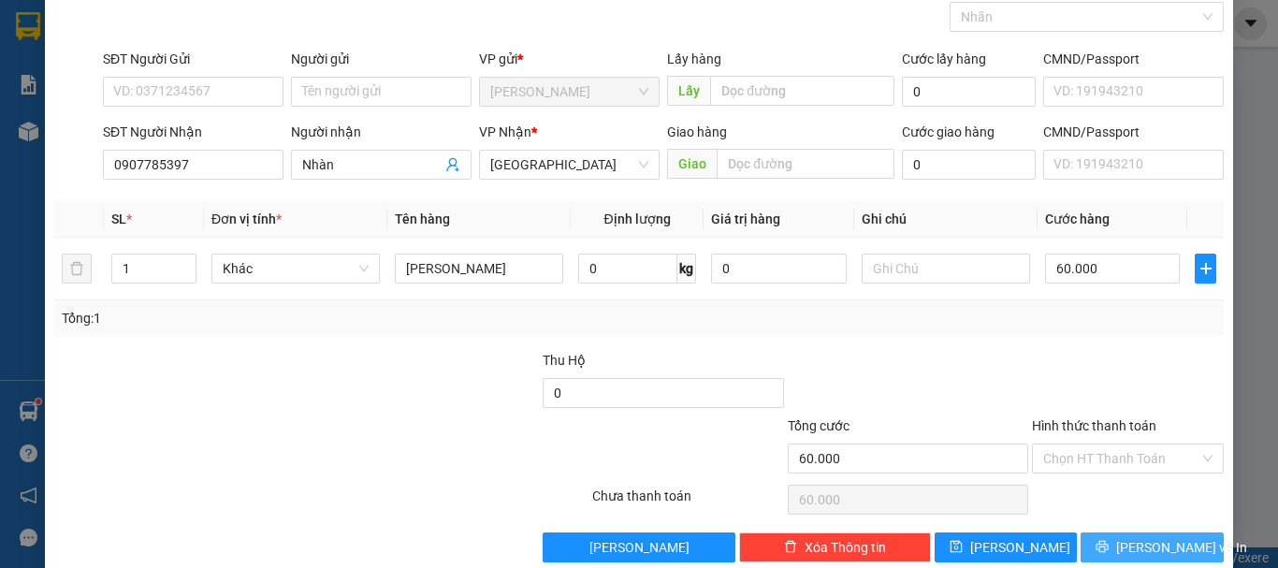
click at [1152, 543] on span "[PERSON_NAME] và In" at bounding box center [1181, 547] width 131 height 21
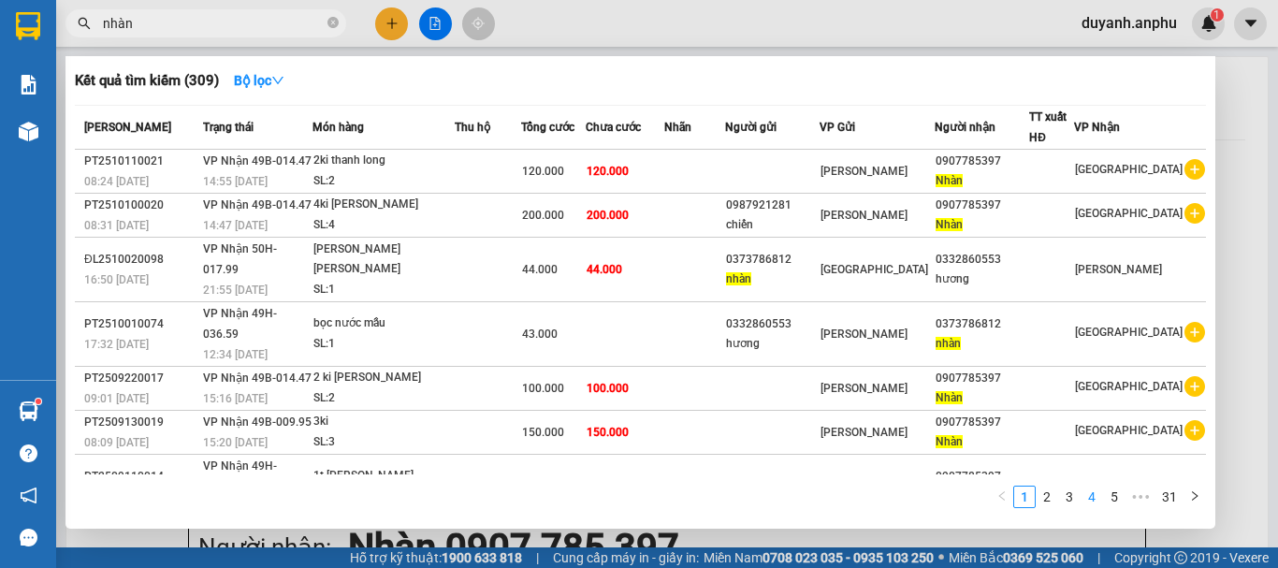
click at [1088, 495] on link "4" at bounding box center [1091, 496] width 21 height 21
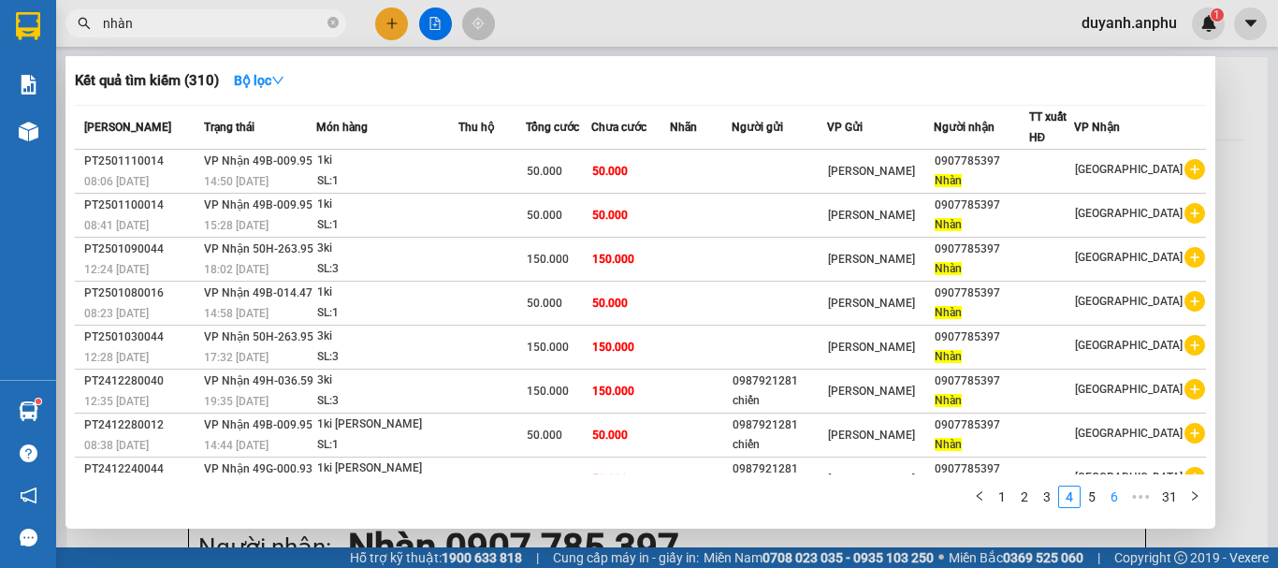
click at [1115, 494] on link "6" at bounding box center [1114, 496] width 21 height 21
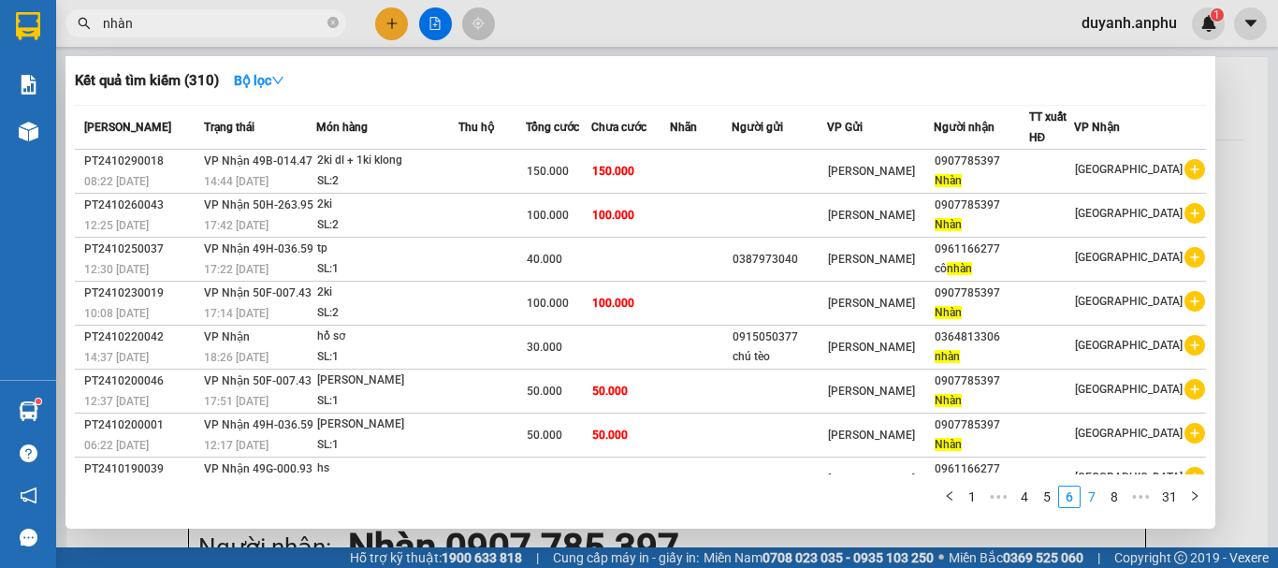
click at [1093, 499] on link "7" at bounding box center [1091, 496] width 21 height 21
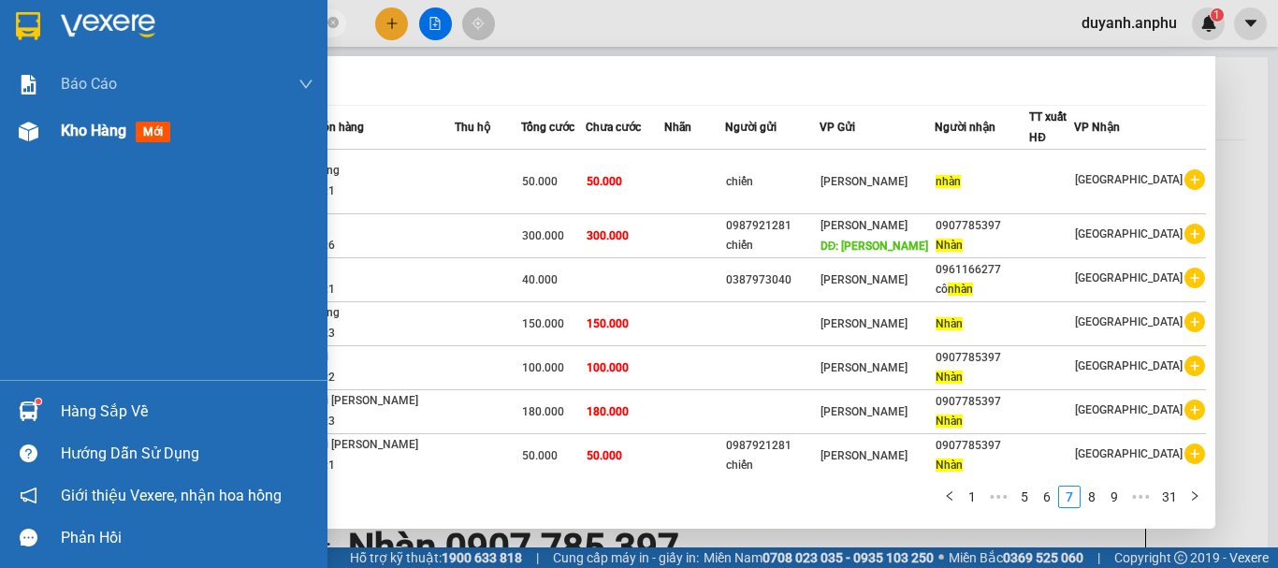
click at [97, 124] on span "Kho hàng" at bounding box center [93, 131] width 65 height 18
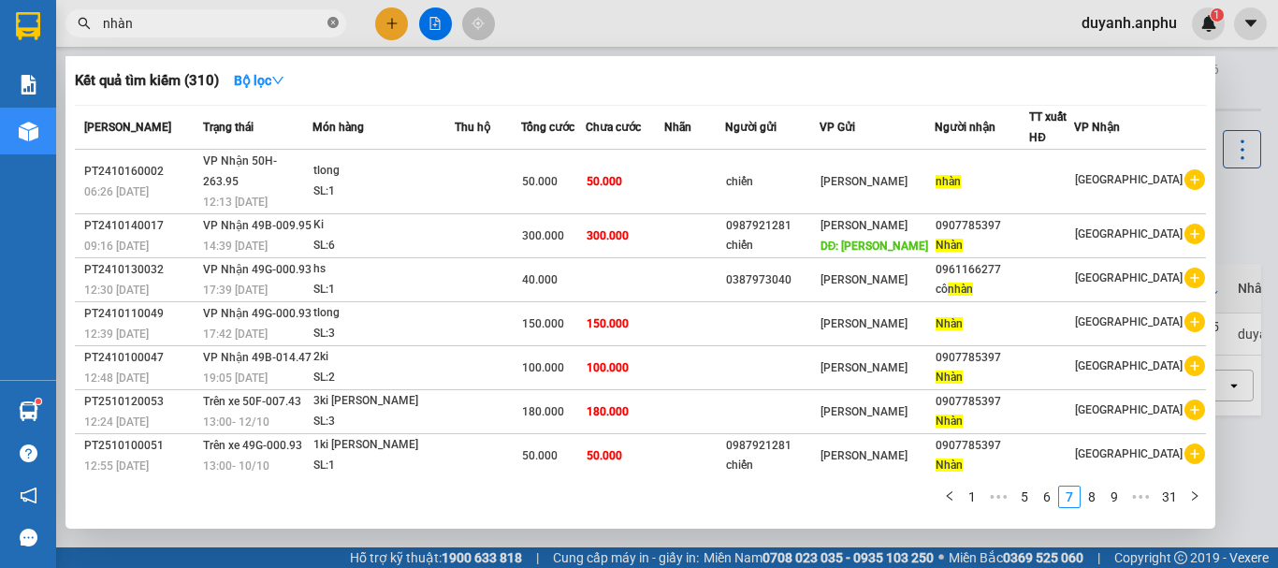
click at [336, 22] on icon "close-circle" at bounding box center [332, 22] width 11 height 11
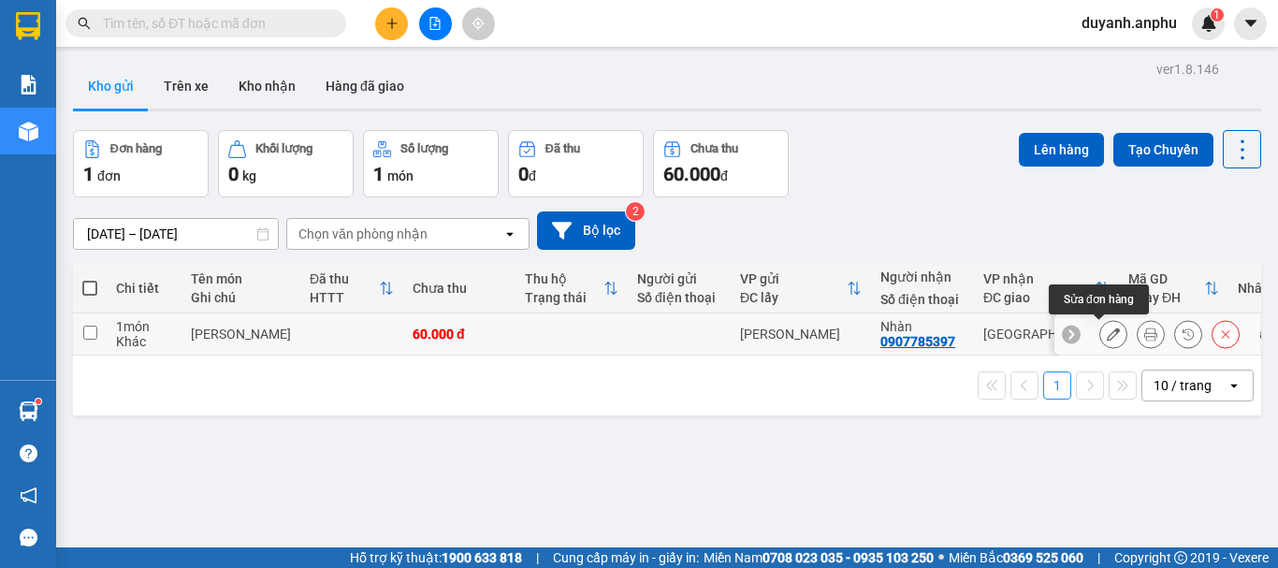
click at [1109, 335] on button at bounding box center [1113, 334] width 26 height 33
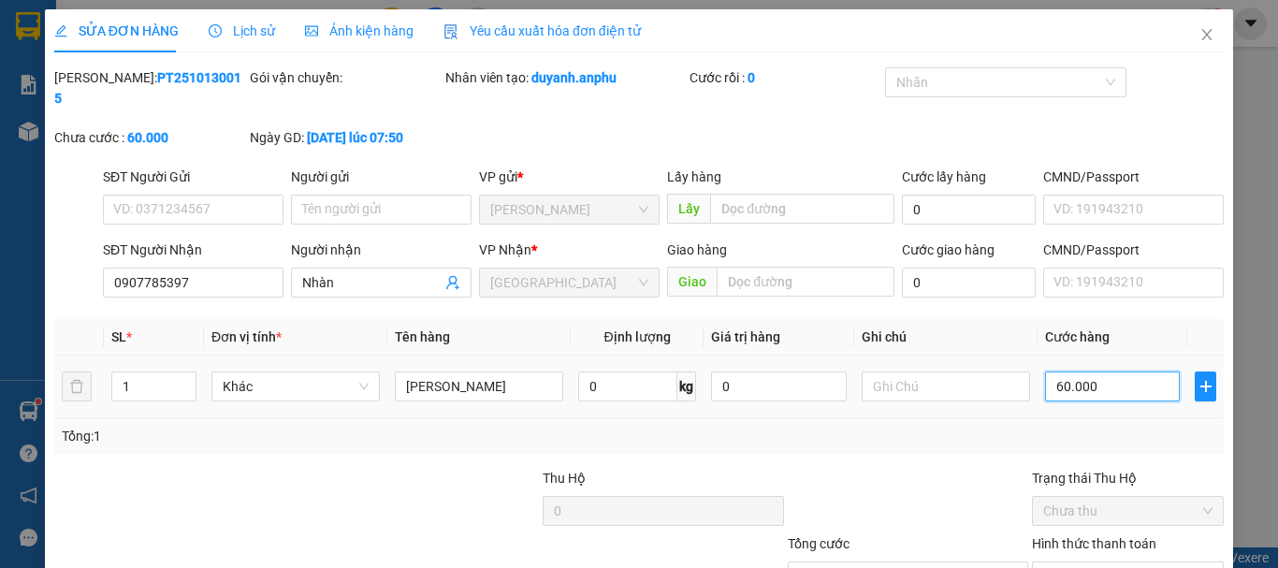
click at [1052, 371] on input "60.000" at bounding box center [1112, 386] width 135 height 30
click at [968, 426] on div "Tổng: 1" at bounding box center [639, 436] width 1154 height 21
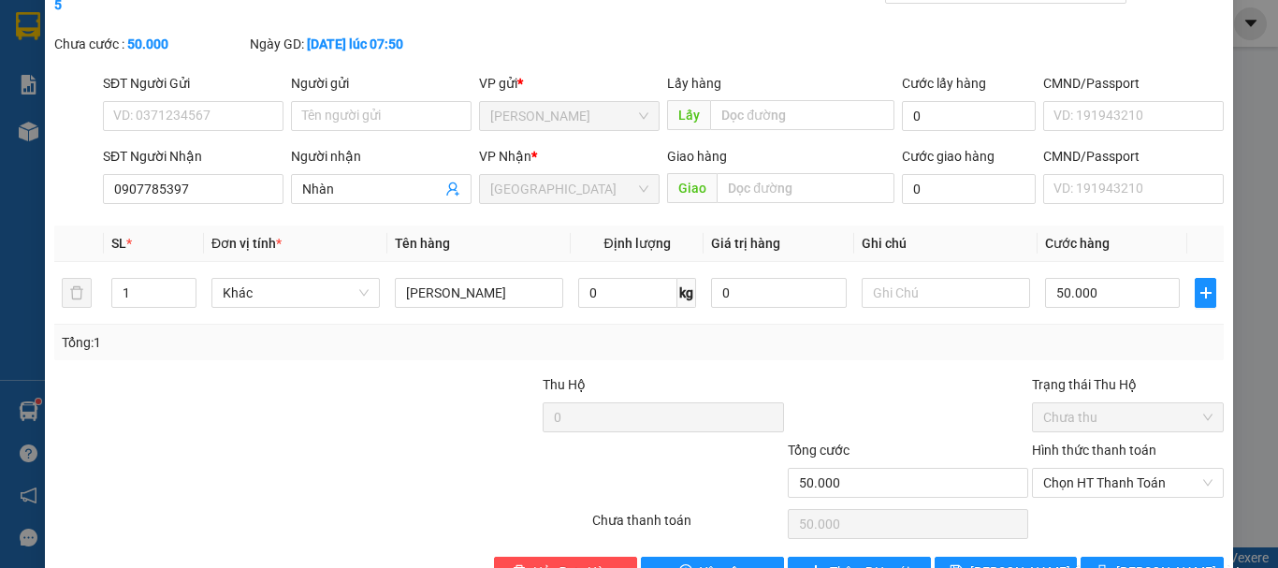
scroll to position [128, 0]
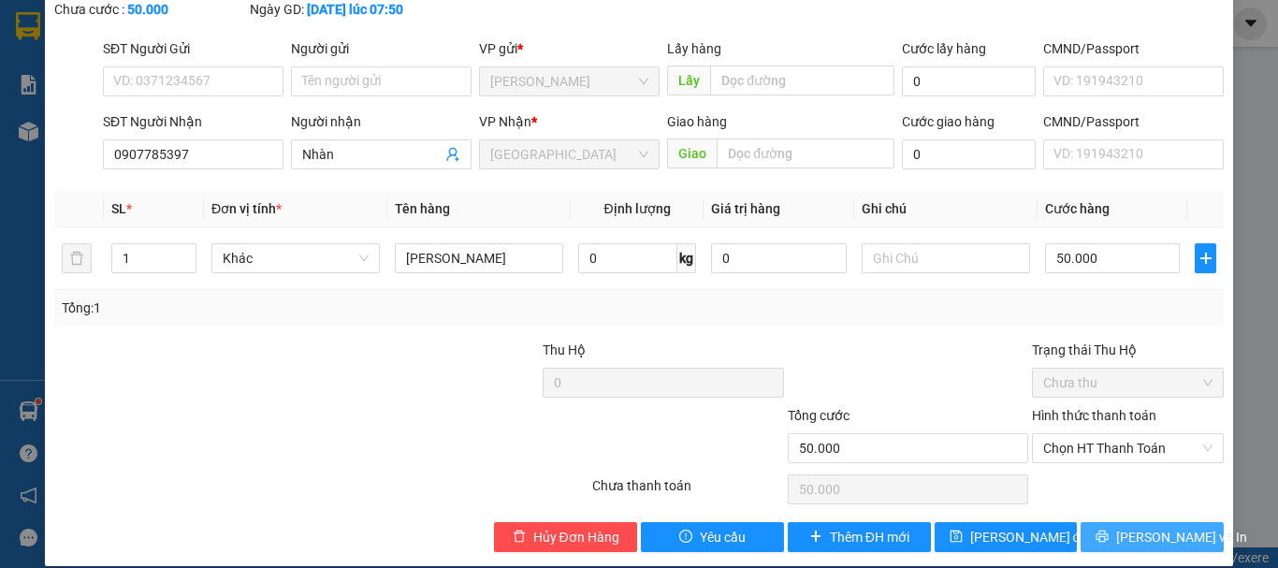
click at [1162, 527] on span "[PERSON_NAME] và In" at bounding box center [1181, 537] width 131 height 21
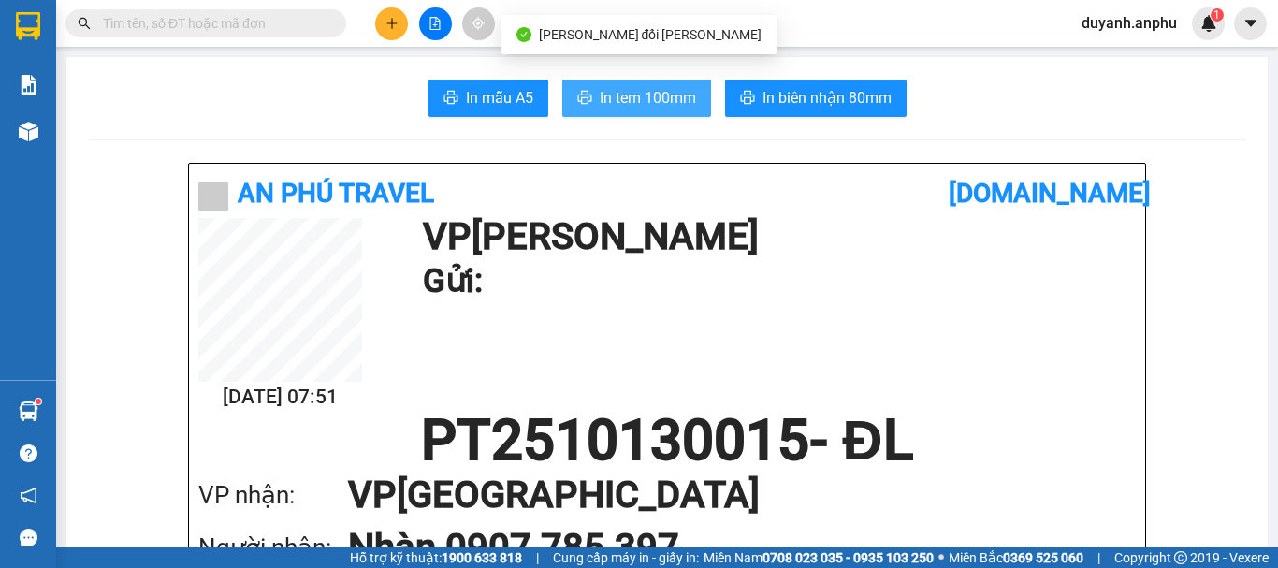
click at [680, 94] on span "In tem 100mm" at bounding box center [648, 97] width 96 height 23
